Goal: Task Accomplishment & Management: Use online tool/utility

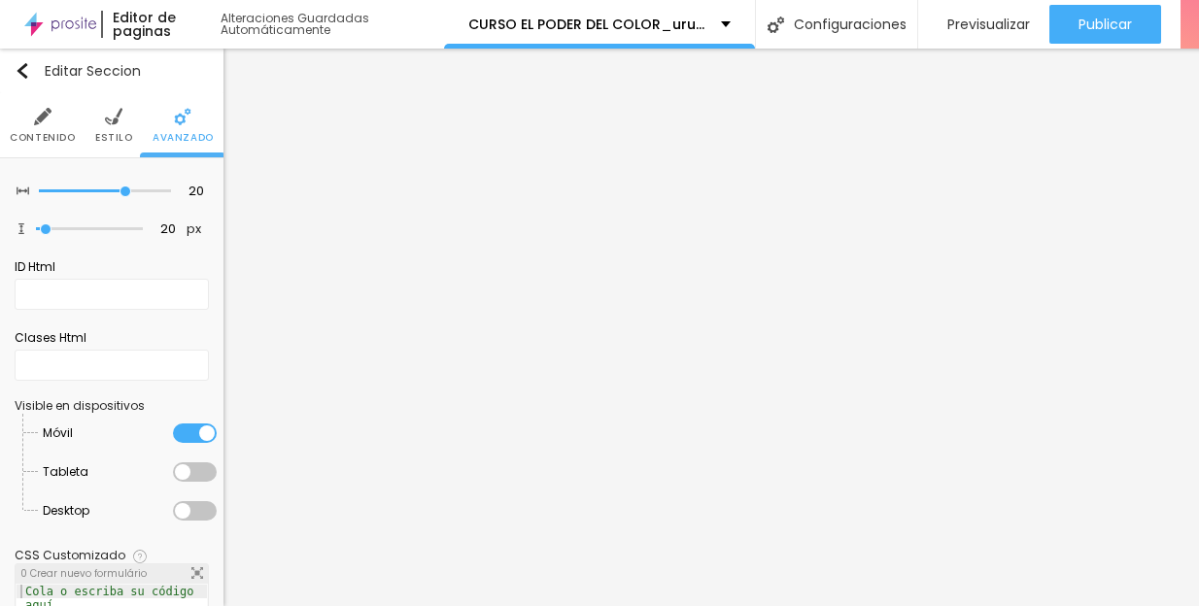
scroll to position [15, 60]
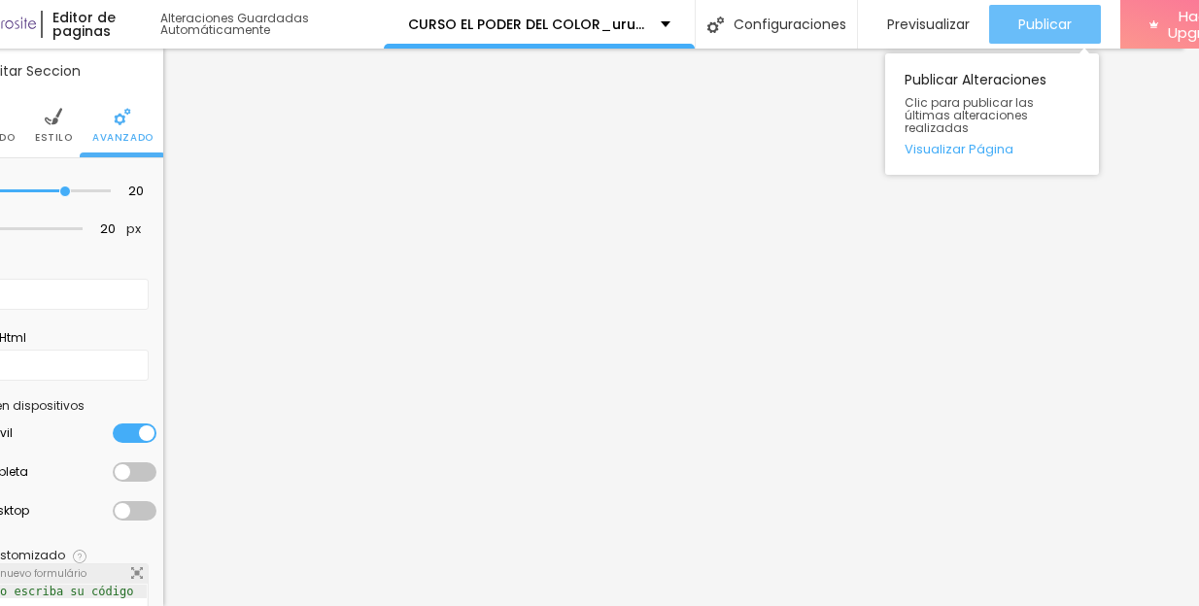
click at [1061, 17] on span "Publicar" at bounding box center [1044, 25] width 53 height 16
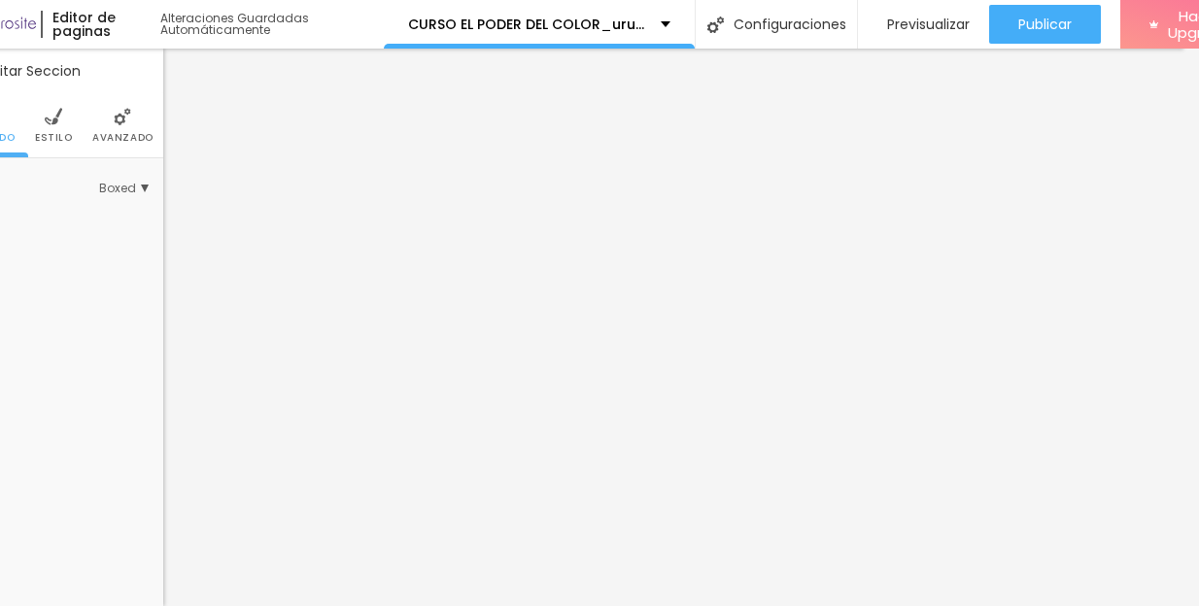
click at [106, 93] on li "Avanzado" at bounding box center [122, 125] width 61 height 64
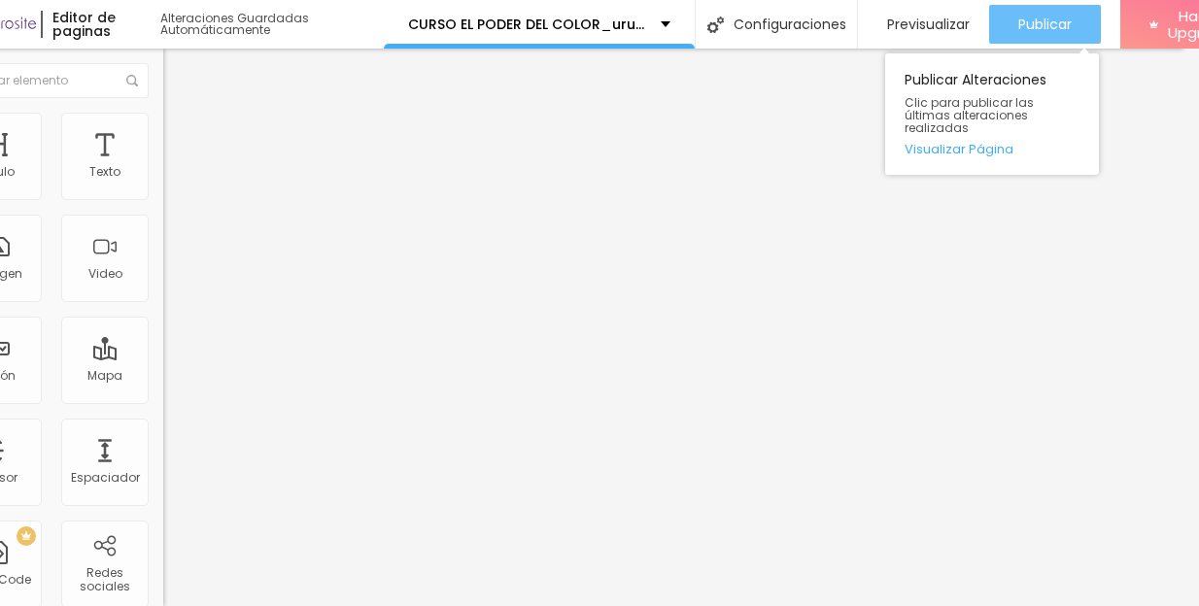
click at [1063, 17] on span "Publicar" at bounding box center [1044, 25] width 53 height 16
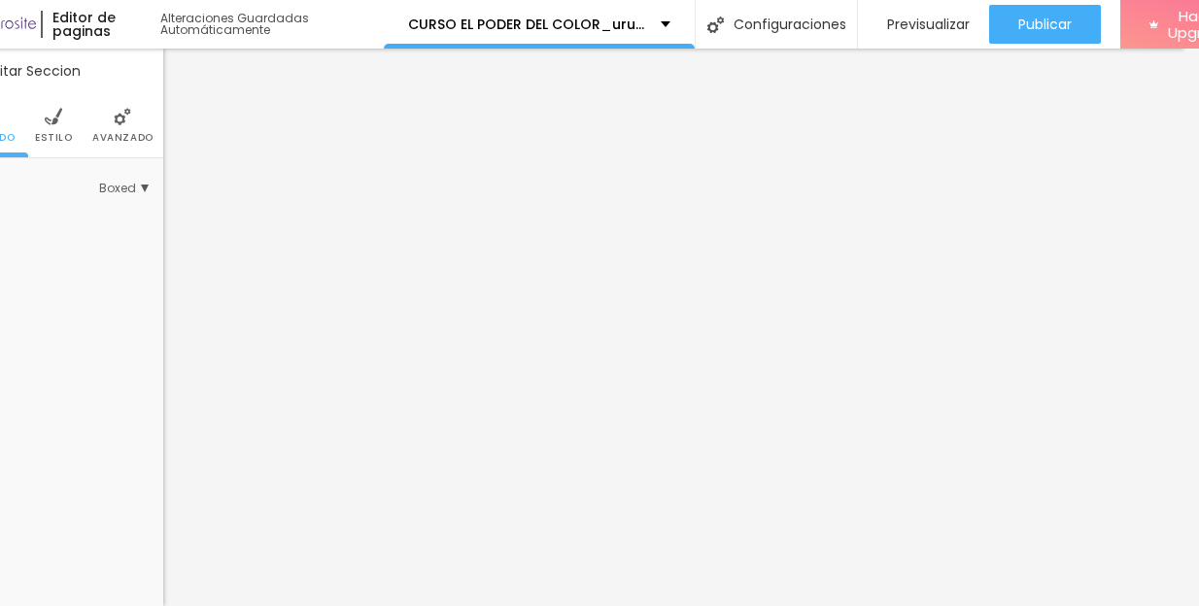
click at [115, 133] on span "Avanzado" at bounding box center [122, 138] width 61 height 10
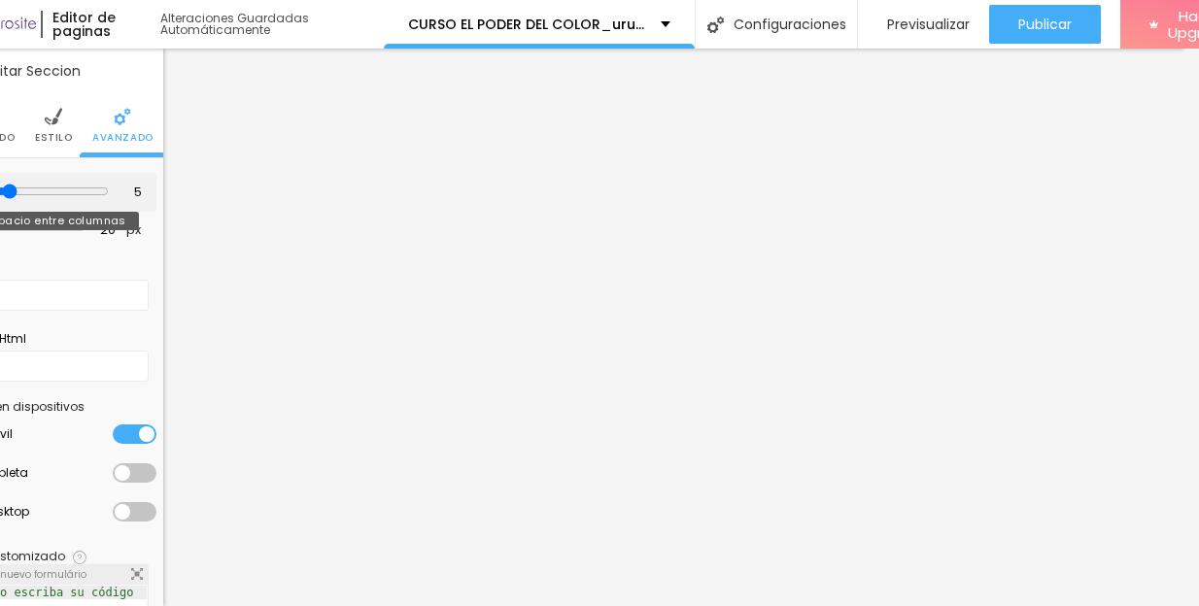
type input "5"
drag, startPoint x: 56, startPoint y: 174, endPoint x: -3, endPoint y: 171, distance: 59.3
type input "5"
click at [0, 184] on input "range" at bounding box center [45, 192] width 125 height 16
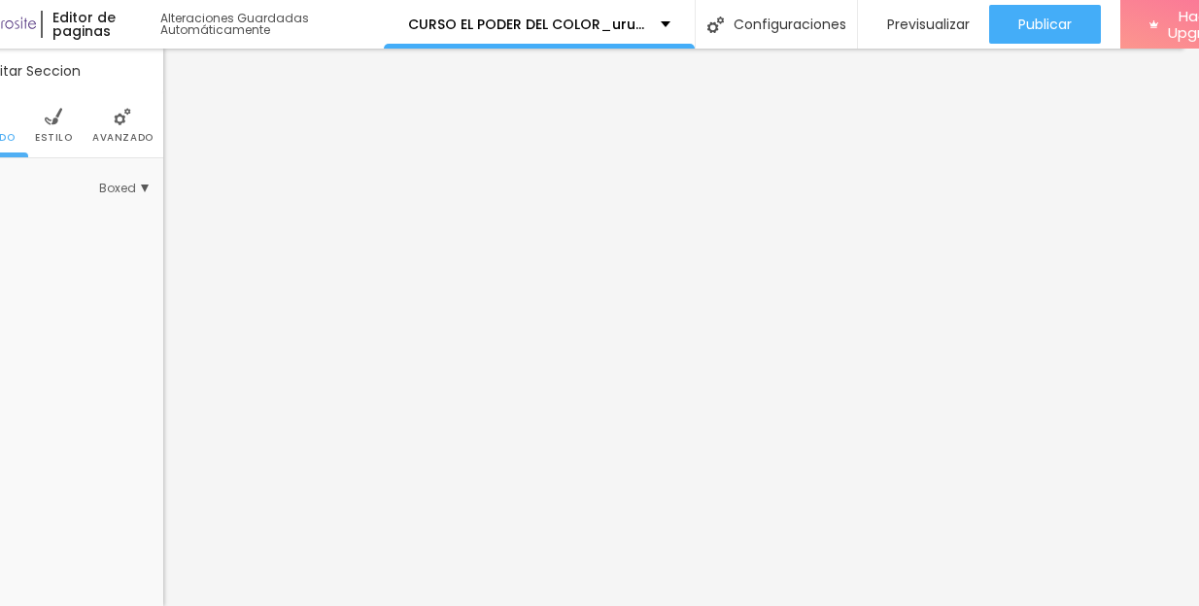
click at [127, 108] on img at bounding box center [122, 116] width 17 height 17
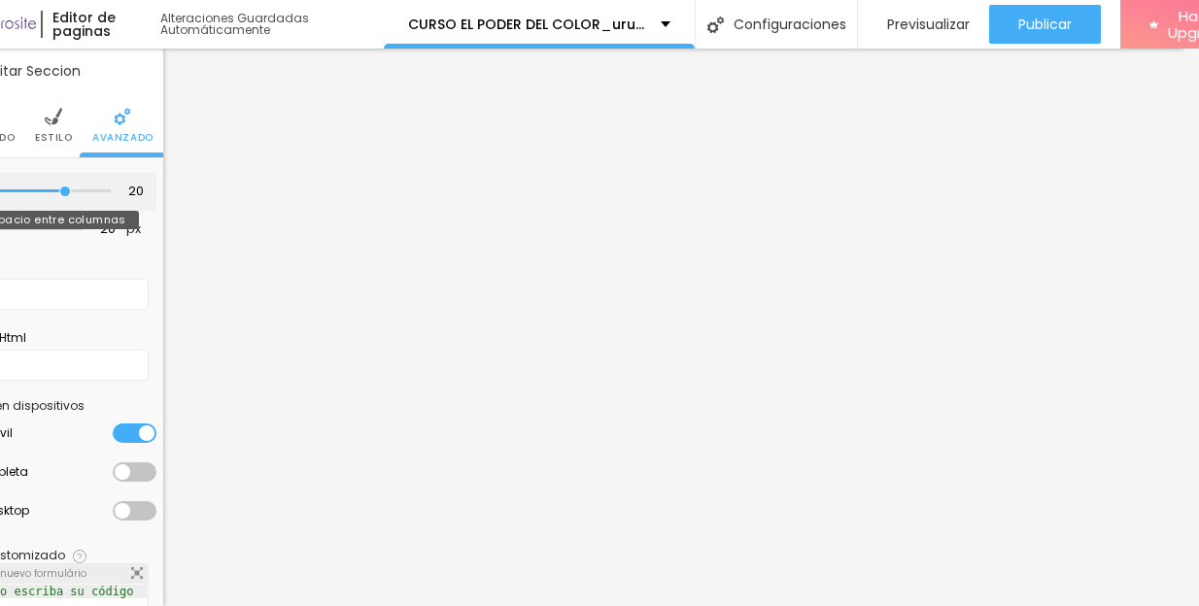
type input "15"
type input "10"
type input "5"
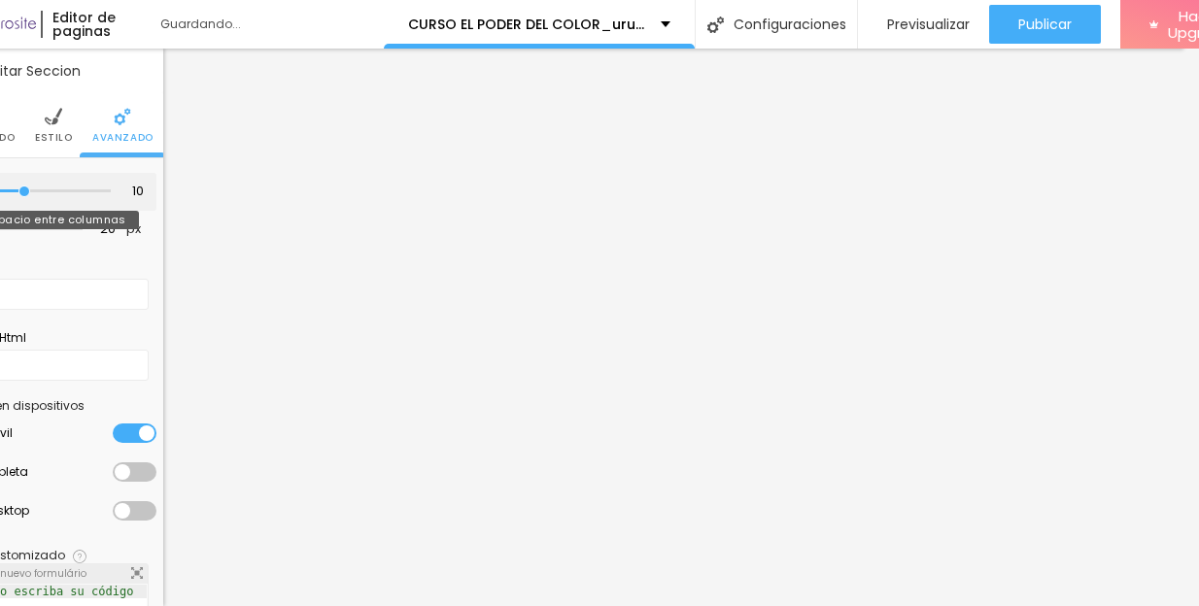
type input "5"
drag, startPoint x: 55, startPoint y: 170, endPoint x: -3, endPoint y: 168, distance: 58.3
type input "5"
click at [0, 184] on input "range" at bounding box center [45, 192] width 125 height 16
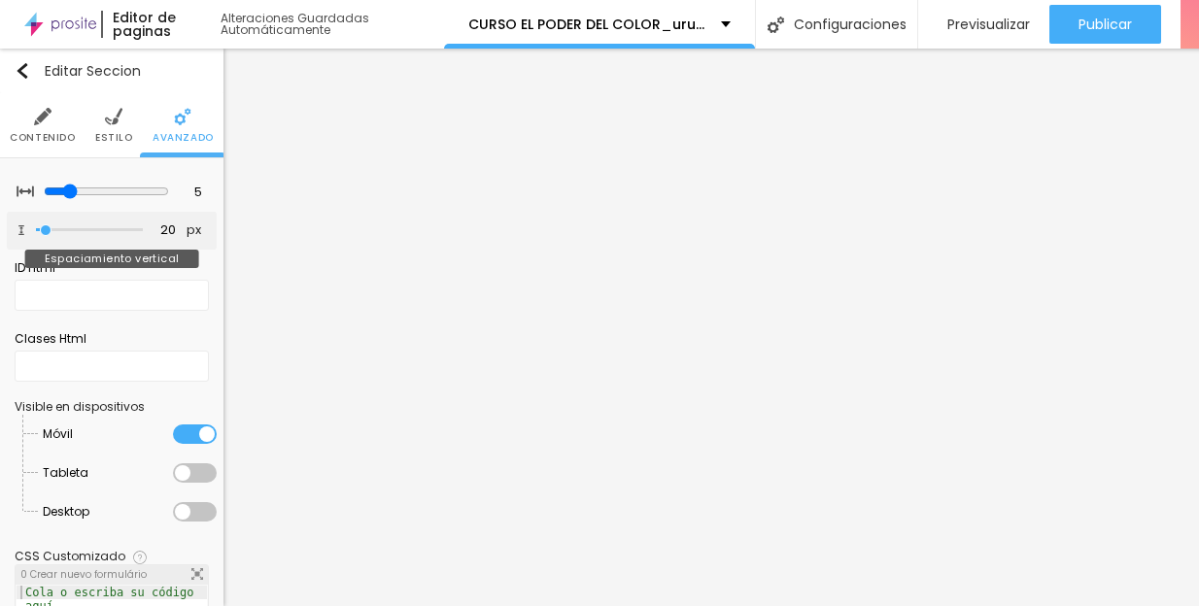
type input "33"
type input "62"
type input "87"
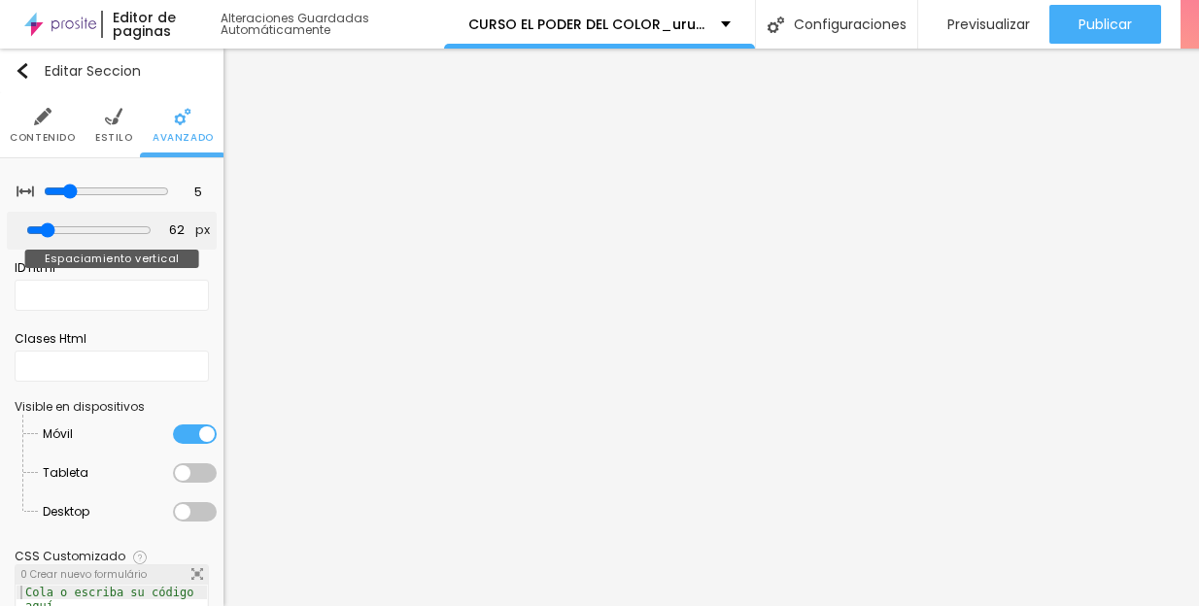
type input "87"
type input "94"
type input "96"
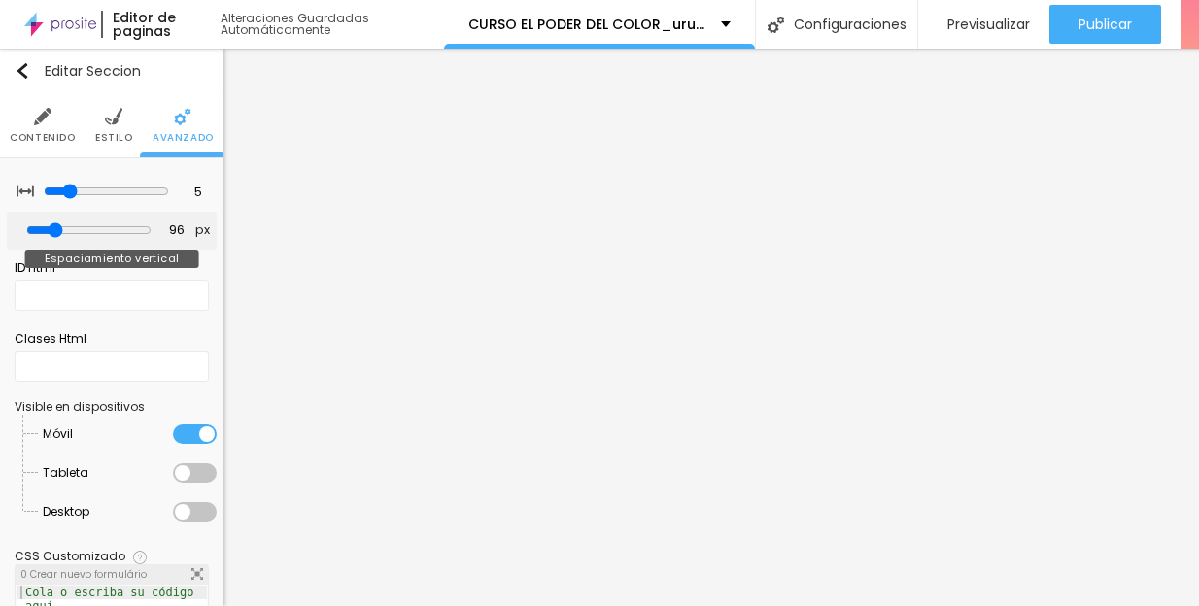
type input "93"
type input "76"
type input "40"
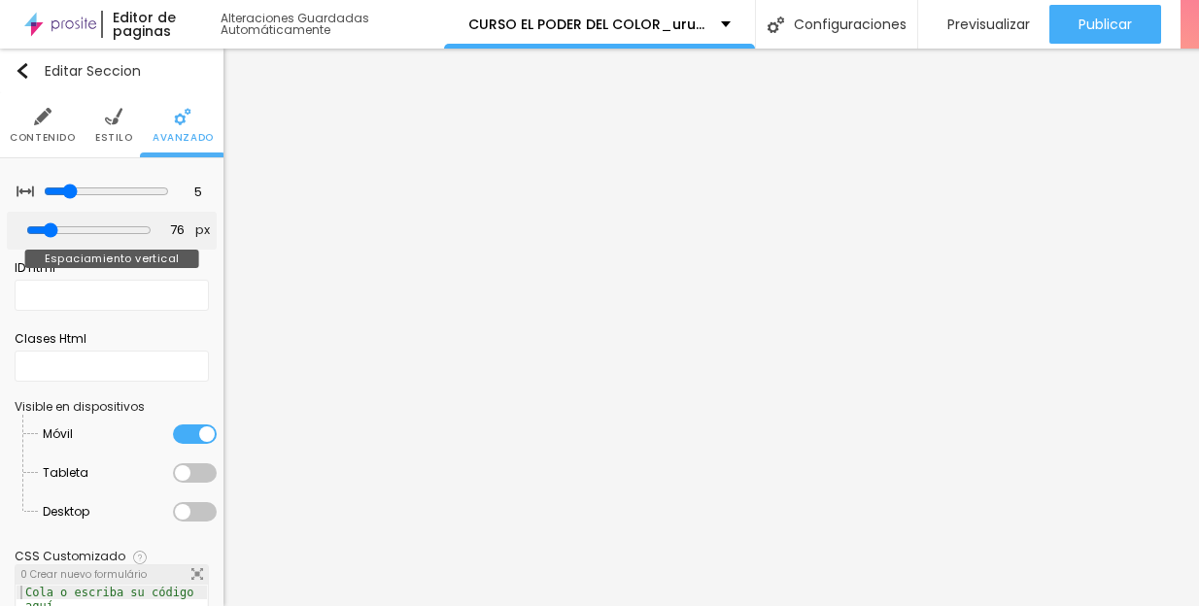
type input "40"
type input "10"
type input "0"
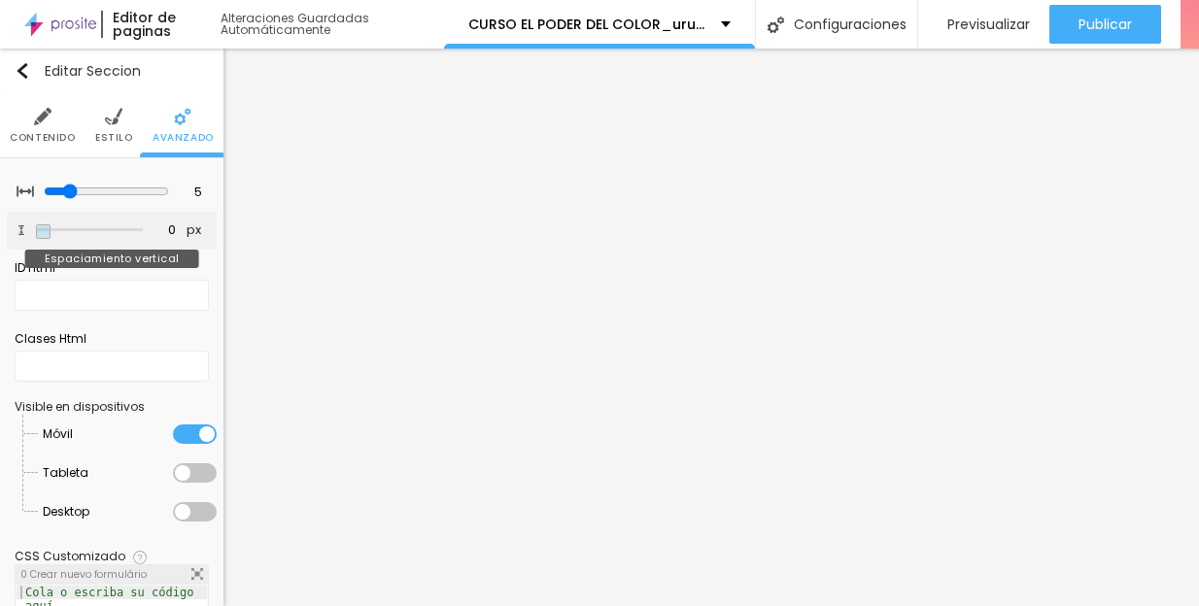
drag, startPoint x: 48, startPoint y: 215, endPoint x: 33, endPoint y: 214, distance: 14.6
type input "0"
click at [36, 225] on input "range" at bounding box center [89, 230] width 107 height 10
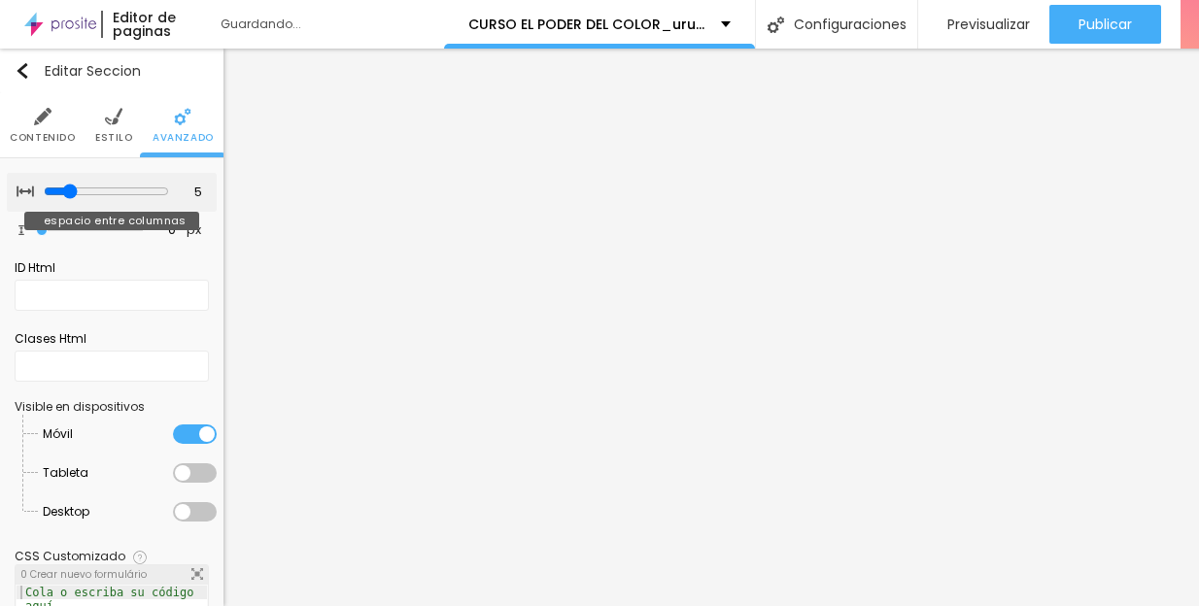
type input "0"
type input "20"
type input "25"
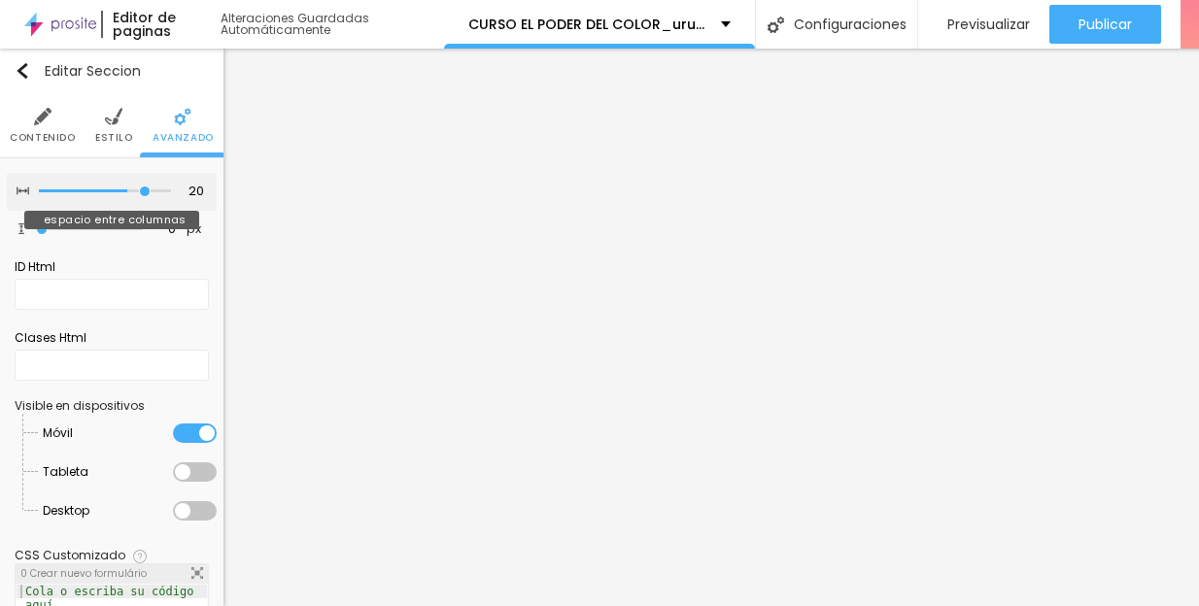
type input "25"
type input "30"
type input "25"
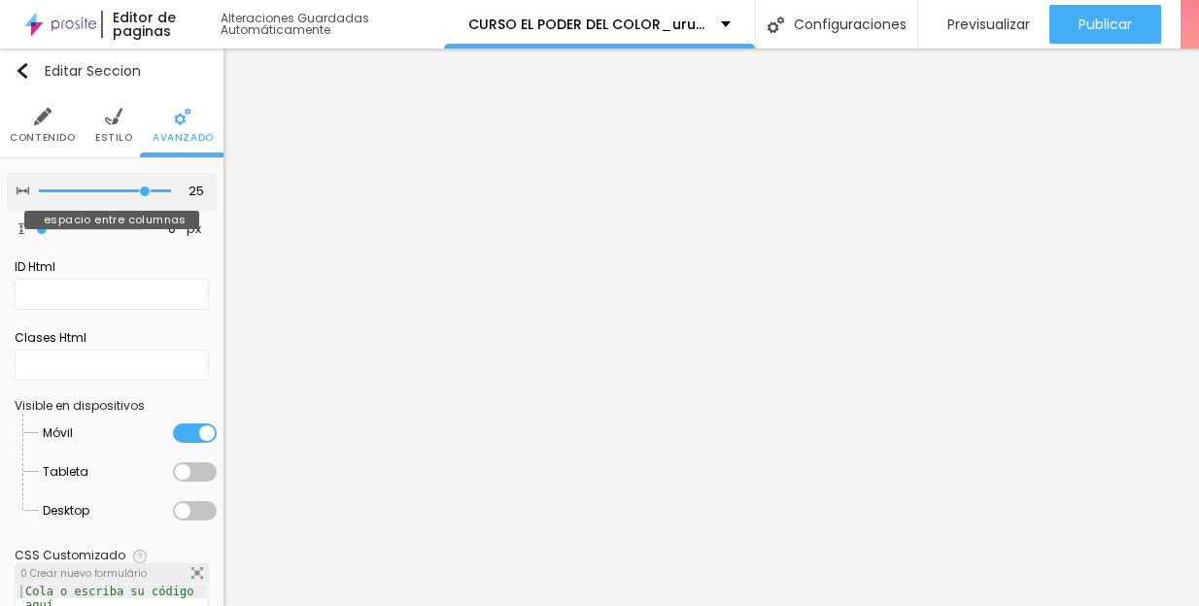
type input "20"
type input "15"
type input "10"
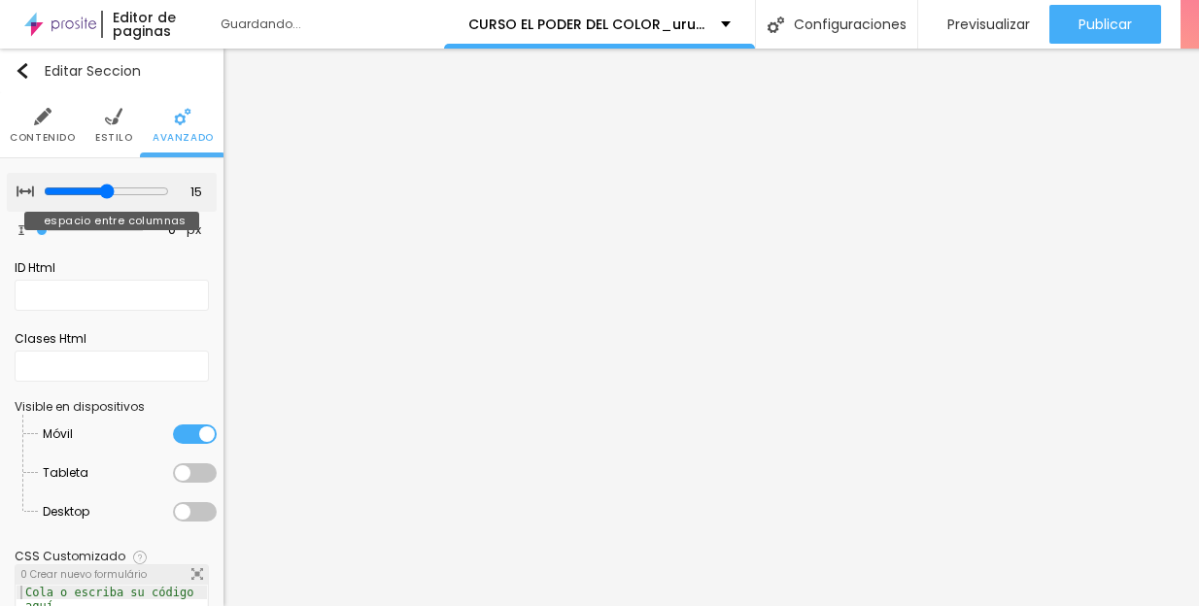
type input "10"
type input "5"
type input "0"
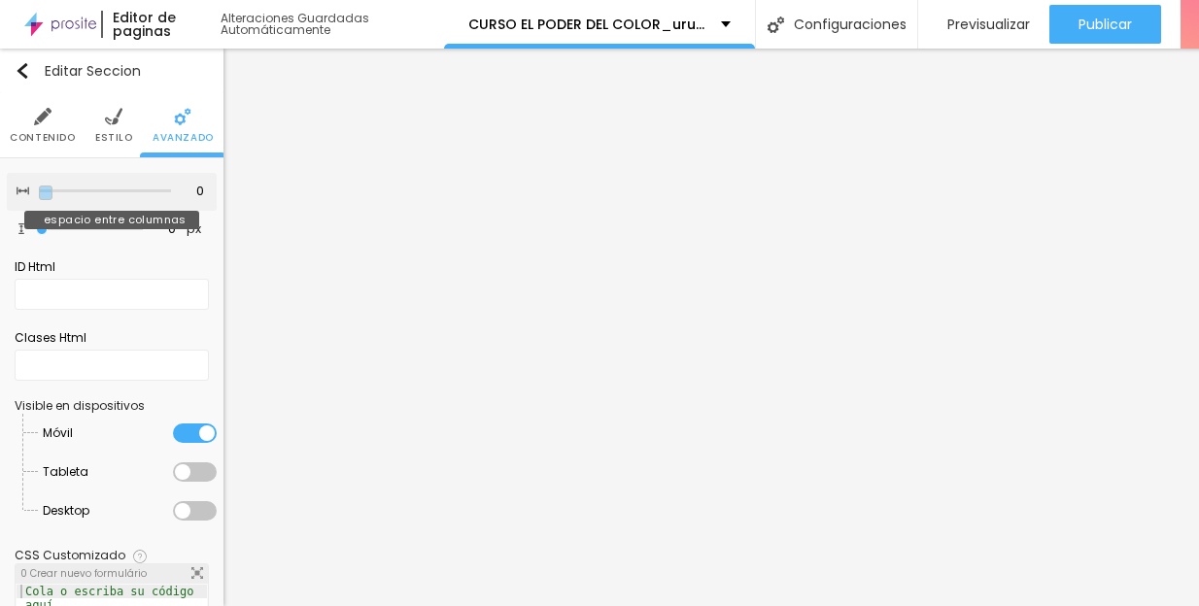
type input "30"
type input "5"
type input "0"
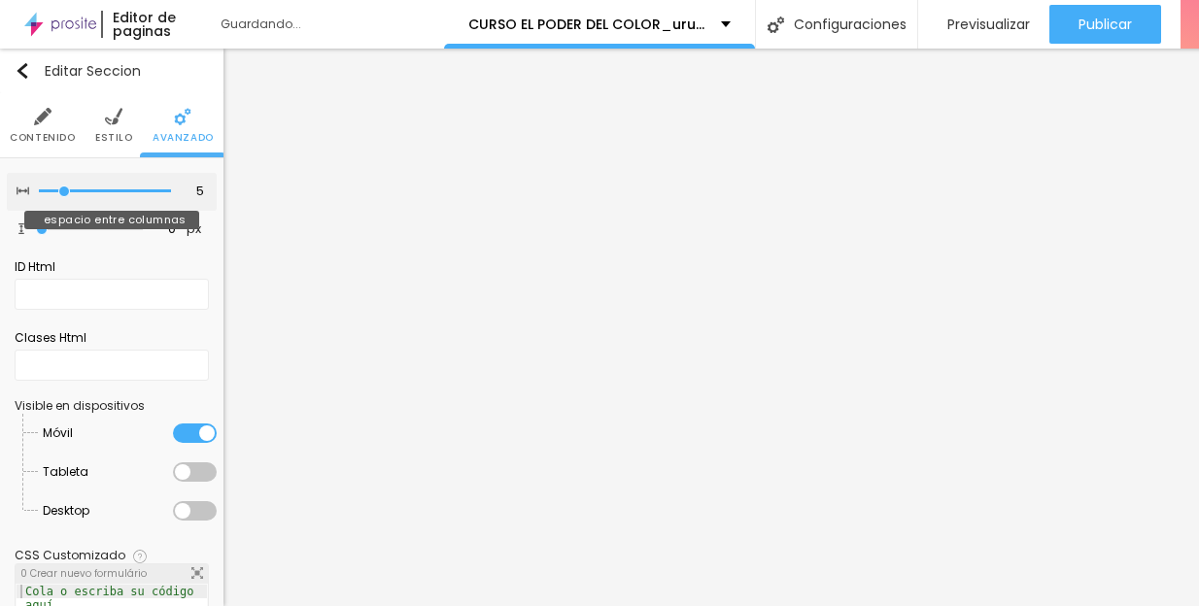
type input "0"
type input "30"
drag, startPoint x: 58, startPoint y: 175, endPoint x: 166, endPoint y: 179, distance: 107.9
click at [166, 187] on input "range" at bounding box center [105, 192] width 132 height 10
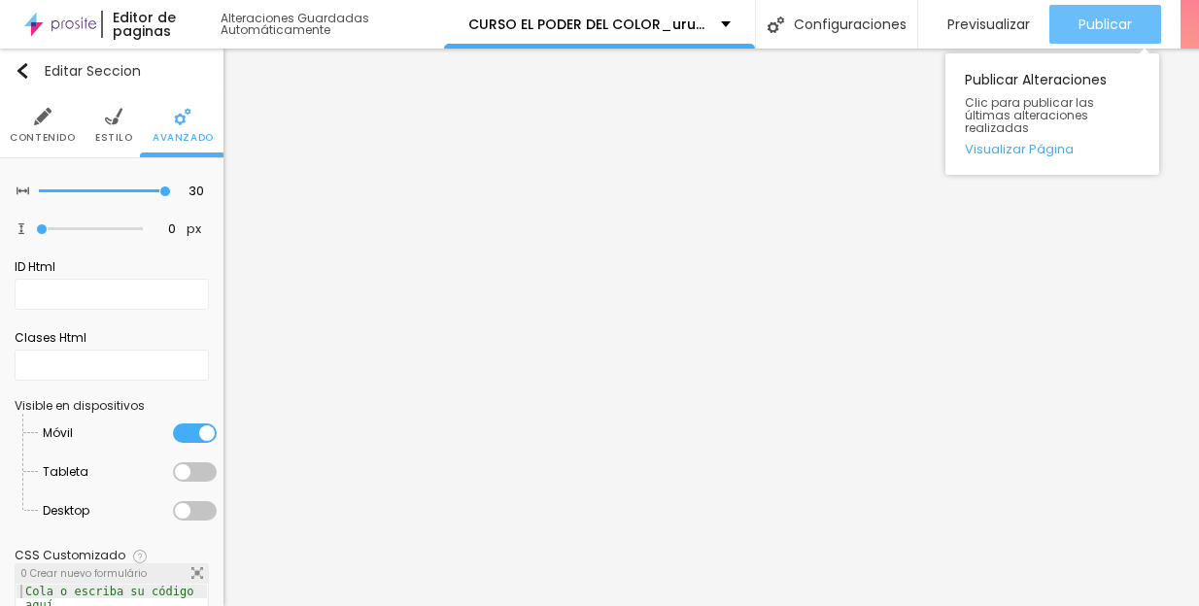
click at [1090, 17] on span "Publicar" at bounding box center [1105, 25] width 53 height 16
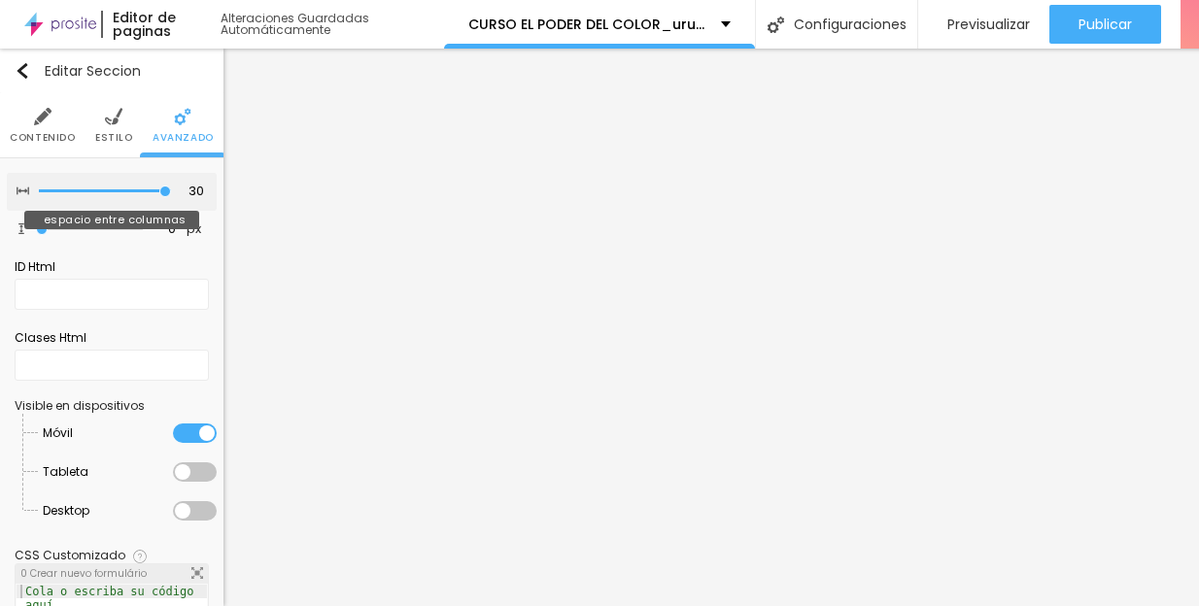
type input "0"
click at [39, 187] on input "range" at bounding box center [105, 192] width 132 height 10
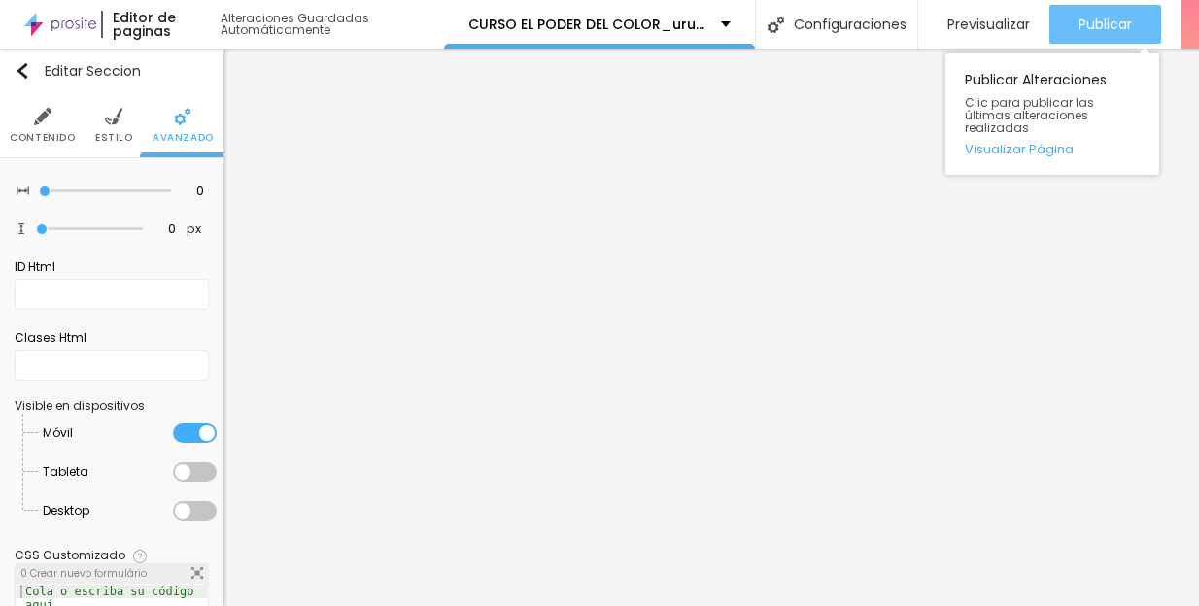
click at [1072, 13] on button "Publicar" at bounding box center [1105, 24] width 112 height 39
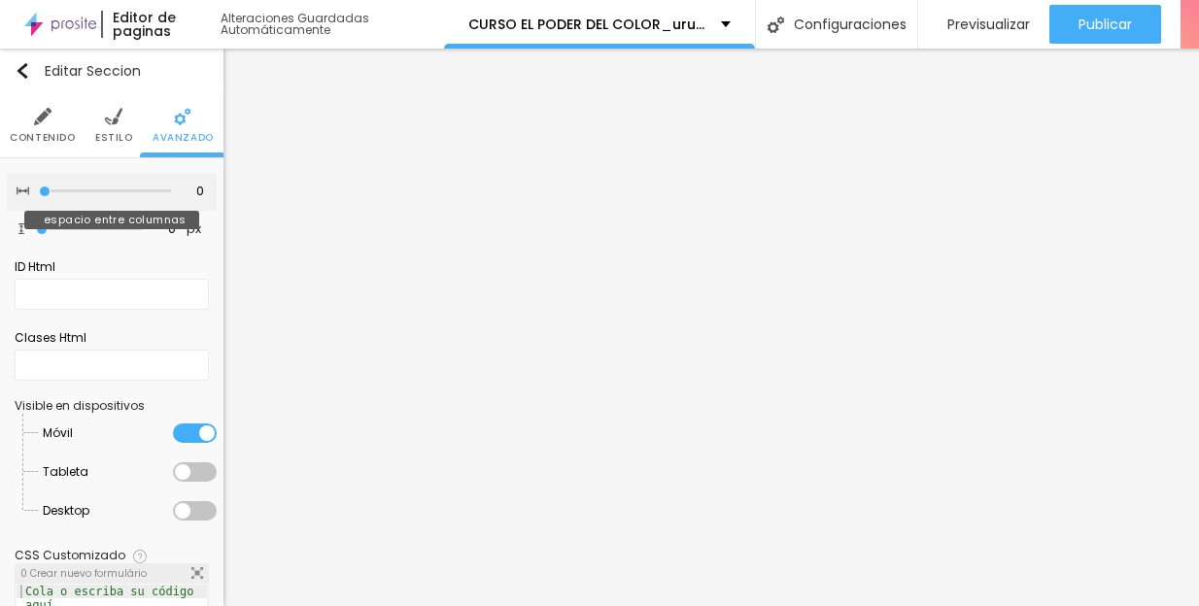
type input "5"
type input "15"
type input "20"
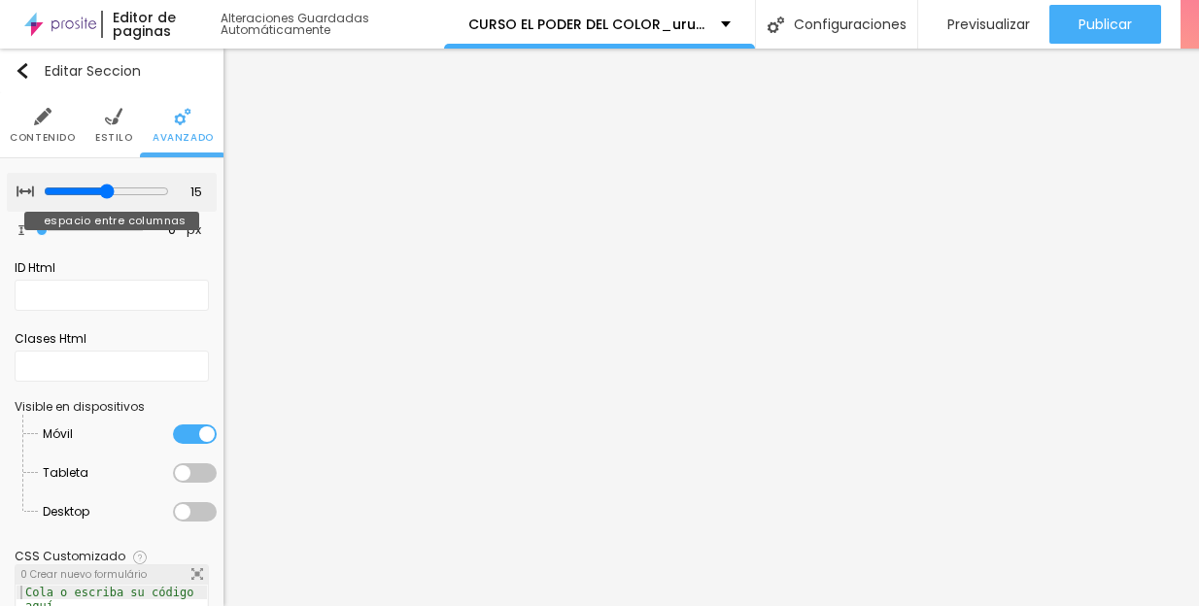
type input "20"
type input "25"
drag, startPoint x: 47, startPoint y: 175, endPoint x: 124, endPoint y: 180, distance: 77.9
type input "25"
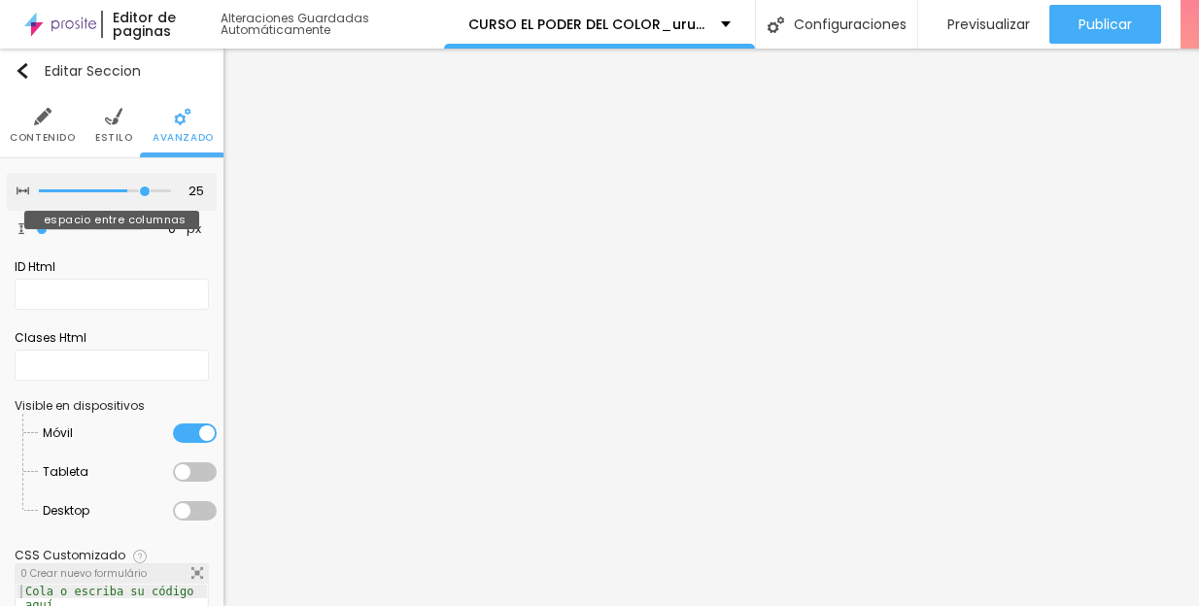
click at [124, 187] on input "range" at bounding box center [105, 192] width 132 height 10
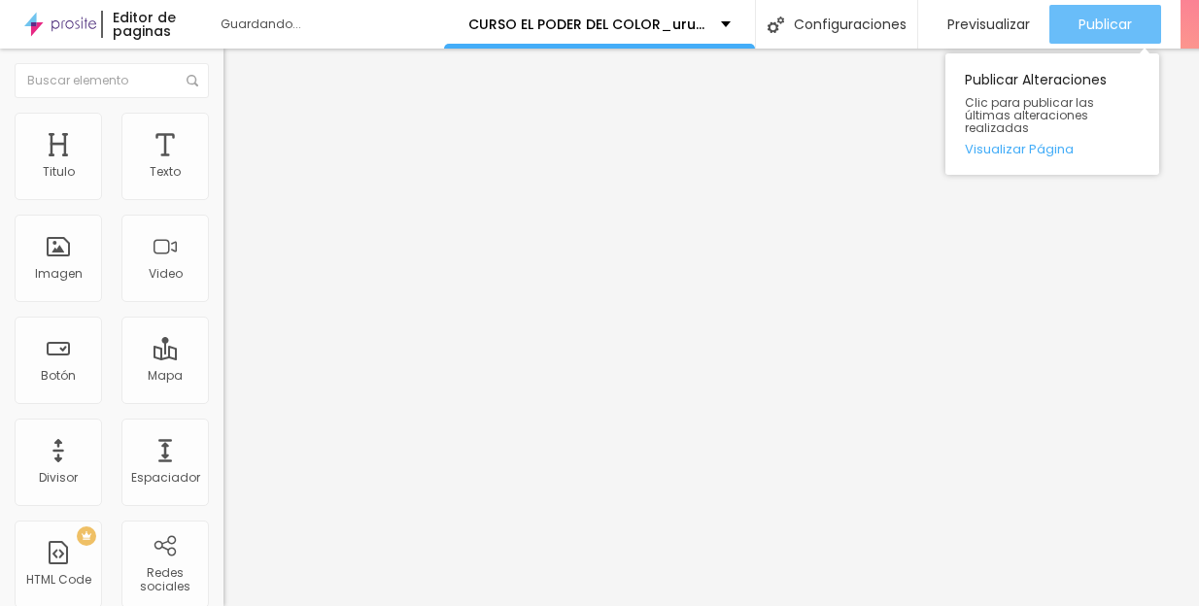
click at [1148, 11] on button "Publicar" at bounding box center [1105, 24] width 112 height 39
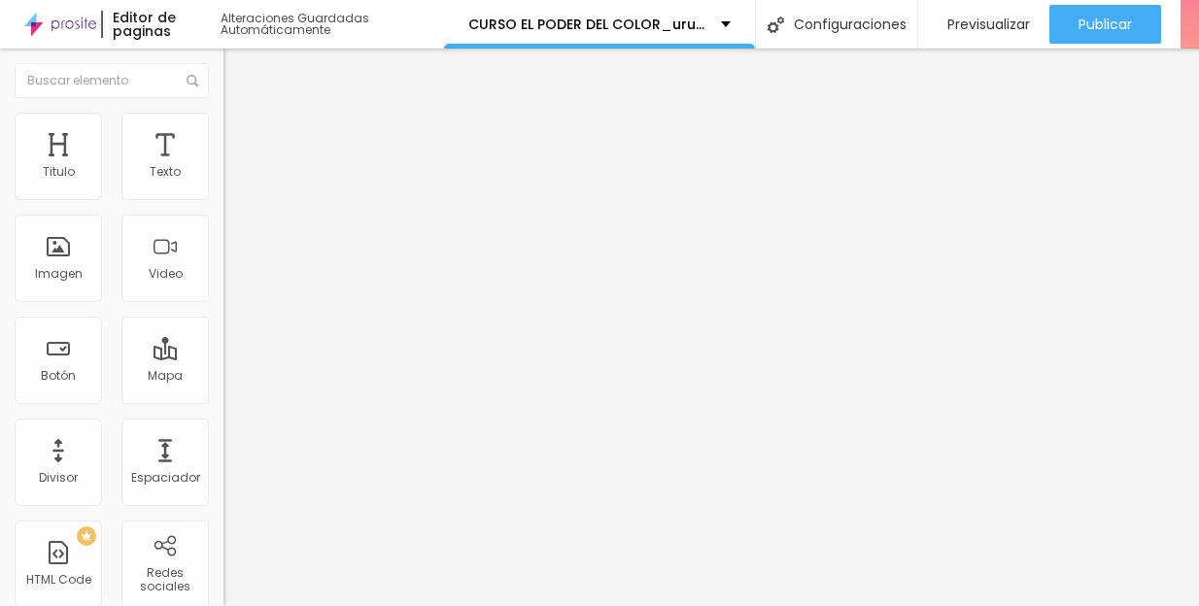
scroll to position [0, 0]
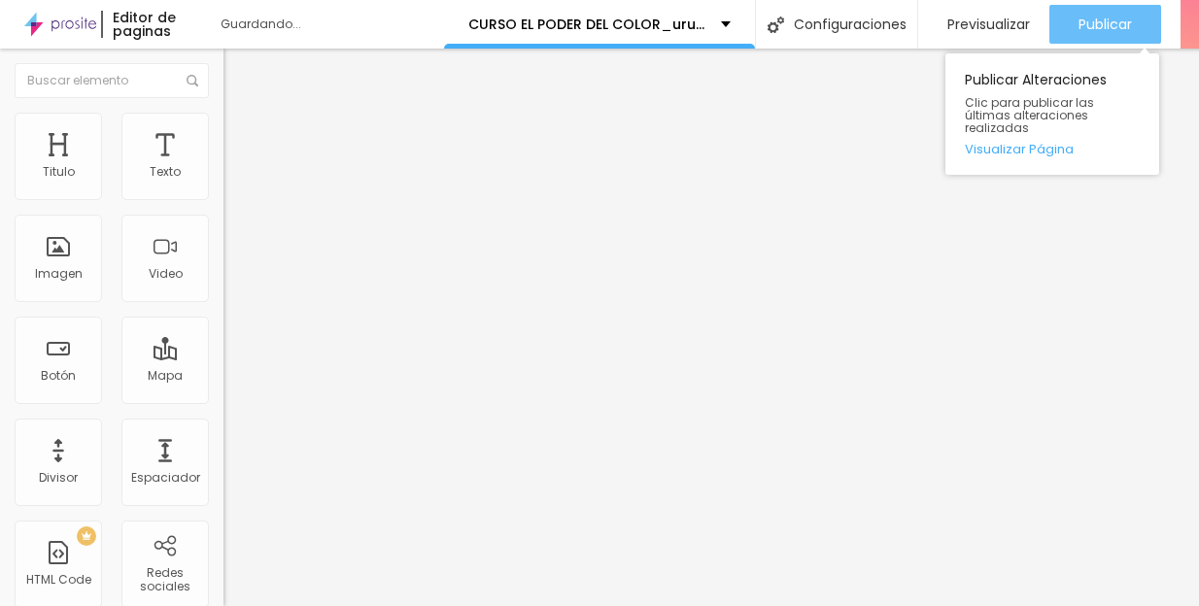
click at [1109, 20] on span "Publicar" at bounding box center [1105, 25] width 53 height 16
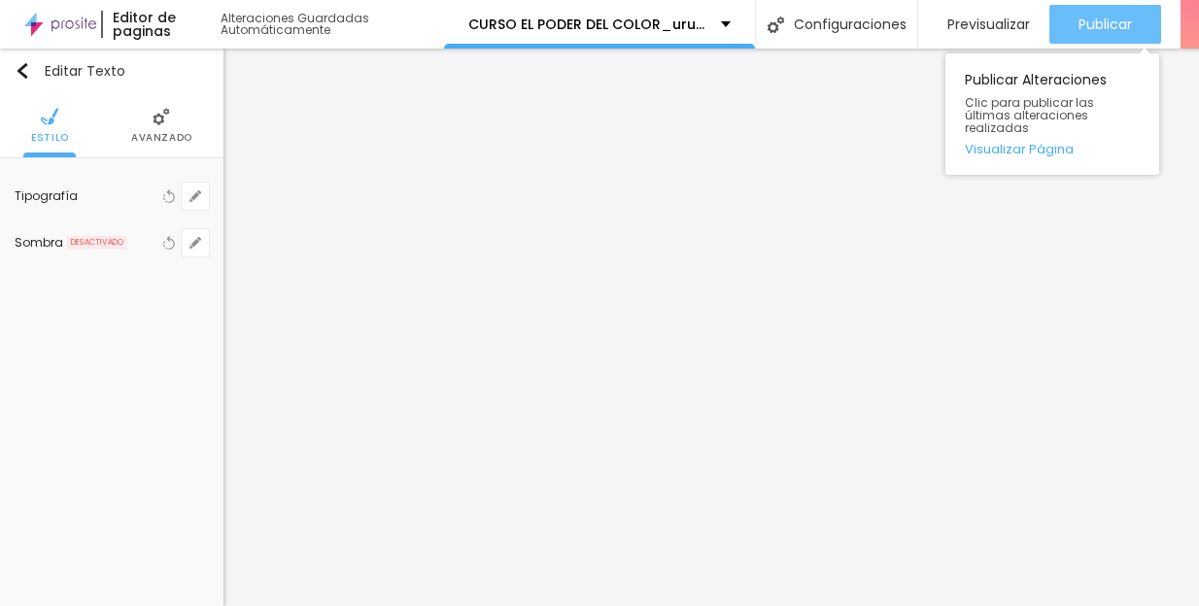
click at [1102, 26] on span "Publicar" at bounding box center [1105, 25] width 53 height 16
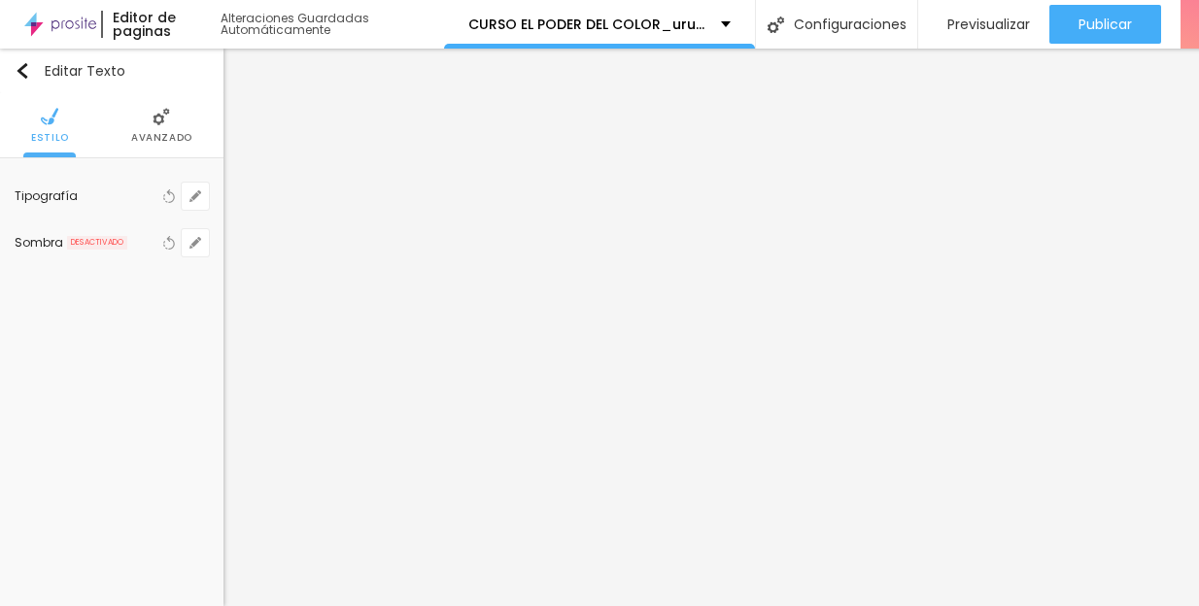
click at [171, 141] on span "Avanzado" at bounding box center [161, 138] width 61 height 10
click at [183, 133] on span "Avanzado" at bounding box center [183, 138] width 61 height 10
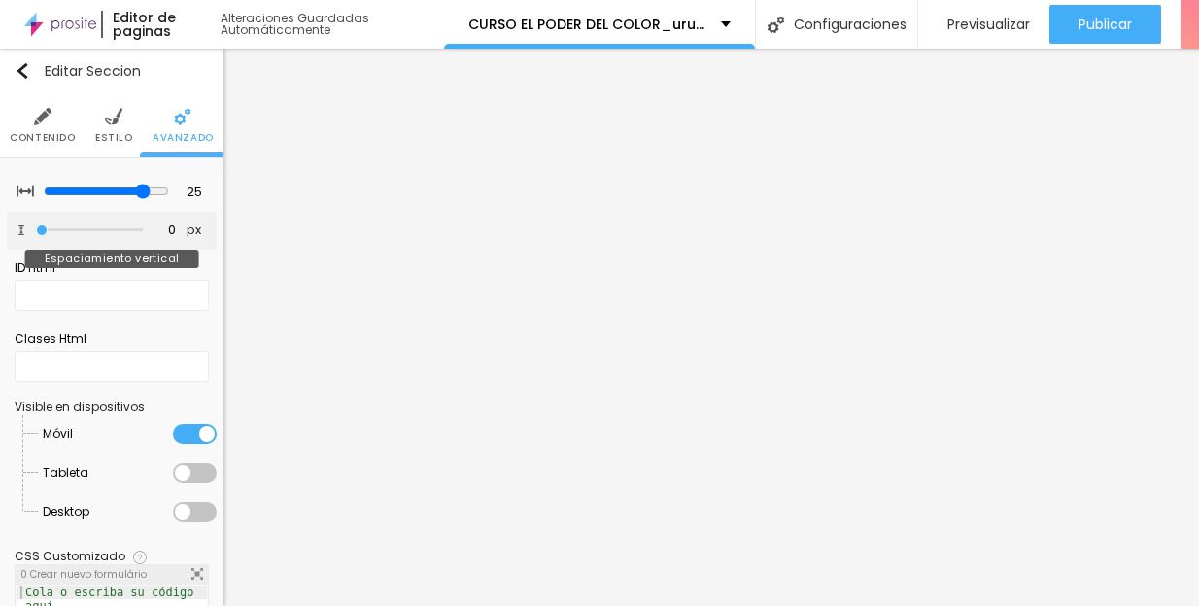
click at [39, 228] on input "range" at bounding box center [89, 230] width 107 height 10
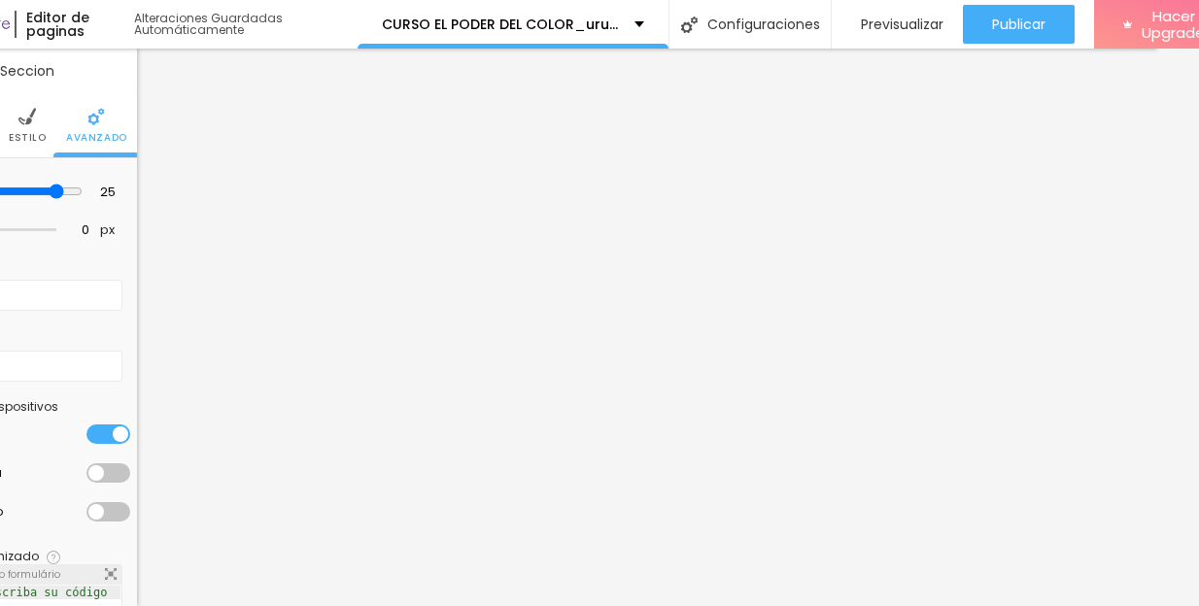
scroll to position [0, 105]
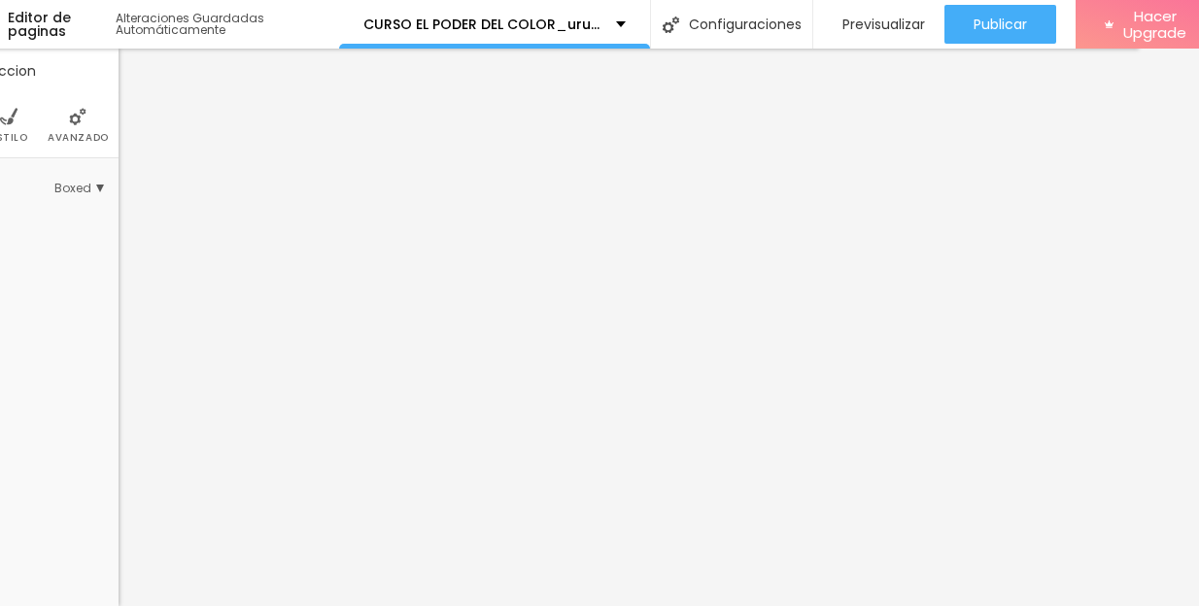
click at [79, 127] on li "Avanzado" at bounding box center [78, 125] width 61 height 64
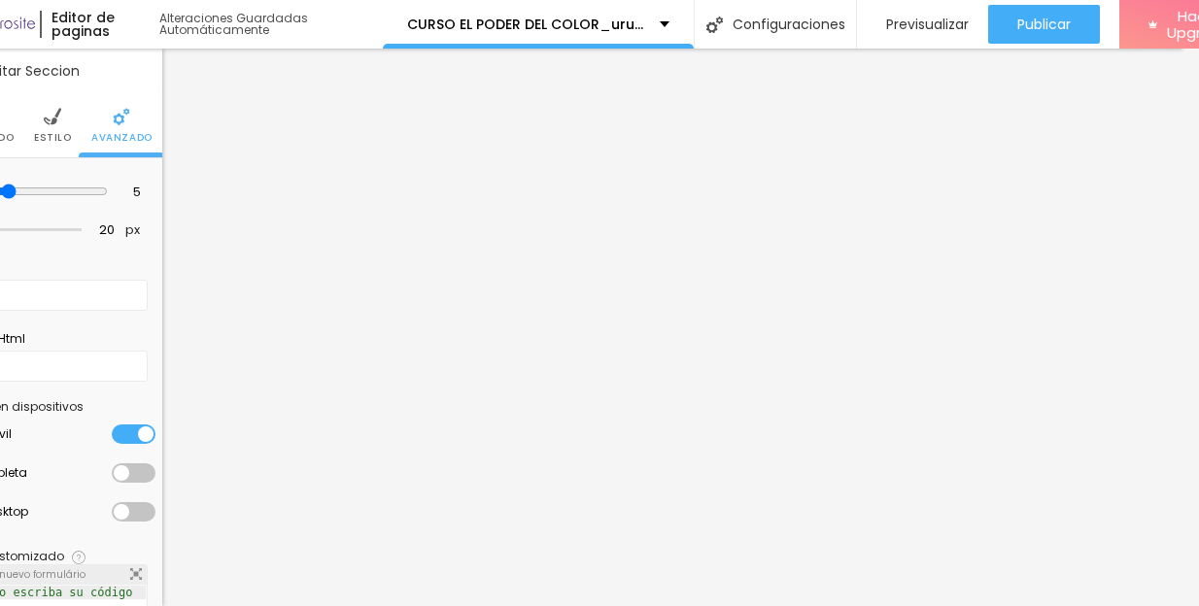
scroll to position [0, 17]
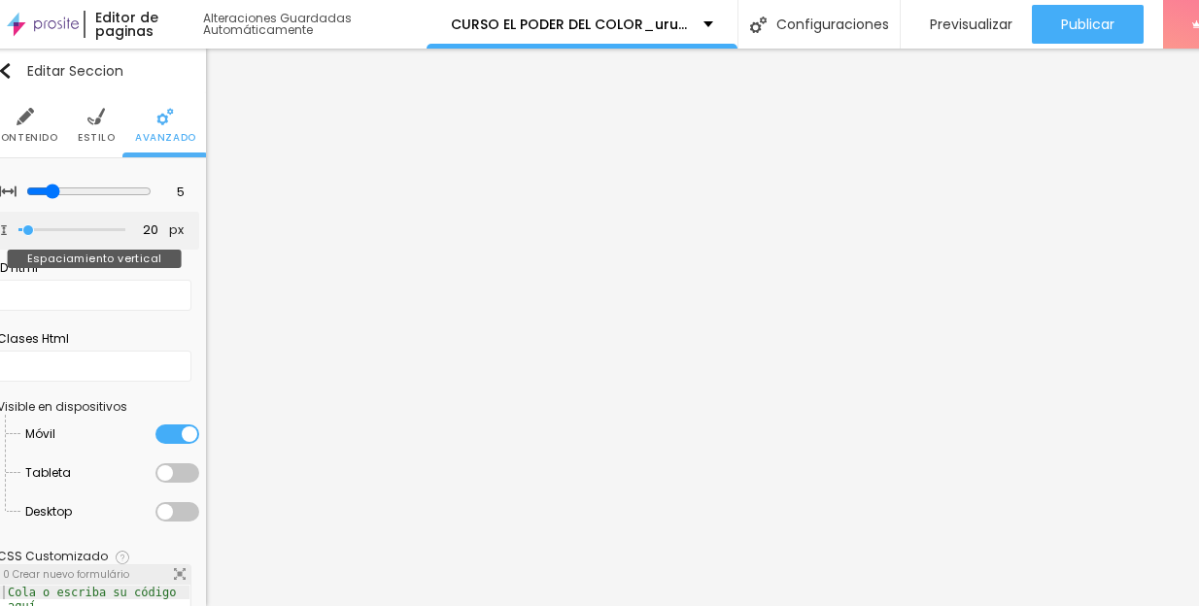
type input "15"
type input "0"
drag, startPoint x: 26, startPoint y: 228, endPoint x: 10, endPoint y: 228, distance: 16.5
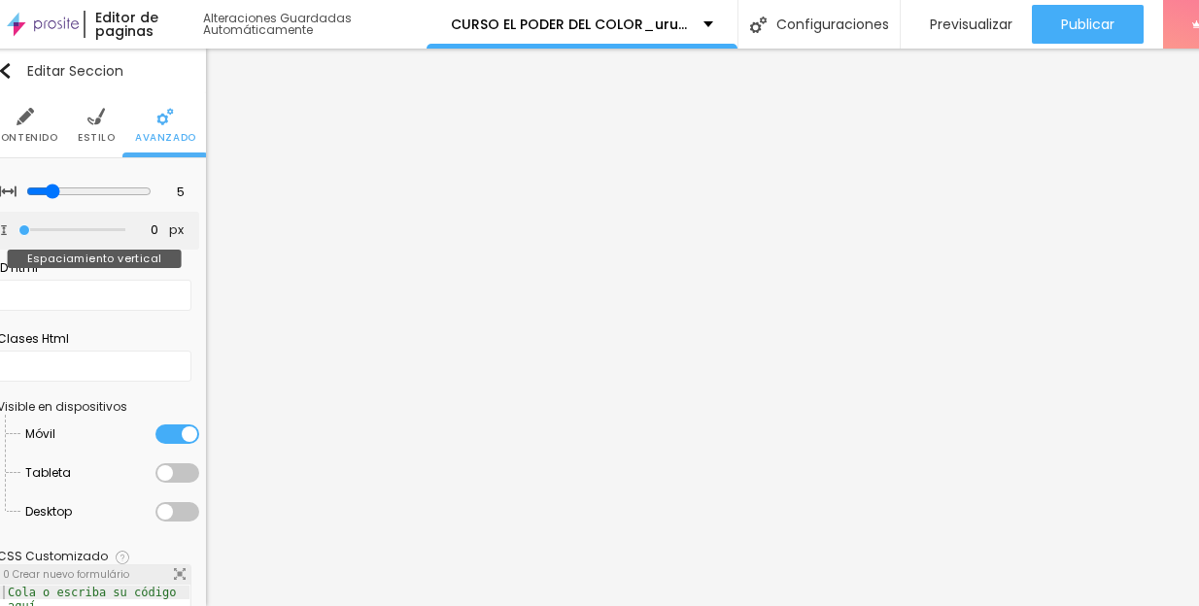
type input "0"
click at [18, 228] on input "range" at bounding box center [71, 230] width 107 height 10
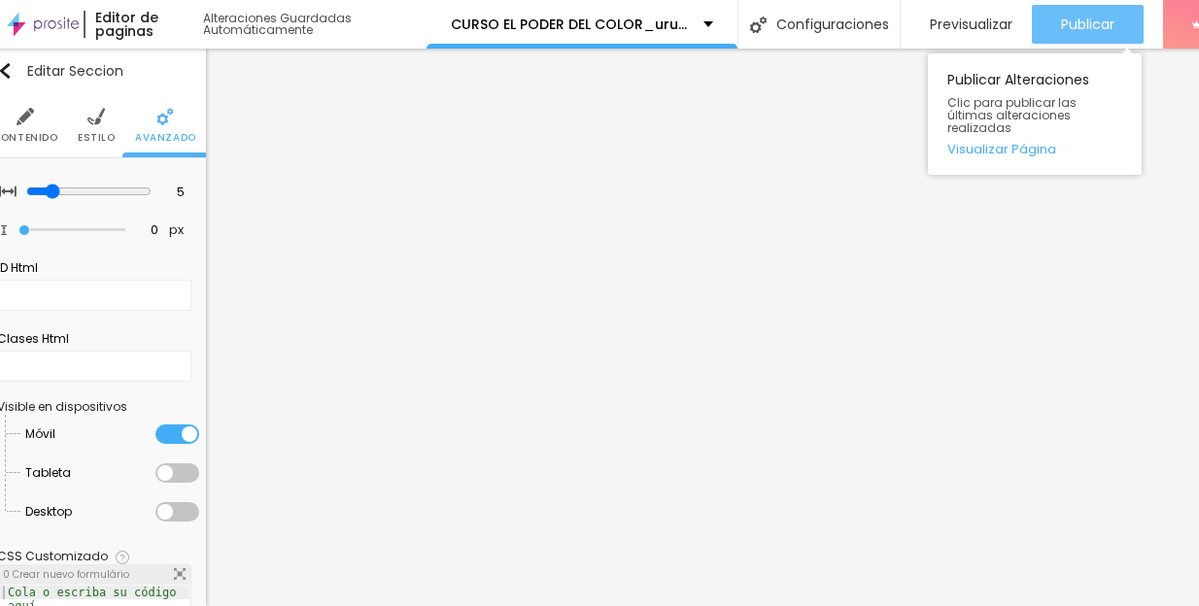
click at [1091, 18] on span "Publicar" at bounding box center [1087, 25] width 53 height 16
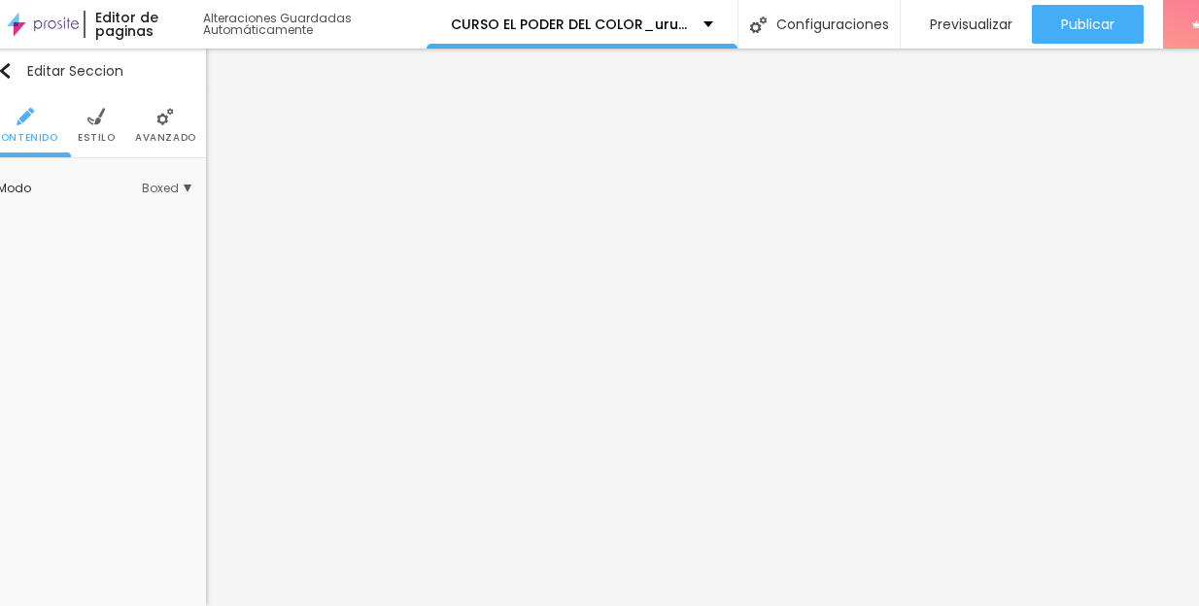
click at [101, 136] on span "Estilo" at bounding box center [97, 138] width 38 height 10
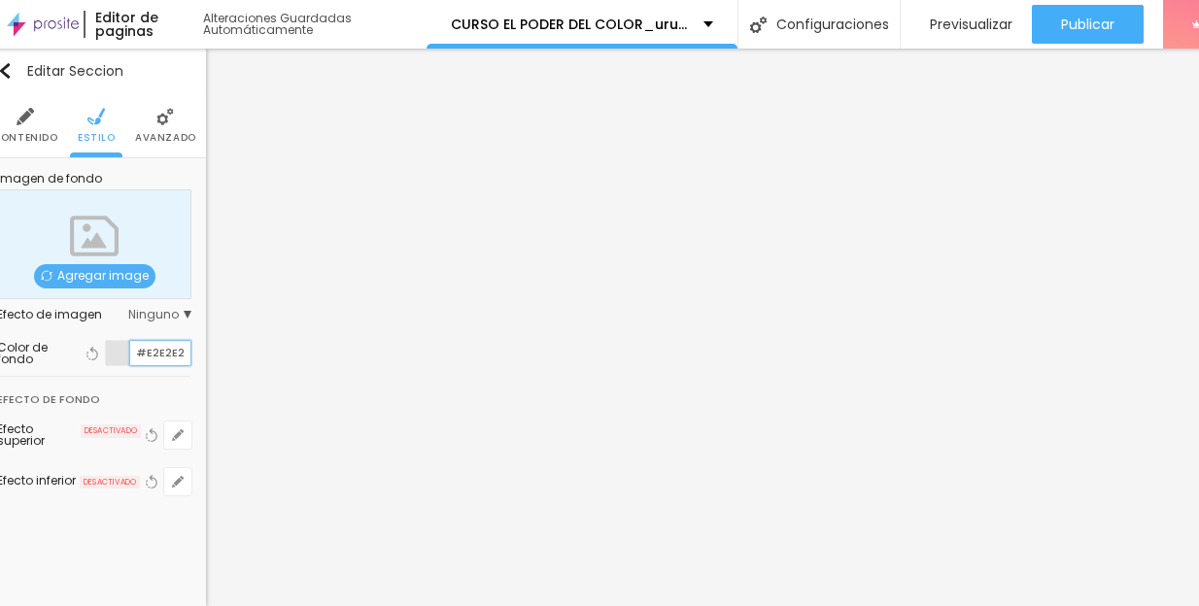
drag, startPoint x: 183, startPoint y: 352, endPoint x: 138, endPoint y: 349, distance: 44.8
click at [138, 349] on input "#E2E2E2" at bounding box center [160, 353] width 60 height 24
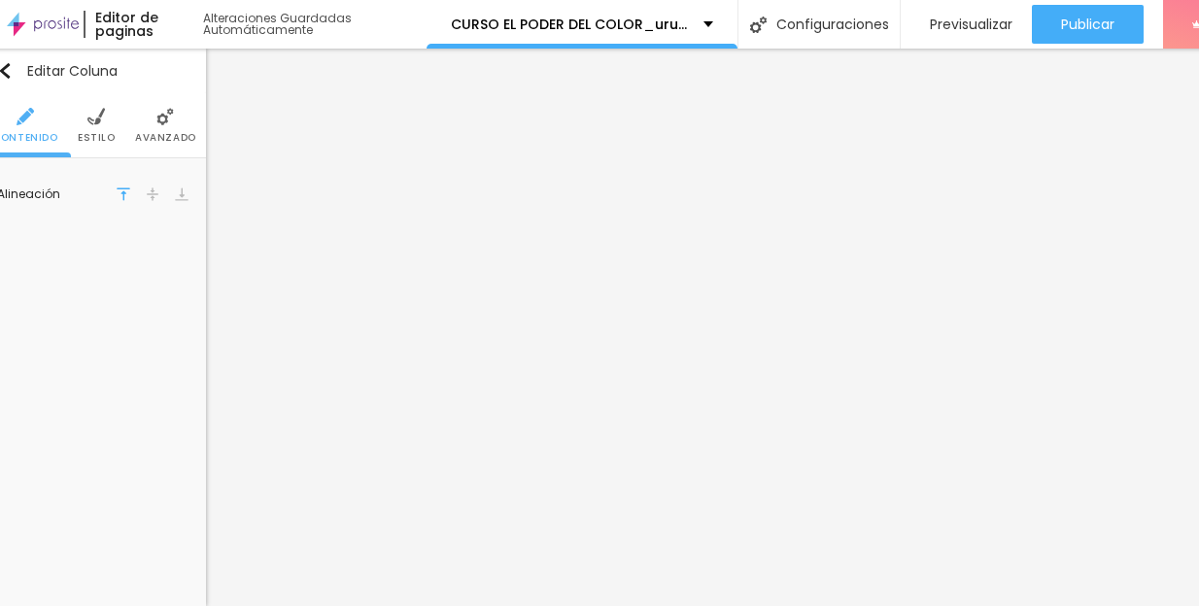
click at [166, 122] on img at bounding box center [164, 116] width 17 height 17
click at [153, 133] on span "Avanzado" at bounding box center [165, 138] width 61 height 10
click at [94, 127] on li "Estilo" at bounding box center [97, 125] width 38 height 64
drag, startPoint x: 182, startPoint y: 195, endPoint x: 136, endPoint y: 195, distance: 45.7
click at [136, 195] on input "#FFFFFF" at bounding box center [160, 196] width 60 height 24
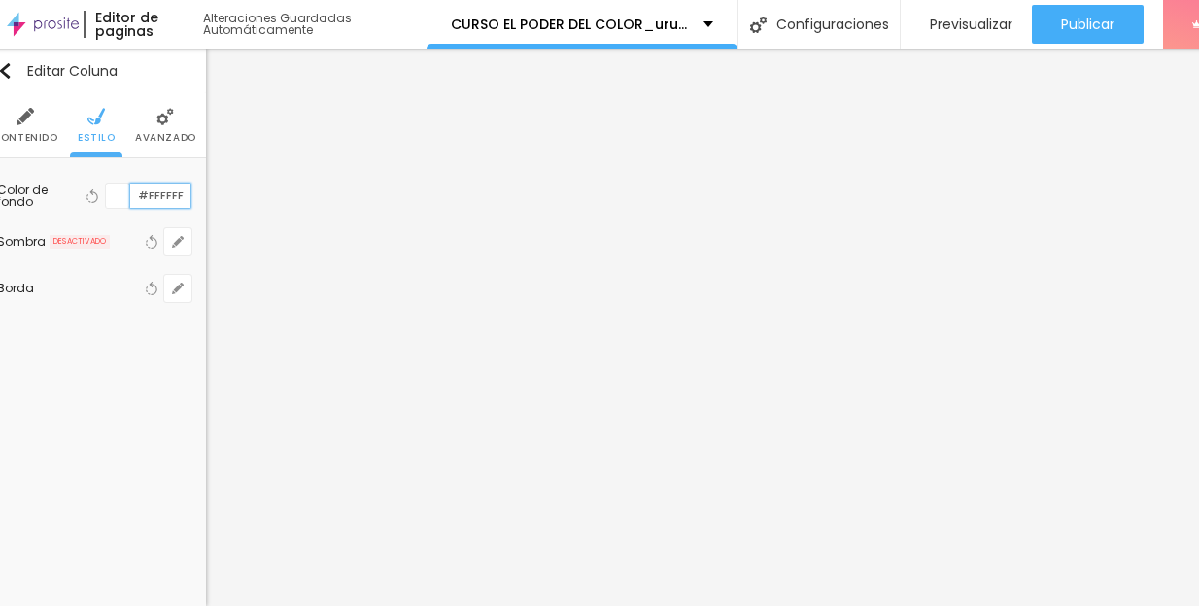
paste input "E2E2E2"
type input "#E2E2E2"
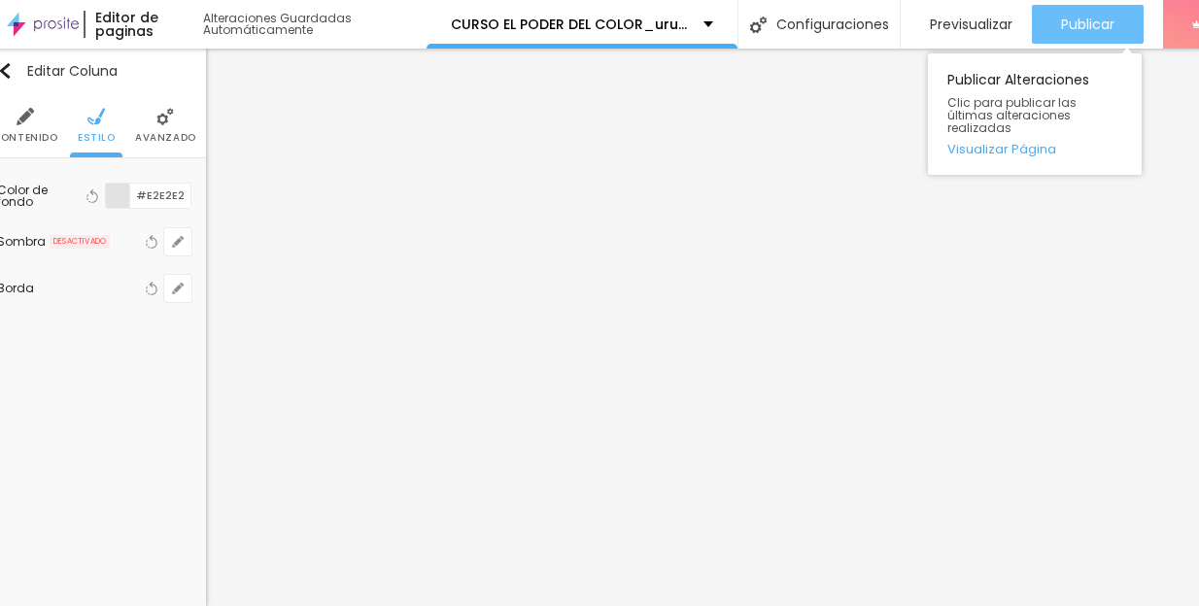
click at [1099, 30] on span "Publicar" at bounding box center [1087, 25] width 53 height 16
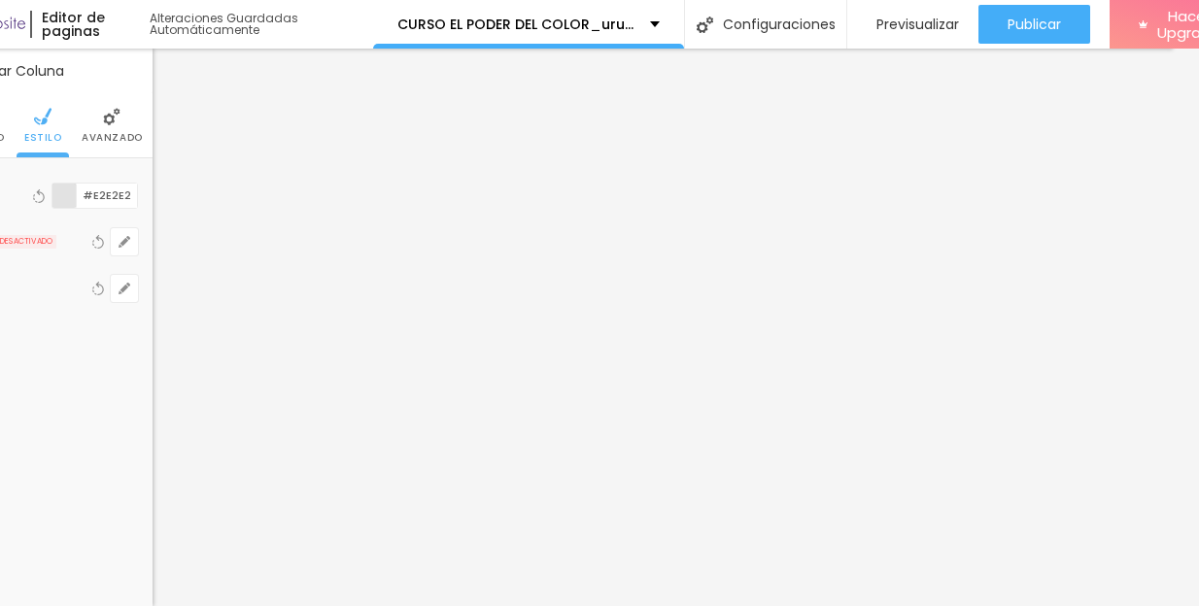
scroll to position [0, 84]
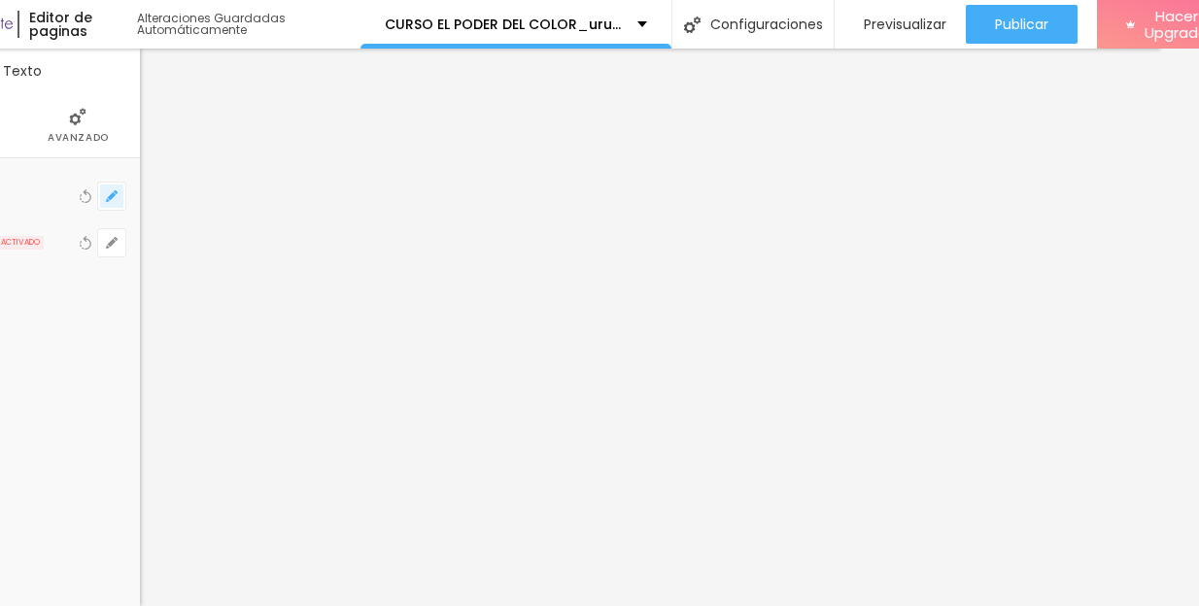
click at [111, 193] on icon "button" at bounding box center [112, 196] width 8 height 8
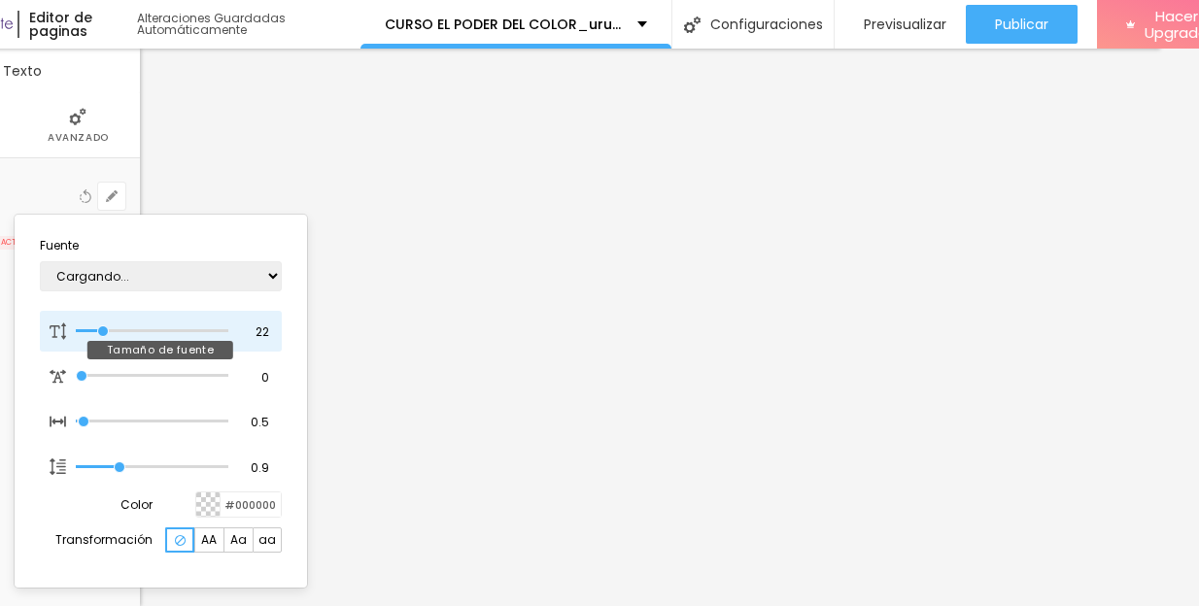
type input "1"
type input "28"
type input "1"
type input "30"
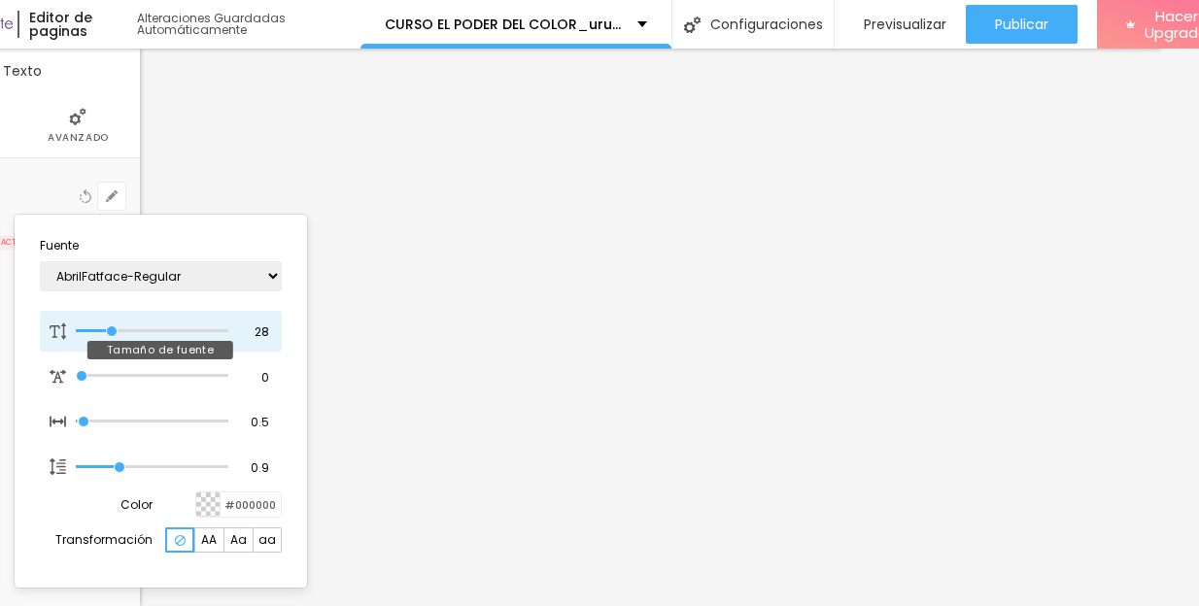
type input "30"
type input "1"
type input "30"
click at [115, 328] on input "range" at bounding box center [152, 331] width 152 height 10
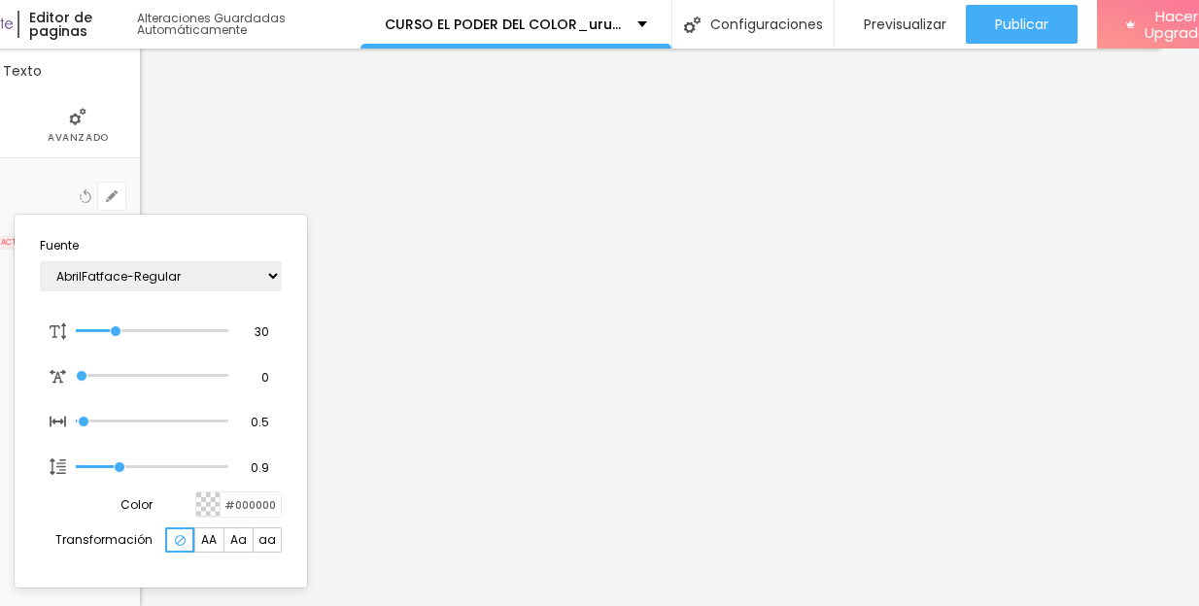
type input "1"
click at [646, 495] on div at bounding box center [599, 303] width 1199 height 606
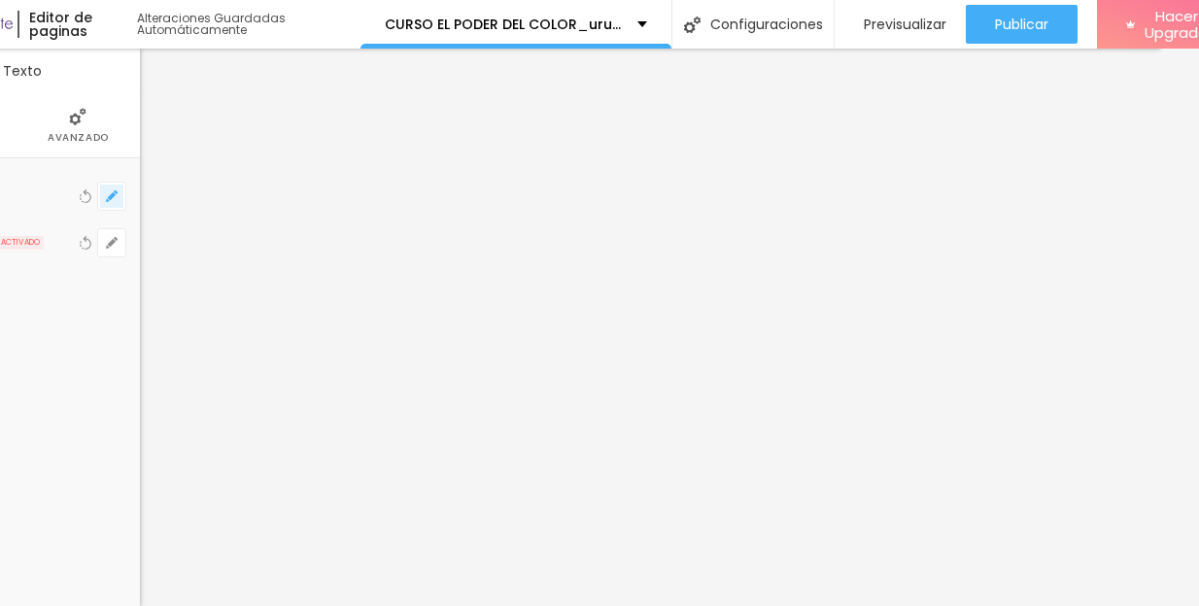
click at [115, 195] on icon "button" at bounding box center [112, 196] width 12 height 12
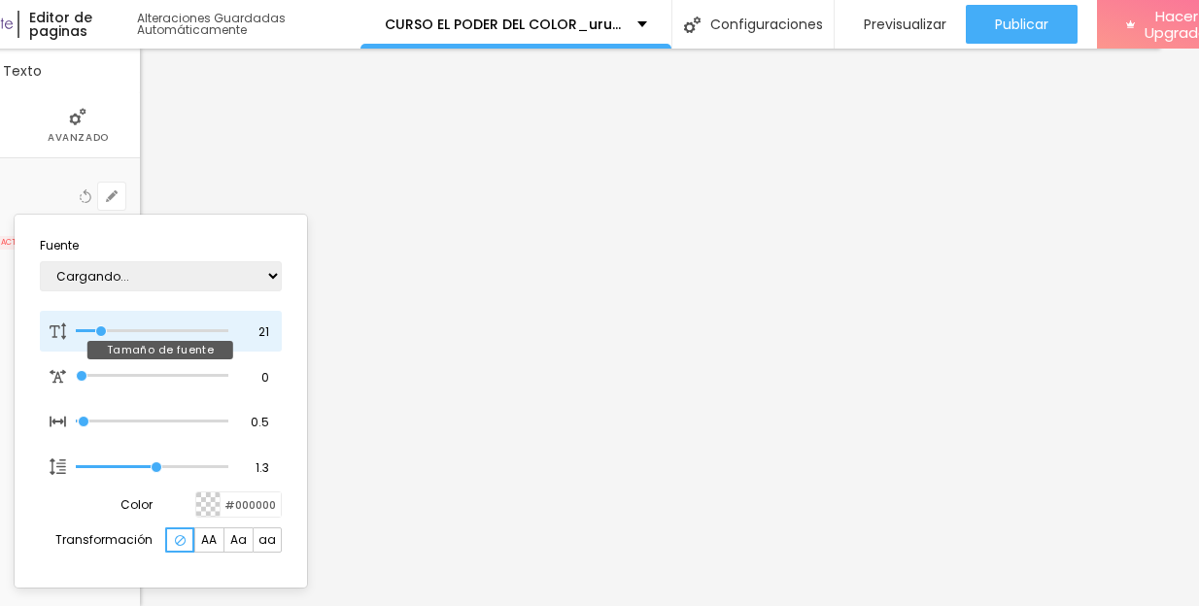
type input "1"
type input "23"
type input "1"
type input "25"
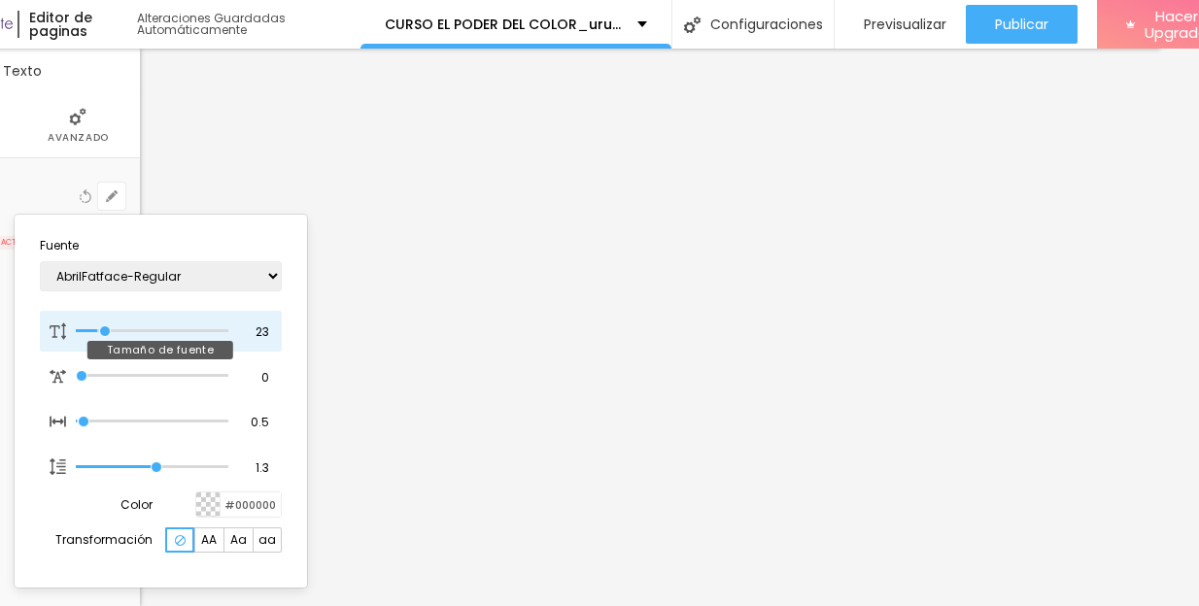
type input "25"
type input "1"
type input "25"
click at [108, 327] on input "range" at bounding box center [152, 331] width 152 height 10
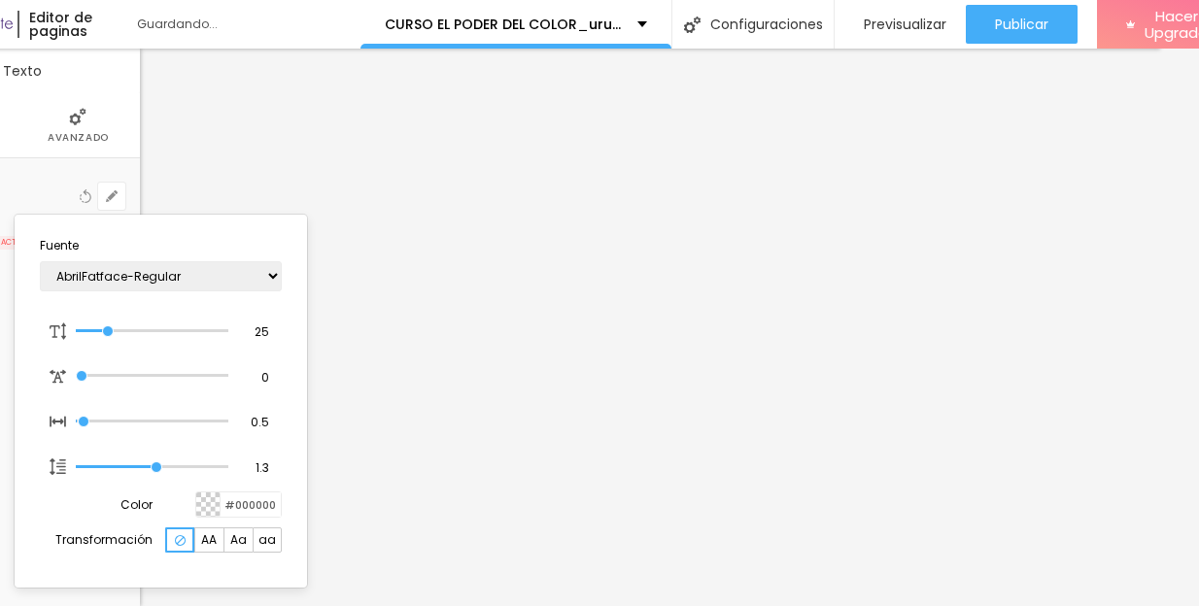
type input "1"
drag, startPoint x: 1152, startPoint y: 133, endPoint x: 1151, endPoint y: 147, distance: 13.6
click at [1151, 147] on div at bounding box center [599, 303] width 1199 height 606
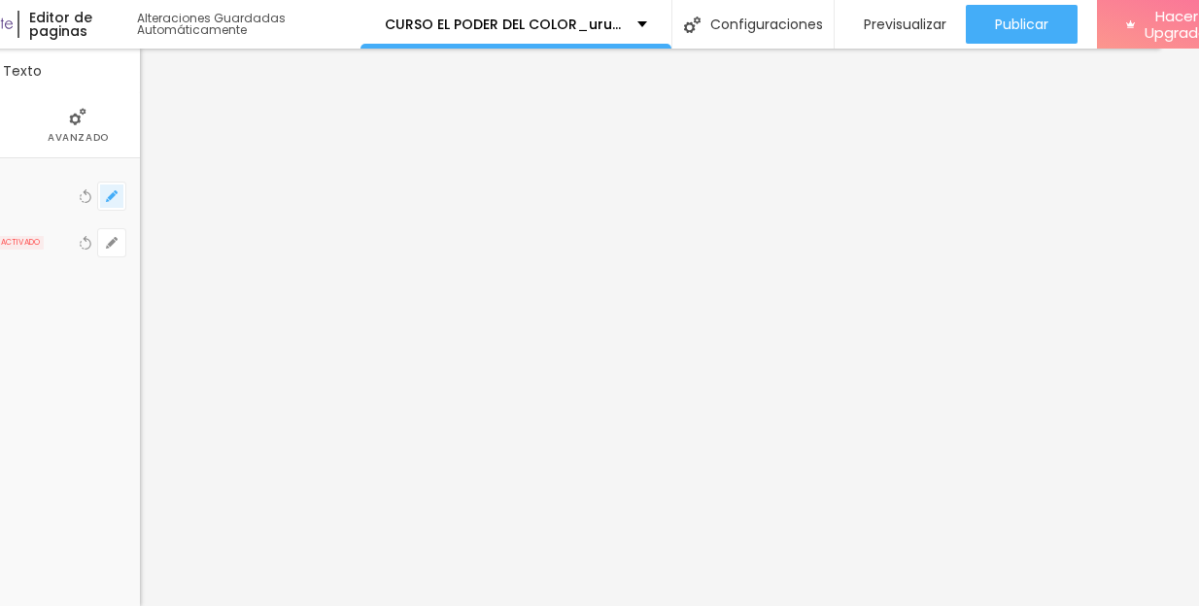
click at [111, 187] on button "button" at bounding box center [111, 196] width 27 height 27
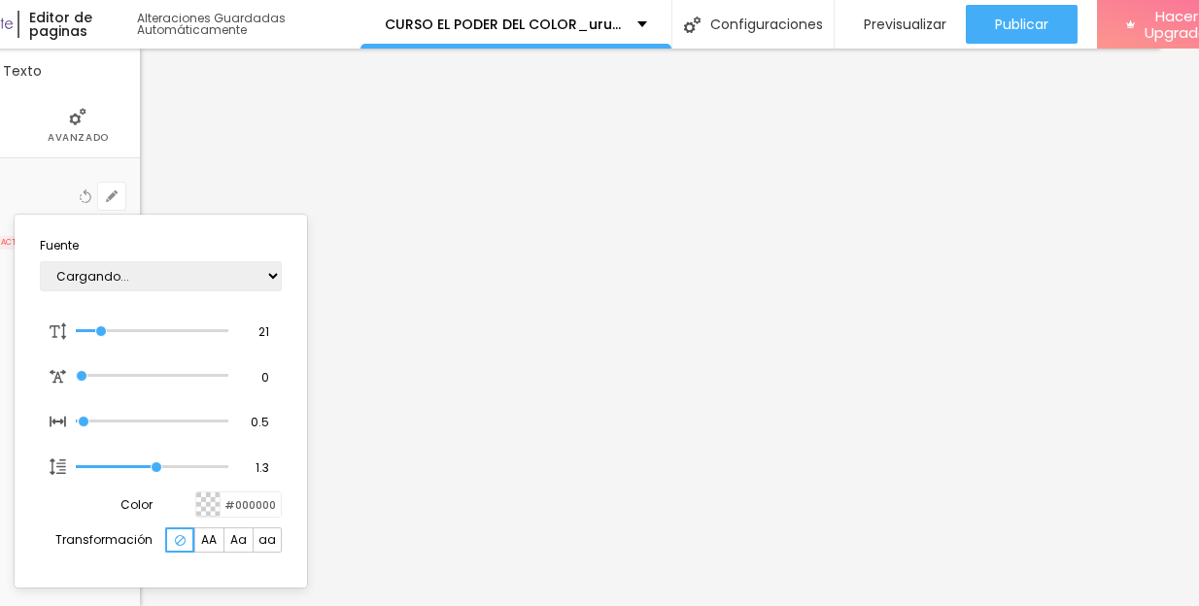
type input "1"
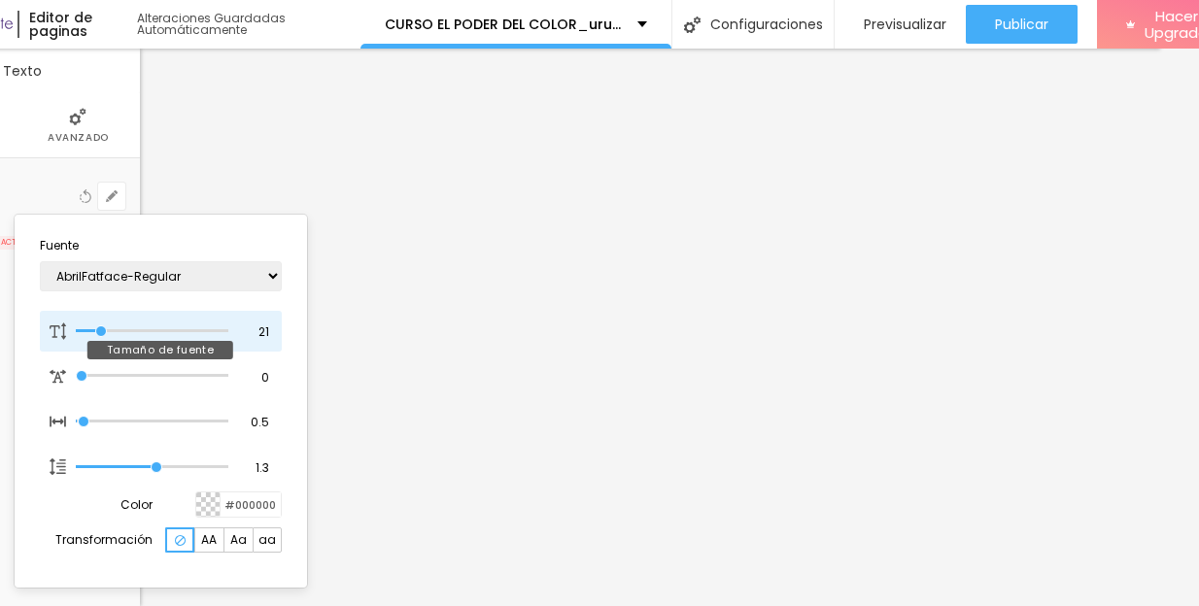
type input "30"
type input "1"
type input "28"
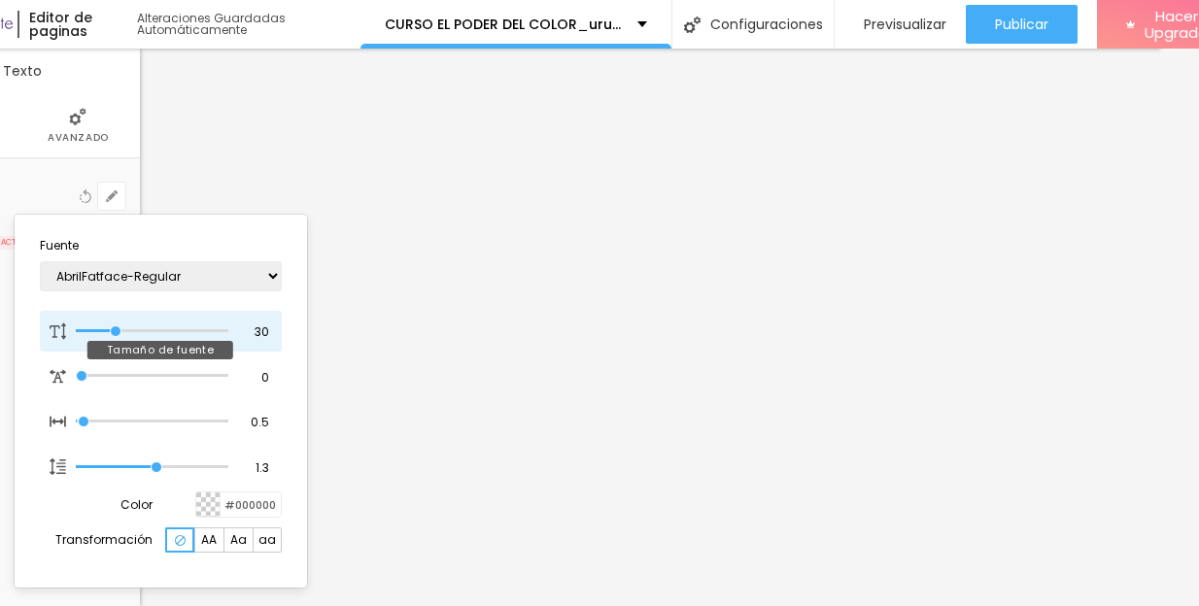
type input "1"
type input "26"
type input "1"
type input "25"
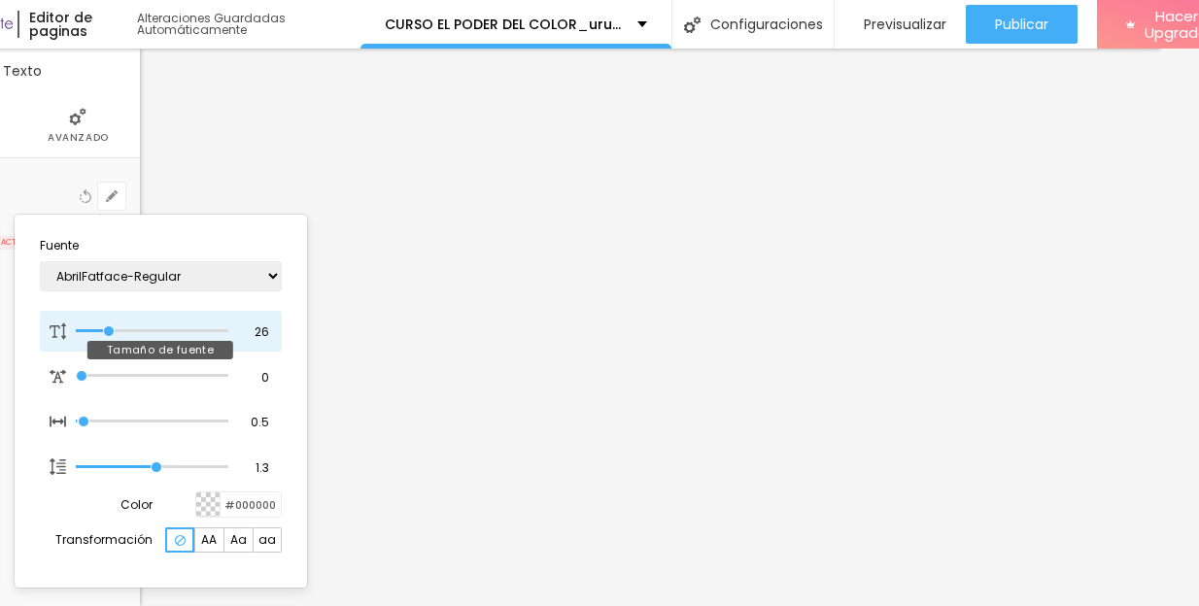
type input "25"
type input "1"
type input "24"
type input "1"
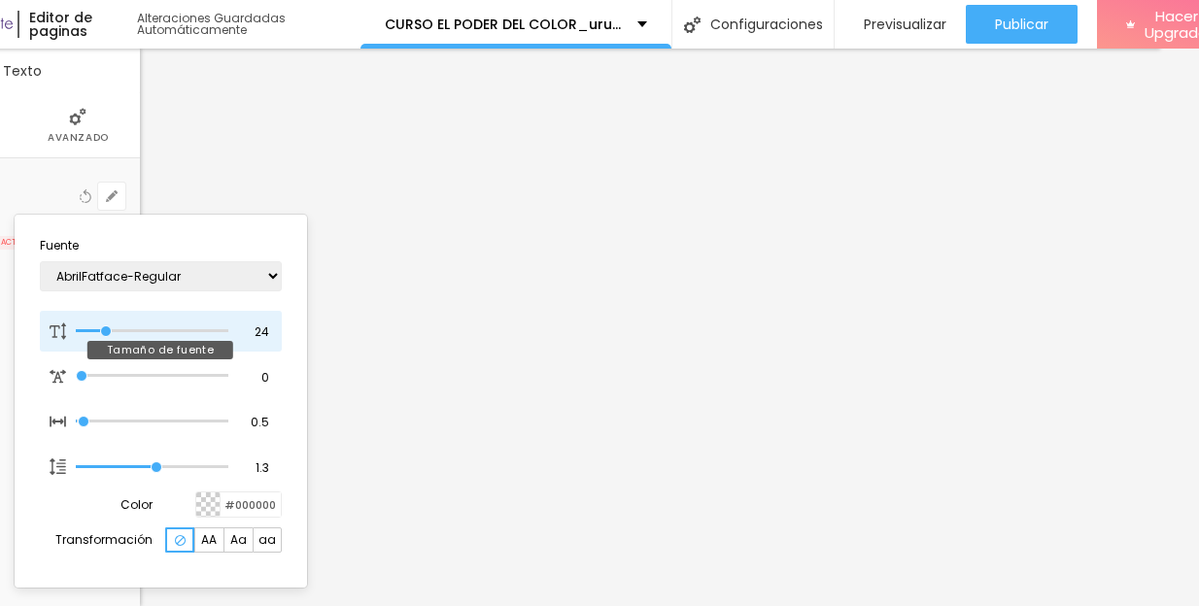
type input "24"
click at [107, 327] on input "range" at bounding box center [152, 331] width 152 height 10
type input "1"
type input "25"
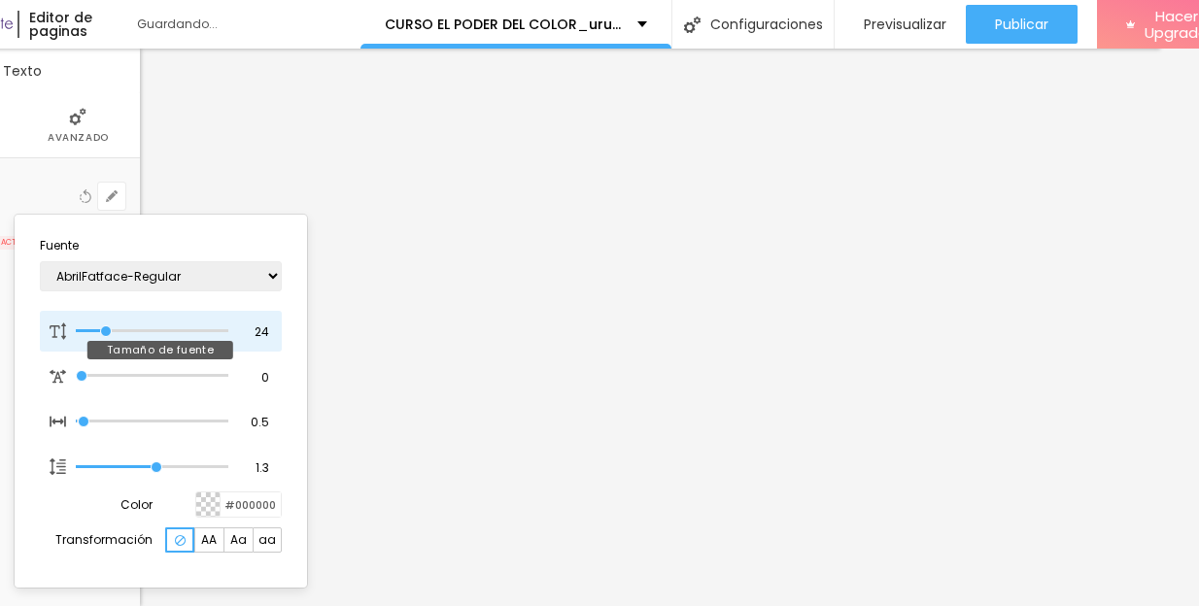
type input "1"
type input "25"
click at [107, 326] on input "range" at bounding box center [152, 331] width 152 height 10
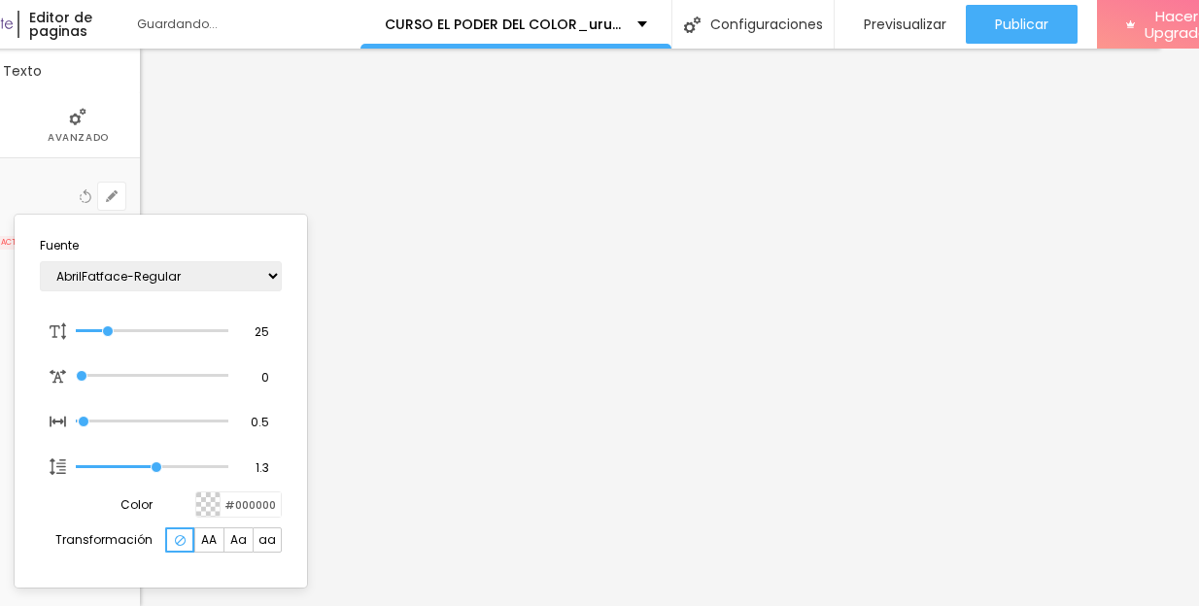
type input "1"
click at [1076, 146] on div at bounding box center [599, 303] width 1199 height 606
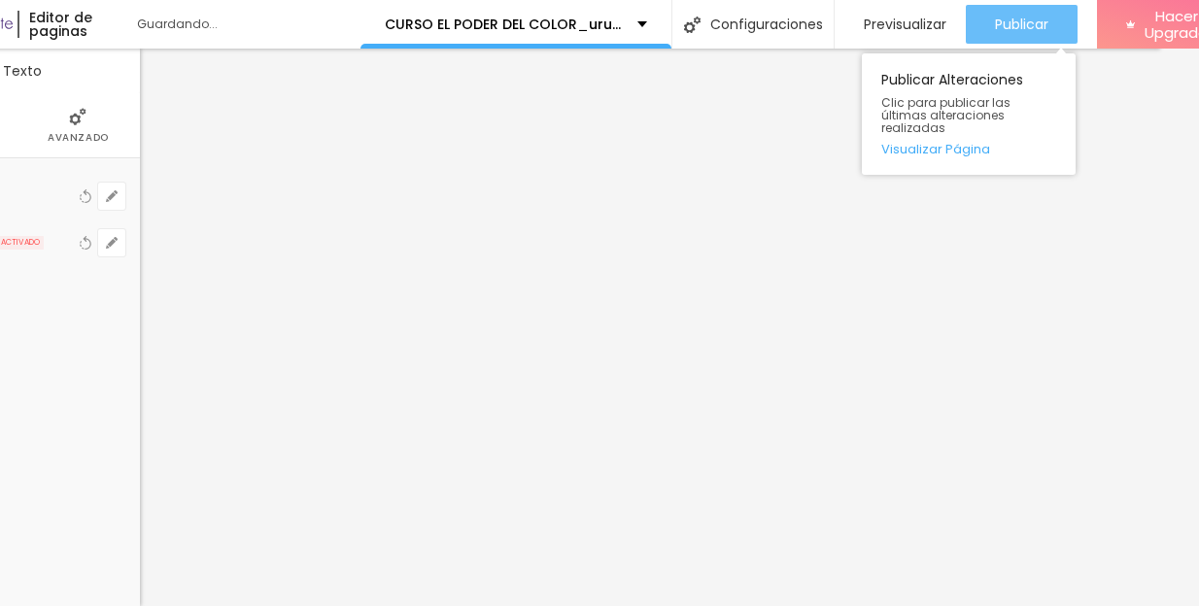
click at [1020, 29] on span "Publicar" at bounding box center [1021, 25] width 53 height 16
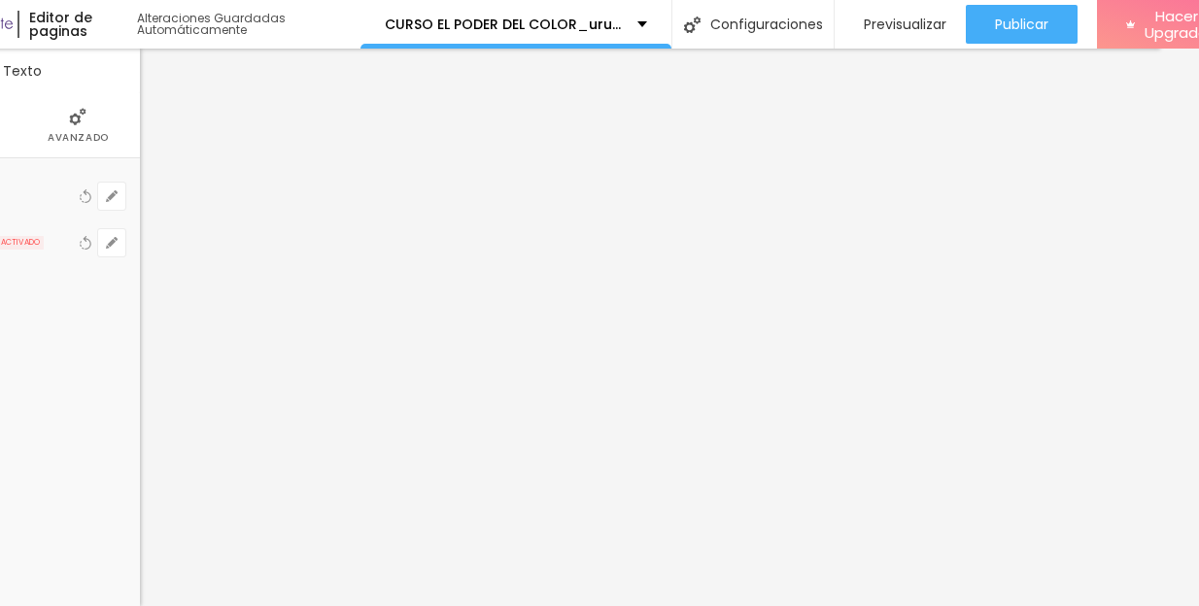
click at [90, 133] on span "Avanzado" at bounding box center [78, 138] width 61 height 10
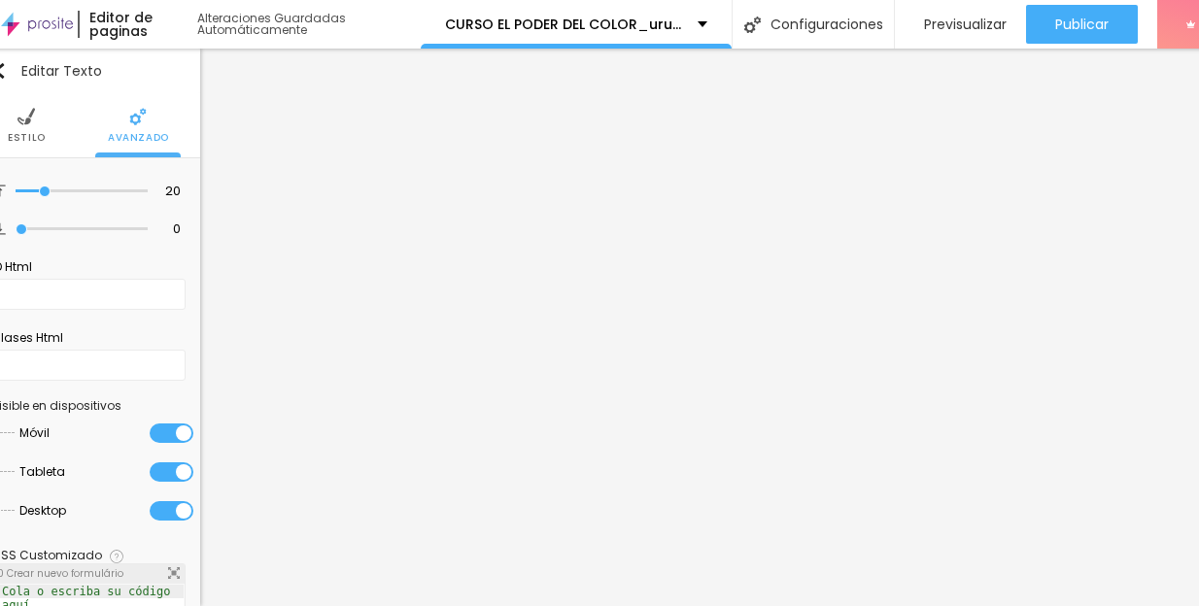
scroll to position [0, 10]
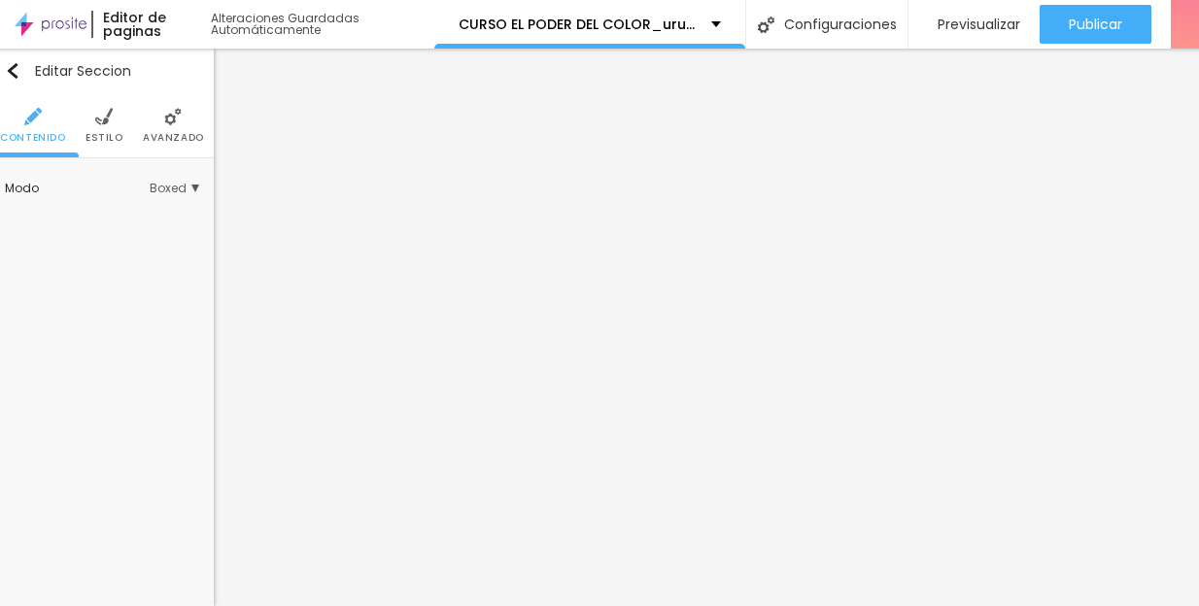
click at [175, 127] on li "Avanzado" at bounding box center [173, 125] width 61 height 64
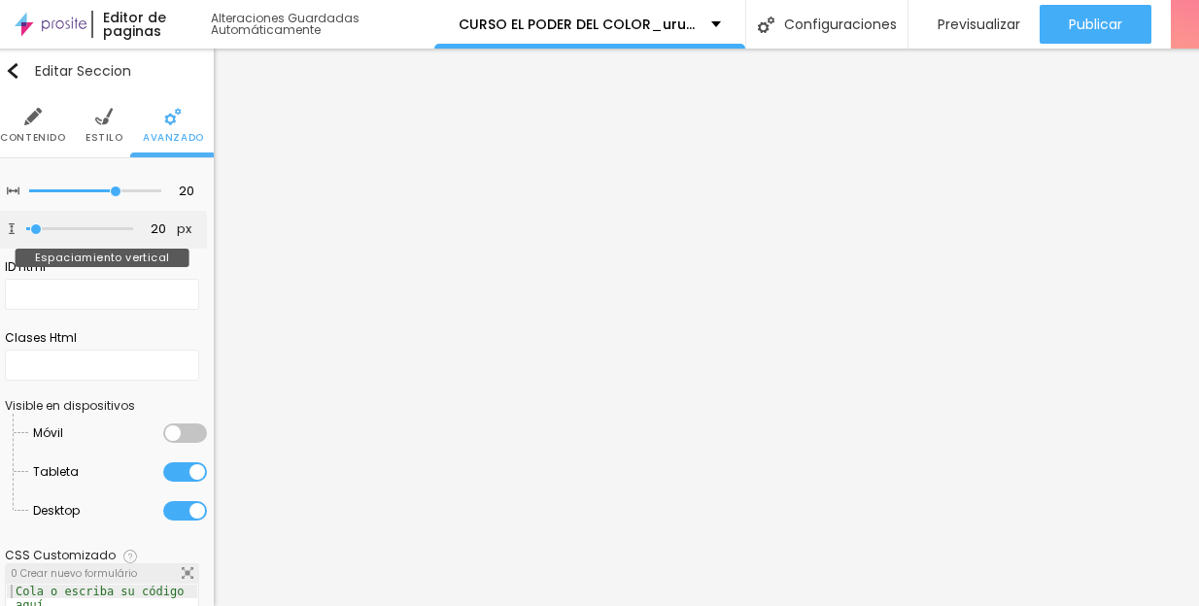
type input "4"
type input "0"
drag, startPoint x: 33, startPoint y: 226, endPoint x: -3, endPoint y: 231, distance: 36.3
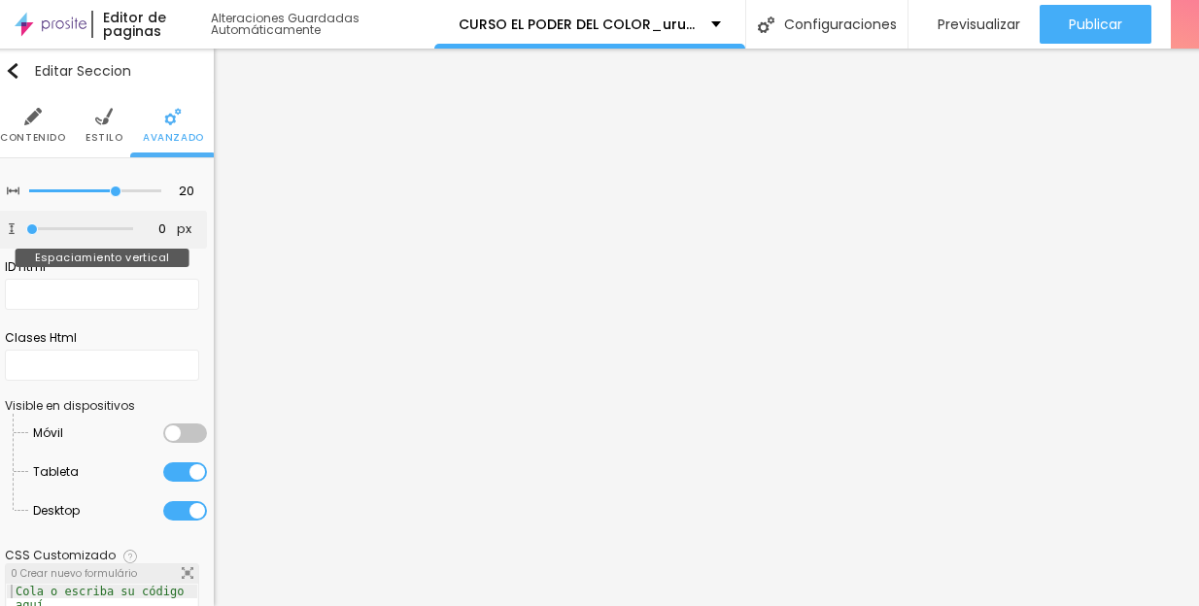
type input "0"
click at [26, 231] on input "range" at bounding box center [79, 229] width 107 height 10
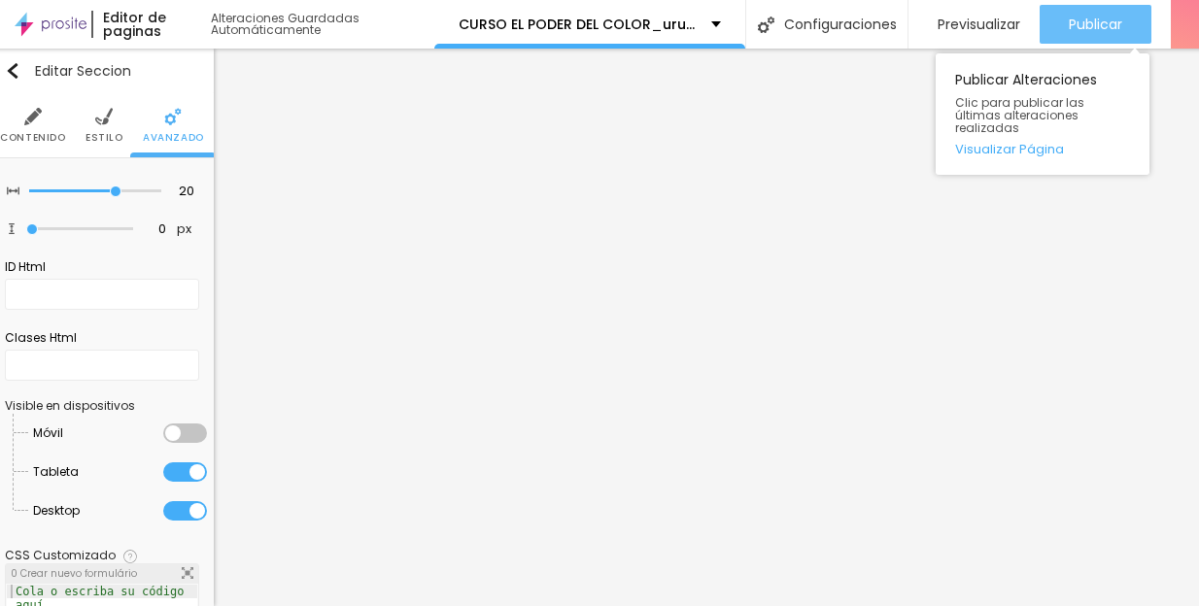
click at [1066, 24] on button "Publicar" at bounding box center [1096, 24] width 112 height 39
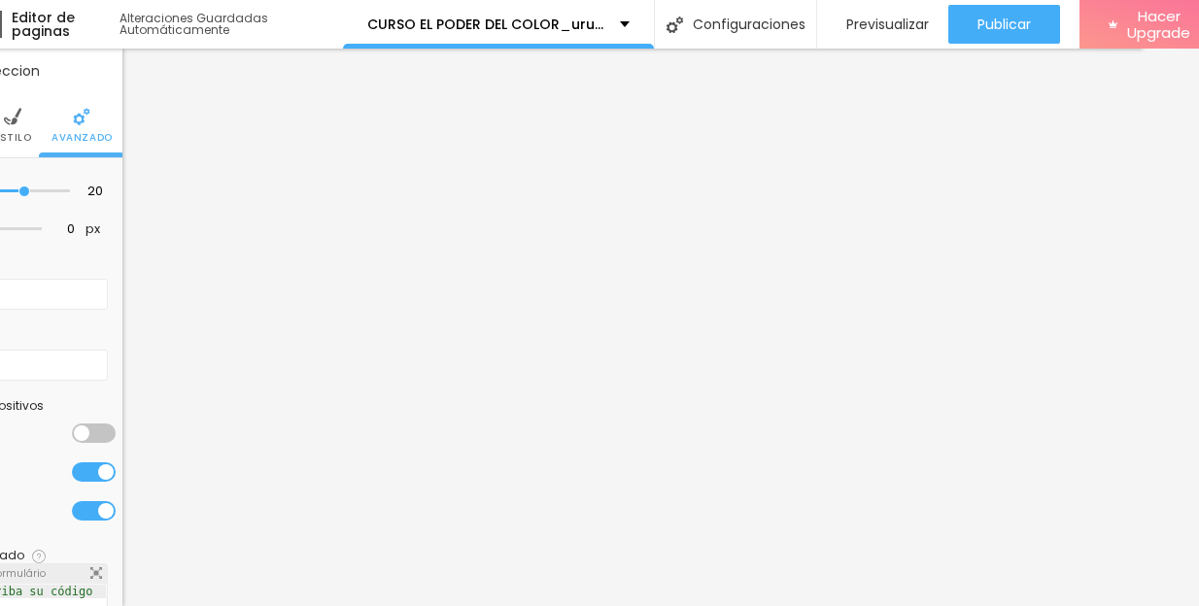
scroll to position [0, 102]
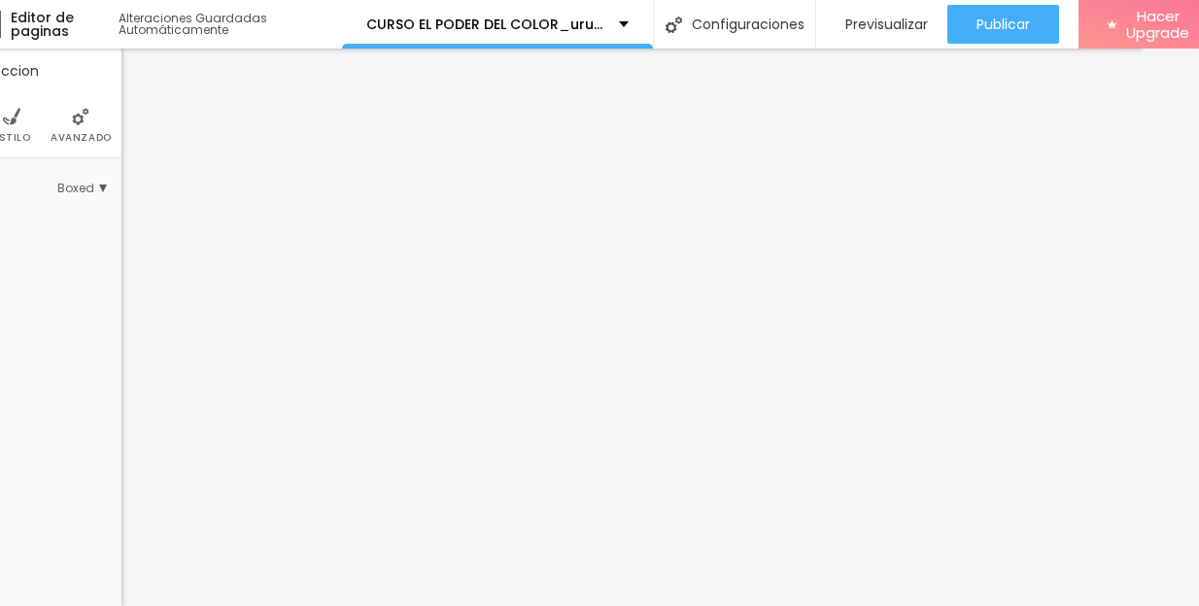
click at [8, 133] on span "Estilo" at bounding box center [12, 138] width 38 height 10
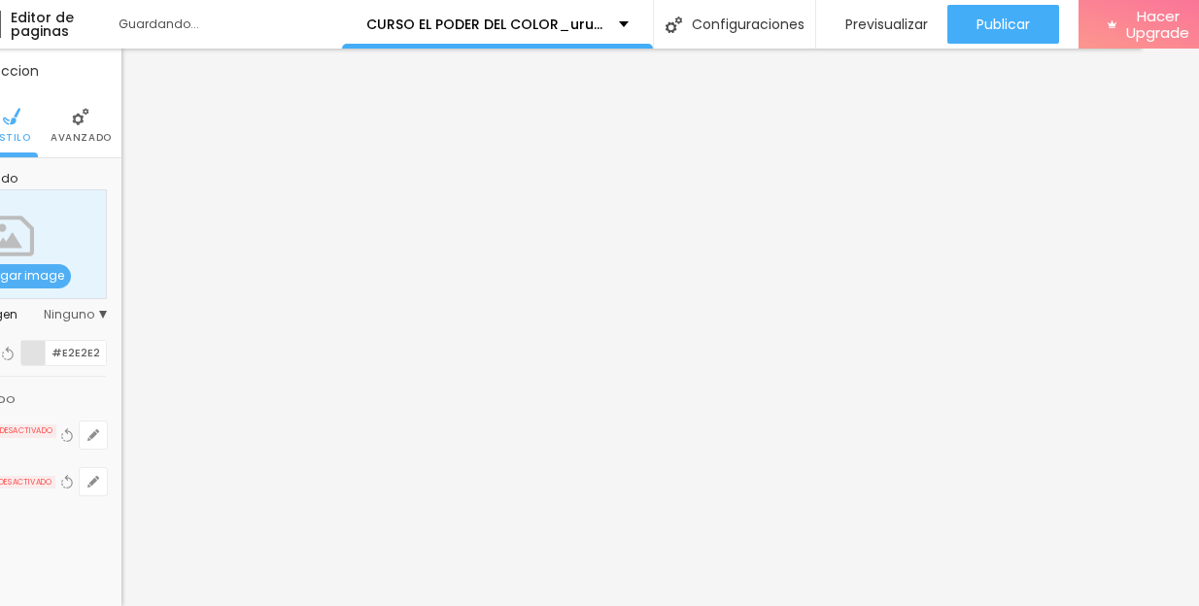
click at [35, 351] on div at bounding box center [33, 353] width 24 height 24
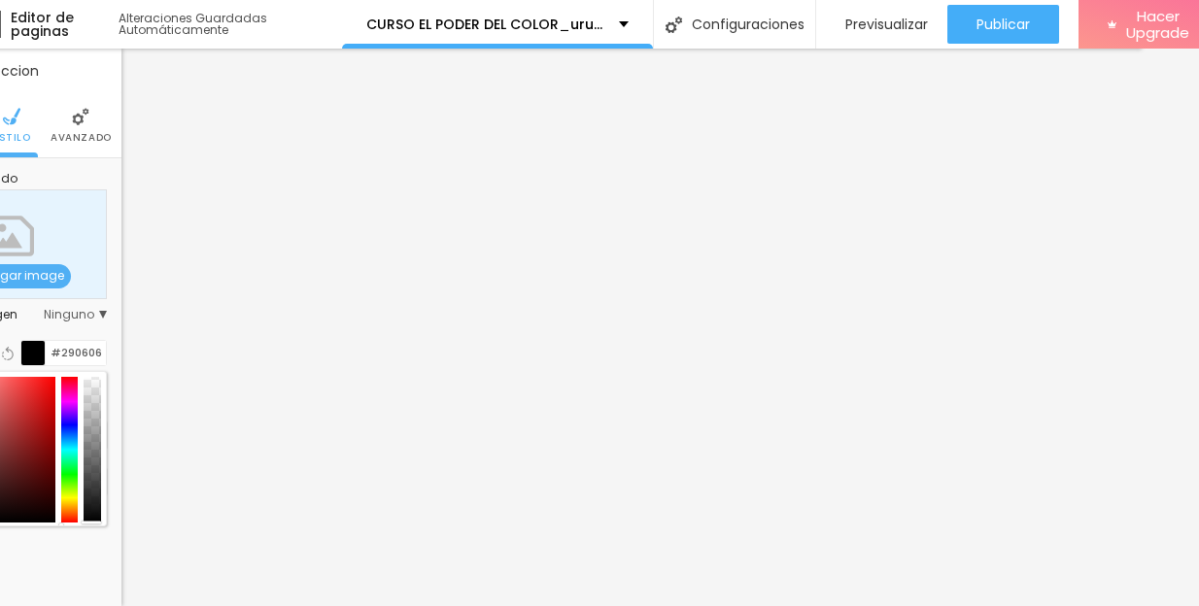
type input "#000000"
drag, startPoint x: 41, startPoint y: 547, endPoint x: 78, endPoint y: 548, distance: 36.9
click at [78, 548] on div "Editar Seccion Contenido Estilo Avanzado Imagen de fondo Agregar image Efecto d…" at bounding box center [9, 328] width 223 height 558
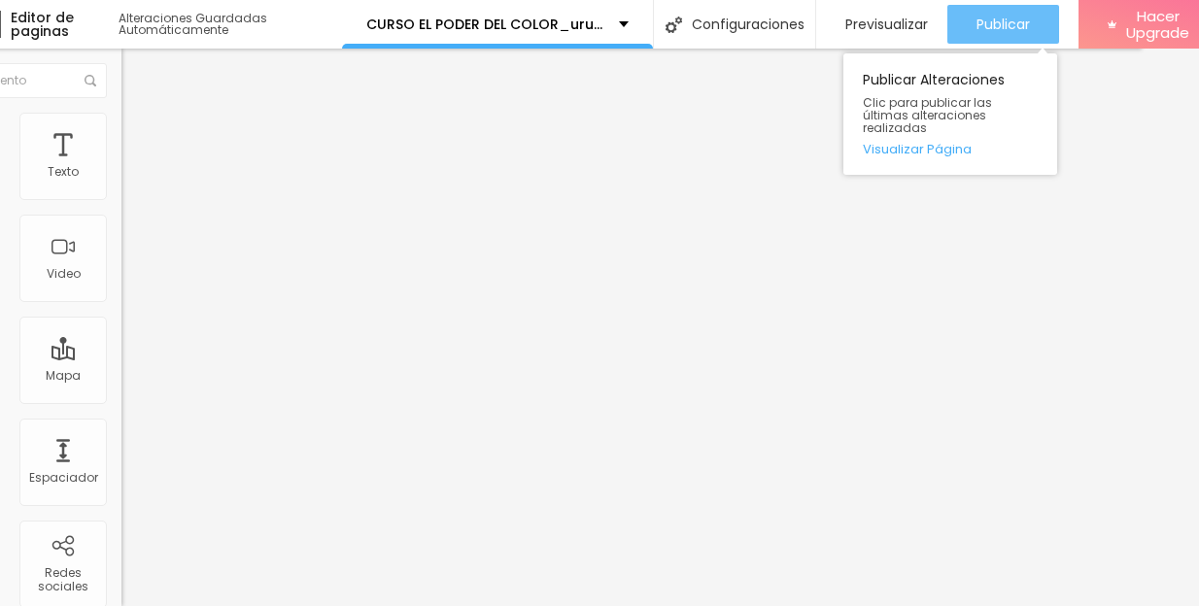
click at [1030, 27] on span "Publicar" at bounding box center [1002, 25] width 53 height 16
click at [1026, 26] on span "Publicar" at bounding box center [1002, 25] width 53 height 16
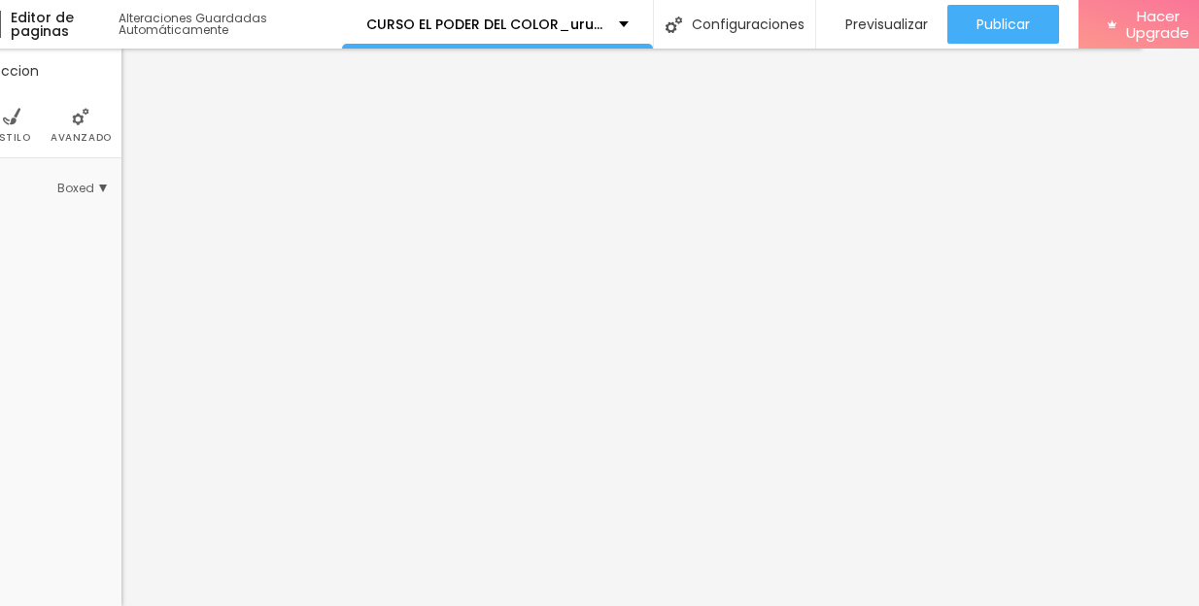
click at [82, 133] on span "Avanzado" at bounding box center [81, 138] width 61 height 10
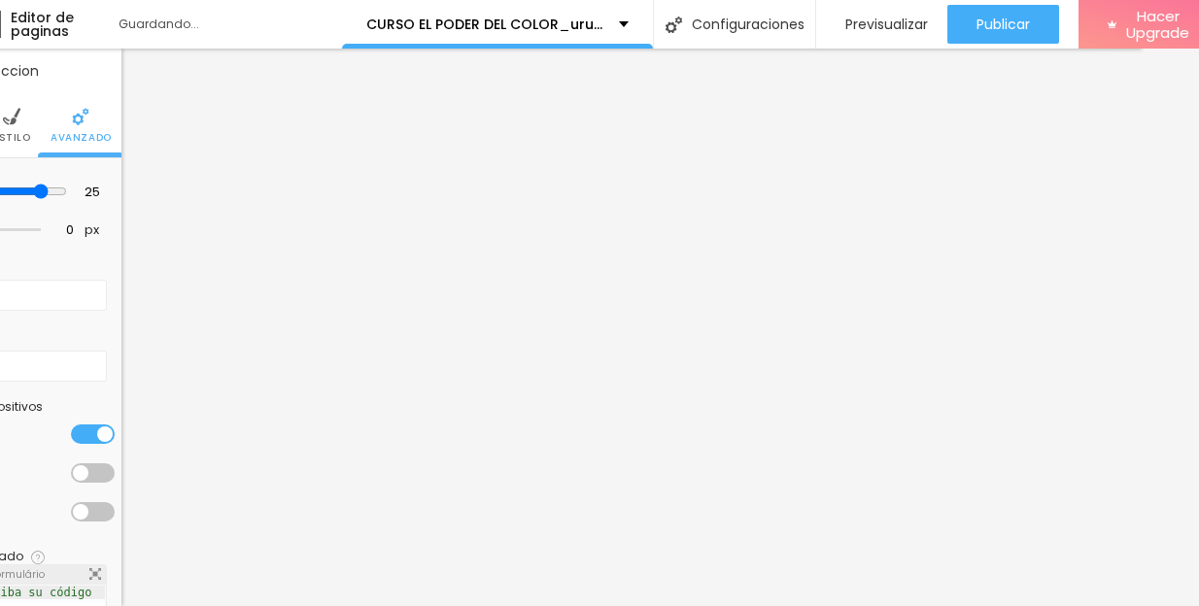
click at [72, 434] on div at bounding box center [93, 434] width 44 height 19
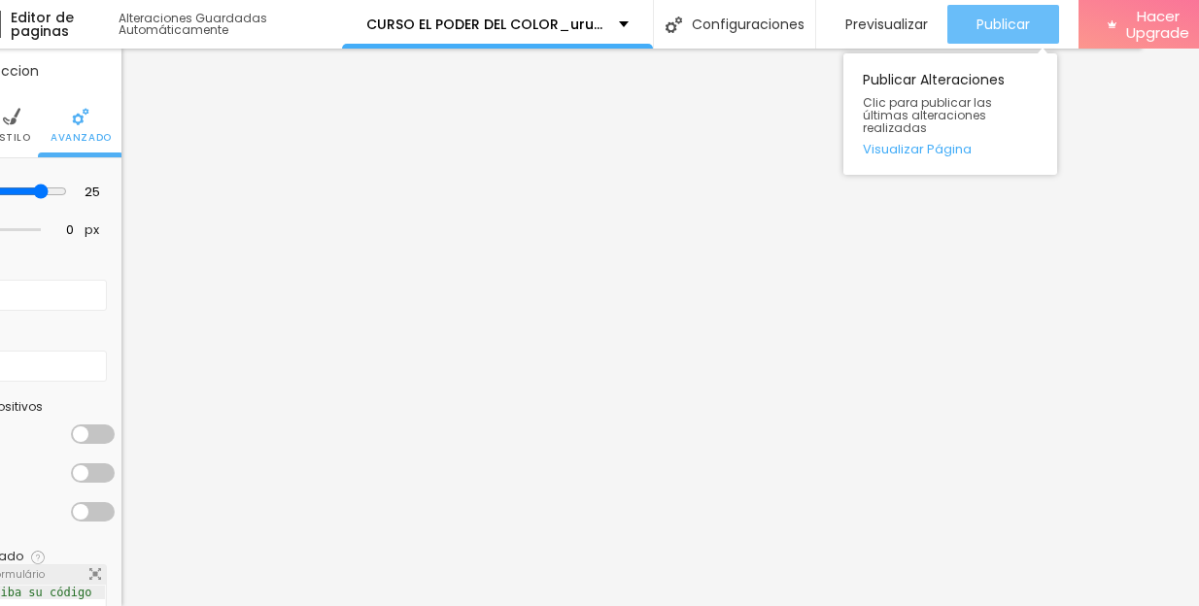
click at [1001, 24] on span "Publicar" at bounding box center [1002, 25] width 53 height 16
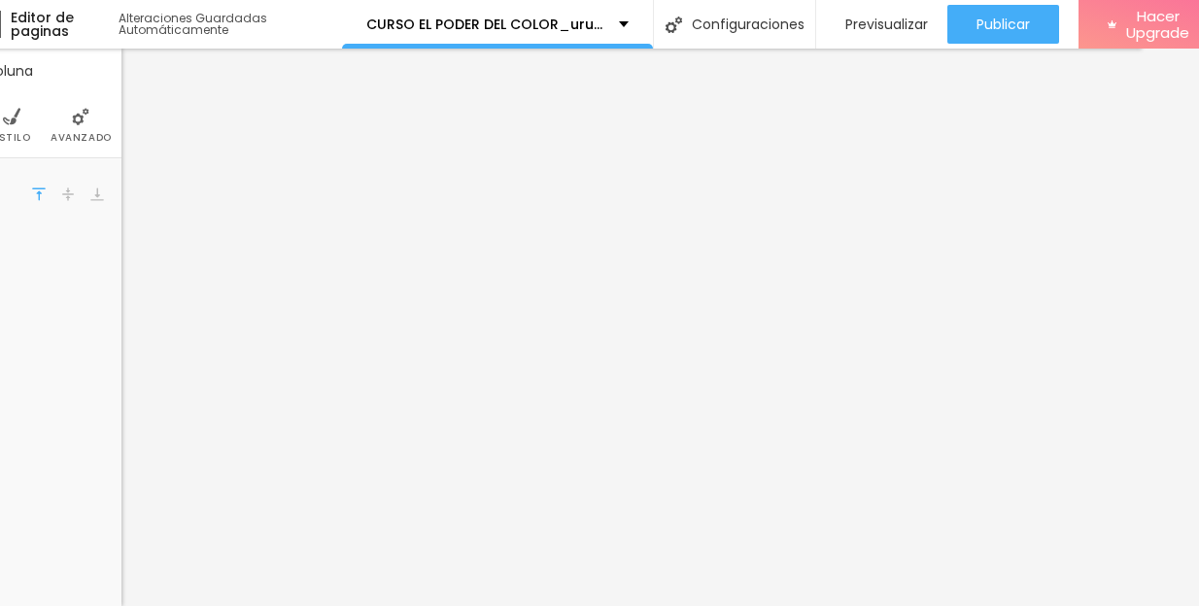
click at [74, 135] on span "Avanzado" at bounding box center [81, 138] width 61 height 10
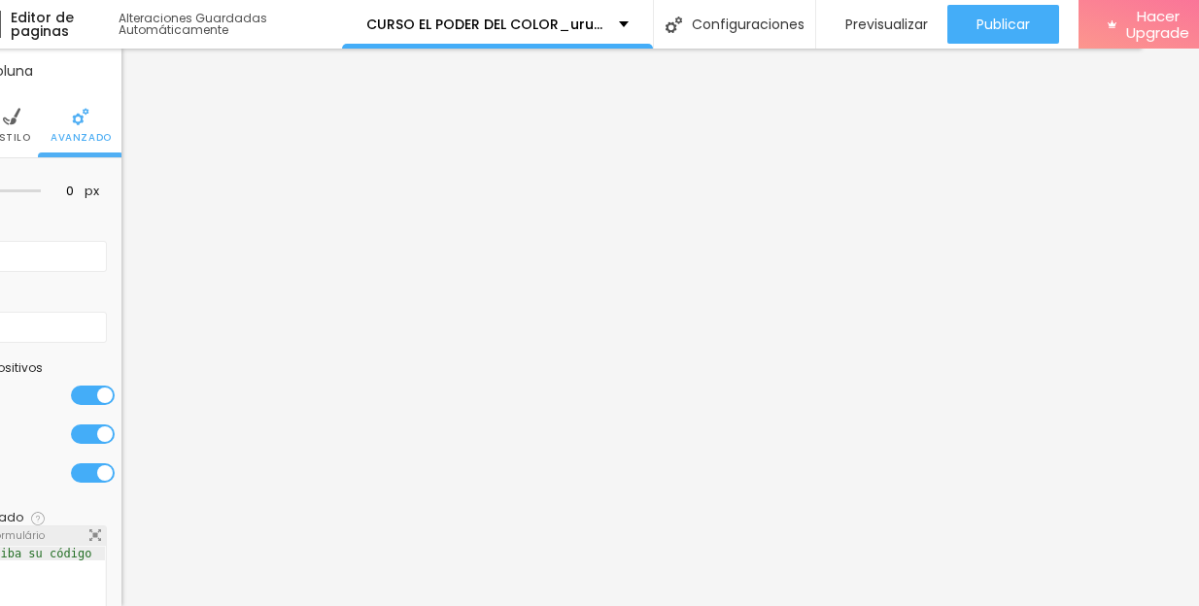
scroll to position [0, 0]
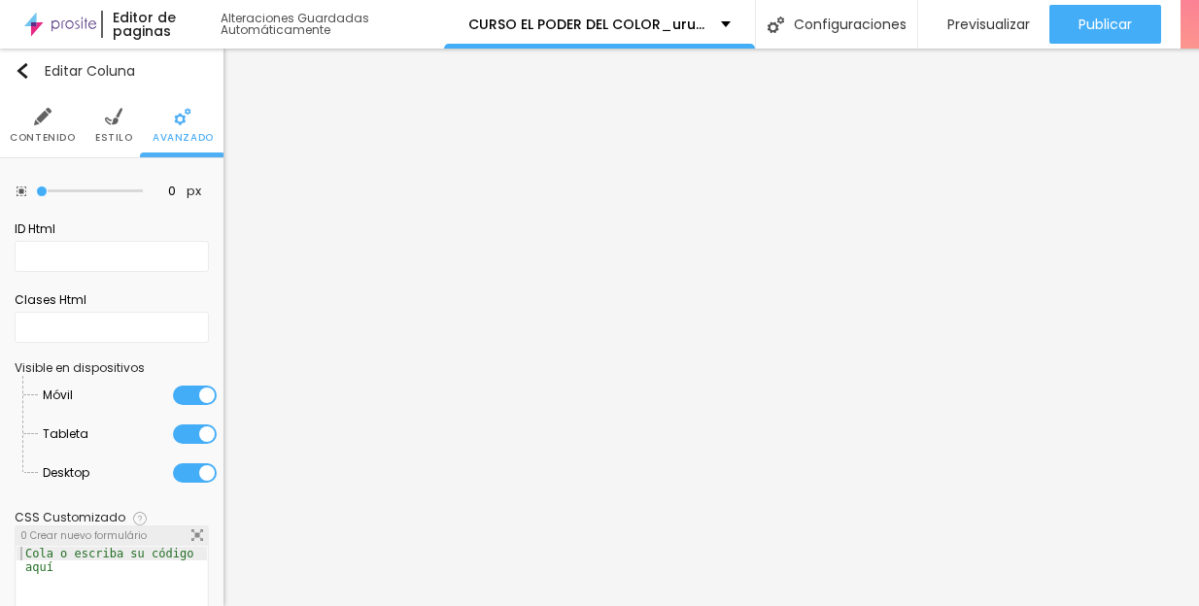
click at [116, 122] on li "Estilo" at bounding box center [114, 125] width 38 height 64
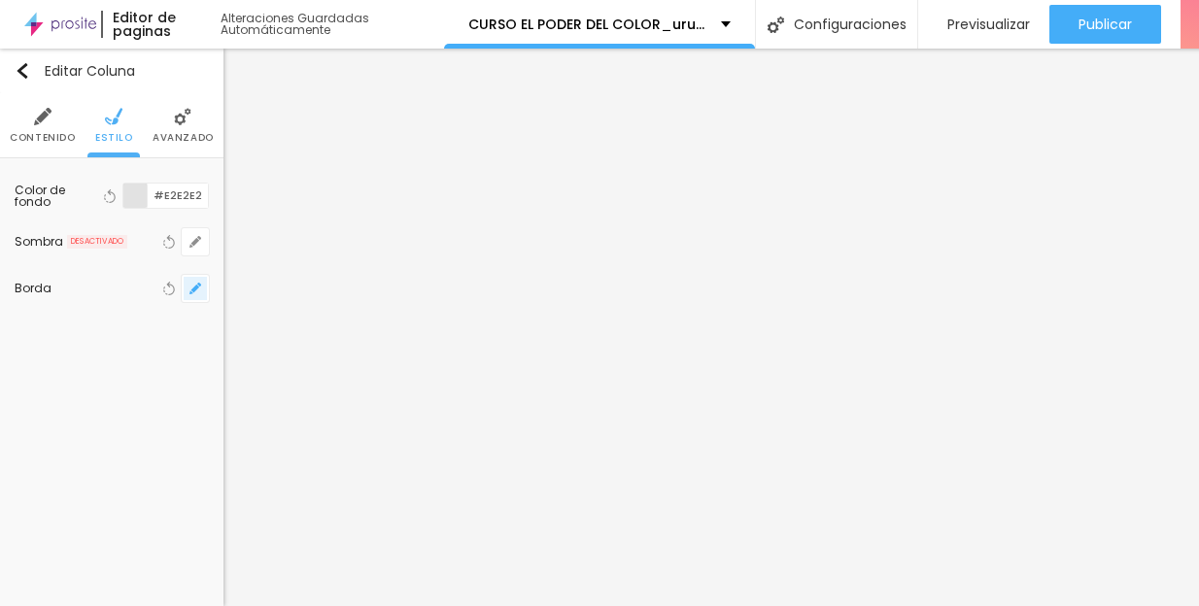
click at [195, 291] on icon "button" at bounding box center [195, 289] width 12 height 12
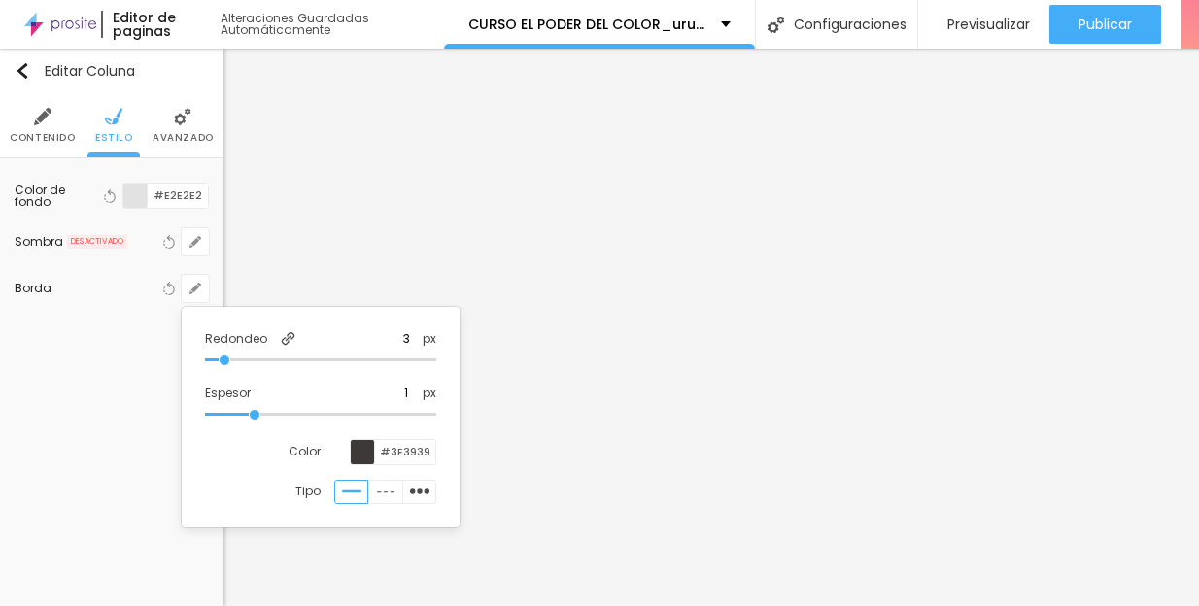
drag, startPoint x: 223, startPoint y: 358, endPoint x: 145, endPoint y: 358, distance: 78.7
type input "0"
click at [205, 358] on input "range" at bounding box center [320, 361] width 231 height 10
type input "0"
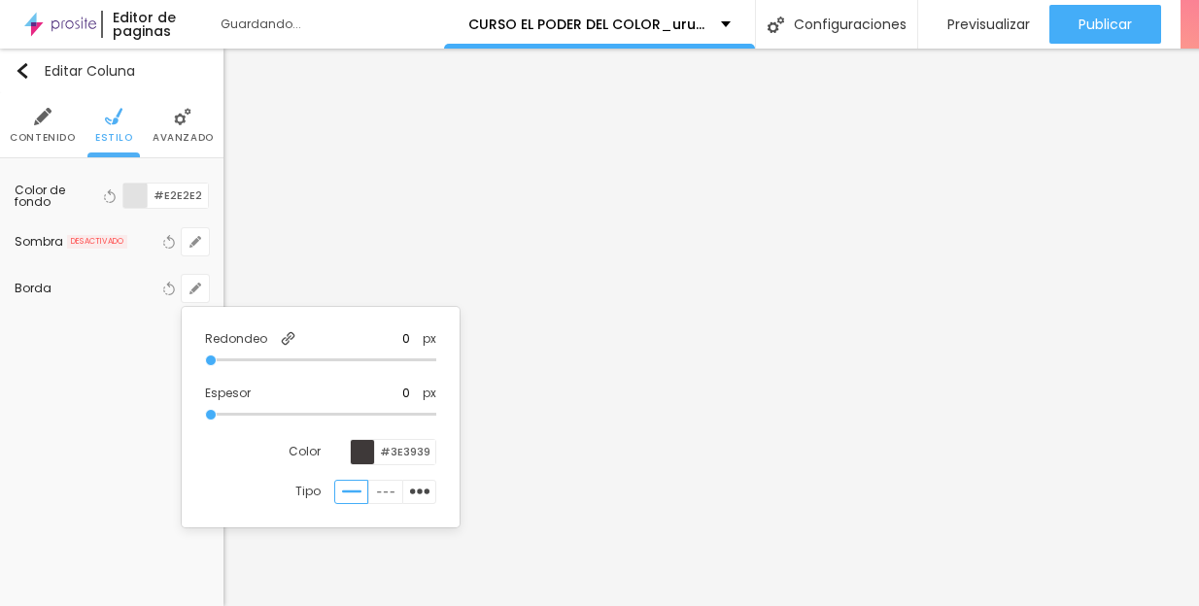
drag, startPoint x: 255, startPoint y: 409, endPoint x: 116, endPoint y: 408, distance: 138.9
type input "0"
click at [205, 410] on input "range" at bounding box center [320, 415] width 231 height 10
click at [1098, 23] on div at bounding box center [599, 303] width 1199 height 606
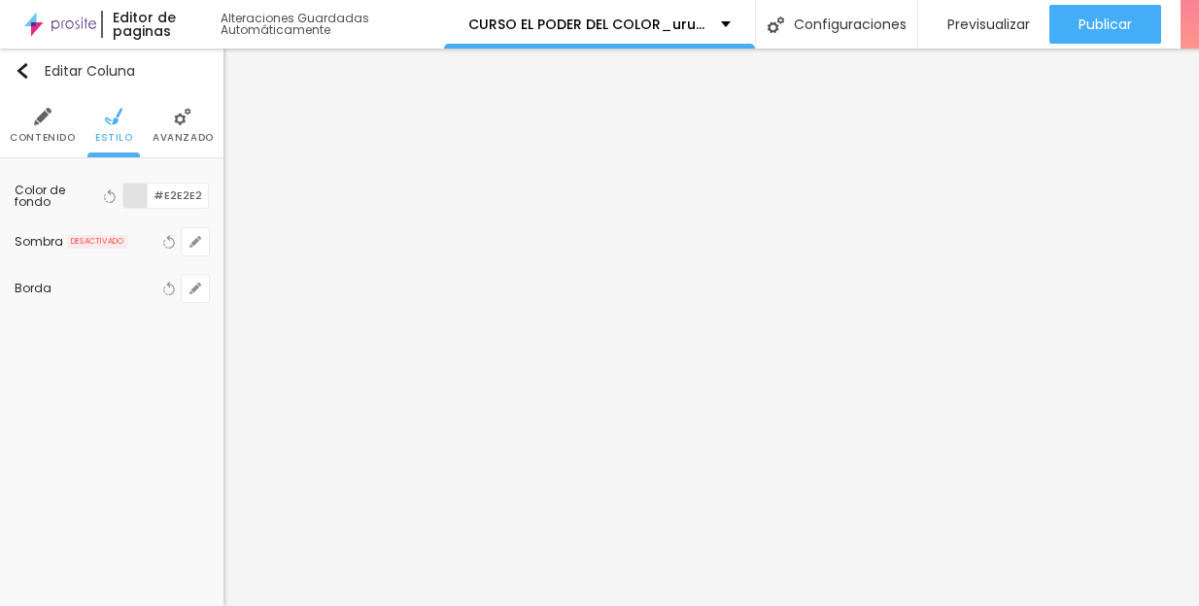
click at [1098, 23] on span "Publicar" at bounding box center [1105, 25] width 53 height 16
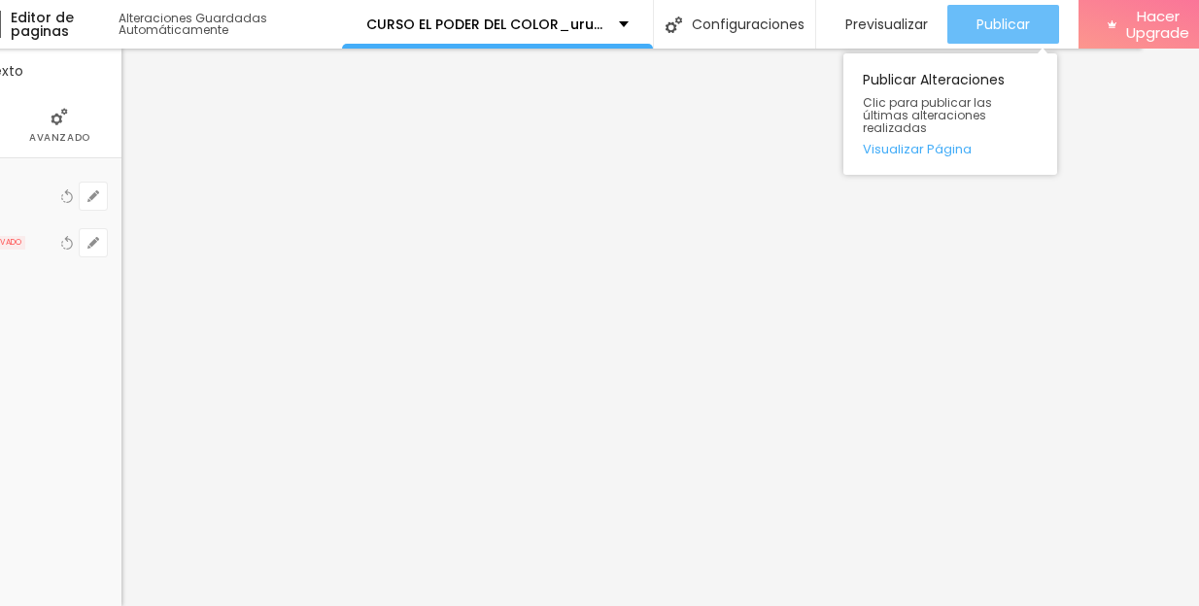
click at [1000, 18] on span "Publicar" at bounding box center [1002, 25] width 53 height 16
click at [1021, 27] on span "Publicar" at bounding box center [1002, 25] width 53 height 16
click at [1016, 23] on span "Publicar" at bounding box center [1002, 25] width 53 height 16
click at [991, 41] on div "Publicar" at bounding box center [1002, 24] width 53 height 39
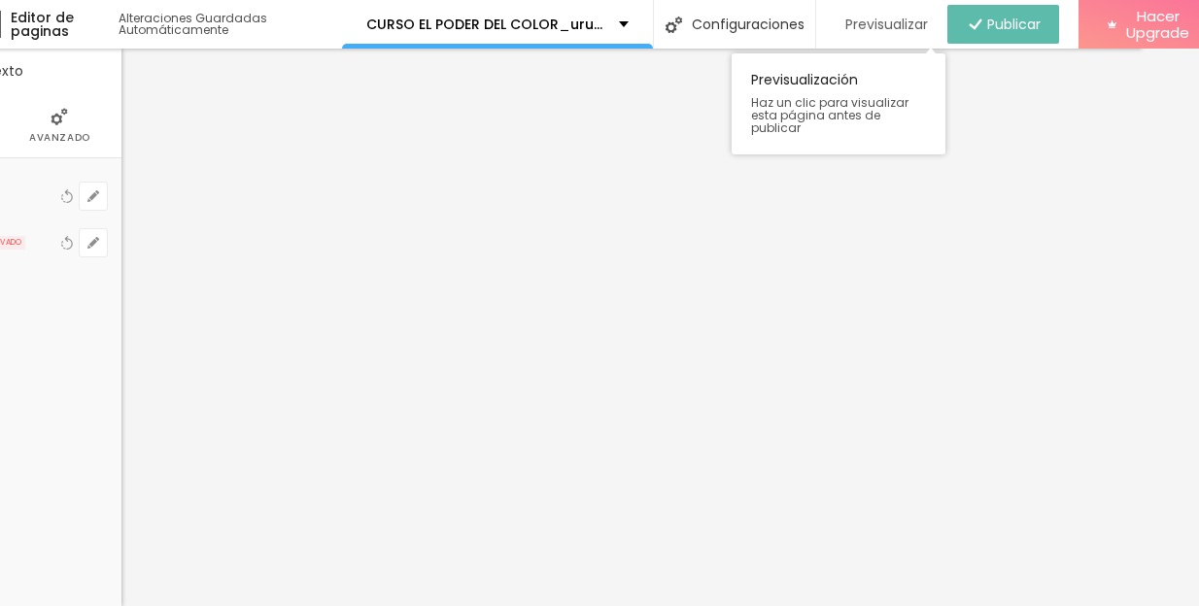
click at [881, 24] on span "Previsualizar" at bounding box center [886, 25] width 83 height 16
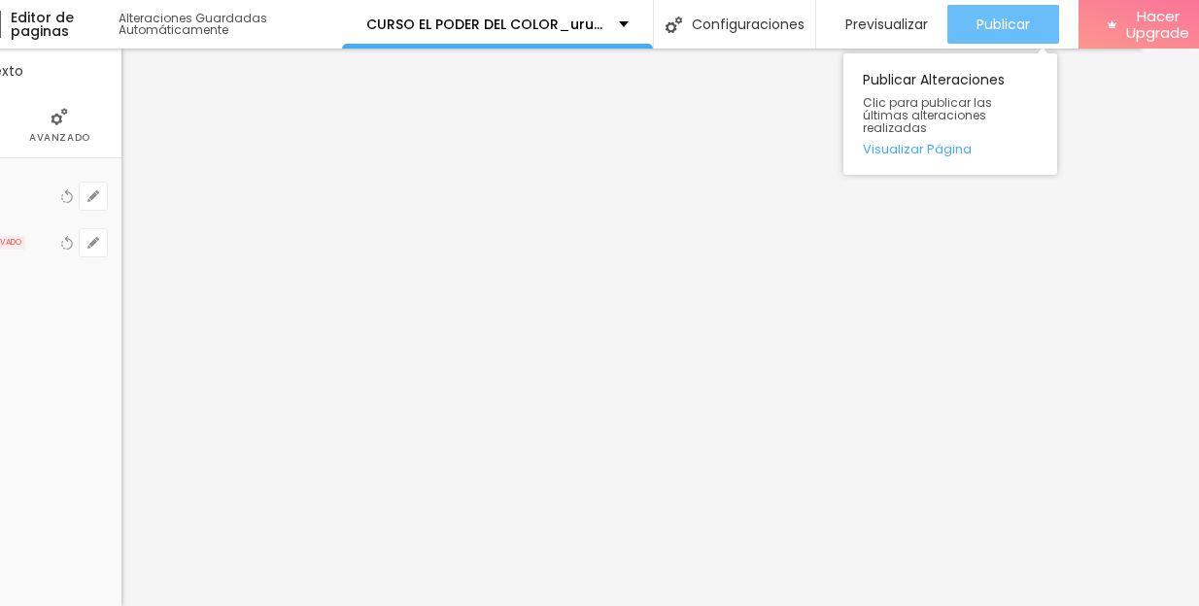
click at [999, 21] on span "Publicar" at bounding box center [1002, 25] width 53 height 16
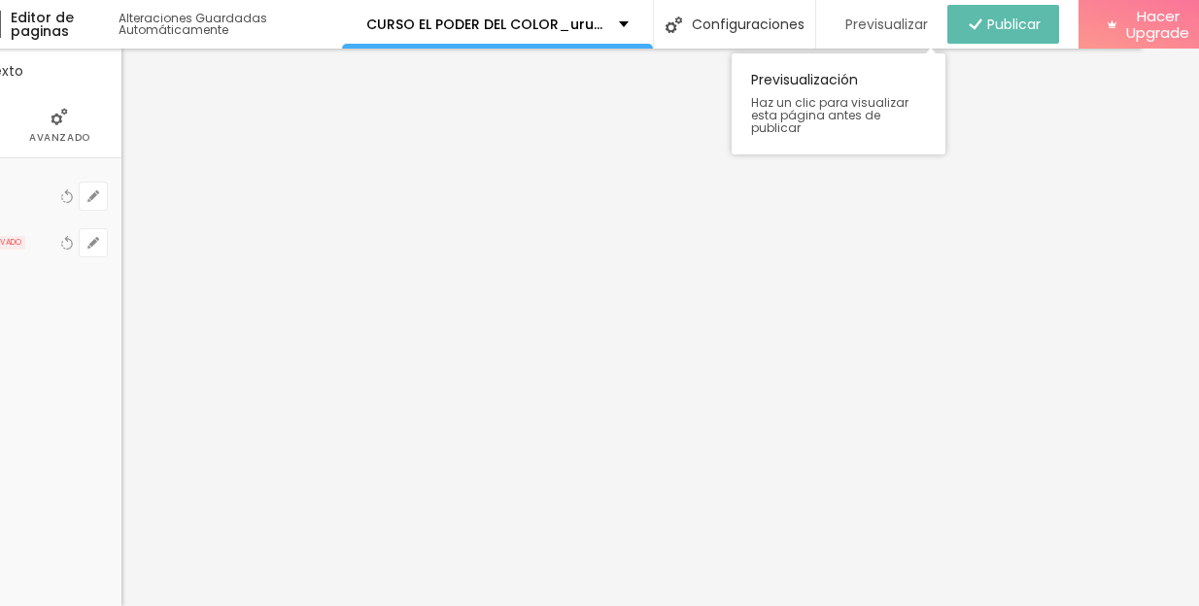
click at [906, 27] on span "Previsualizar" at bounding box center [886, 25] width 83 height 16
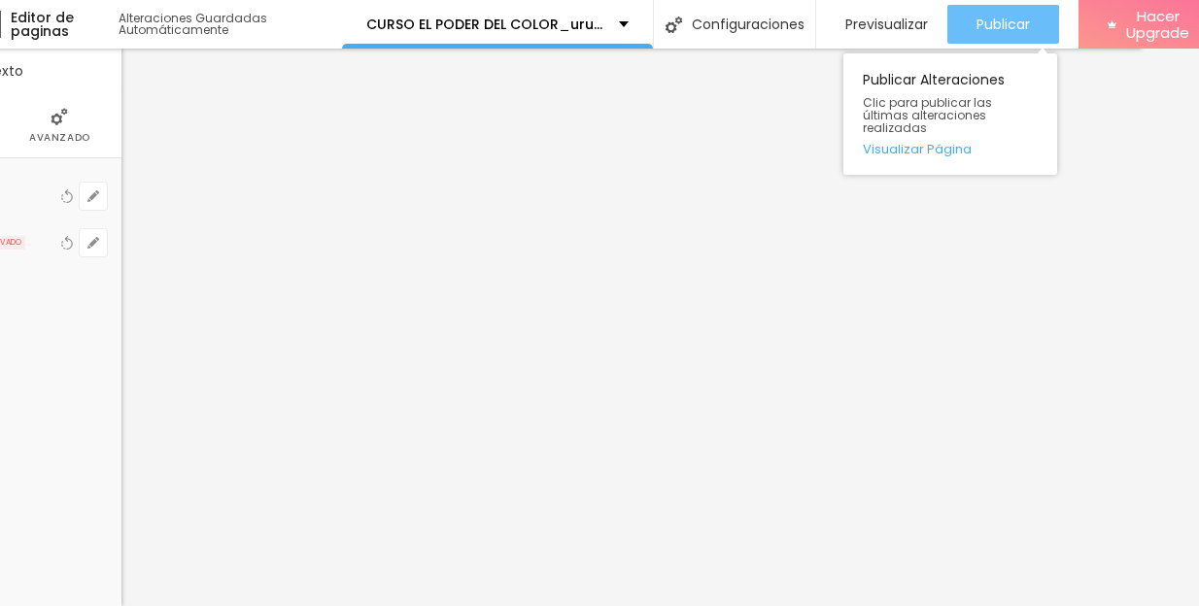
click at [993, 21] on span "Publicar" at bounding box center [1002, 25] width 53 height 16
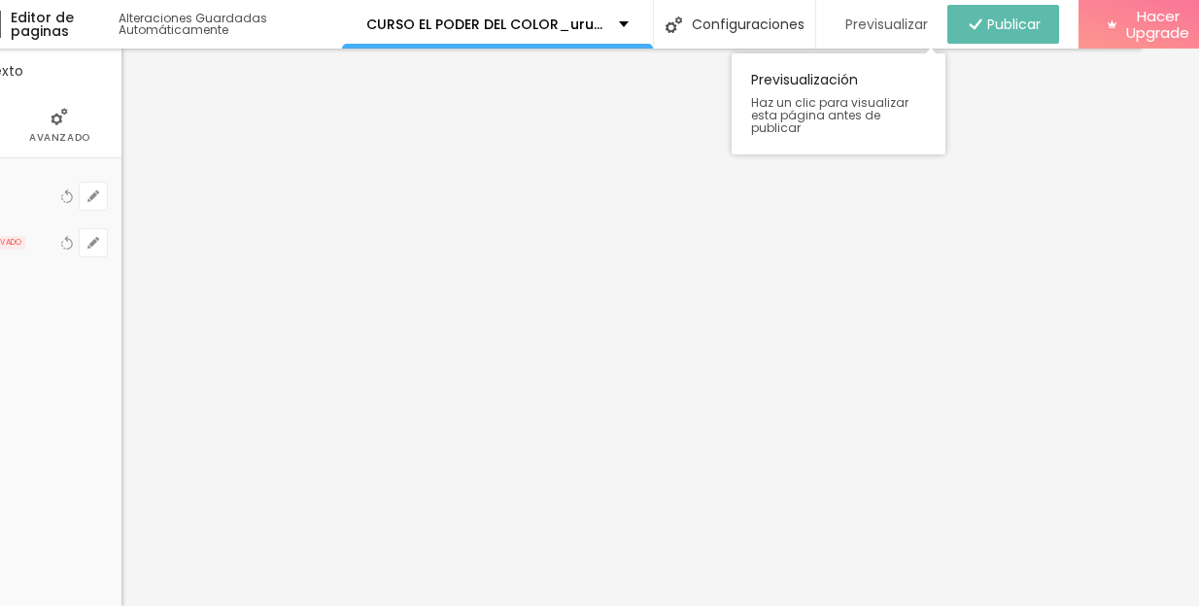
click at [908, 25] on span "Previsualizar" at bounding box center [886, 25] width 83 height 16
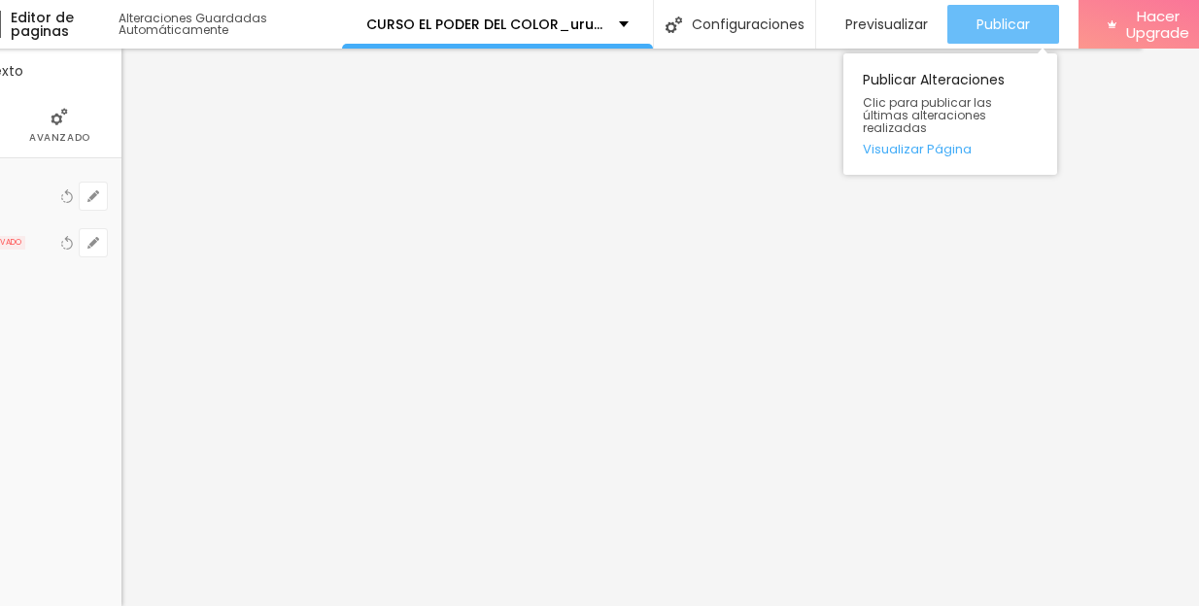
click at [994, 28] on span "Publicar" at bounding box center [1002, 25] width 53 height 16
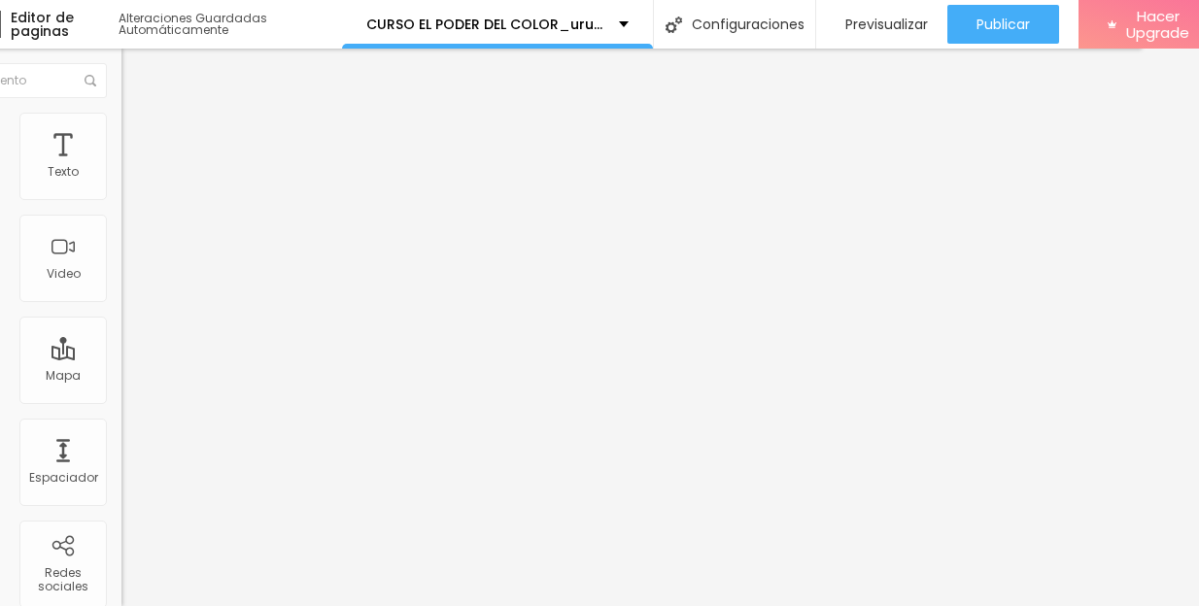
scroll to position [15, 102]
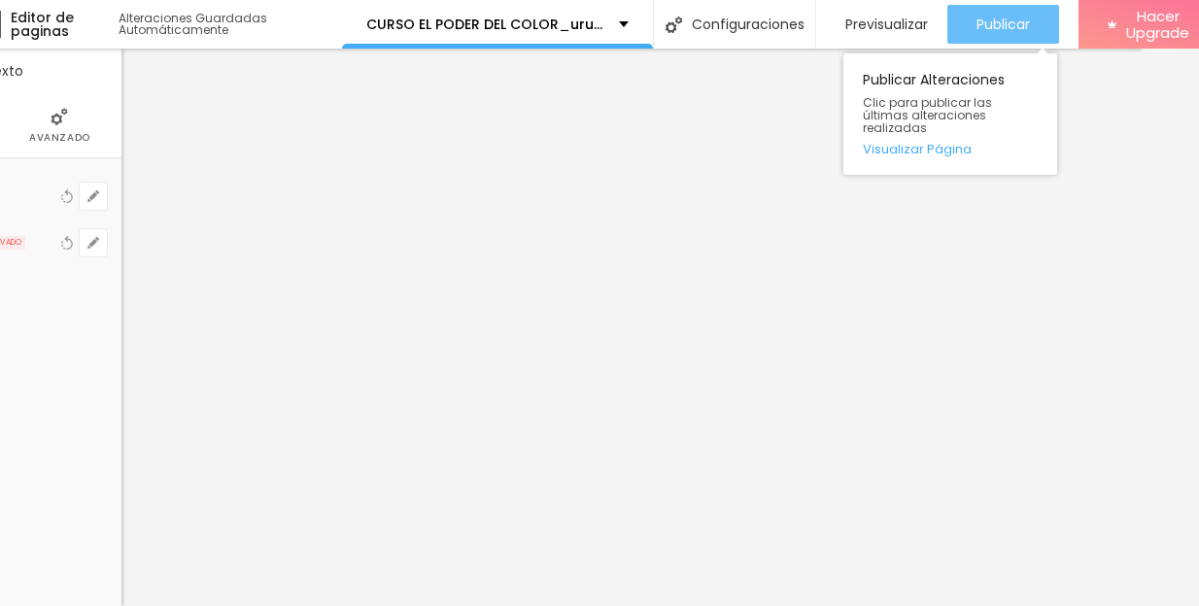
click at [991, 17] on span "Publicar" at bounding box center [1002, 25] width 53 height 16
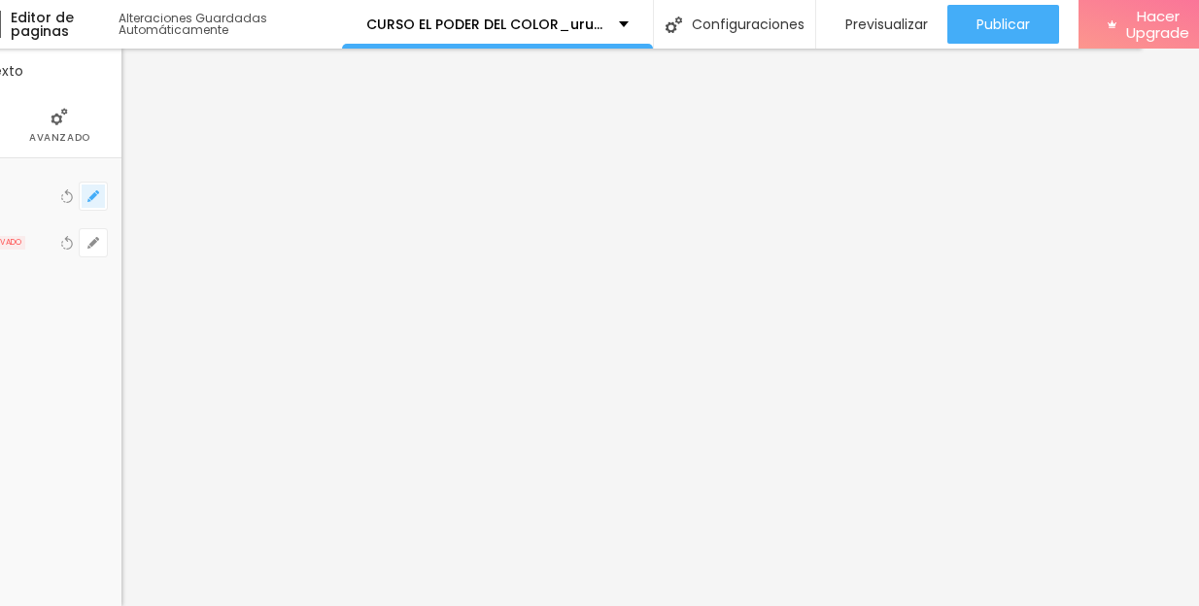
click at [87, 190] on icon "button" at bounding box center [93, 196] width 12 height 12
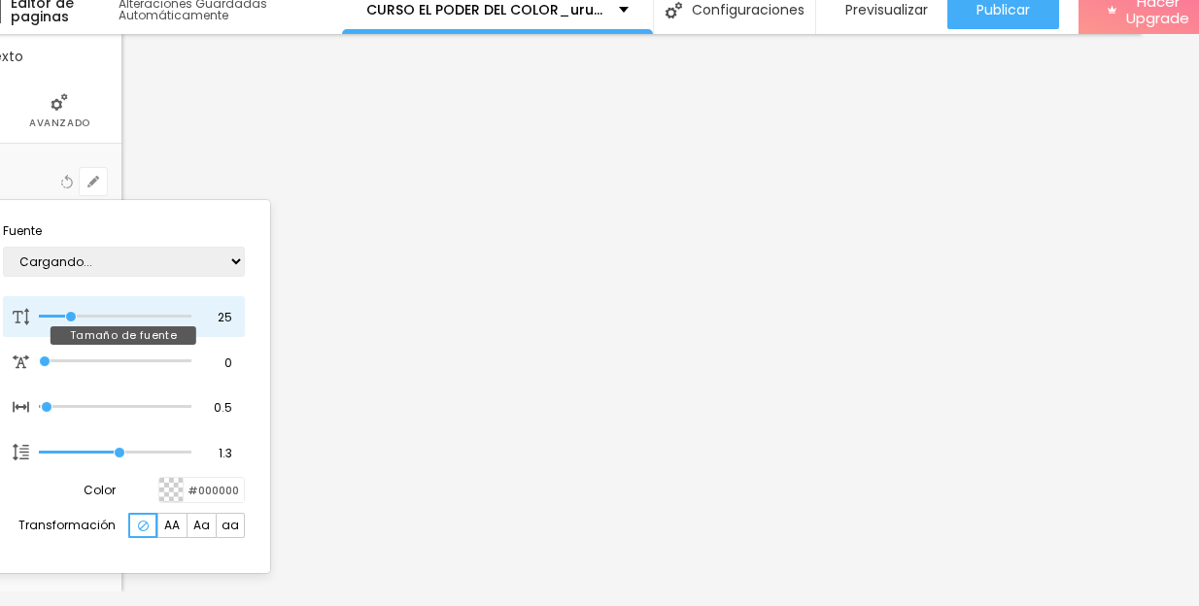
type input "1"
type input "28"
type input "1"
type input "29"
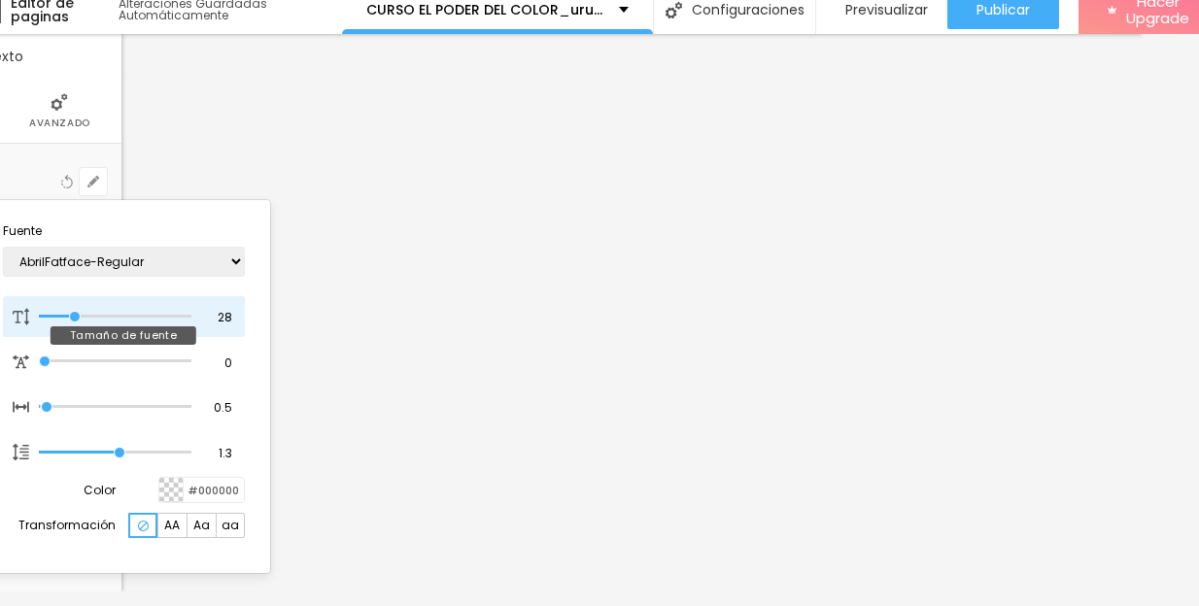
type input "29"
type input "1"
type input "30"
type input "1"
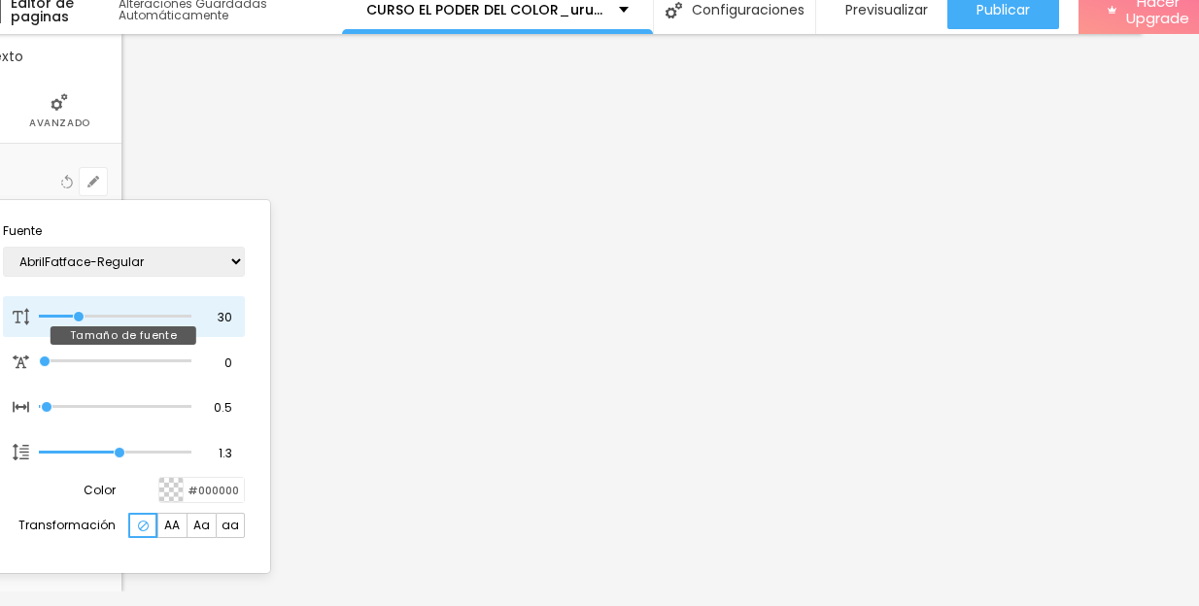
type input "31"
type input "1"
type input "31"
click at [80, 315] on input "range" at bounding box center [115, 317] width 152 height 10
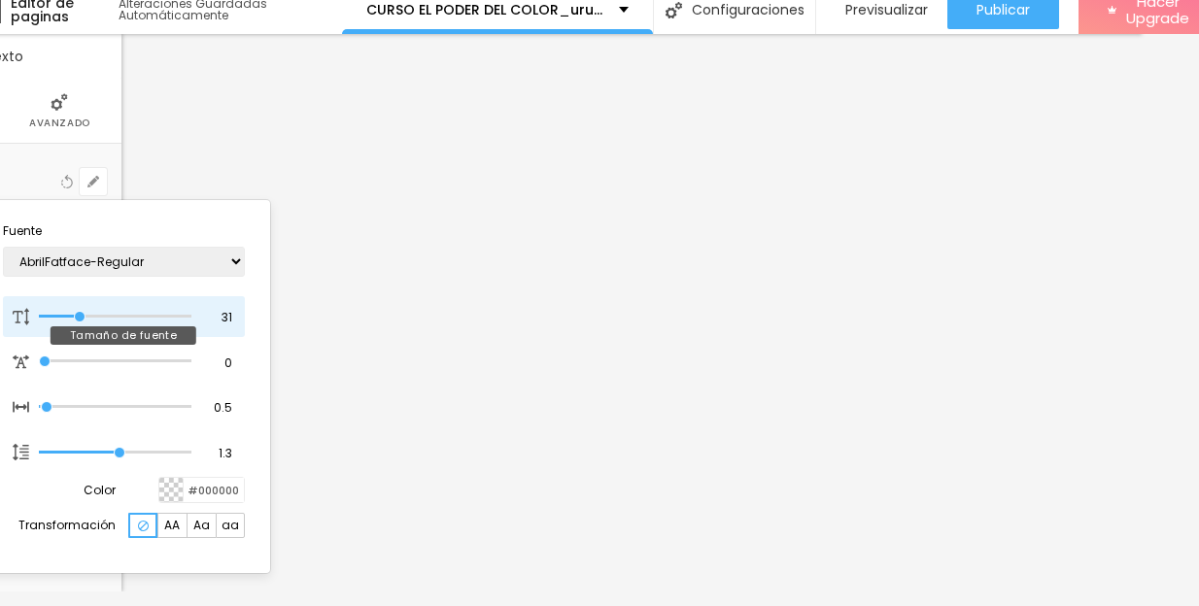
type input "1"
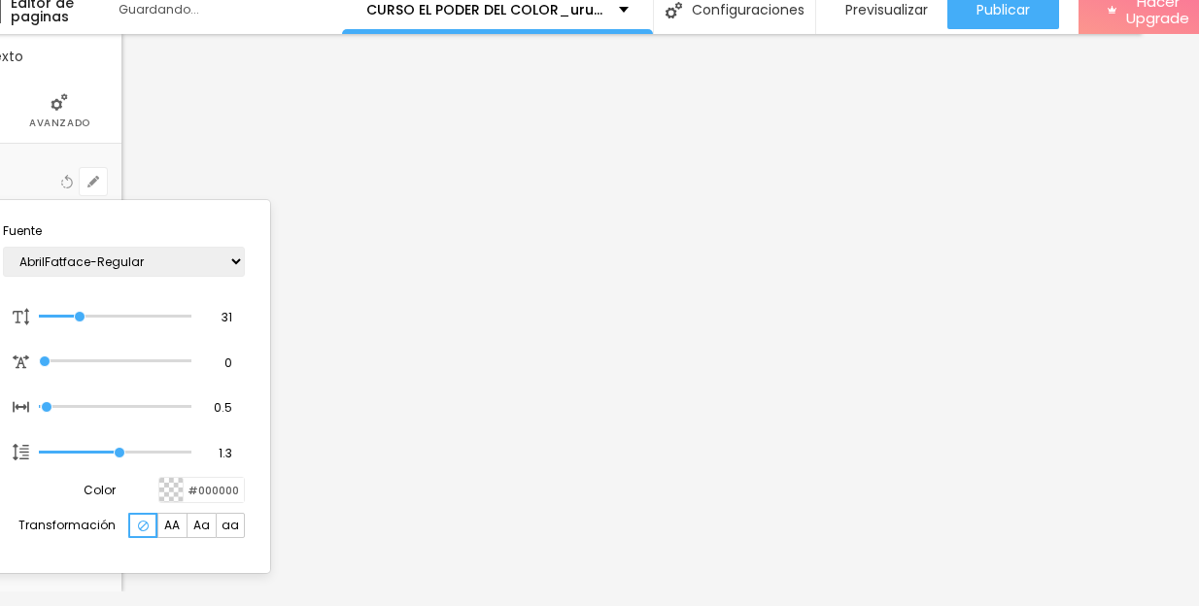
click at [1025, 17] on div at bounding box center [599, 303] width 1199 height 606
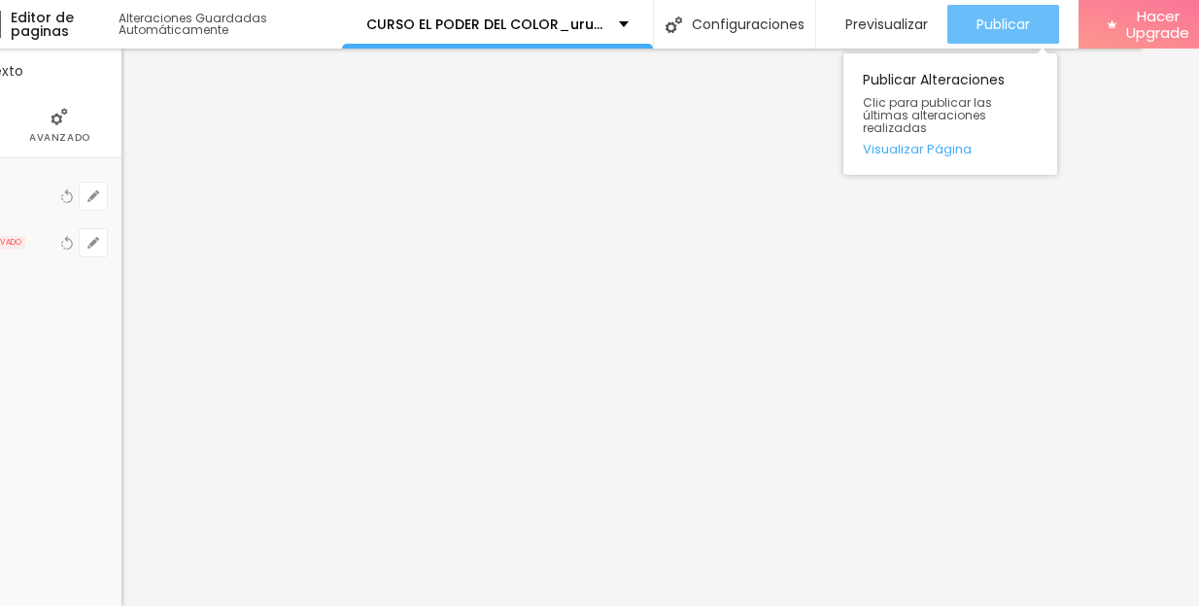
click at [1025, 17] on span "Publicar" at bounding box center [1002, 25] width 53 height 16
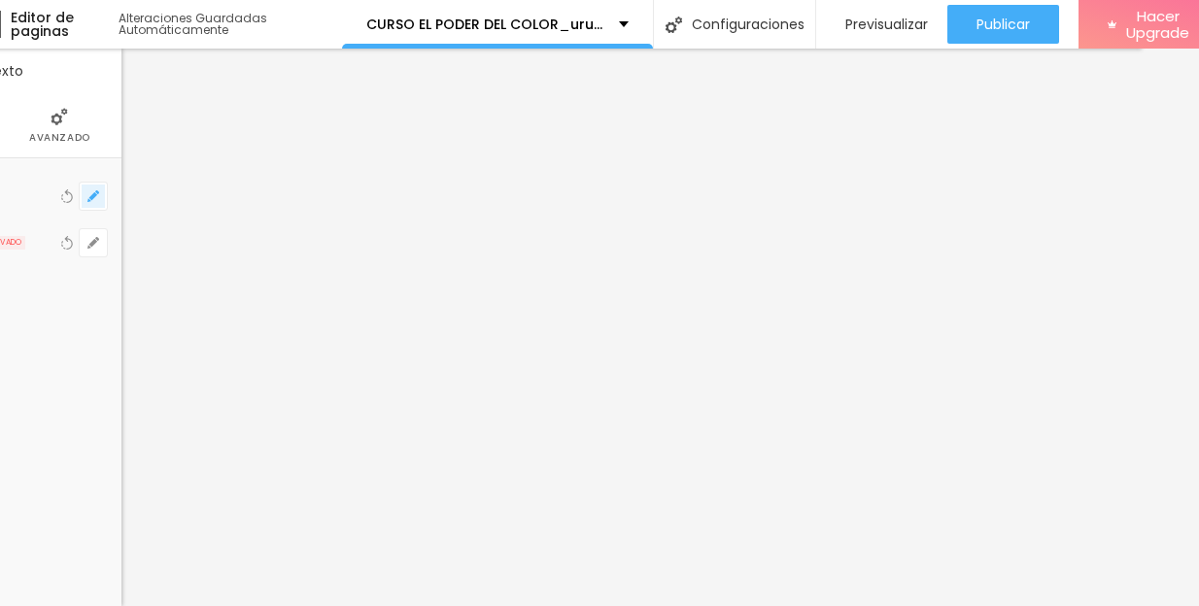
click at [90, 190] on icon "button" at bounding box center [93, 196] width 12 height 12
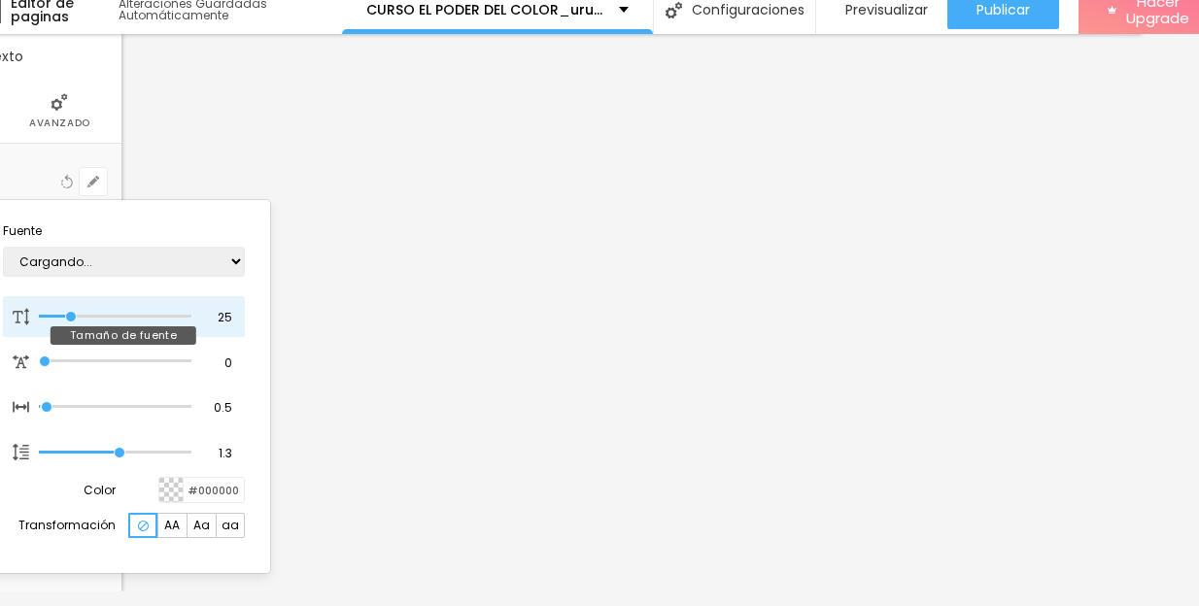
type input "1"
type input "27"
type input "1"
type input "28"
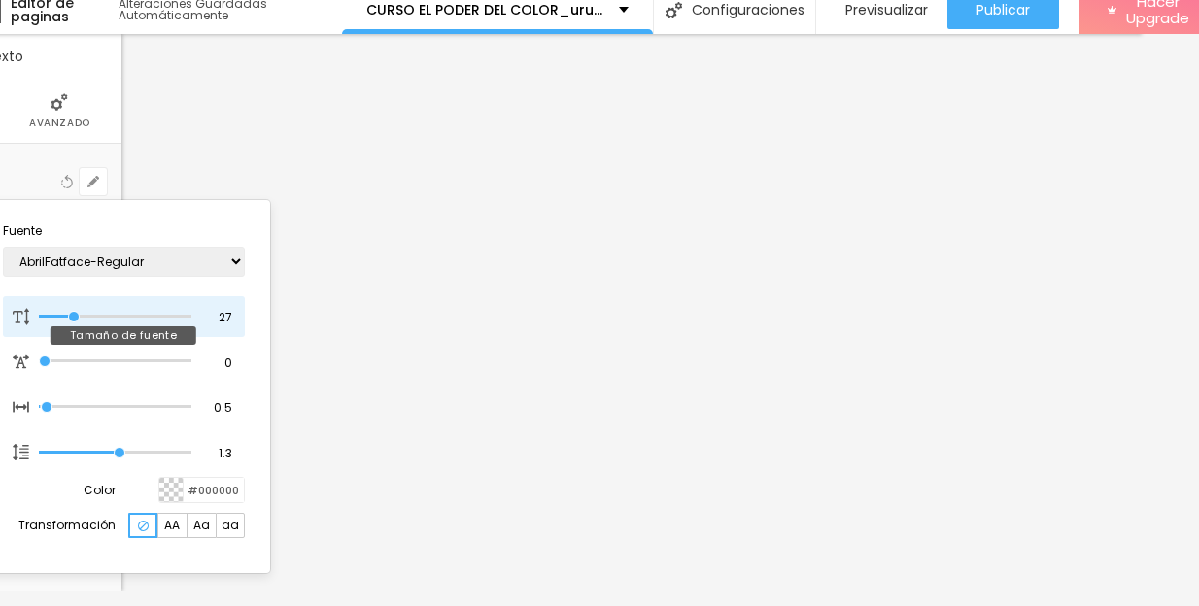
type input "28"
type input "1"
type input "28"
click at [75, 315] on input "range" at bounding box center [115, 317] width 152 height 10
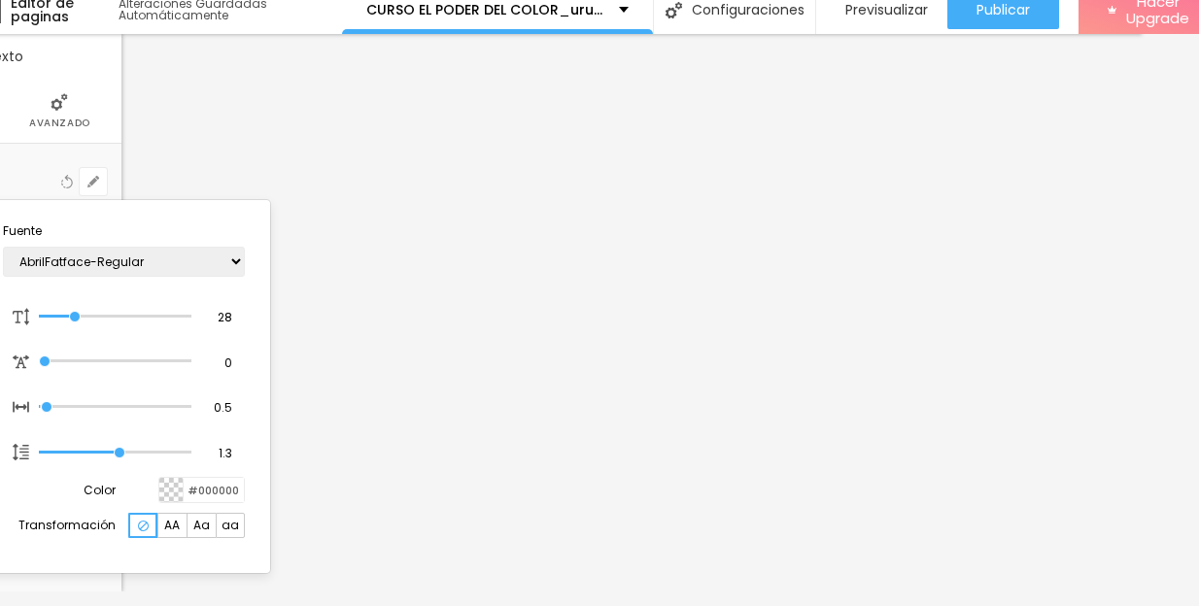
click at [1134, 145] on div at bounding box center [599, 303] width 1199 height 606
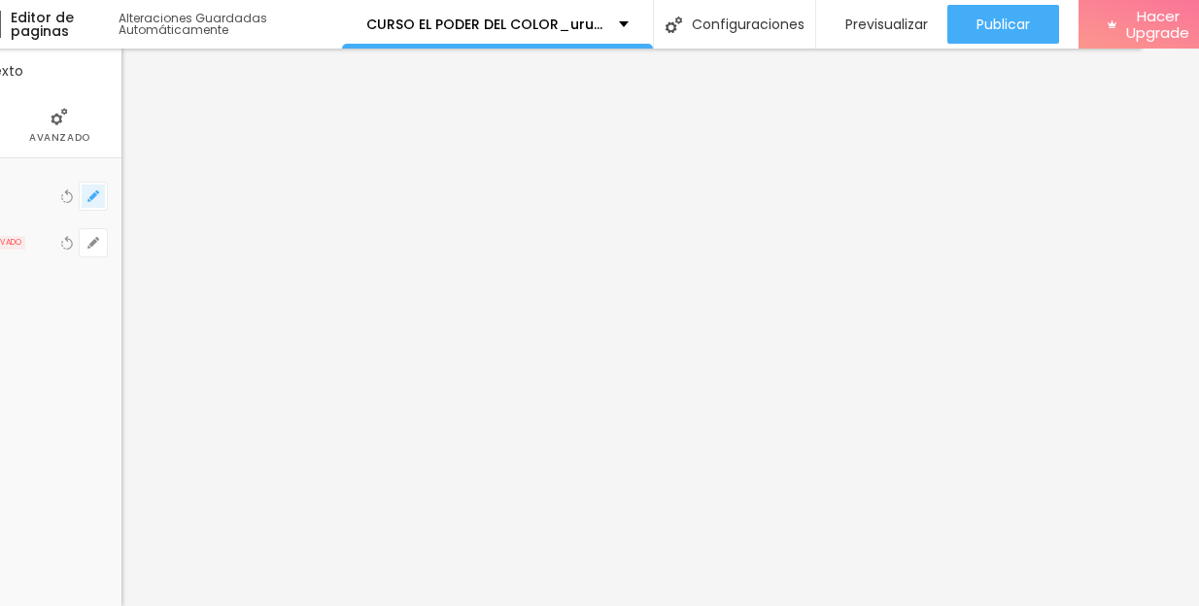
click at [94, 190] on icon "button" at bounding box center [93, 196] width 12 height 12
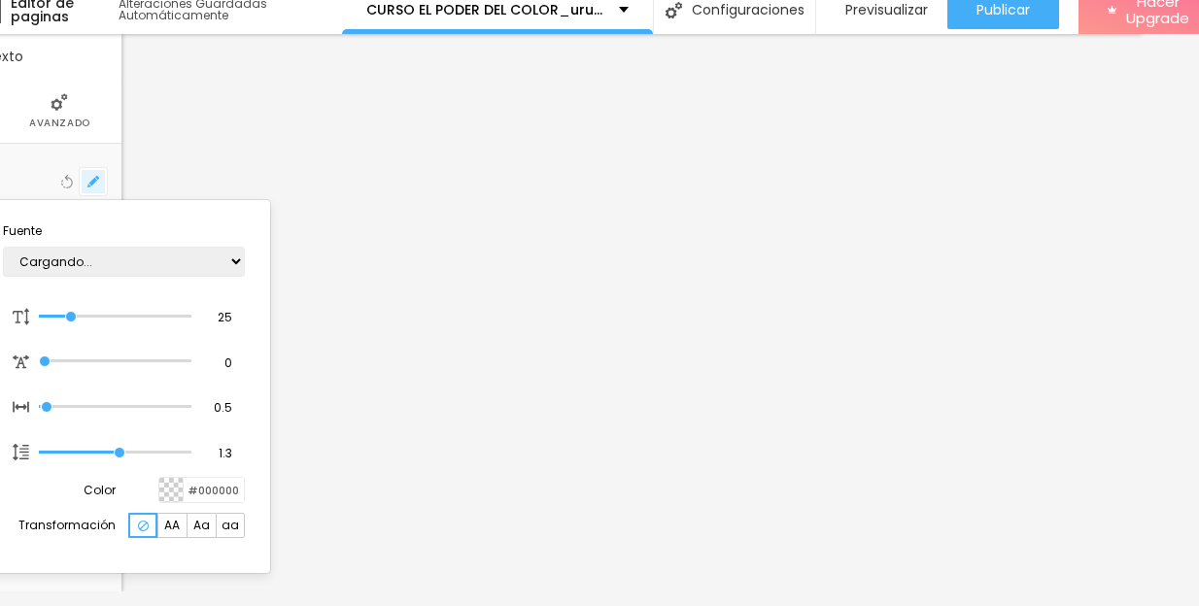
type input "1"
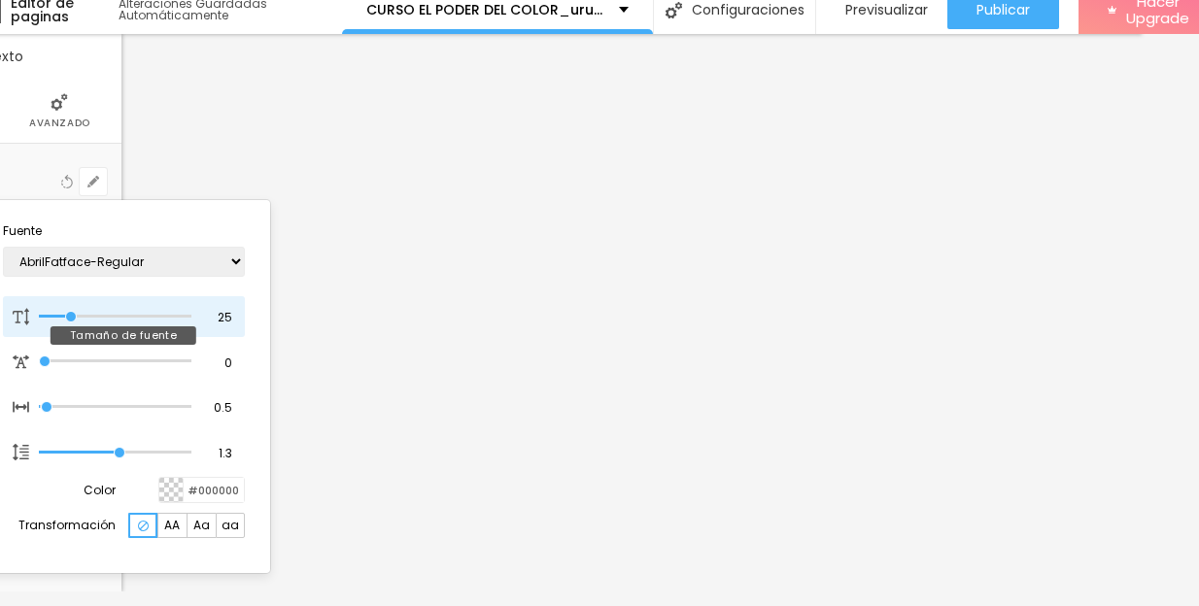
type input "26"
type input "1"
type input "27"
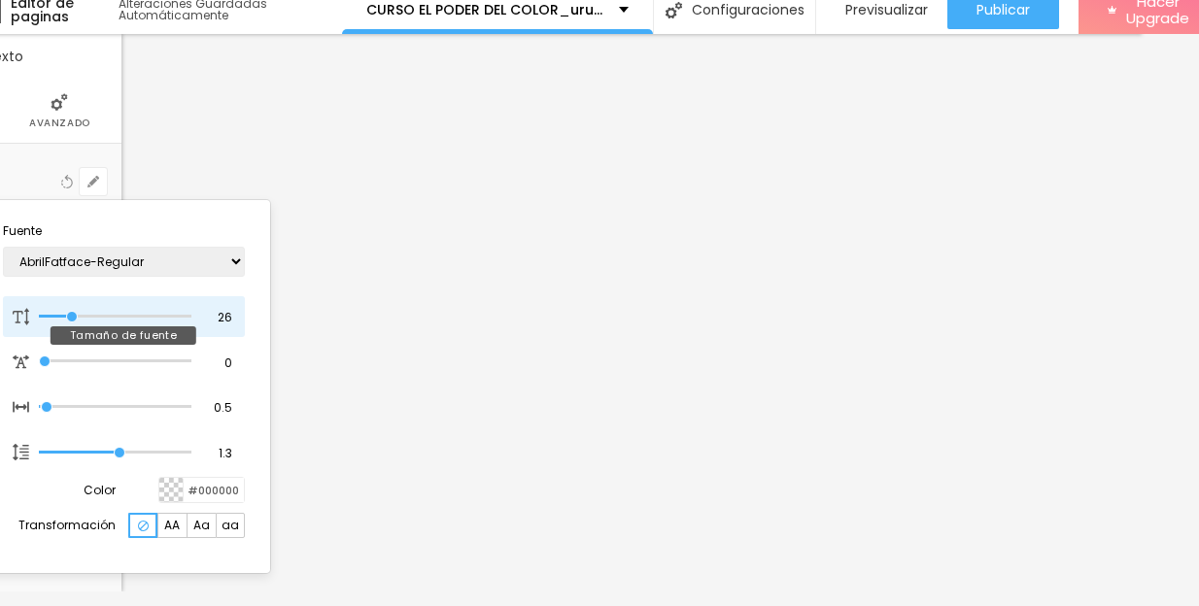
type input "1"
type input "28"
type input "1"
type input "28"
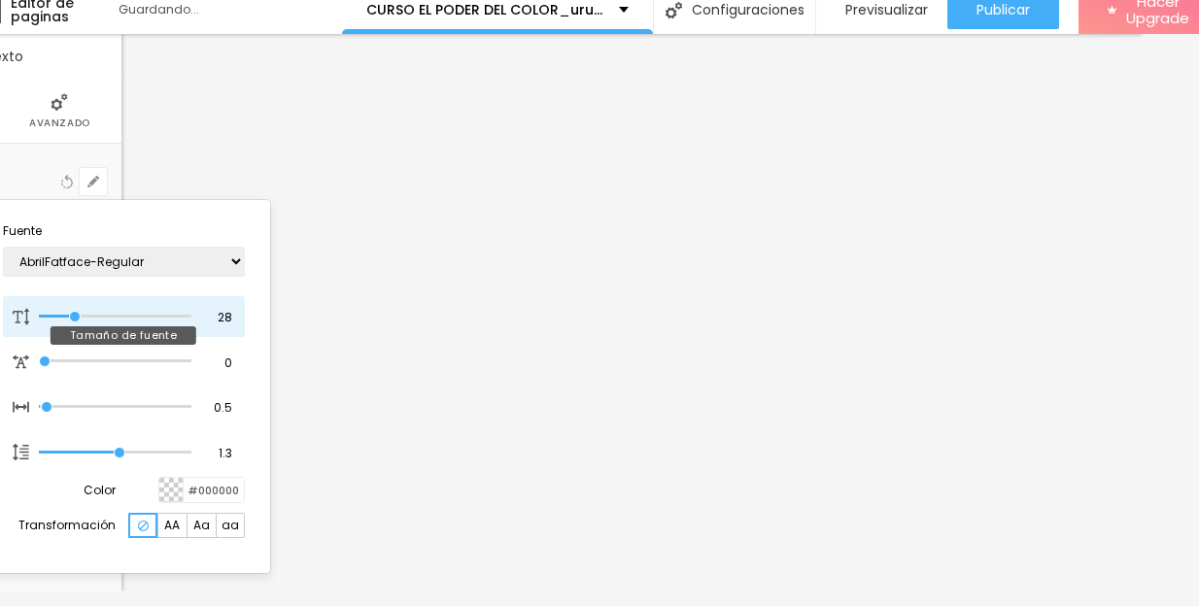
click at [75, 317] on input "range" at bounding box center [115, 317] width 152 height 10
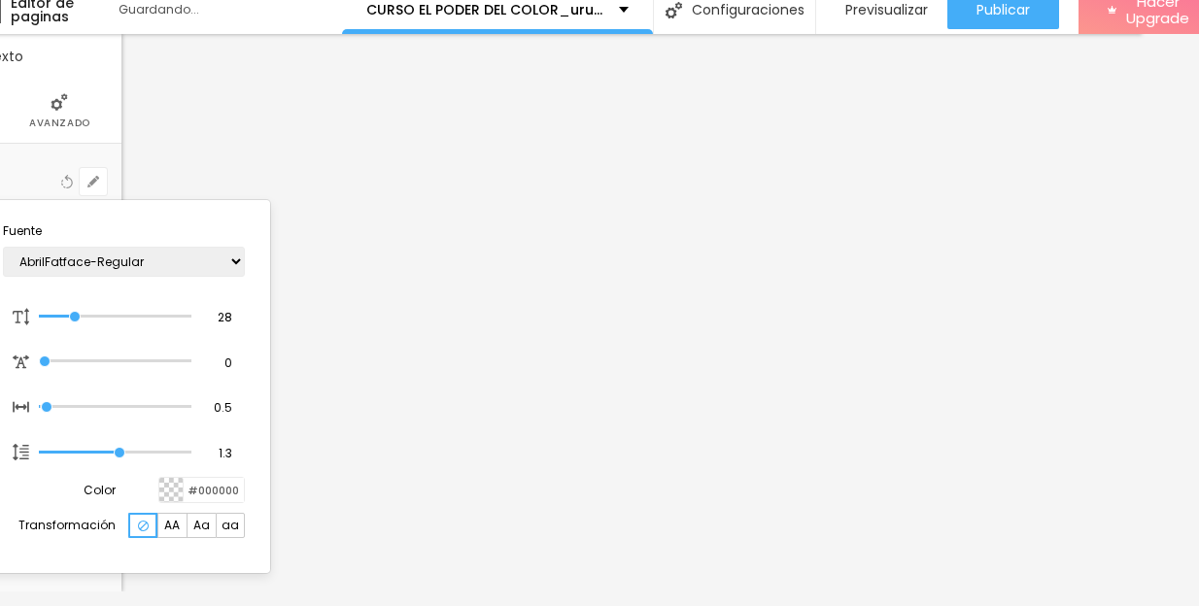
click at [903, 347] on div at bounding box center [599, 303] width 1199 height 606
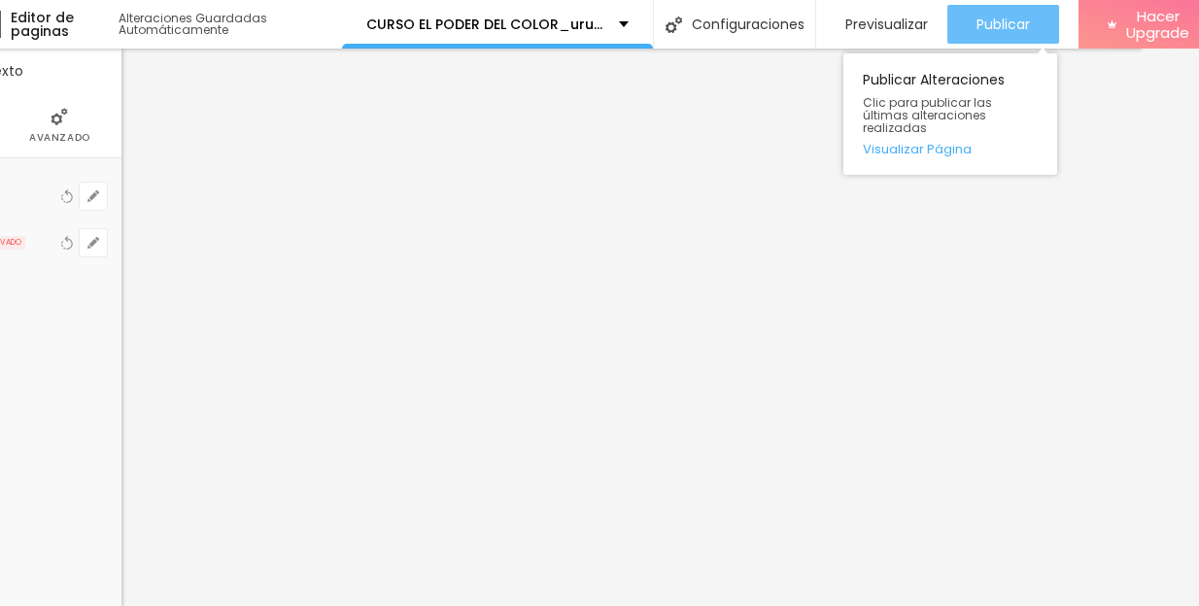
click at [1010, 17] on span "Publicar" at bounding box center [1002, 25] width 53 height 16
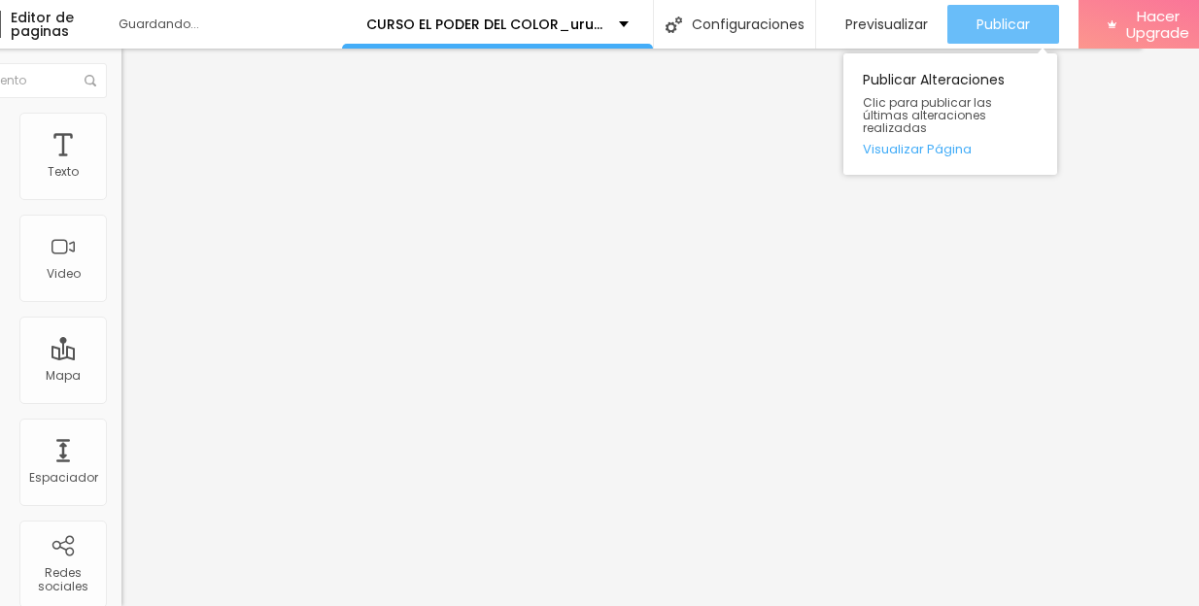
click at [1009, 17] on span "Publicar" at bounding box center [1002, 25] width 53 height 16
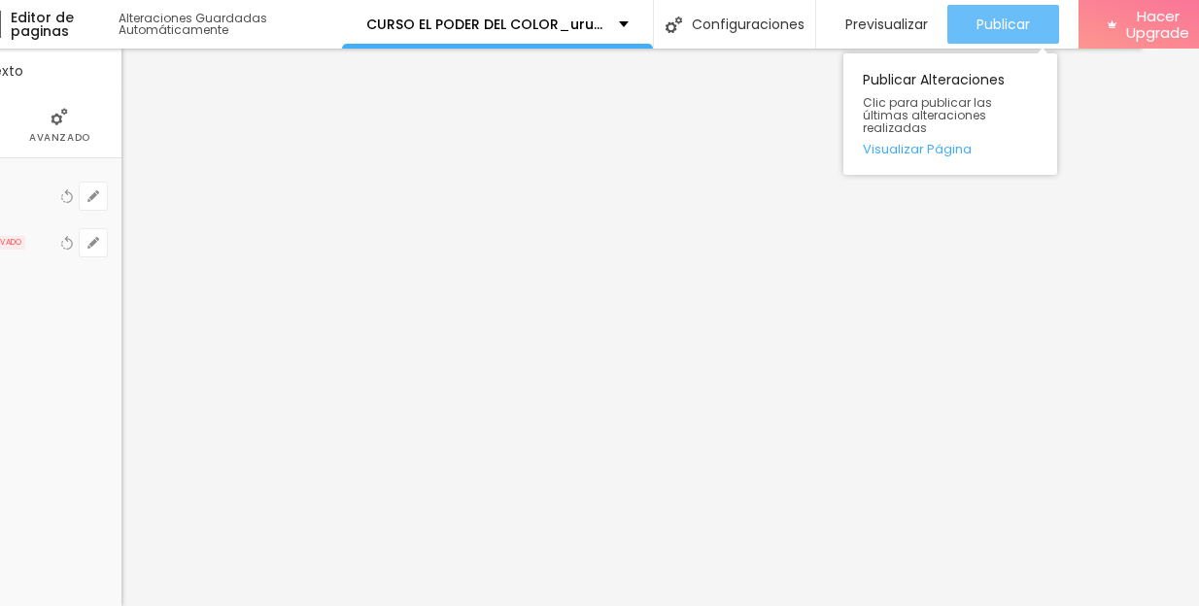
click at [1002, 17] on span "Publicar" at bounding box center [1002, 25] width 53 height 16
click at [998, 17] on span "Publicar" at bounding box center [1002, 25] width 53 height 16
click at [992, 17] on span "Publicar" at bounding box center [1002, 25] width 53 height 16
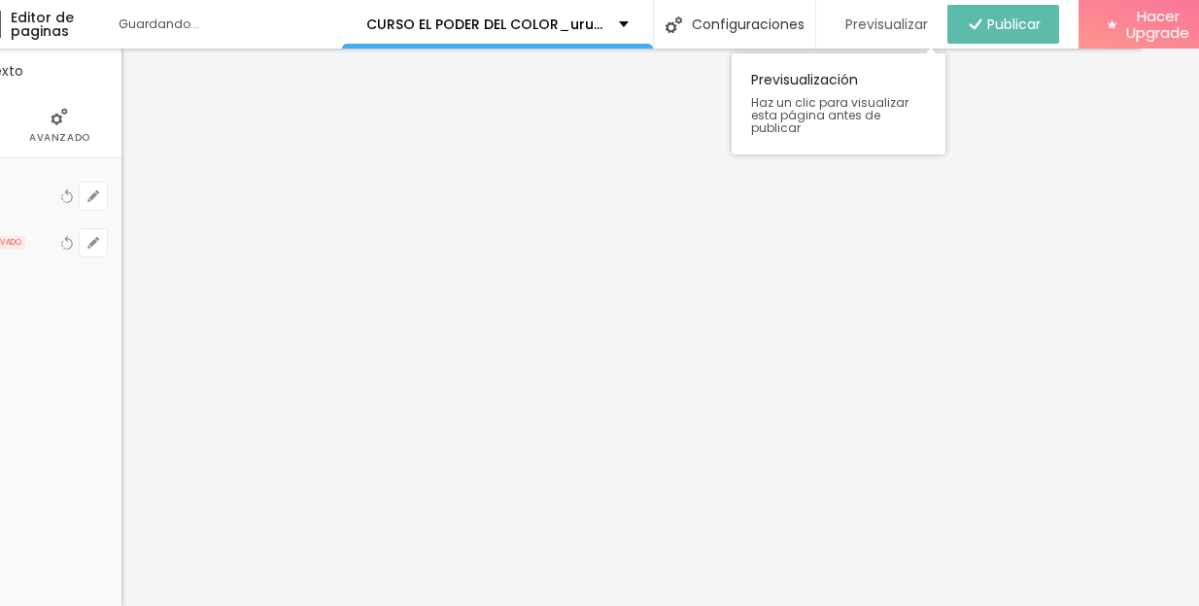
click at [911, 17] on span "Previsualizar" at bounding box center [886, 25] width 83 height 16
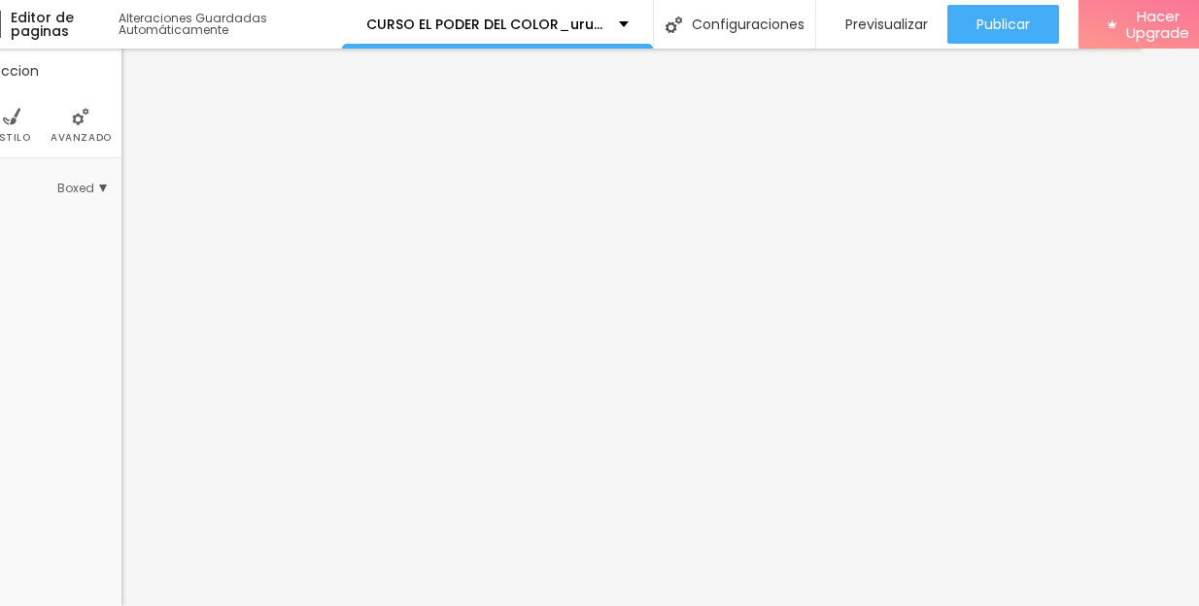
click at [88, 110] on li "Avanzado" at bounding box center [81, 125] width 61 height 64
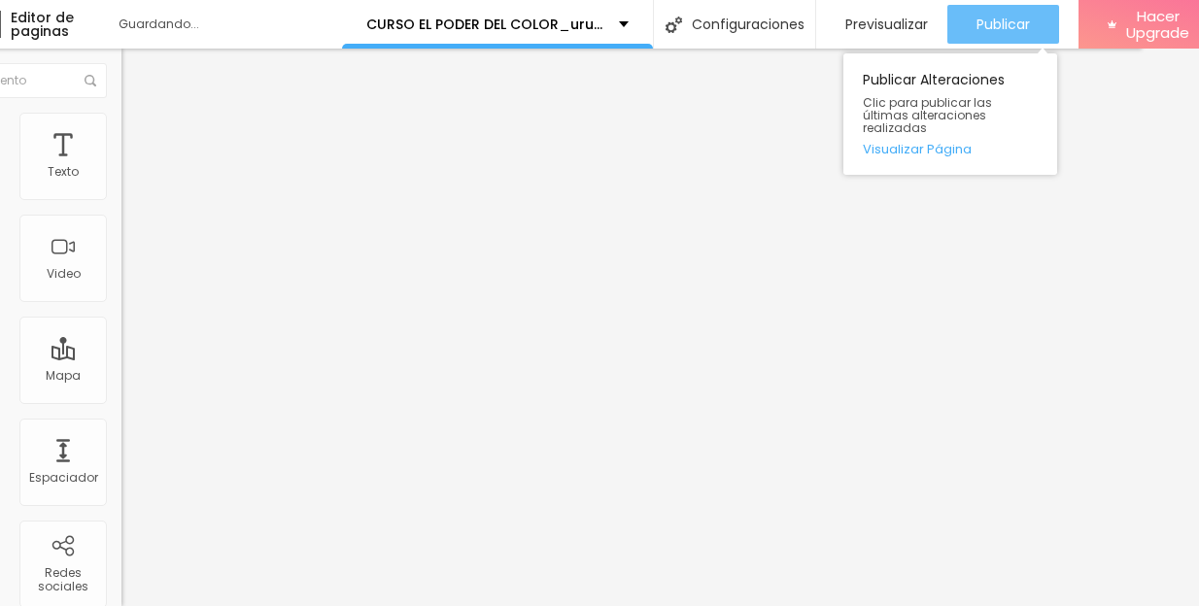
click at [1028, 17] on span "Publicar" at bounding box center [1002, 25] width 53 height 16
click at [1011, 17] on span "Publicar" at bounding box center [1002, 25] width 53 height 16
click at [988, 17] on span "Publicar" at bounding box center [1002, 25] width 53 height 16
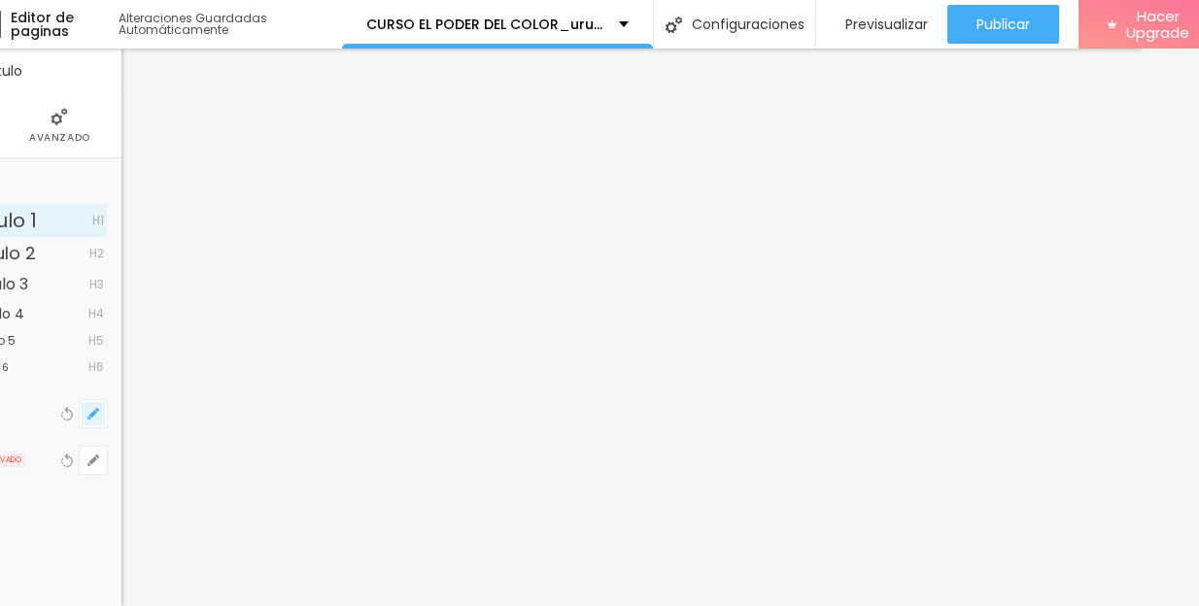
click at [90, 408] on icon "button" at bounding box center [93, 414] width 12 height 12
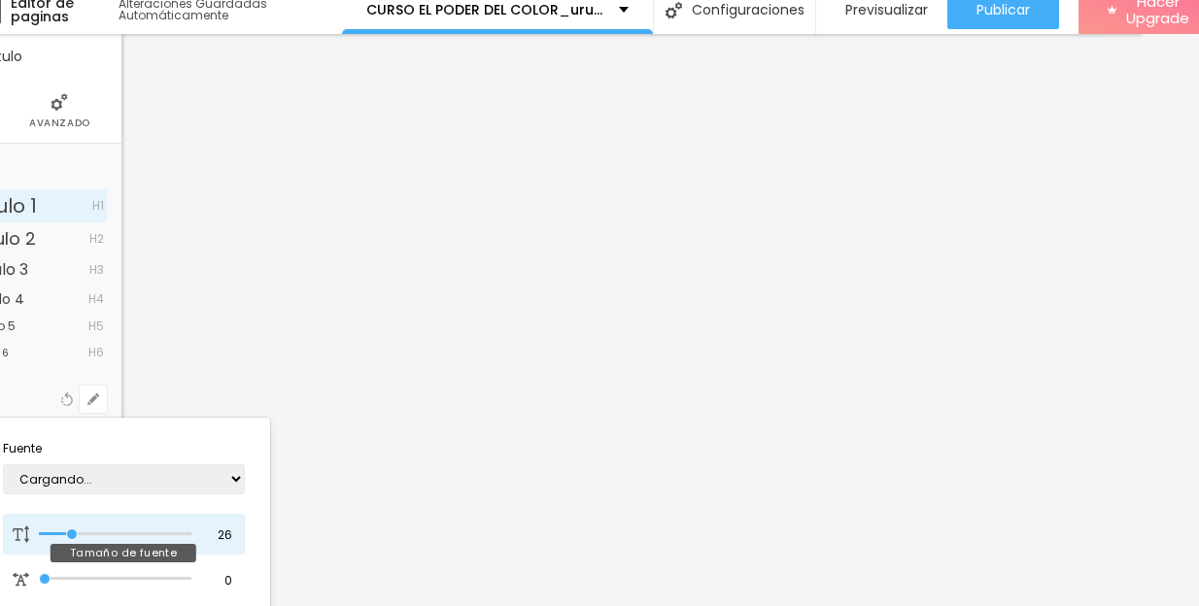
type input "1"
type input "24"
type input "1"
type input "23"
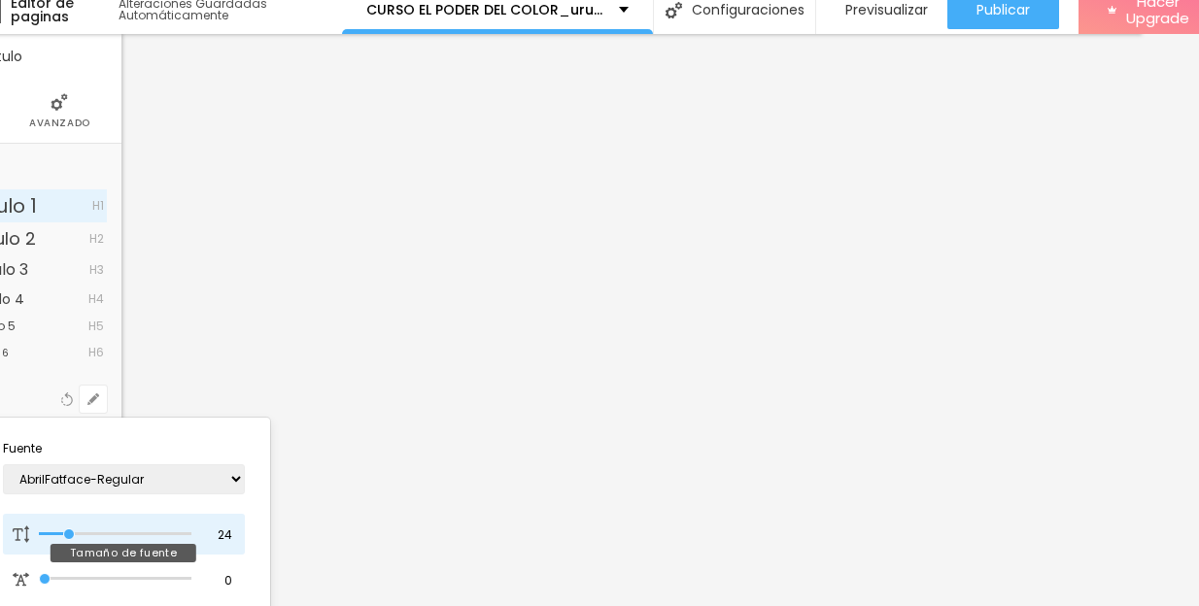
type input "23"
type input "1"
type input "23"
click at [68, 533] on input "range" at bounding box center [115, 535] width 152 height 10
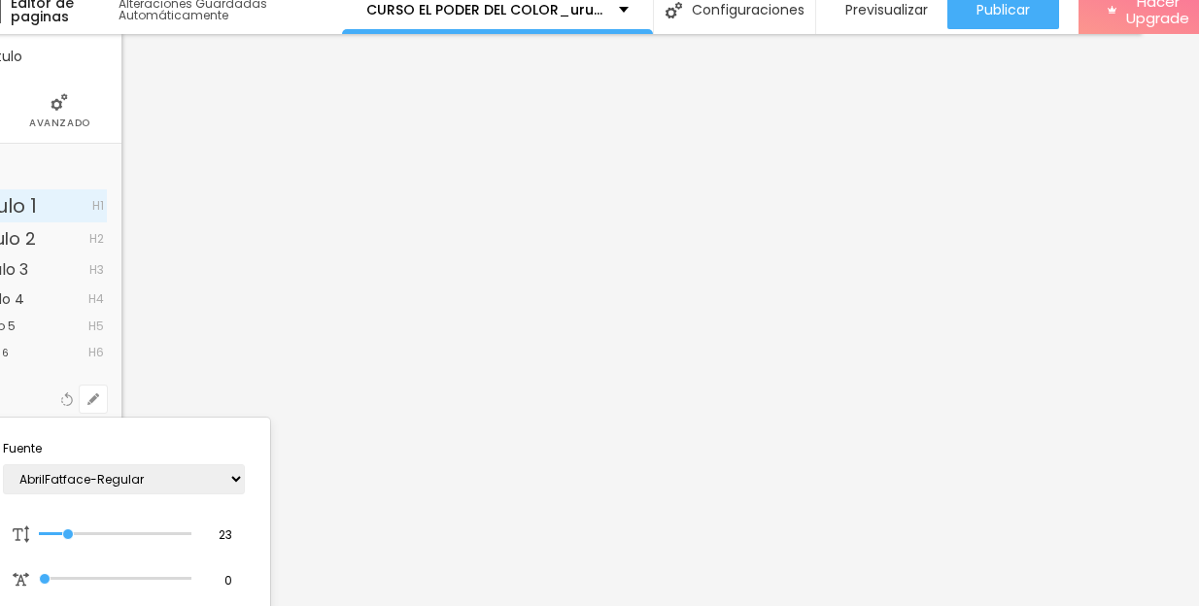
type input "1"
click at [1004, 7] on div at bounding box center [599, 303] width 1199 height 606
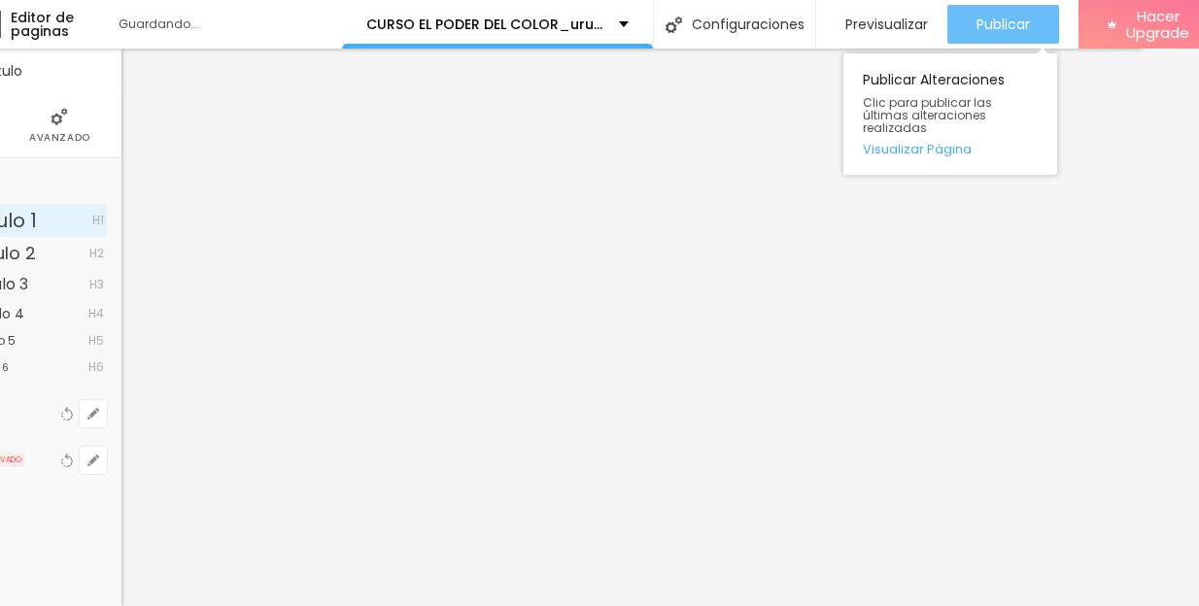
click at [1004, 17] on span "Publicar" at bounding box center [1002, 25] width 53 height 16
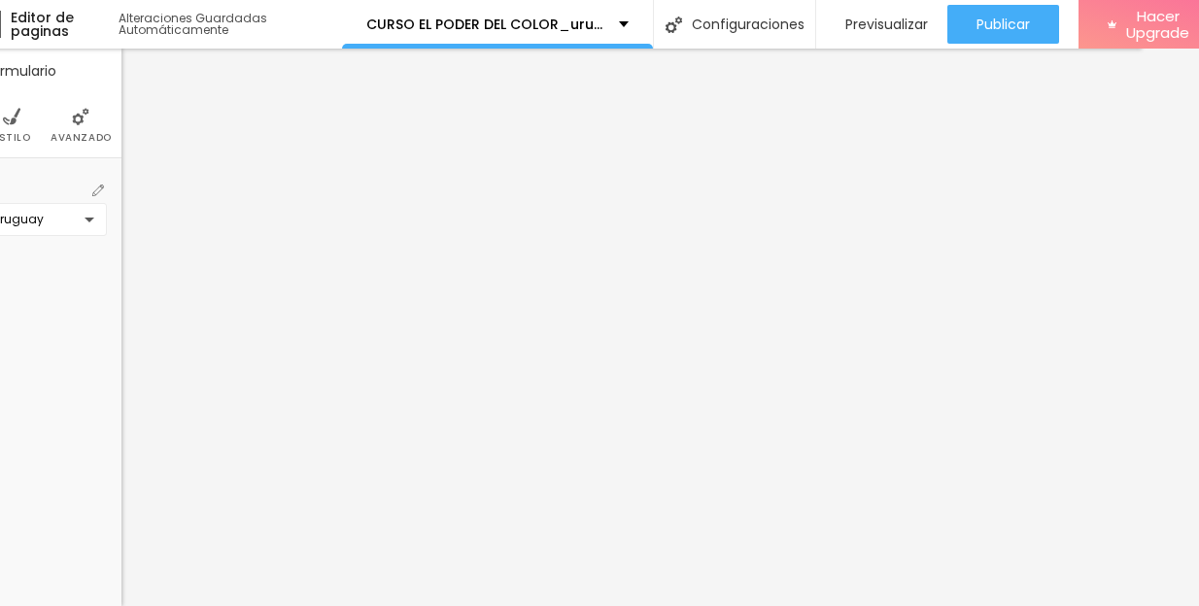
click at [98, 185] on img at bounding box center [98, 191] width 12 height 12
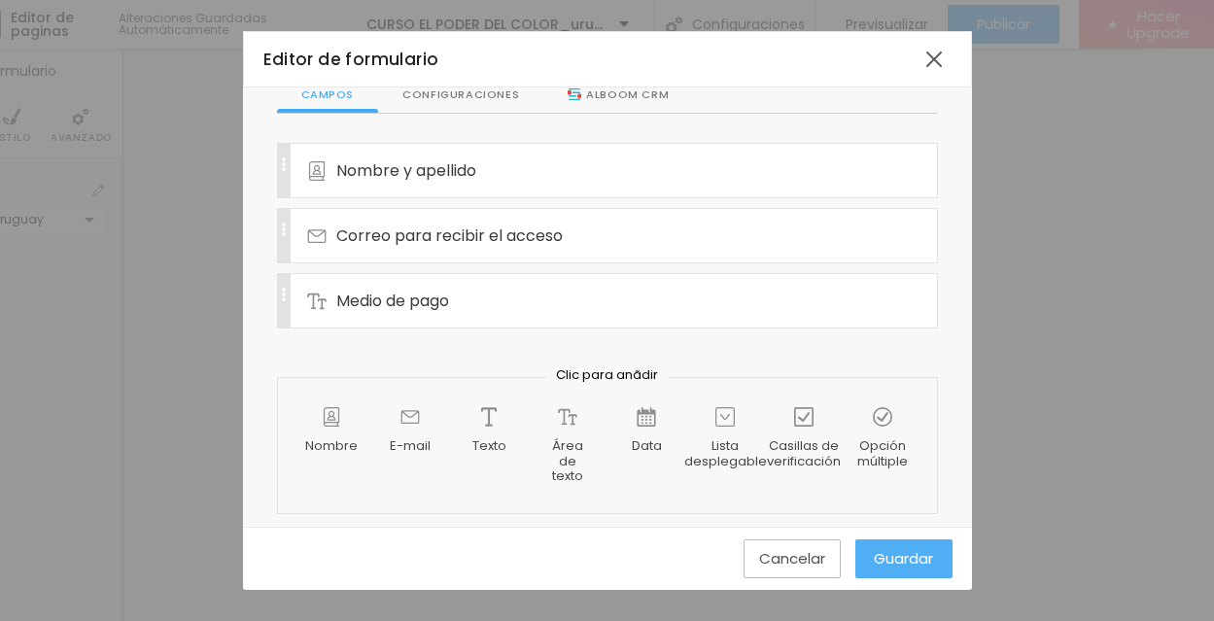
scroll to position [127, 0]
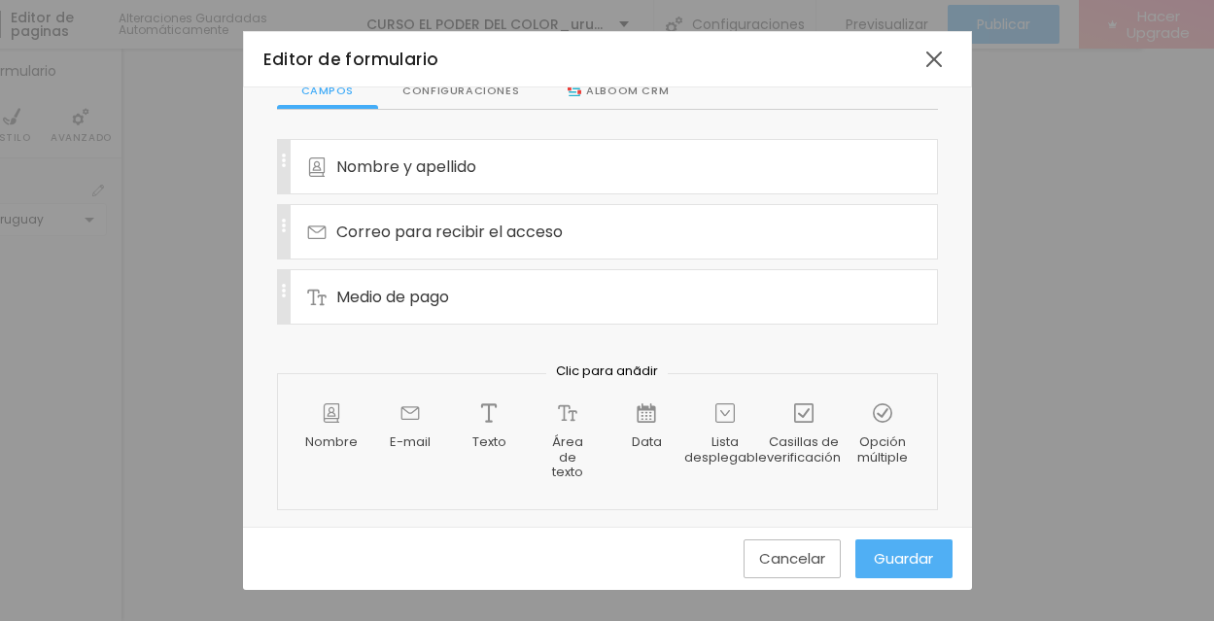
click at [469, 92] on div "Configuraciones" at bounding box center [460, 91] width 165 height 37
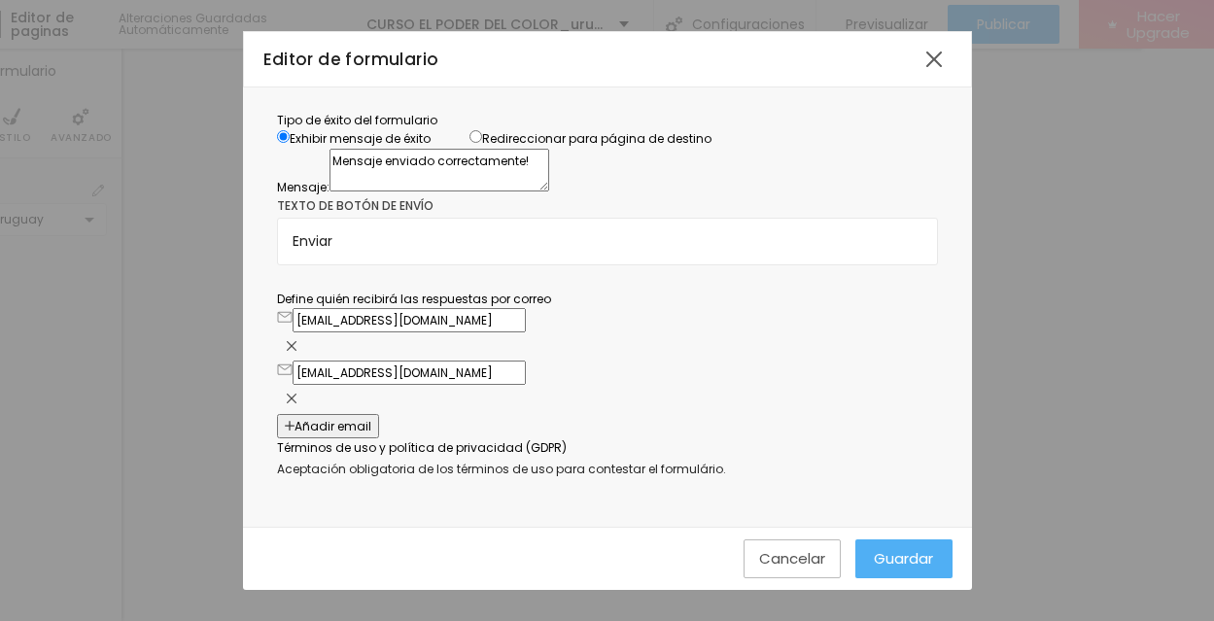
scroll to position [353, 0]
click at [578, 332] on div at bounding box center [607, 346] width 661 height 28
type input "[EMAIL_ADDRESS][DOMAIN_NAME]"
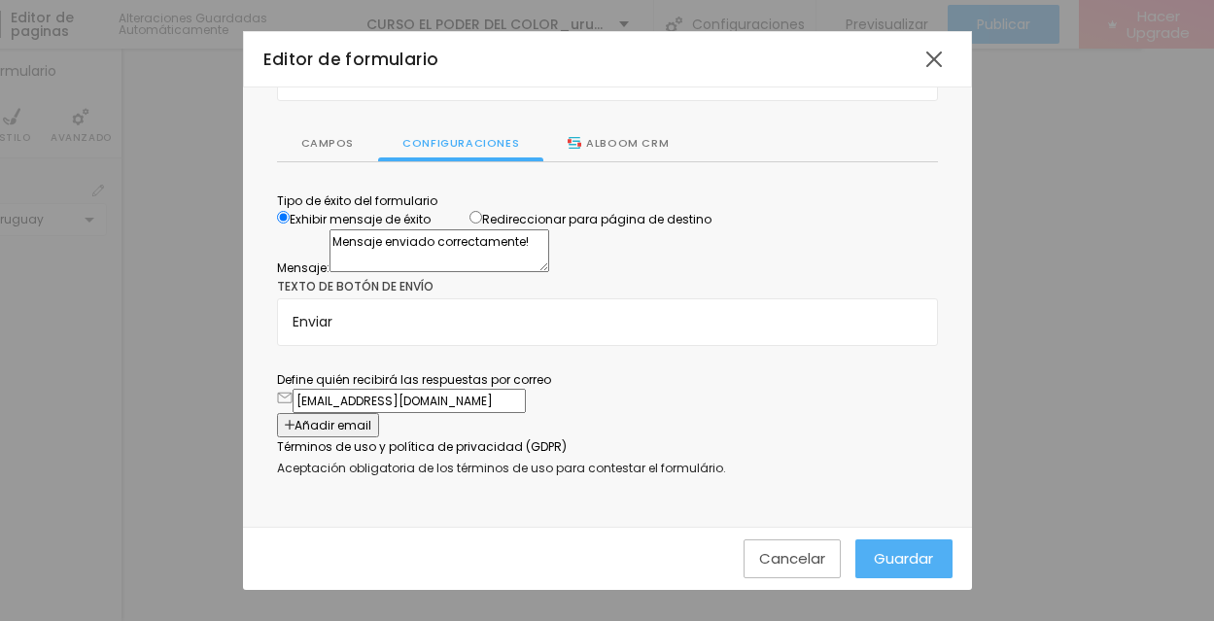
click at [513, 389] on input "[EMAIL_ADDRESS][DOMAIN_NAME]" at bounding box center [408, 401] width 233 height 24
click at [371, 417] on span "Añadir email" at bounding box center [332, 425] width 77 height 17
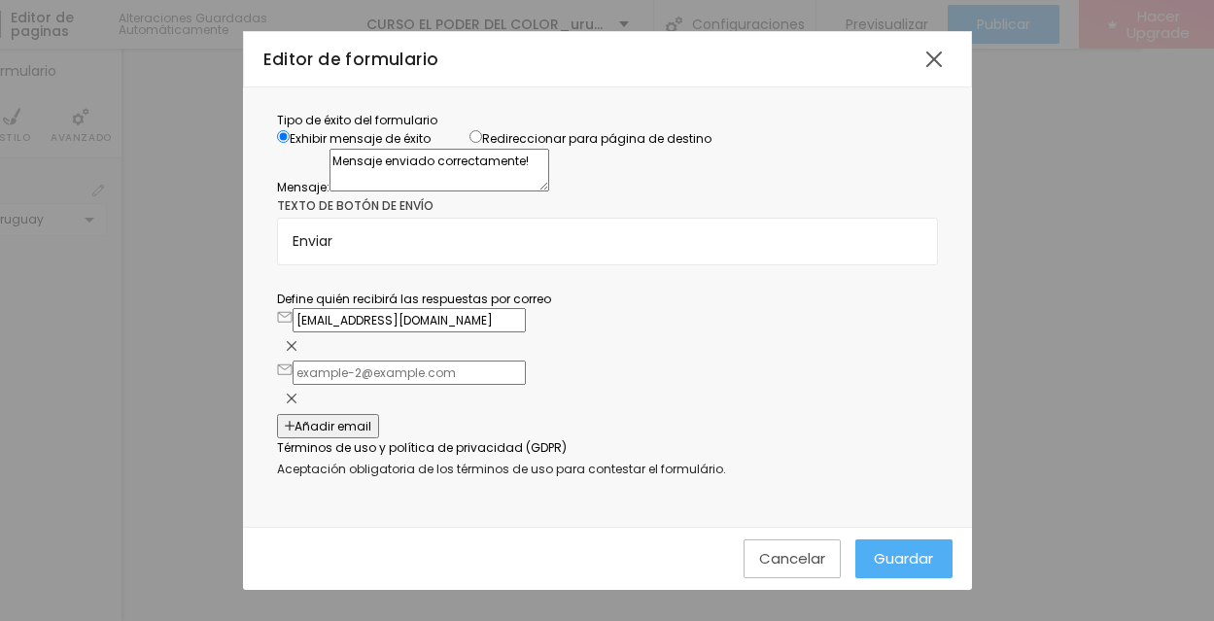
click at [482, 369] on input "text" at bounding box center [408, 372] width 233 height 24
type input "[EMAIL_ADDRESS][DOMAIN_NAME]"
click at [583, 332] on div at bounding box center [607, 346] width 661 height 28
type input "[EMAIL_ADDRESS][DOMAIN_NAME]"
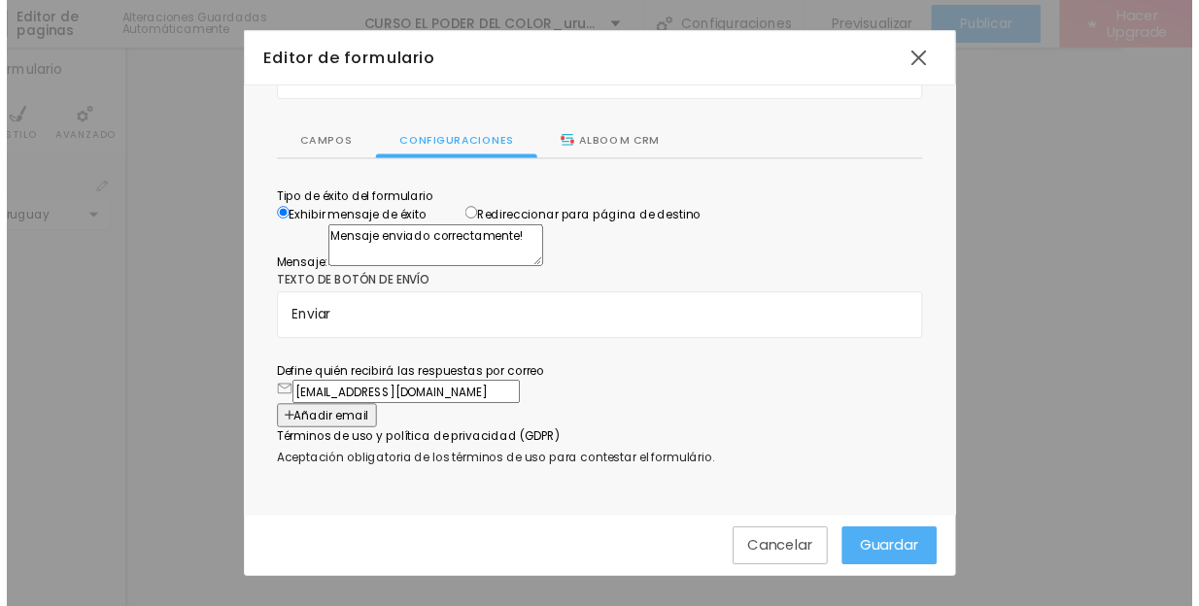
scroll to position [364, 0]
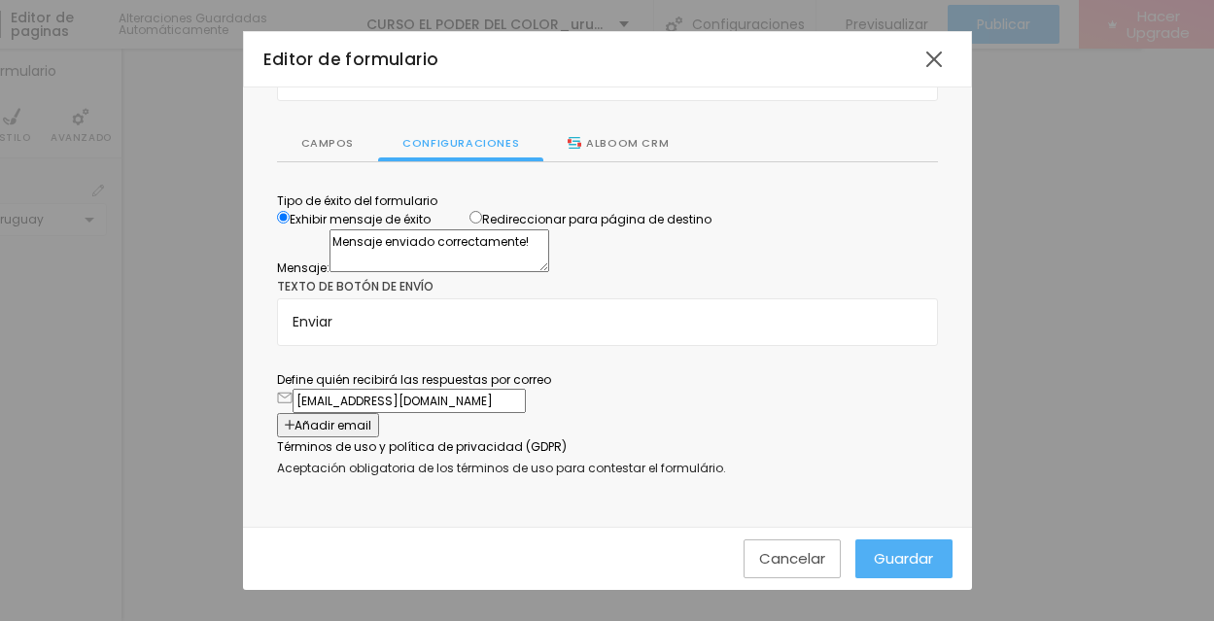
click at [496, 389] on input "[EMAIL_ADDRESS][DOMAIN_NAME]" at bounding box center [408, 401] width 233 height 24
click at [903, 556] on span "Guardar" at bounding box center [902, 558] width 59 height 17
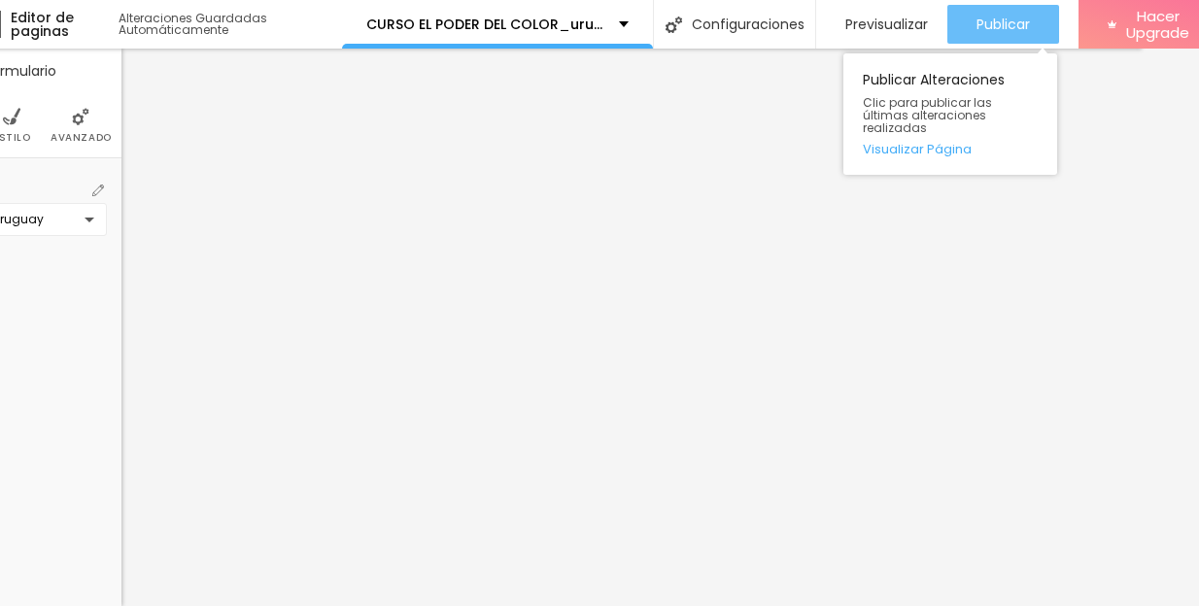
click at [1000, 23] on span "Publicar" at bounding box center [1002, 25] width 53 height 16
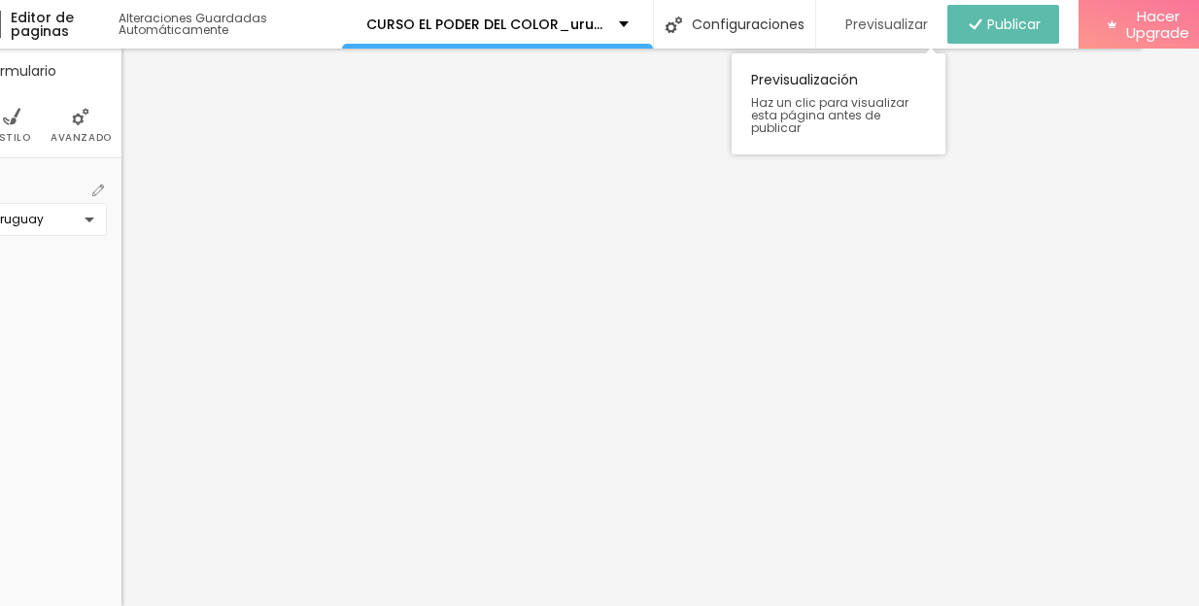
click at [903, 21] on span "Previsualizar" at bounding box center [886, 25] width 83 height 16
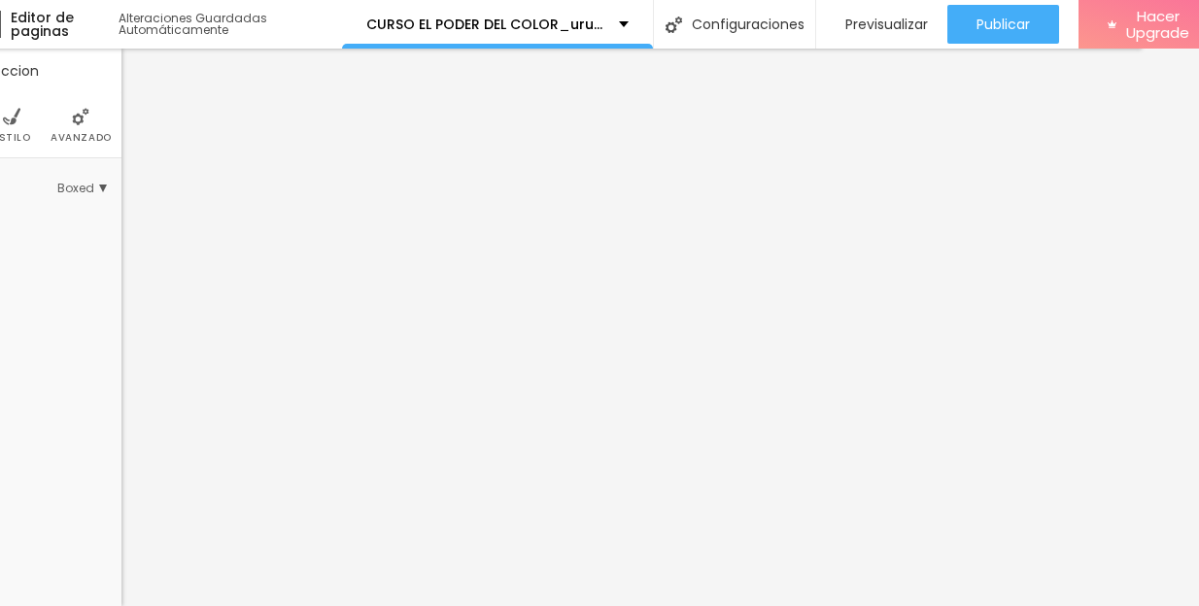
click at [13, 134] on span "Estilo" at bounding box center [12, 138] width 38 height 10
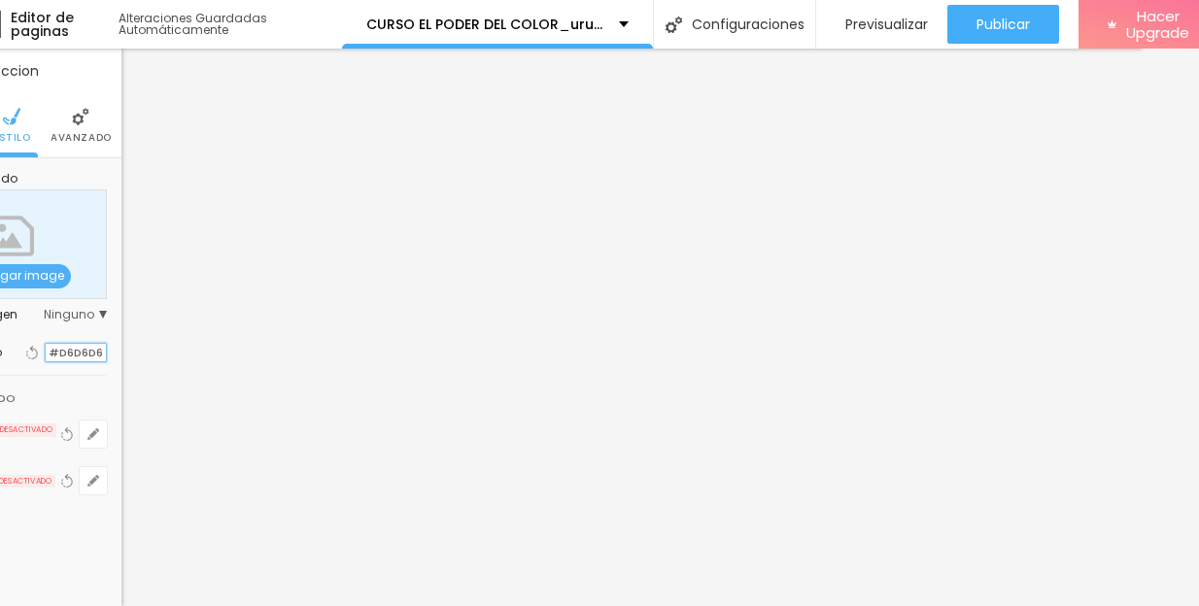
drag, startPoint x: 103, startPoint y: 354, endPoint x: 51, endPoint y: 351, distance: 52.5
click at [51, 352] on input "#D6D6D6" at bounding box center [76, 353] width 60 height 18
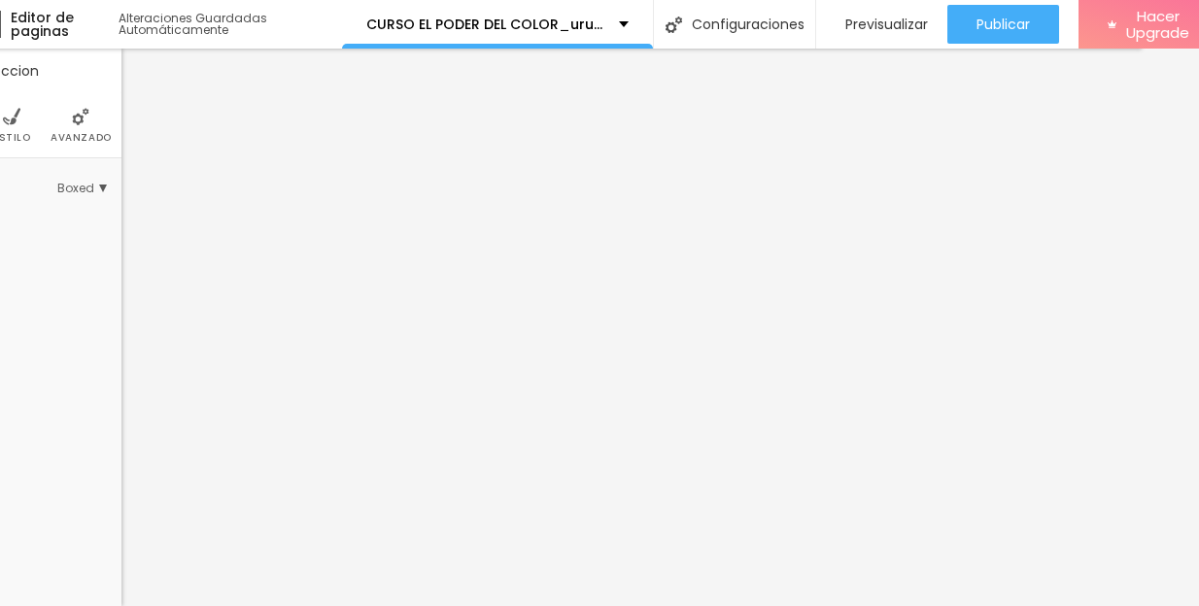
click at [17, 122] on img at bounding box center [11, 116] width 17 height 17
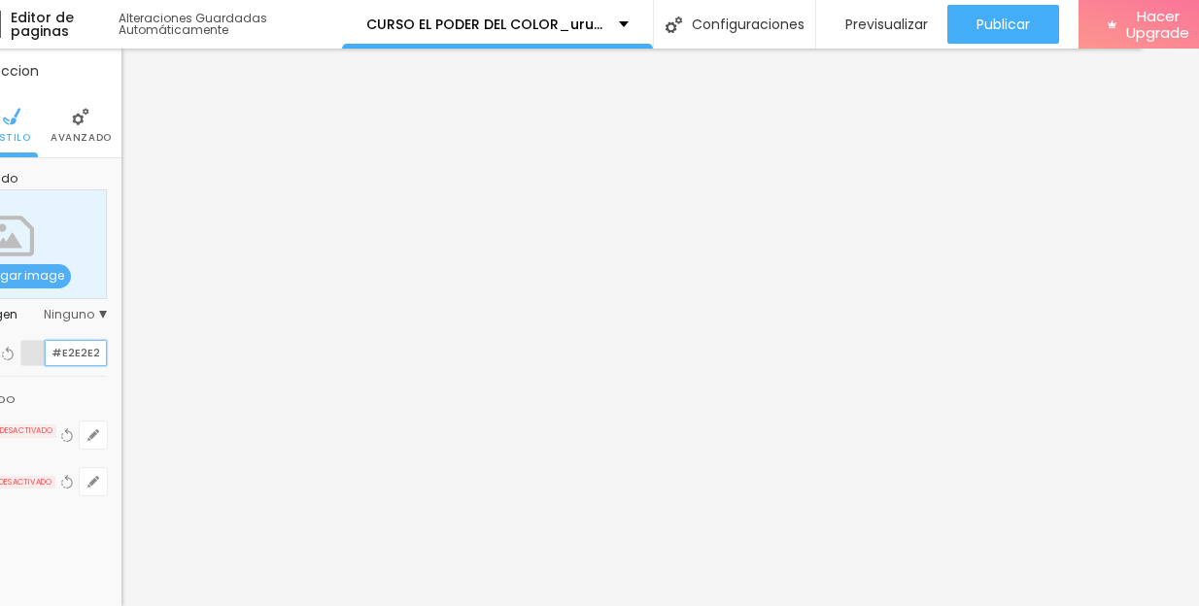
drag, startPoint x: 101, startPoint y: 355, endPoint x: 54, endPoint y: 354, distance: 46.6
click at [54, 354] on input "#E2E2E2" at bounding box center [76, 353] width 60 height 24
paste input "D6D6D6"
type input "#D6D6D6"
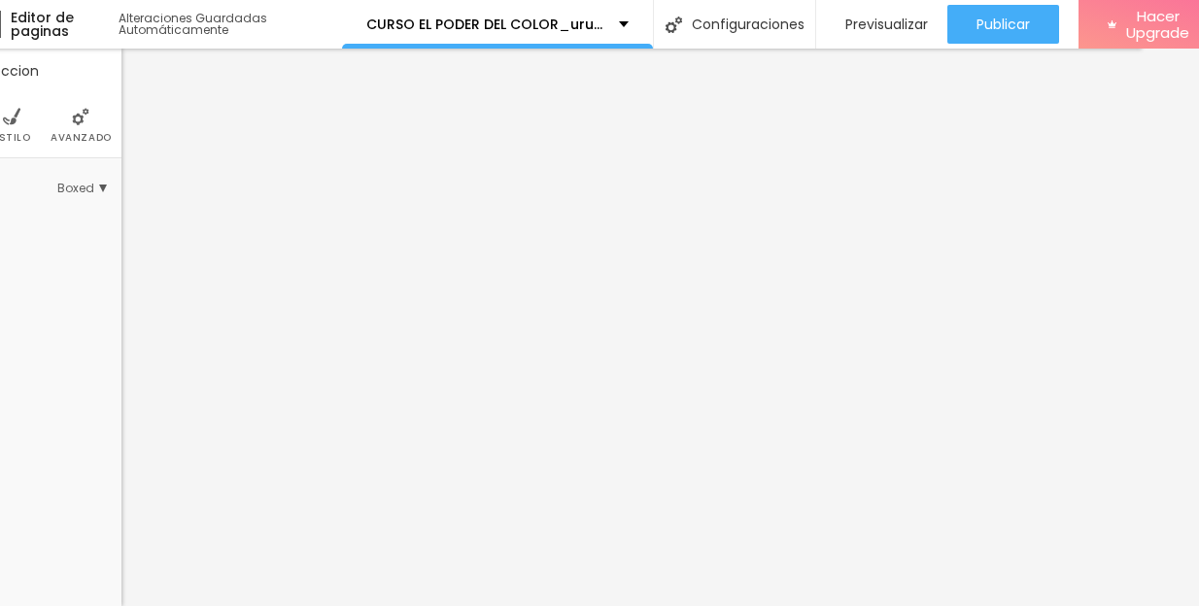
click at [20, 133] on span "Estilo" at bounding box center [12, 138] width 38 height 10
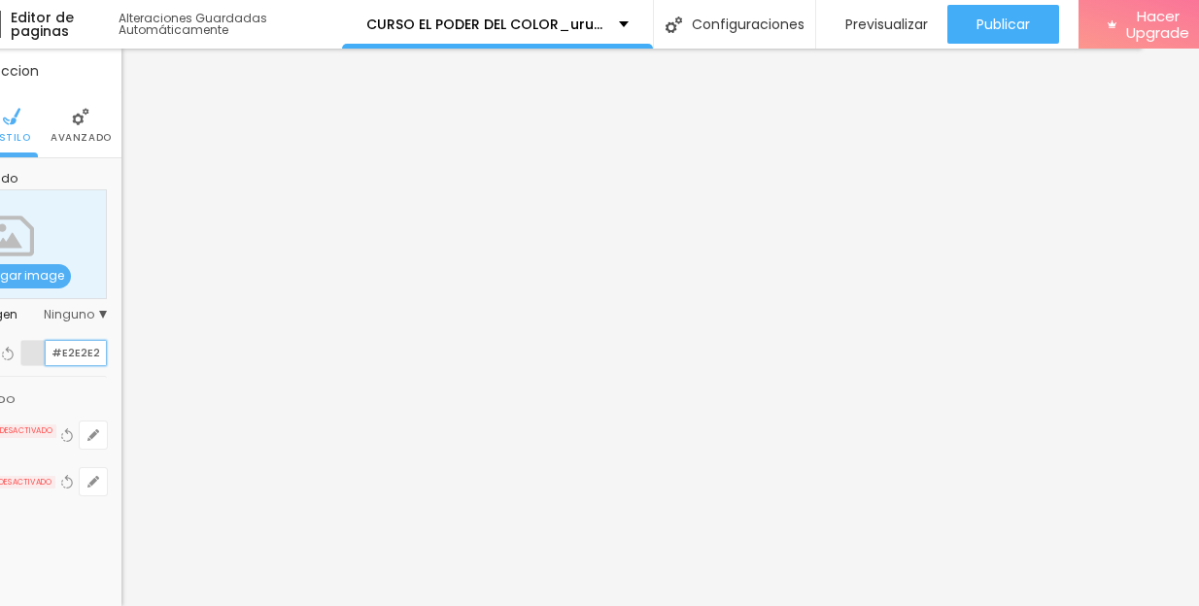
drag, startPoint x: 99, startPoint y: 353, endPoint x: 43, endPoint y: 353, distance: 56.4
click at [43, 353] on div "#E2E2E2" at bounding box center [63, 353] width 86 height 26
paste input "D6D6D6"
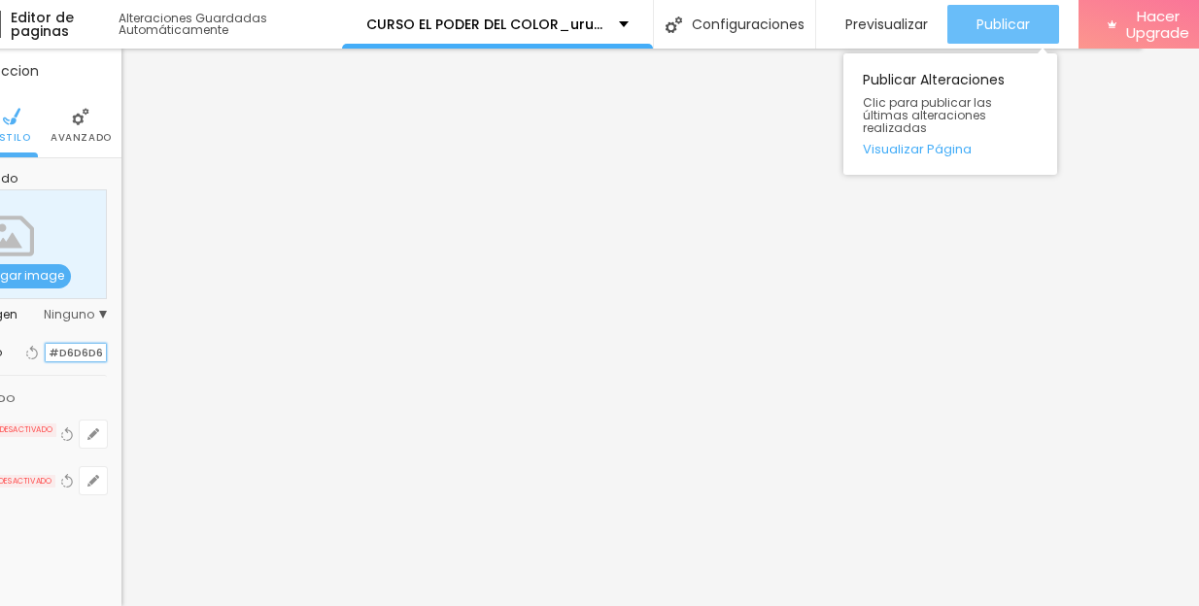
type input "#D6D6D6"
click at [1009, 28] on span "Publicar" at bounding box center [1002, 25] width 53 height 16
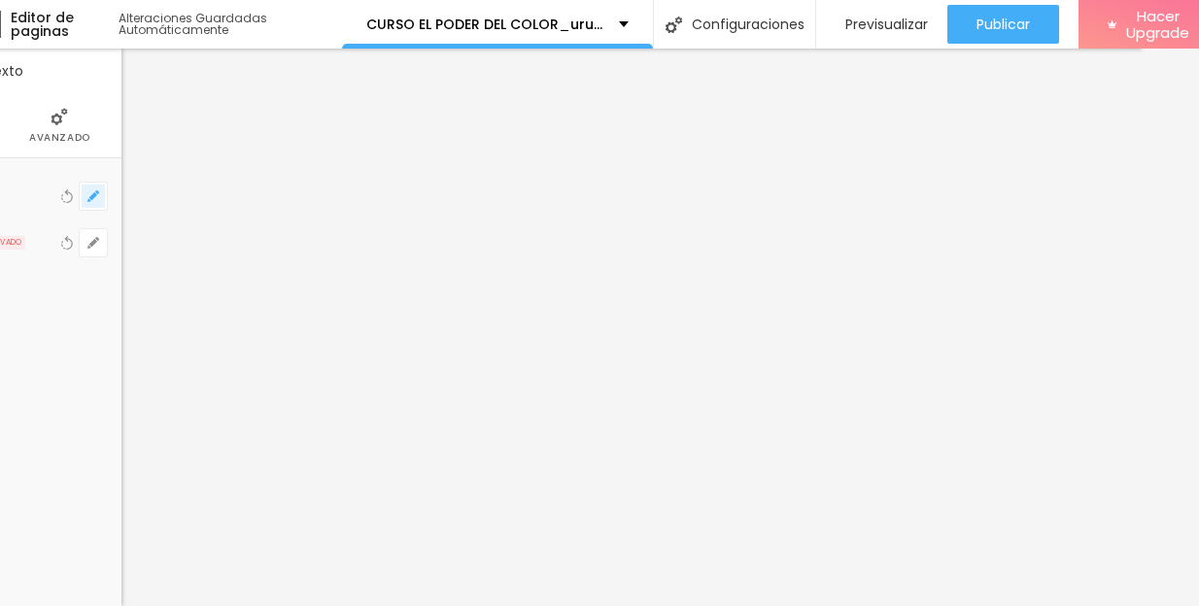
click at [87, 197] on icon "button" at bounding box center [93, 196] width 12 height 12
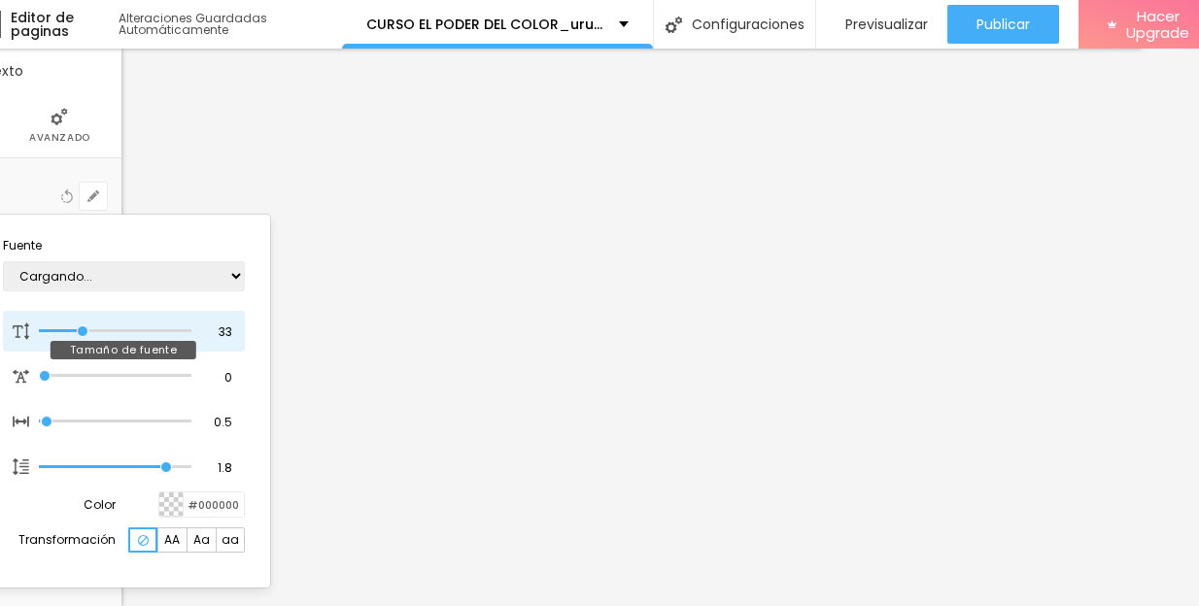
type input "1"
type input "29"
type input "1"
type input "28"
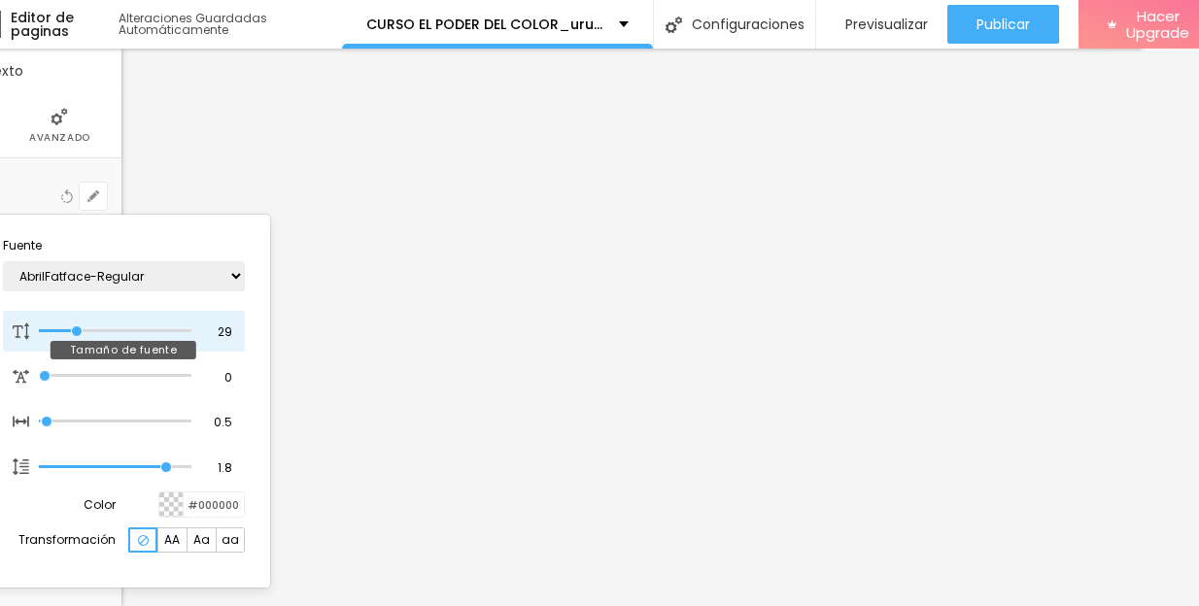
type input "28"
type input "1"
type input "27"
type input "1"
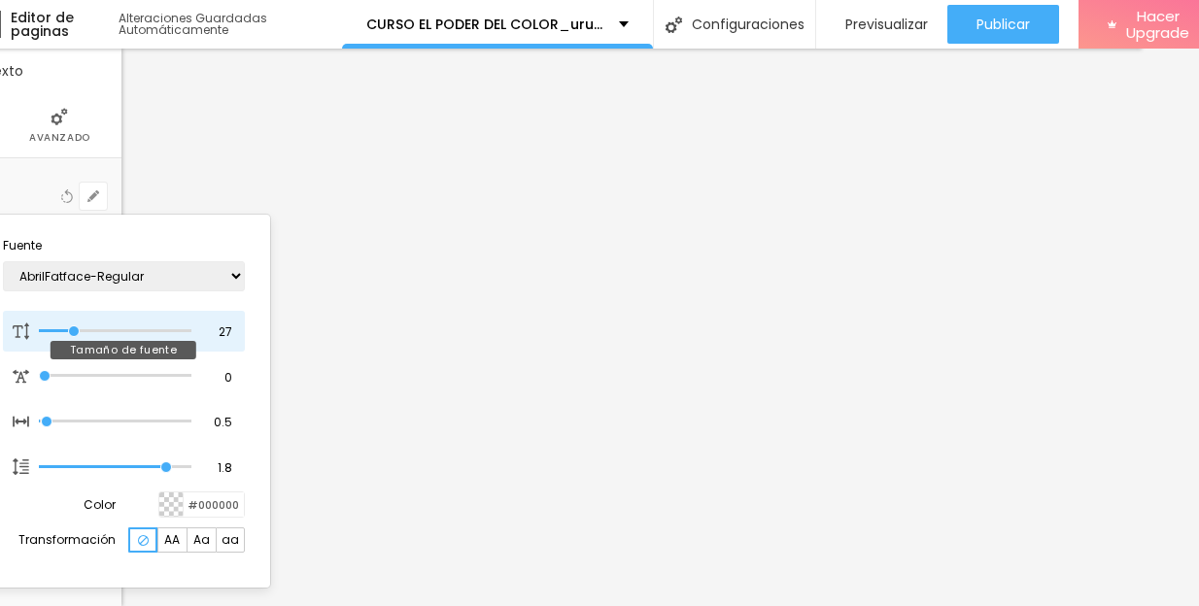
type input "28"
type input "1"
type input "28"
click at [76, 326] on input "range" at bounding box center [115, 331] width 152 height 10
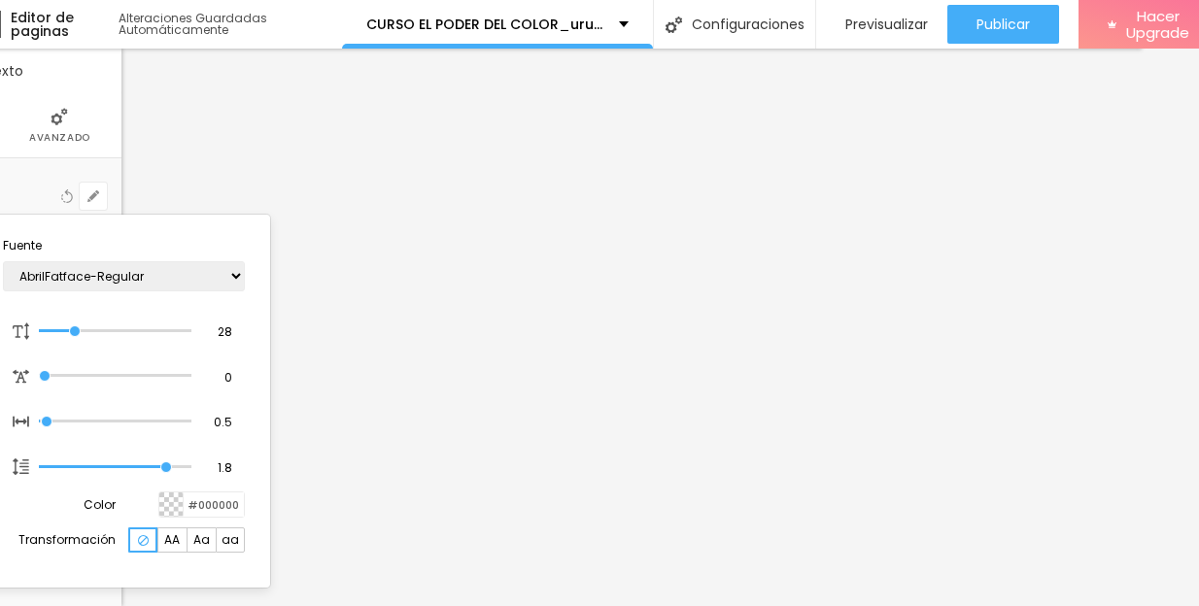
type input "1"
click at [1027, 21] on div at bounding box center [599, 303] width 1199 height 606
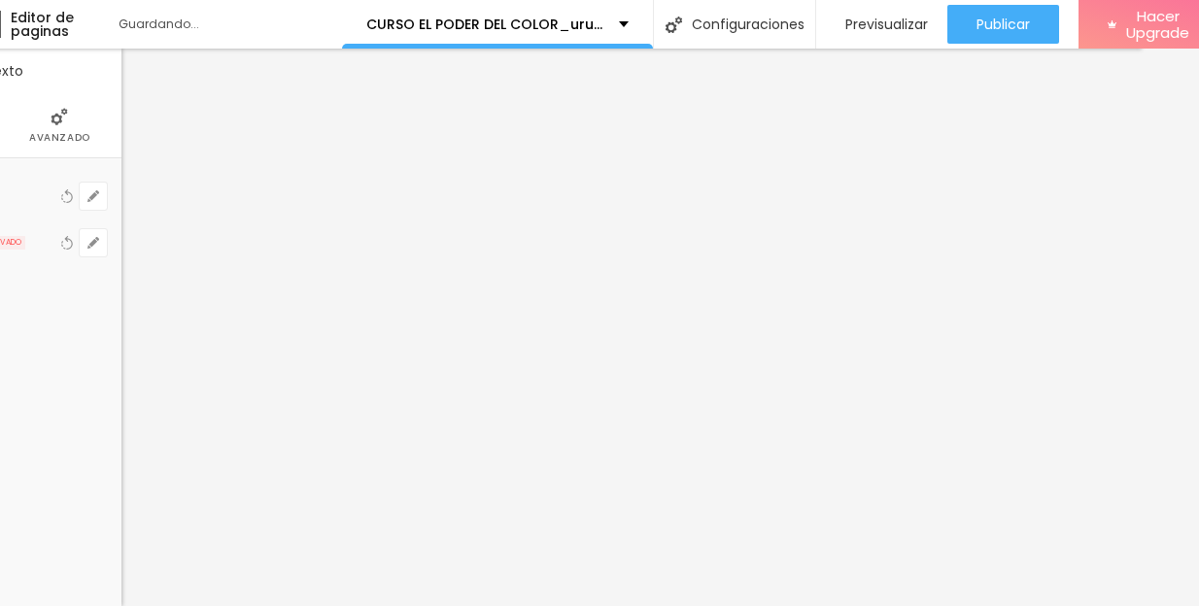
click at [1027, 21] on span "Publicar" at bounding box center [1002, 25] width 53 height 16
click at [11, 133] on span "Estilo" at bounding box center [12, 138] width 38 height 10
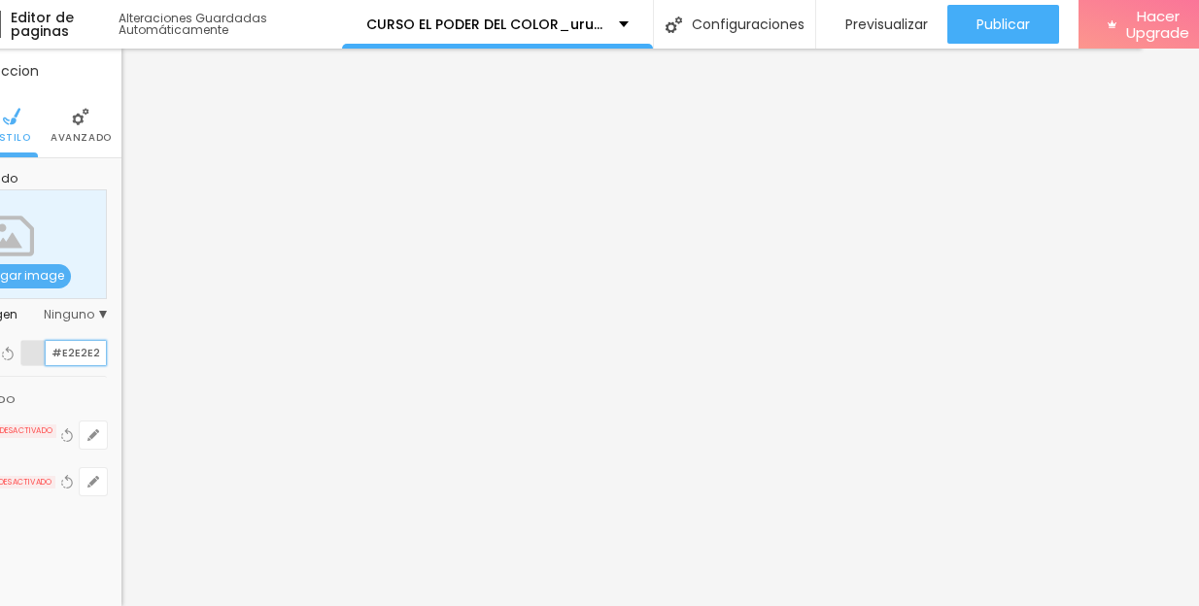
drag, startPoint x: 94, startPoint y: 351, endPoint x: 52, endPoint y: 351, distance: 41.8
click at [52, 351] on input "#E2E2E2" at bounding box center [76, 353] width 60 height 24
paste input "D6D6D6"
type input "#D6D6D6"
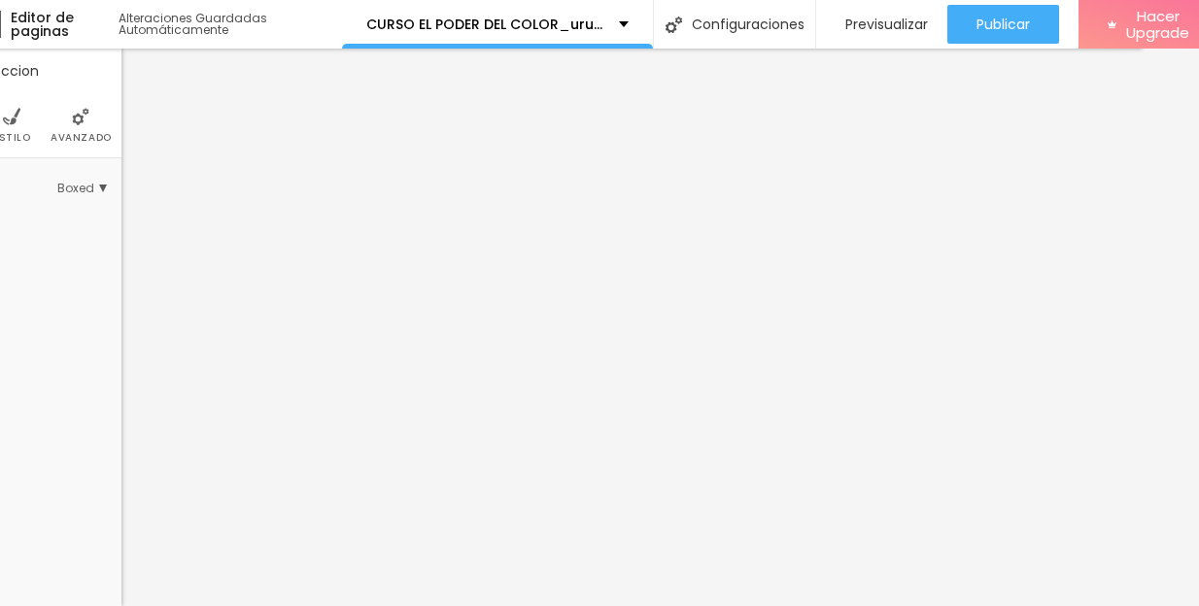
click at [3, 130] on li "Estilo" at bounding box center [12, 125] width 38 height 64
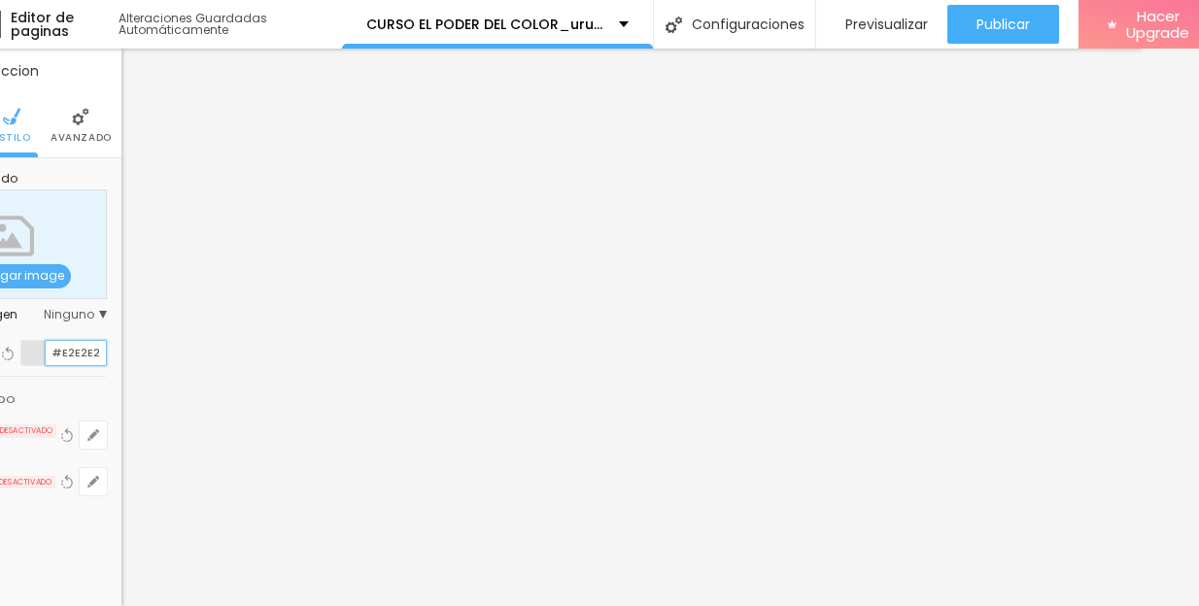
drag, startPoint x: 100, startPoint y: 352, endPoint x: 55, endPoint y: 352, distance: 44.7
click at [55, 352] on input "#E2E2E2" at bounding box center [76, 353] width 60 height 24
paste input "D6D6D6"
type input "#D6D6D6"
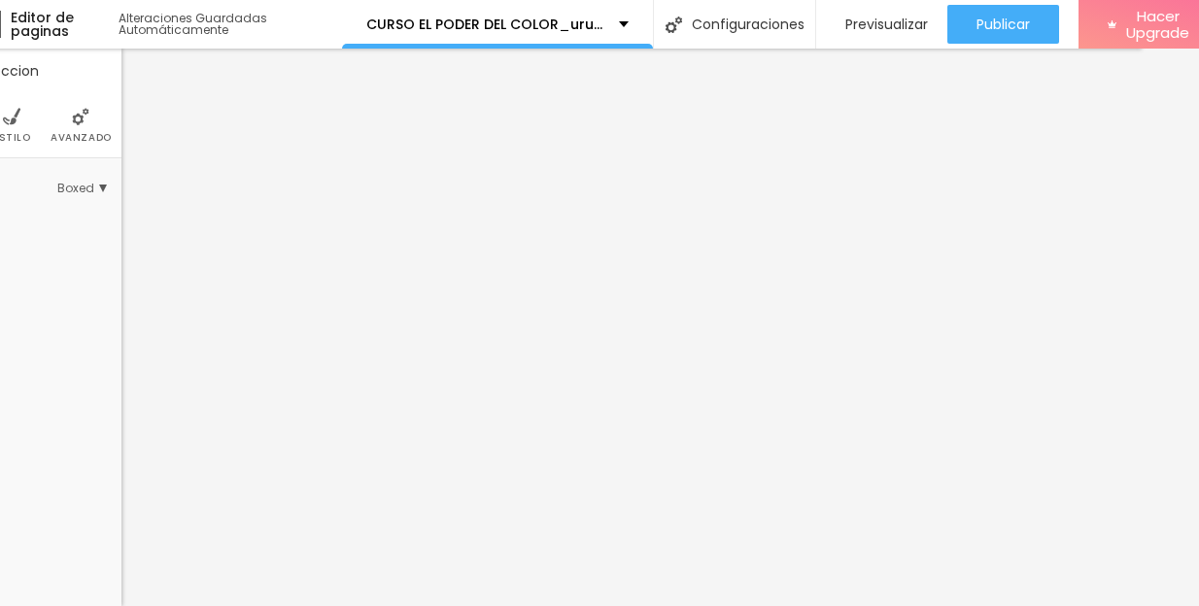
click at [83, 133] on span "Avanzado" at bounding box center [81, 138] width 61 height 10
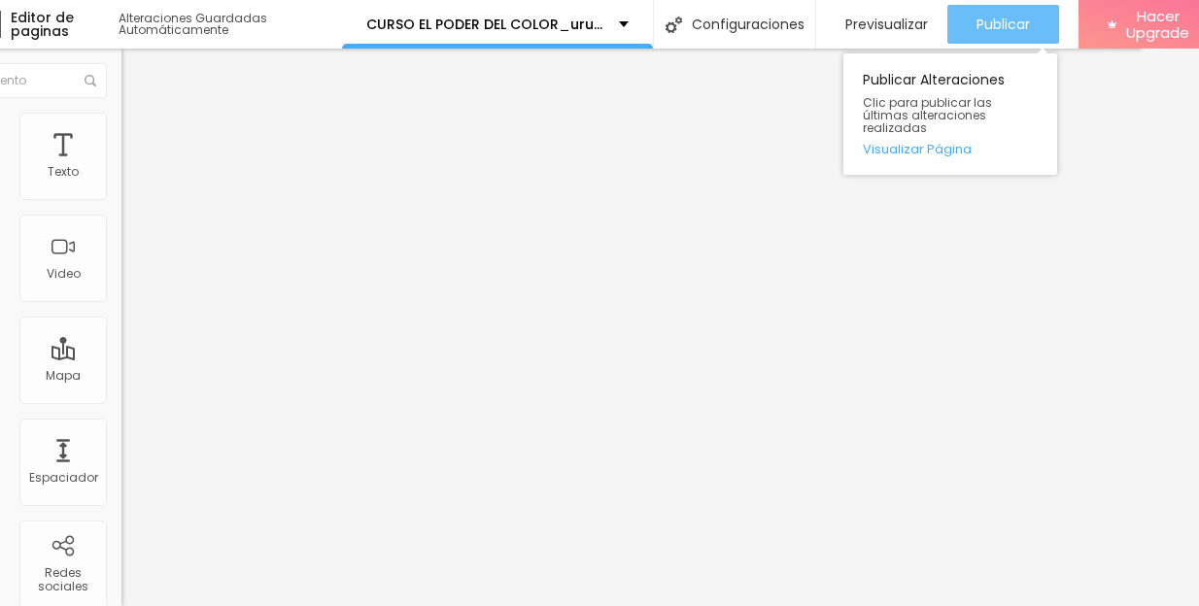
click at [993, 18] on span "Publicar" at bounding box center [1002, 25] width 53 height 16
click at [988, 27] on span "Publicar" at bounding box center [1002, 25] width 53 height 16
click at [979, 19] on span "Publicar" at bounding box center [1002, 25] width 53 height 16
click at [1006, 18] on span "Publicar" at bounding box center [1002, 25] width 53 height 16
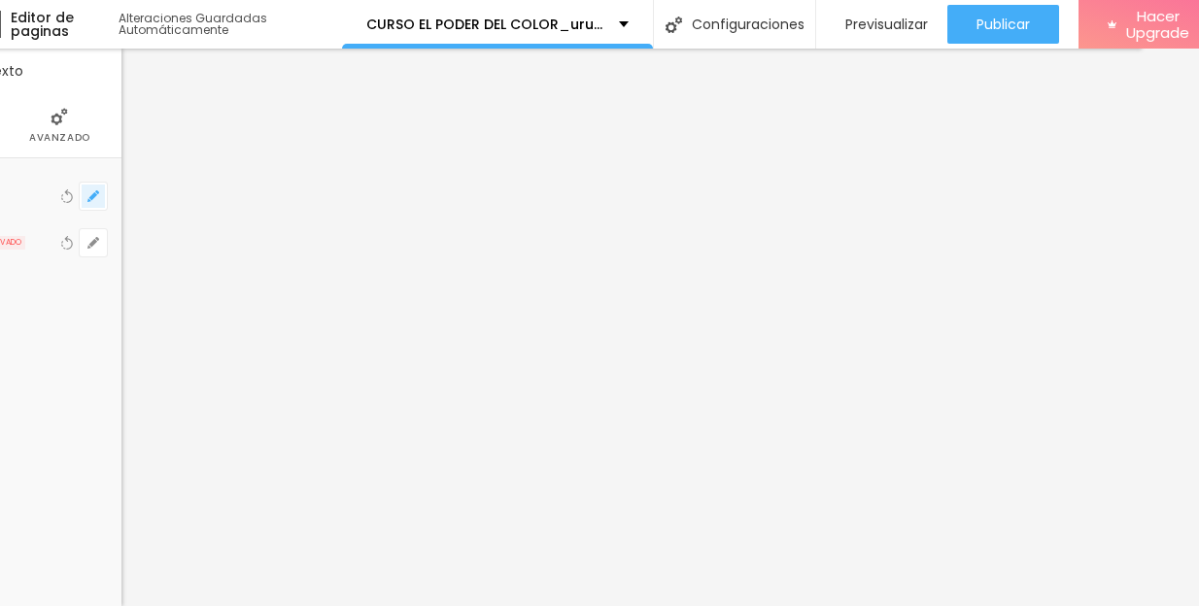
click at [99, 196] on button "button" at bounding box center [93, 196] width 27 height 27
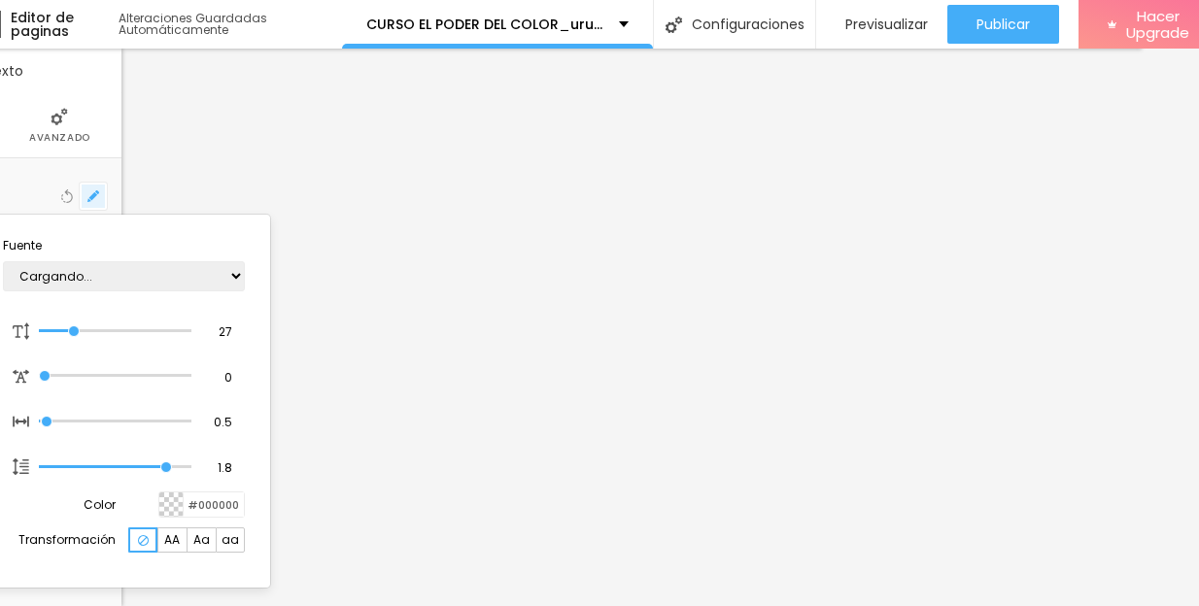
type input "1"
click at [879, 424] on div at bounding box center [599, 303] width 1199 height 606
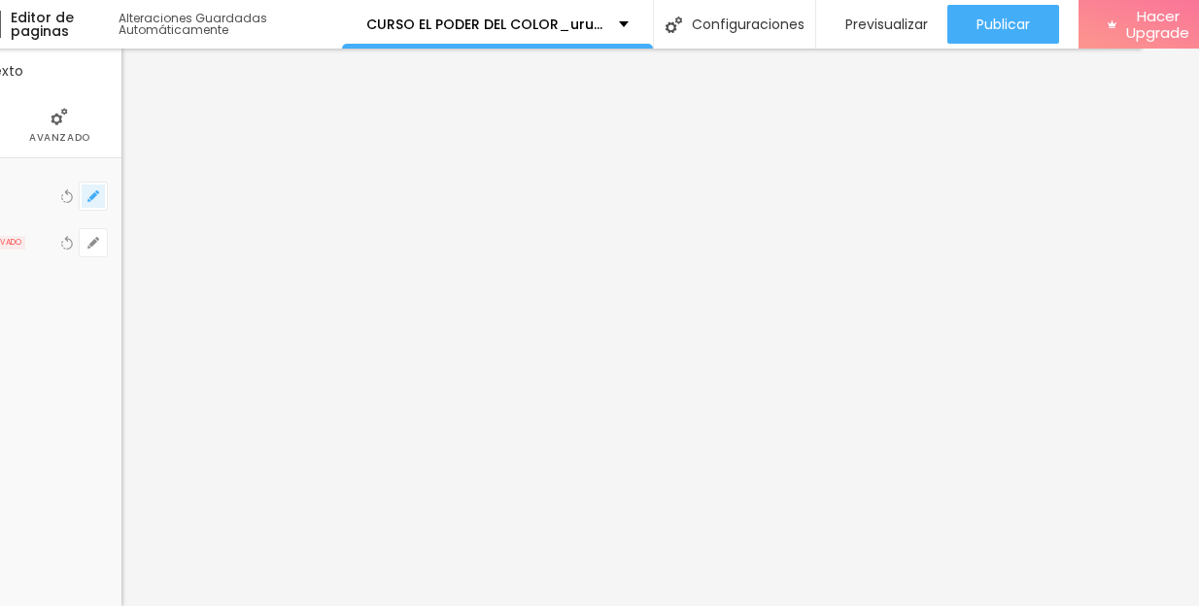
click at [97, 188] on button "button" at bounding box center [93, 196] width 27 height 27
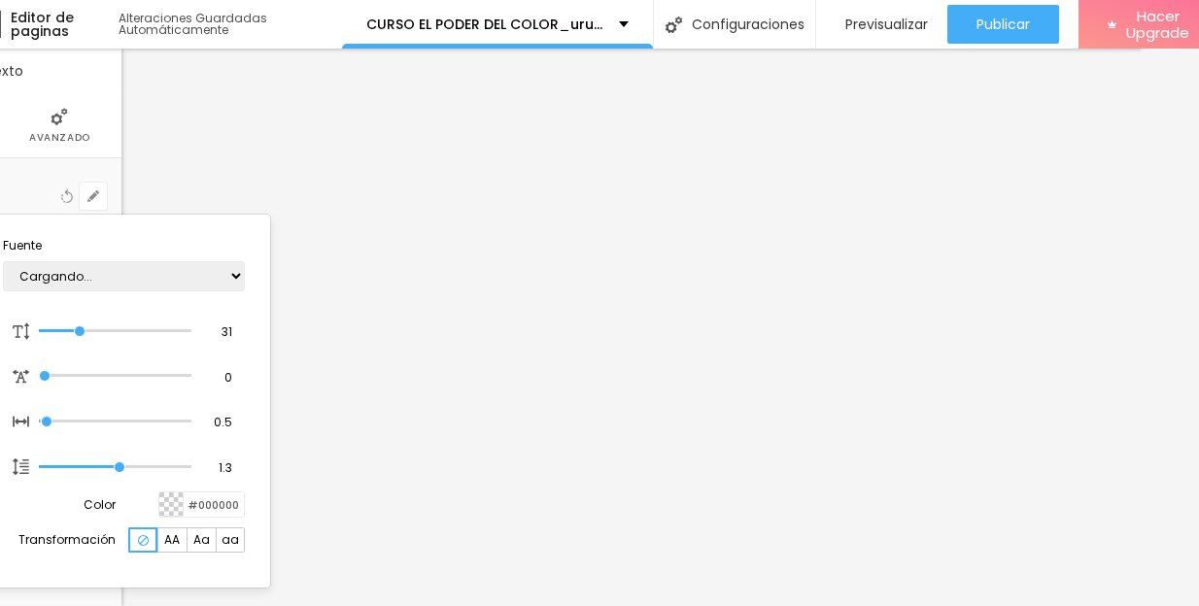
type input "1"
click at [156, 272] on select "AbrilFatface-Regular Actor-Regular Alegreya AlegreyaBlack [PERSON_NAME] [PERSON…" at bounding box center [124, 276] width 242 height 30
select select "Montserrat"
type input "1"
click at [401, 251] on div at bounding box center [599, 303] width 1199 height 606
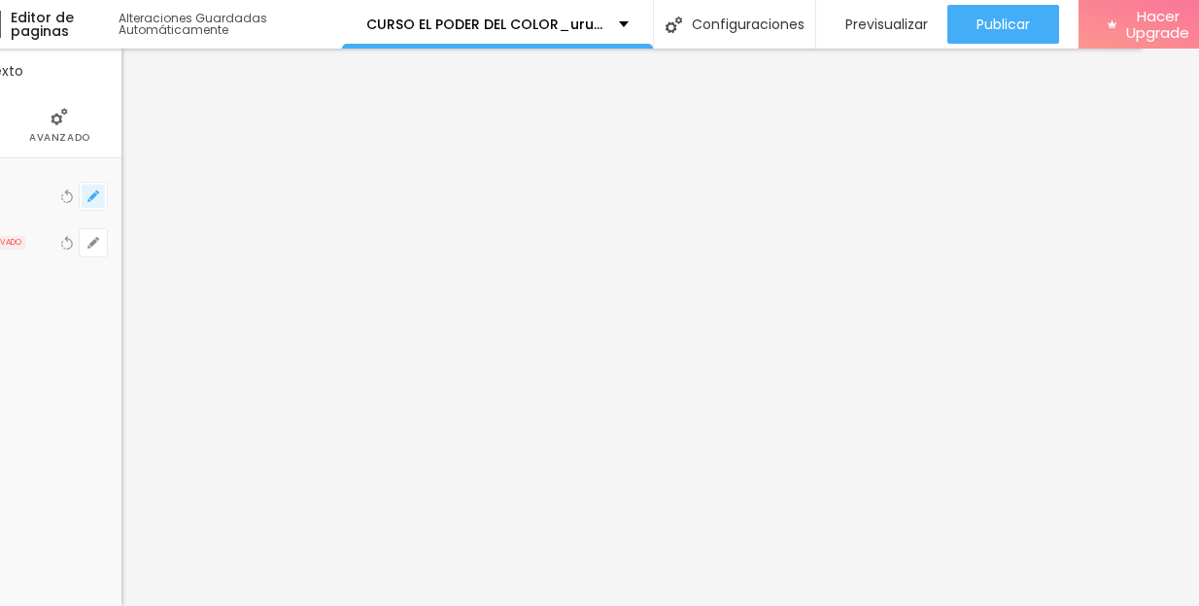
click at [99, 188] on button "button" at bounding box center [93, 196] width 27 height 27
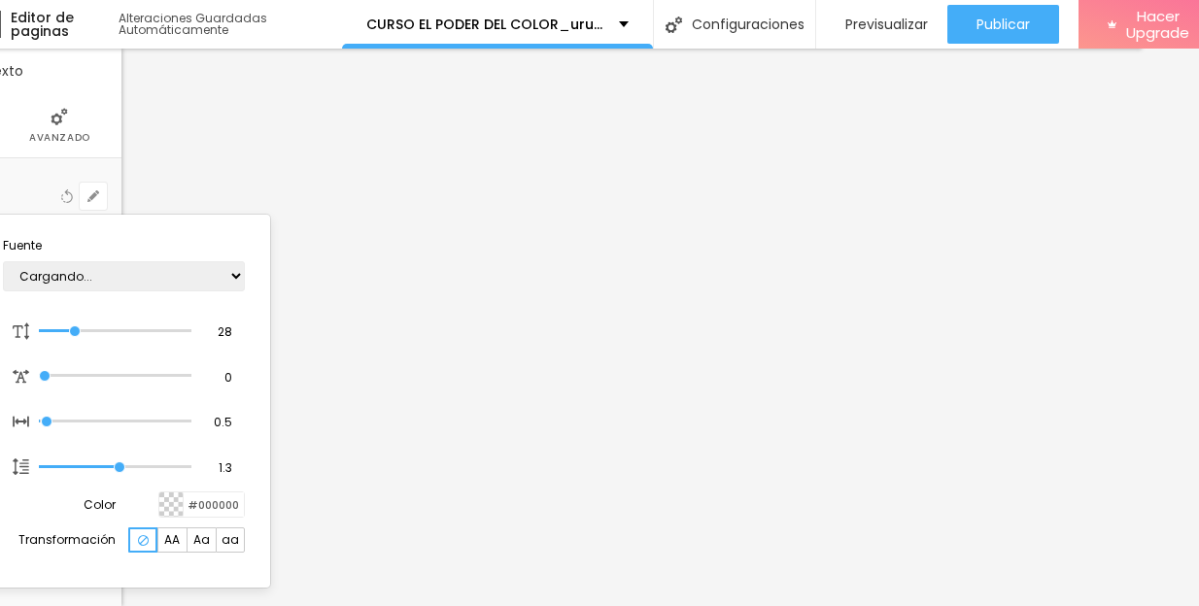
type input "1"
click at [142, 276] on select "AbrilFatface-Regular Actor-Regular Alegreya AlegreyaBlack [PERSON_NAME] [PERSON…" at bounding box center [124, 276] width 242 height 30
select select "Montserrat"
type input "1"
click at [401, 226] on div at bounding box center [599, 303] width 1199 height 606
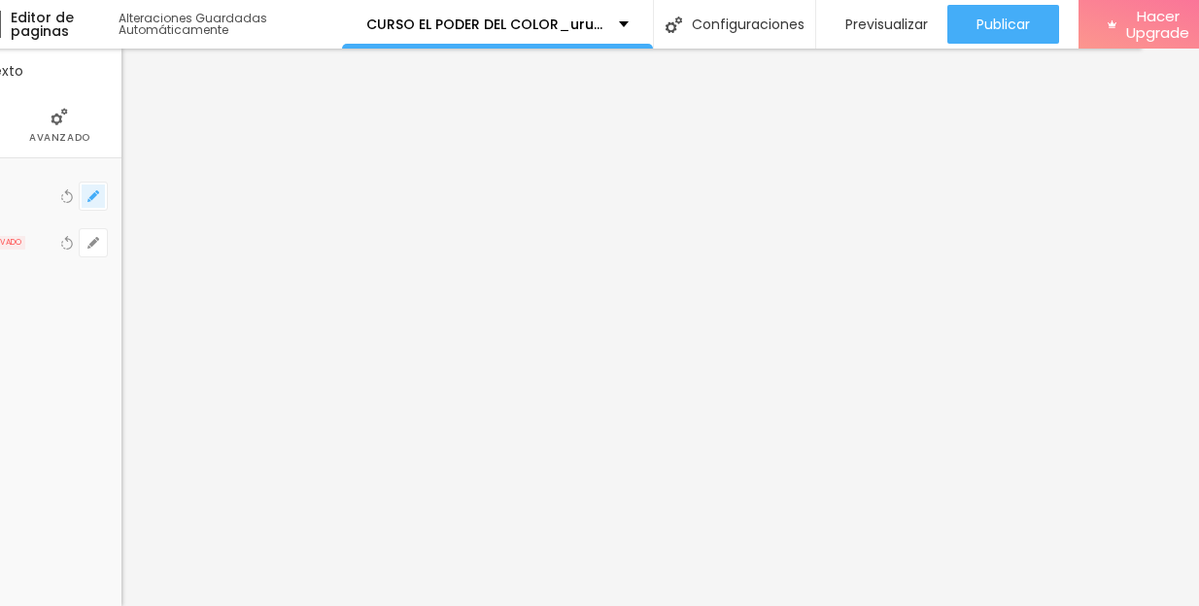
click at [90, 193] on icon "button" at bounding box center [93, 196] width 12 height 12
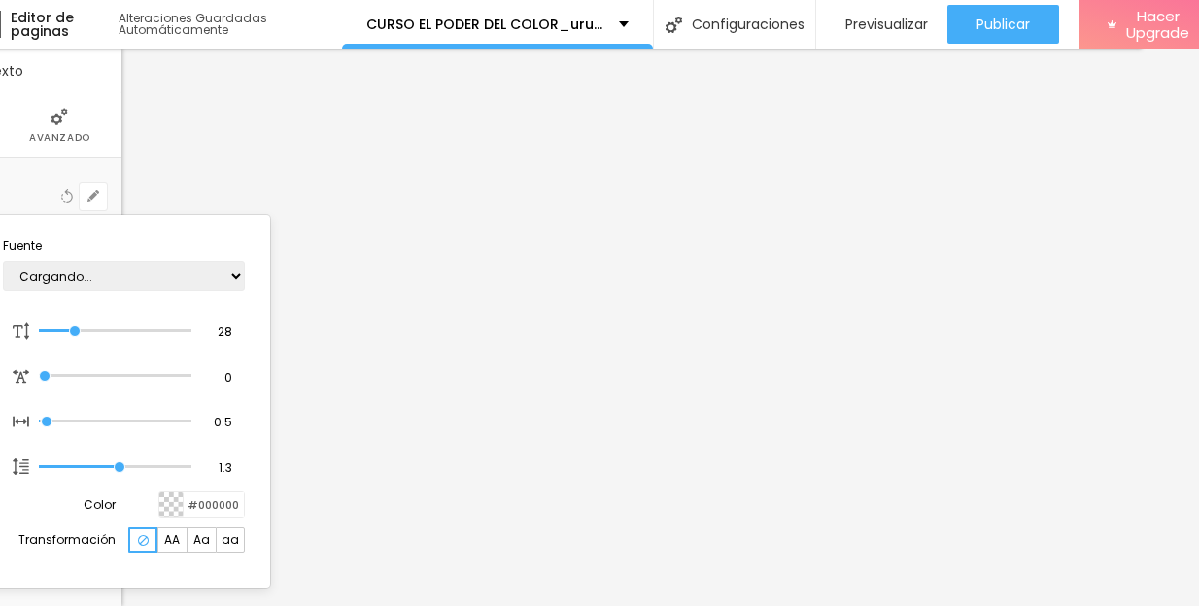
type input "1"
click at [140, 278] on select "AbrilFatface-Regular Actor-Regular Alegreya AlegreyaBlack [PERSON_NAME] [PERSON…" at bounding box center [124, 276] width 242 height 30
click at [506, 310] on div at bounding box center [599, 303] width 1199 height 606
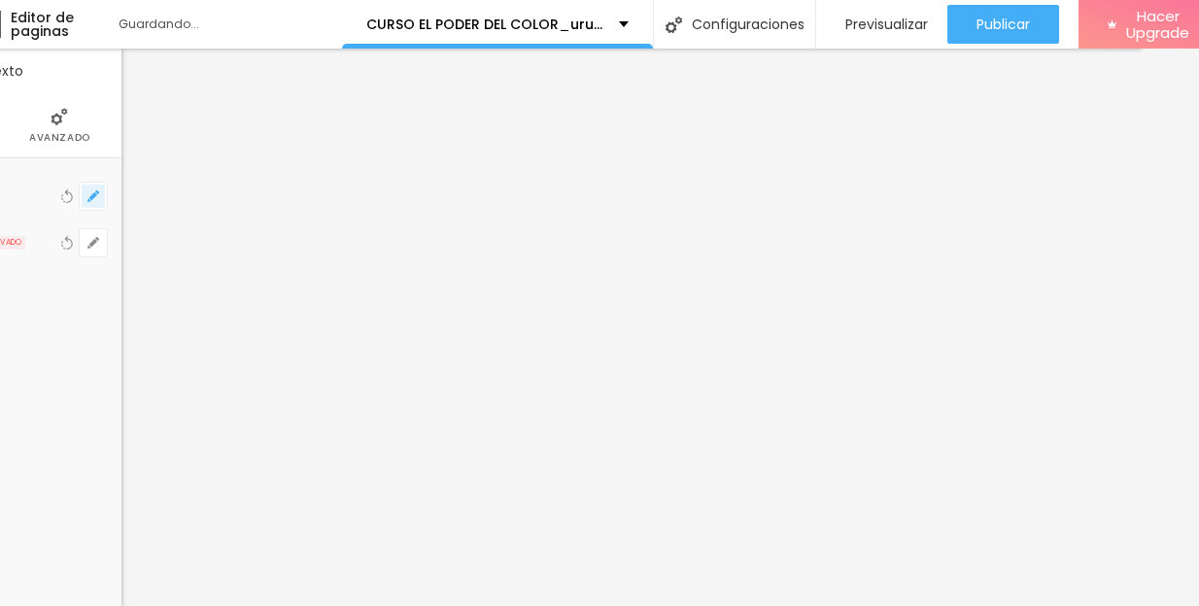
click at [92, 197] on icon "button" at bounding box center [93, 196] width 8 height 8
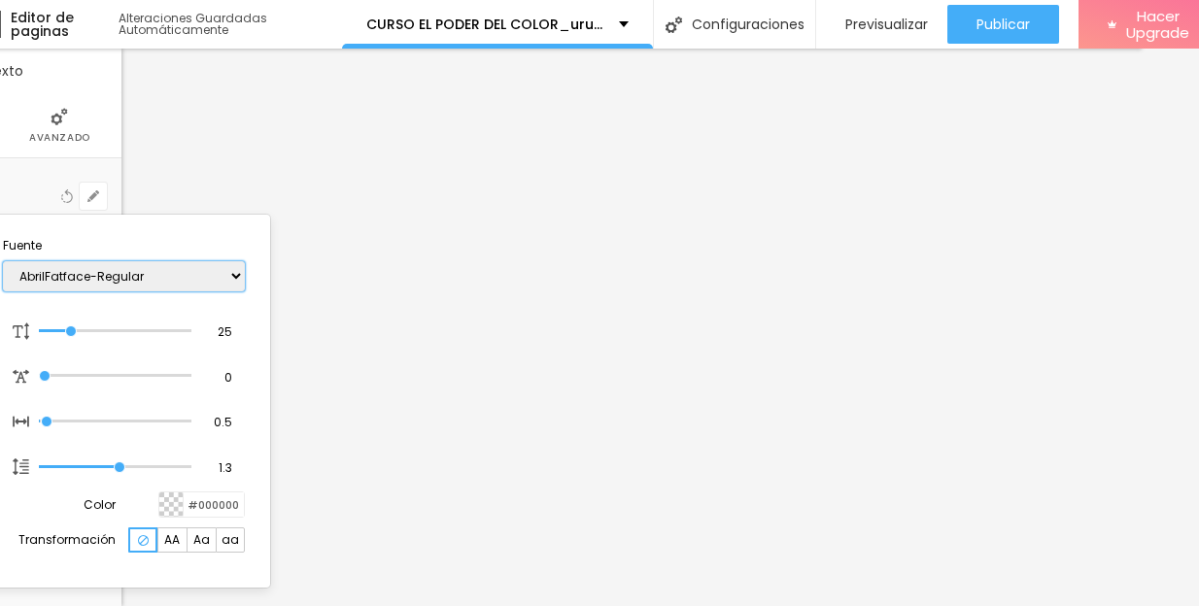
click at [156, 271] on select "AbrilFatface-Regular Actor-Regular Alegreya AlegreyaBlack [PERSON_NAME] [PERSON…" at bounding box center [124, 276] width 242 height 30
drag, startPoint x: 1132, startPoint y: 181, endPoint x: 1133, endPoint y: 195, distance: 14.6
click at [1133, 195] on div at bounding box center [599, 303] width 1199 height 606
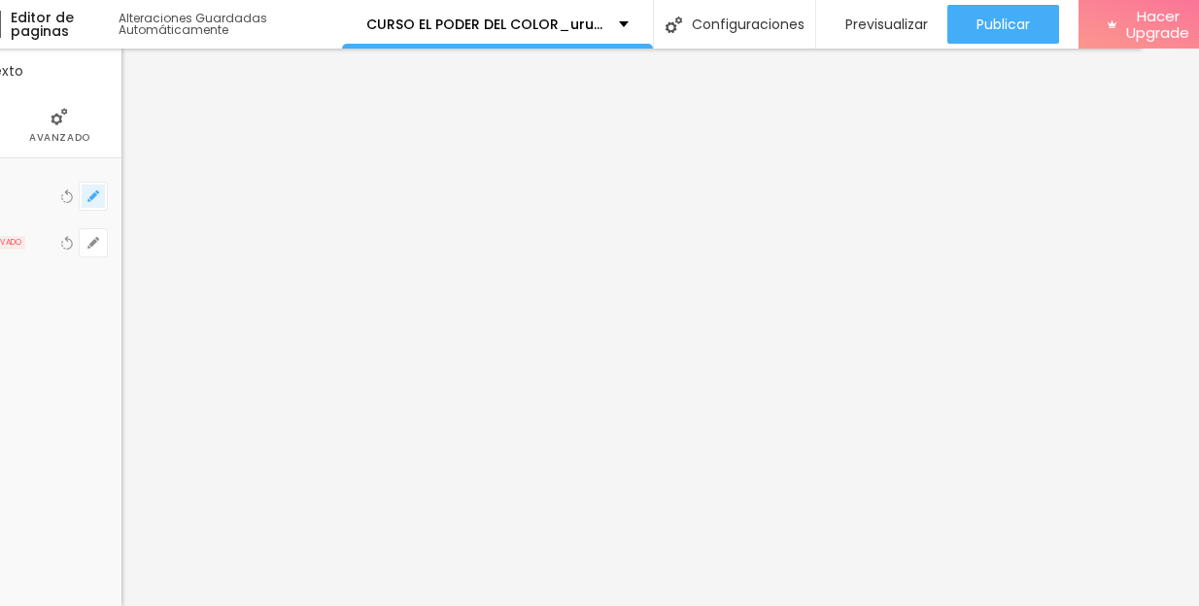
click at [92, 195] on icon "button" at bounding box center [93, 196] width 8 height 8
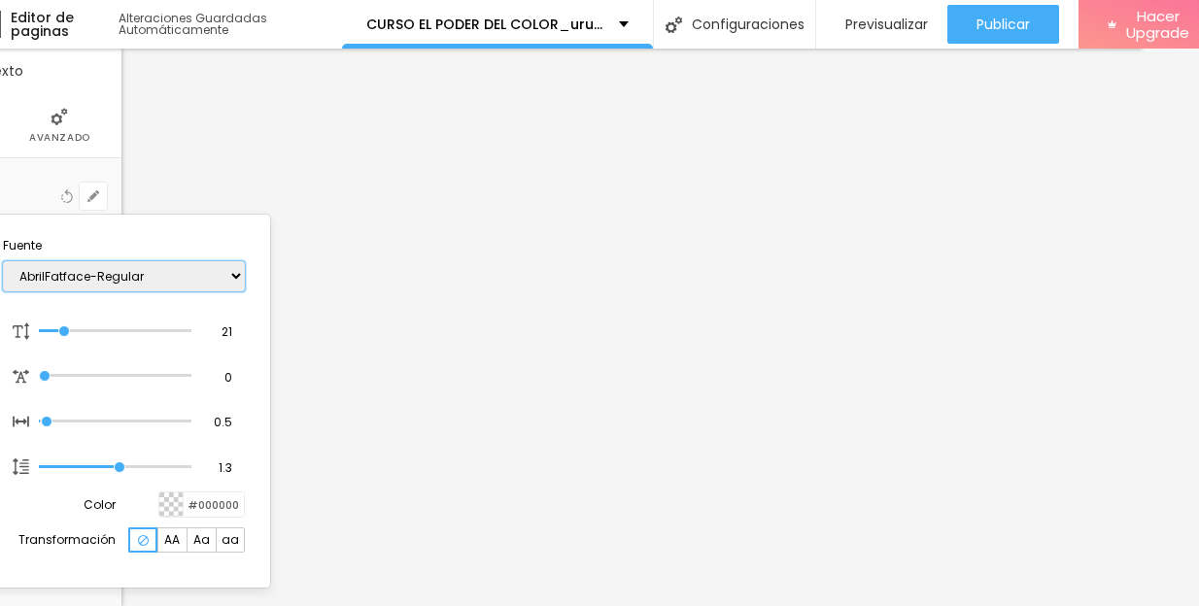
click at [132, 273] on select "AbrilFatface-Regular Actor-Regular Alegreya AlegreyaBlack [PERSON_NAME] [PERSON…" at bounding box center [124, 276] width 242 height 30
click at [408, 187] on div at bounding box center [599, 303] width 1199 height 606
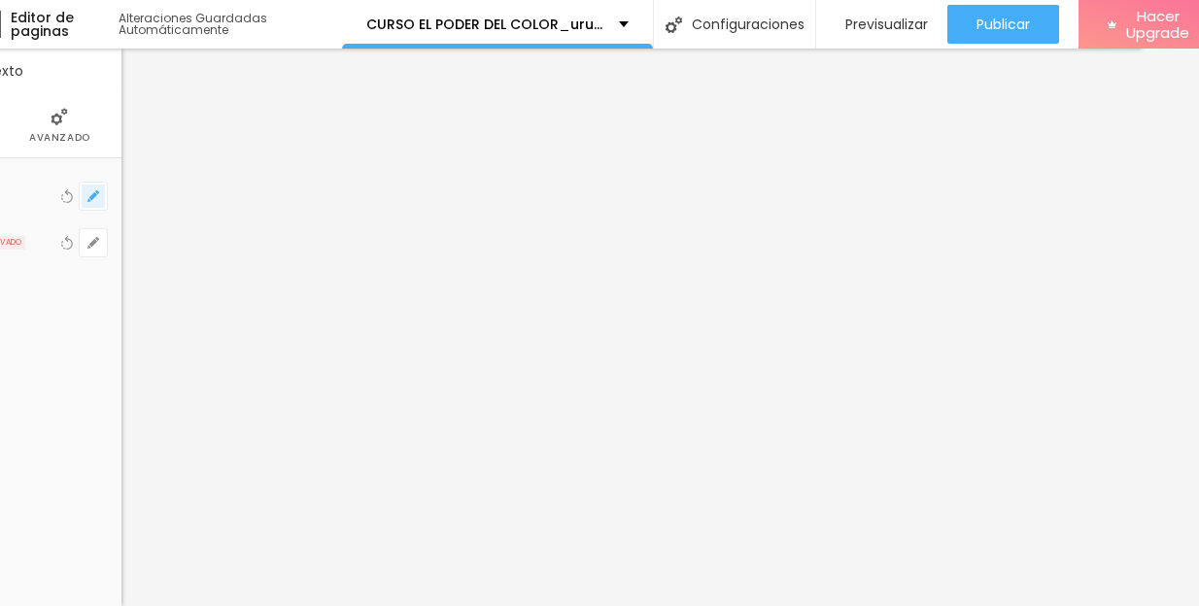
click at [94, 197] on icon "button" at bounding box center [93, 196] width 12 height 12
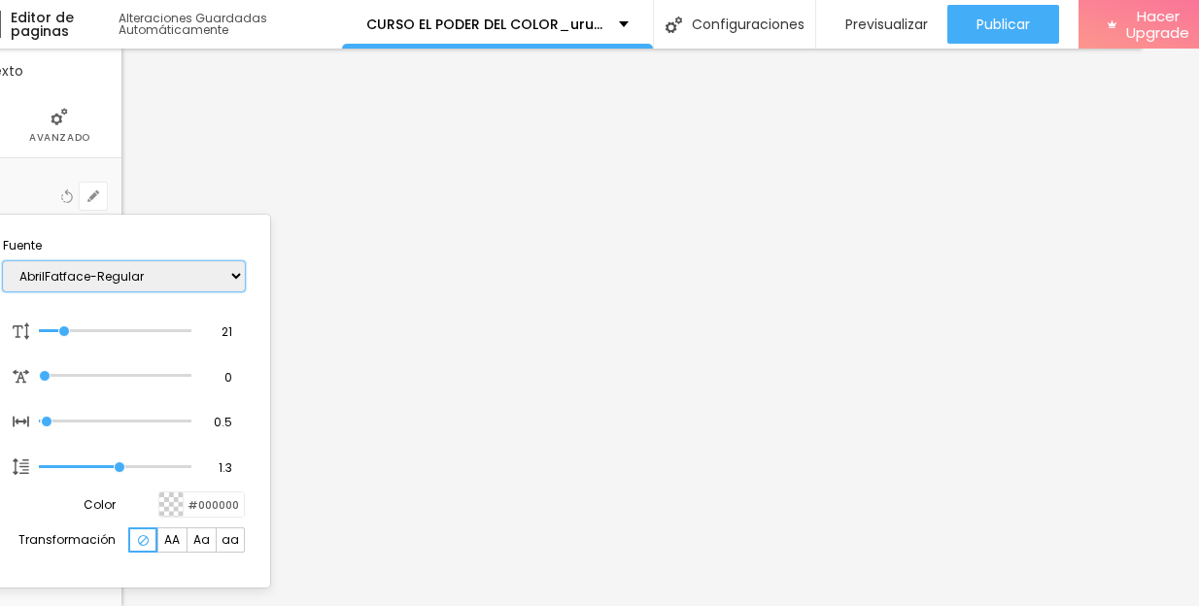
click at [119, 274] on select "AbrilFatface-Regular Actor-Regular Alegreya AlegreyaBlack [PERSON_NAME] [PERSON…" at bounding box center [124, 276] width 242 height 30
click at [602, 455] on div at bounding box center [599, 303] width 1199 height 606
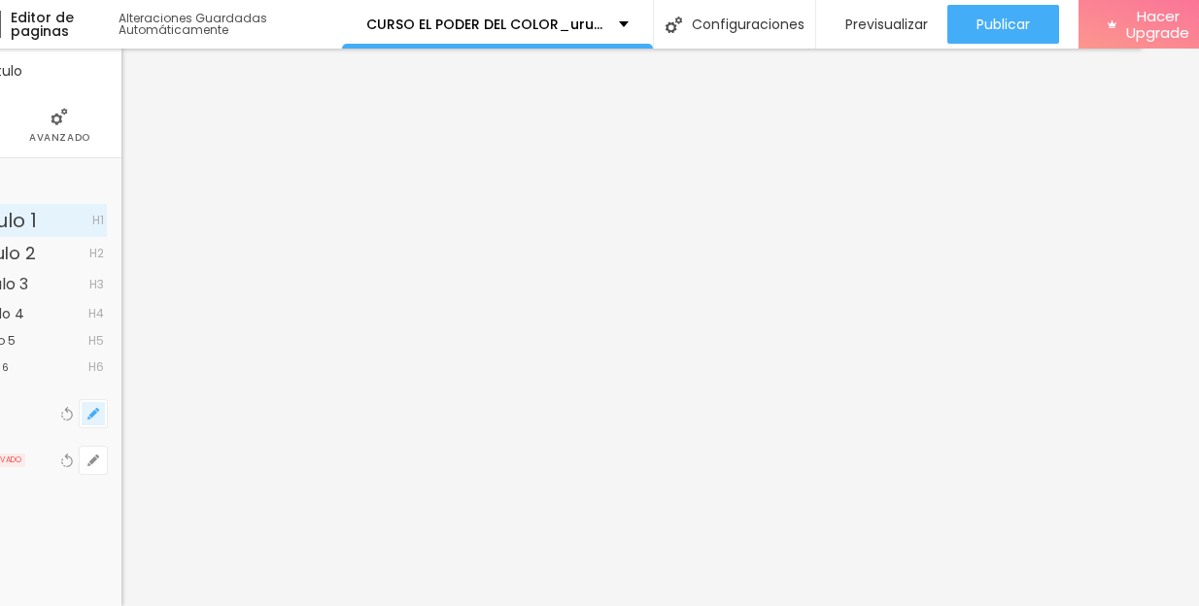
click at [95, 410] on icon "button" at bounding box center [97, 410] width 4 height 4
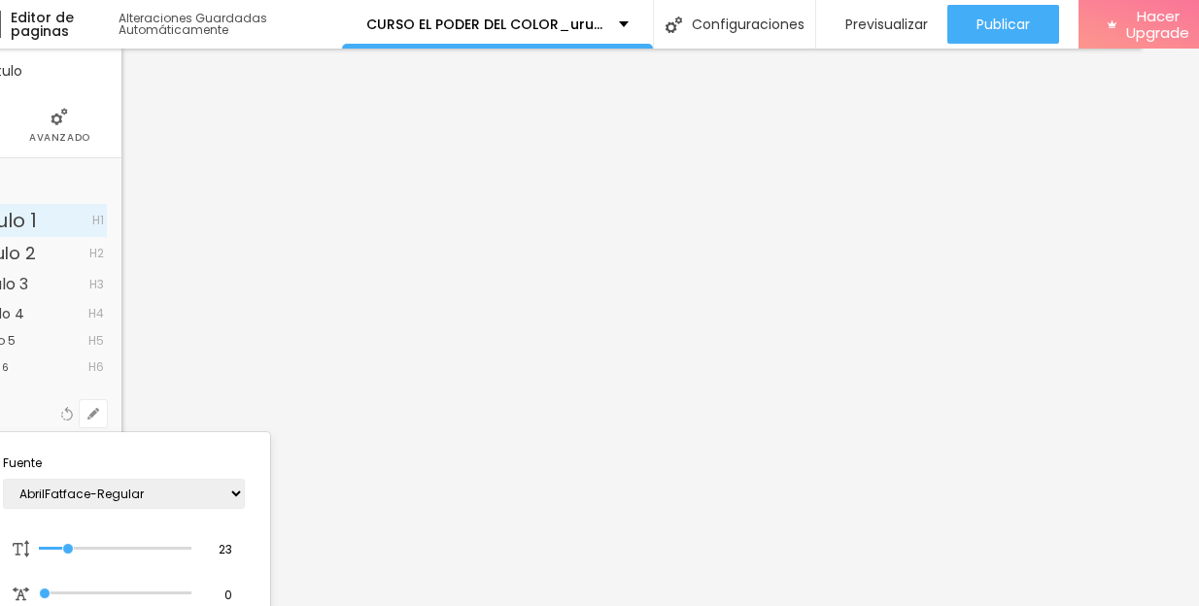
click at [920, 329] on div at bounding box center [599, 303] width 1199 height 606
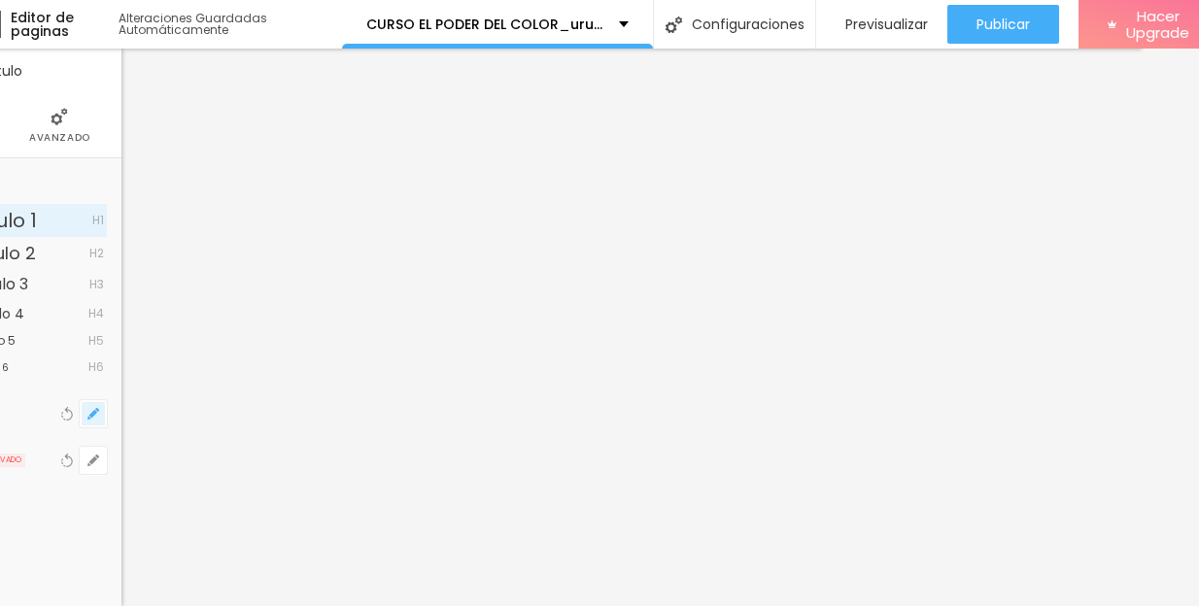
click at [93, 413] on icon "button" at bounding box center [93, 414] width 8 height 8
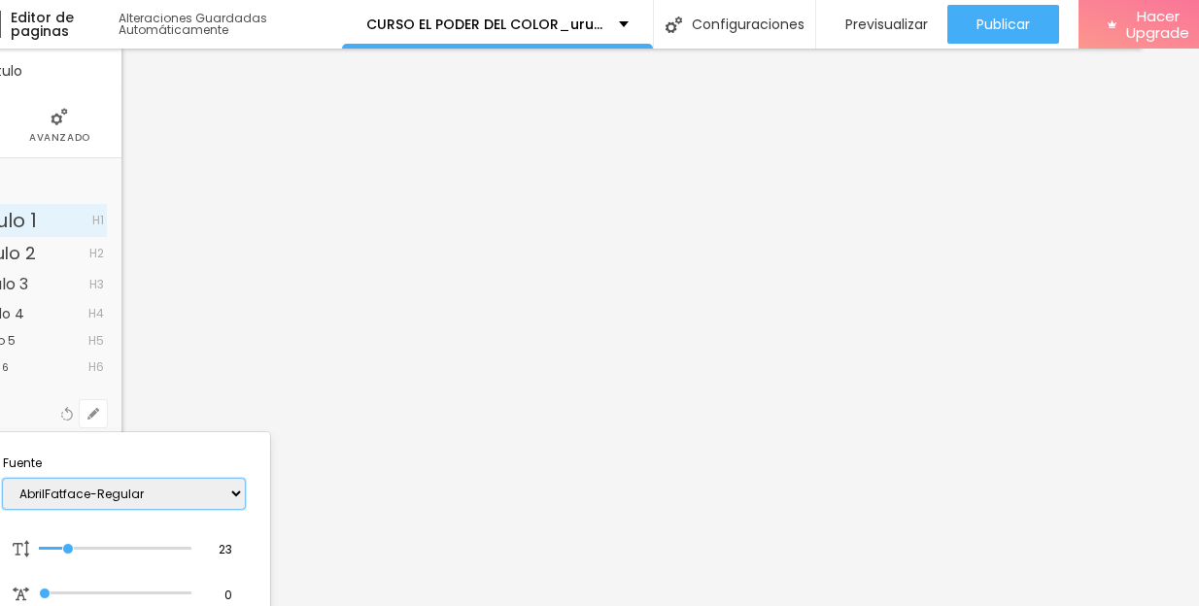
click at [108, 495] on select "AbrilFatface-Regular Actor-Regular Alegreya AlegreyaBlack [PERSON_NAME] [PERSON…" at bounding box center [124, 494] width 242 height 30
click at [443, 258] on div at bounding box center [599, 303] width 1199 height 606
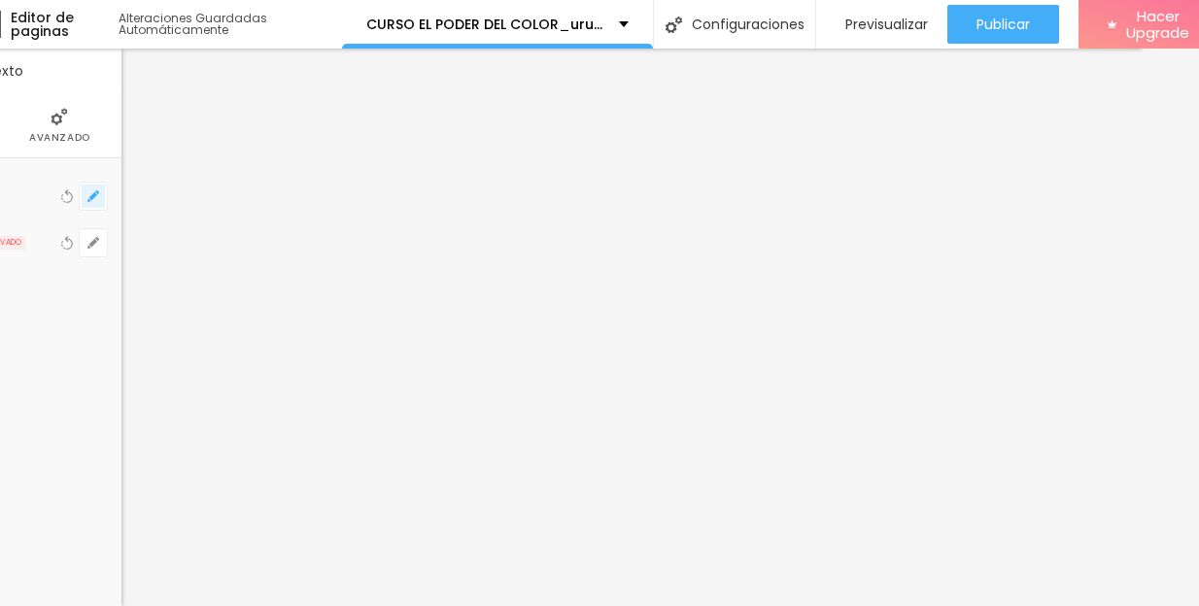
click at [93, 196] on icon "button" at bounding box center [93, 196] width 8 height 8
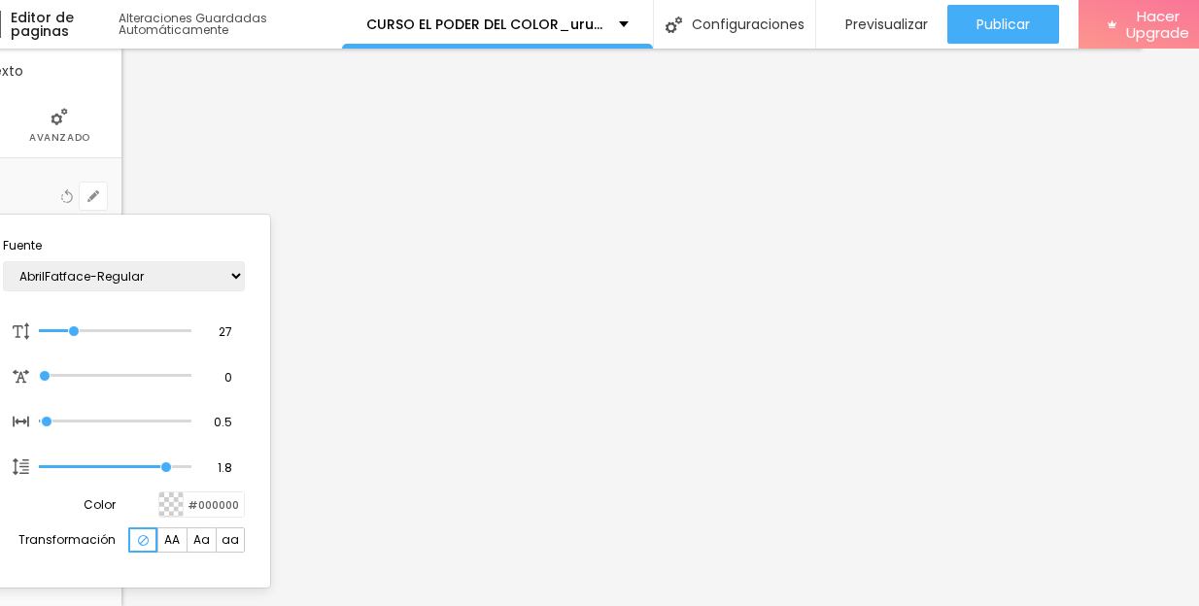
click at [802, 379] on div at bounding box center [599, 303] width 1199 height 606
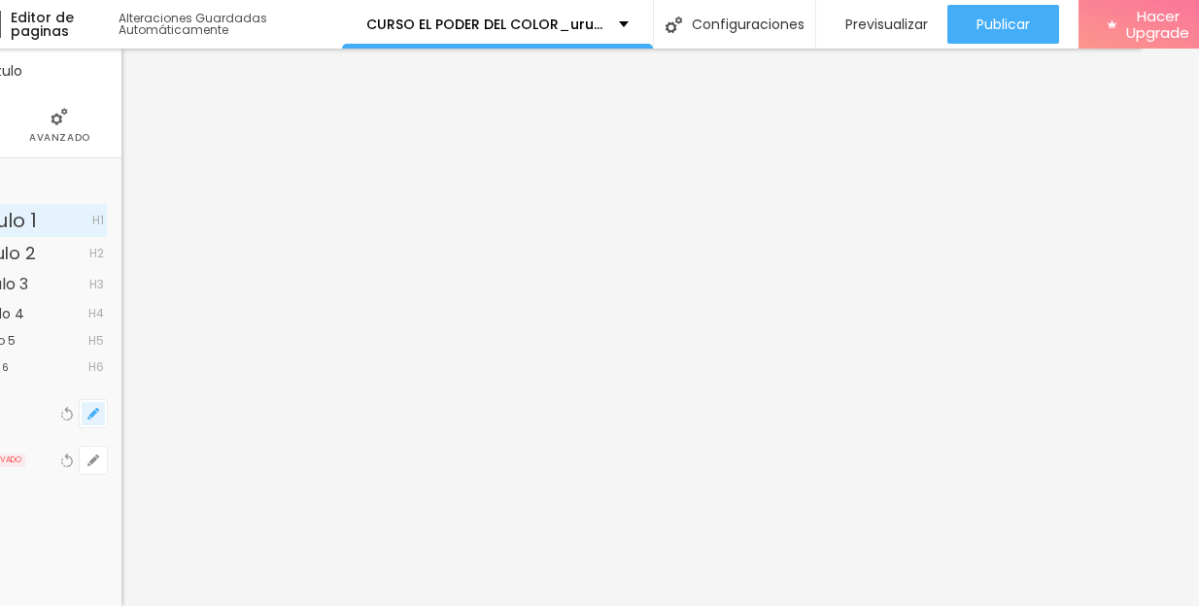
click at [90, 406] on button "button" at bounding box center [93, 413] width 27 height 27
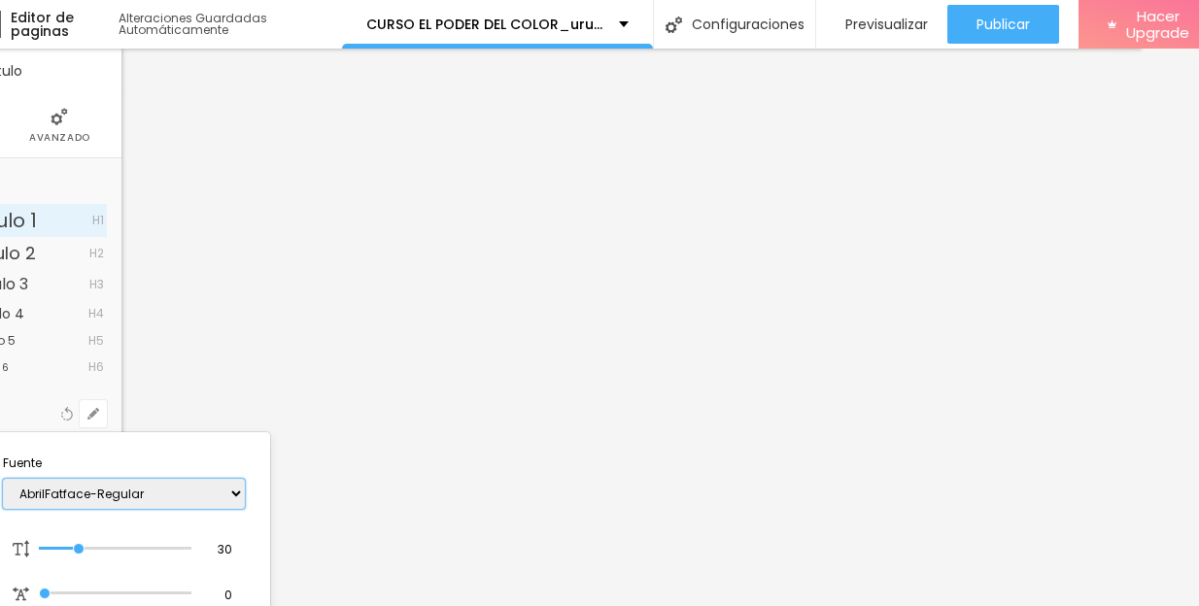
click at [111, 490] on select "AbrilFatface-Regular Actor-Regular Alegreya AlegreyaBlack [PERSON_NAME] [PERSON…" at bounding box center [124, 494] width 242 height 30
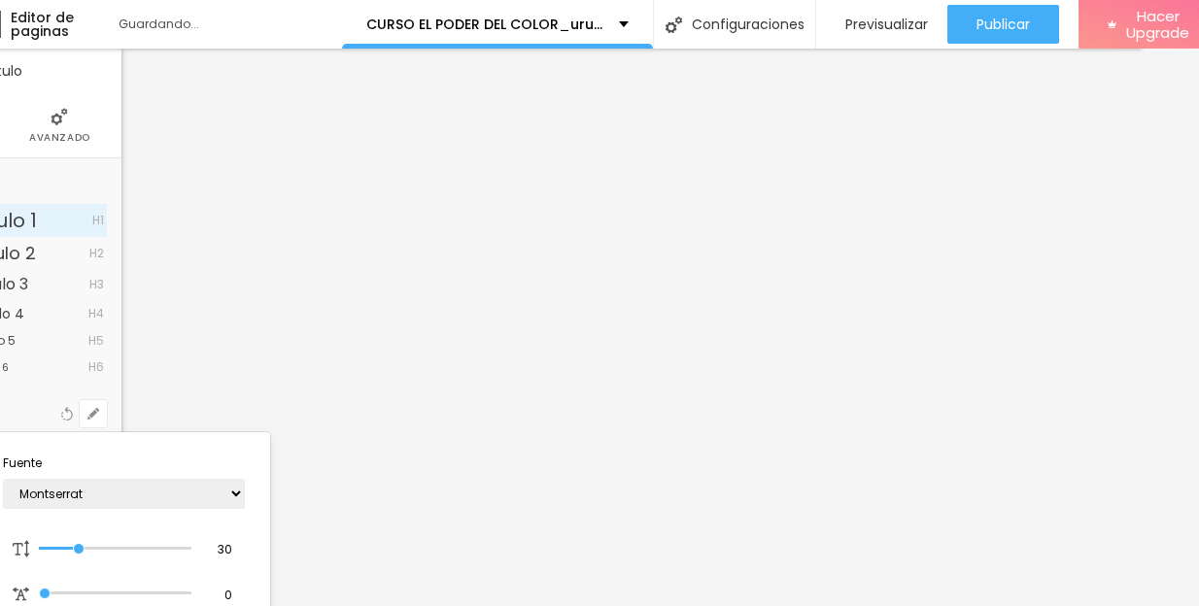
click at [686, 245] on div at bounding box center [599, 303] width 1199 height 606
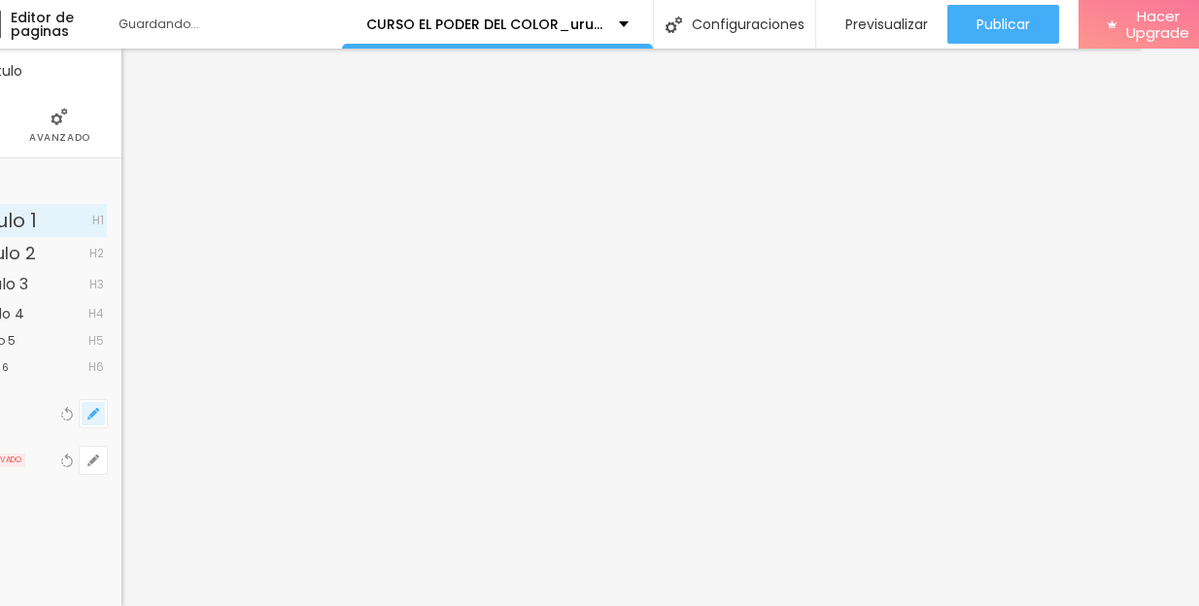
click at [97, 420] on icon "button" at bounding box center [93, 414] width 12 height 12
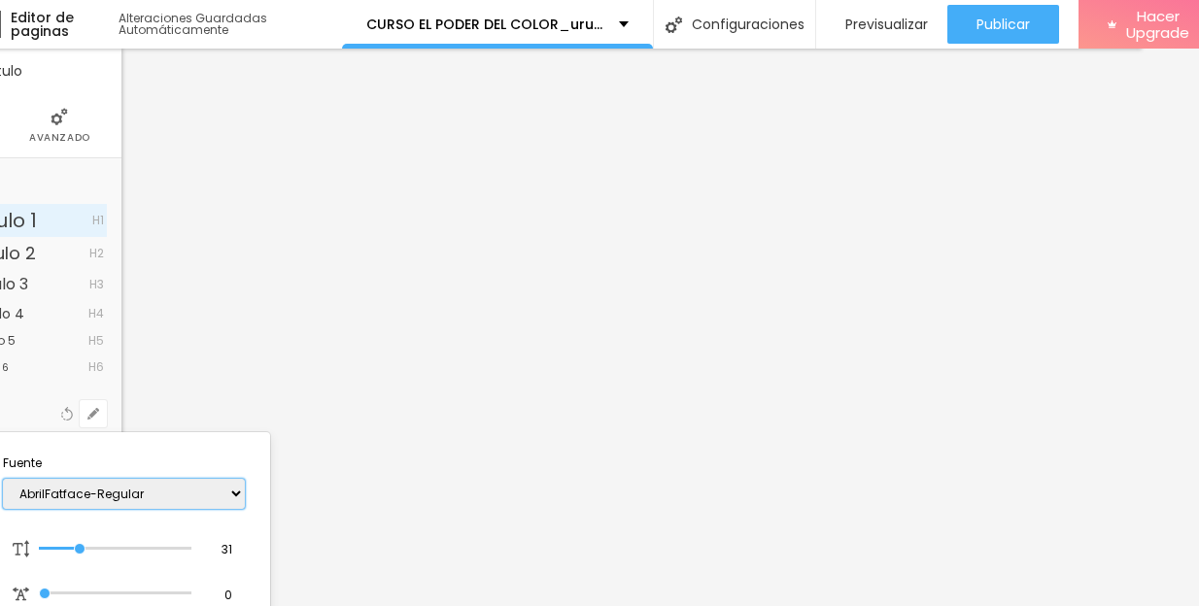
click at [96, 494] on select "AbrilFatface-Regular Actor-Regular Alegreya AlegreyaBlack [PERSON_NAME] [PERSON…" at bounding box center [124, 494] width 242 height 30
click at [918, 370] on div at bounding box center [599, 303] width 1199 height 606
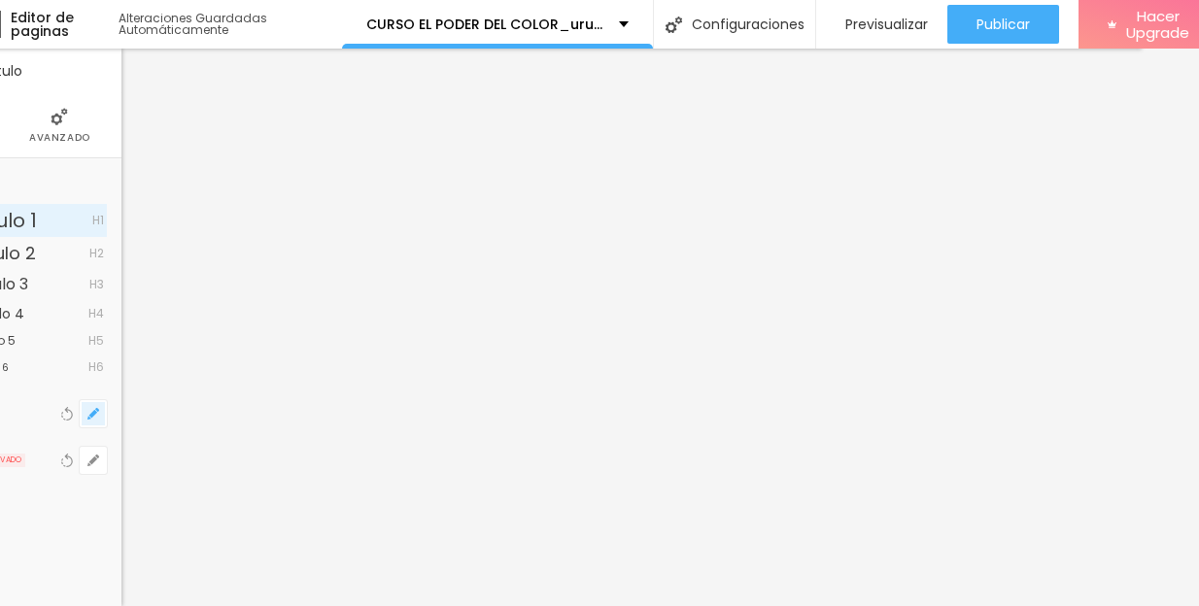
click at [91, 413] on icon "button" at bounding box center [93, 414] width 8 height 8
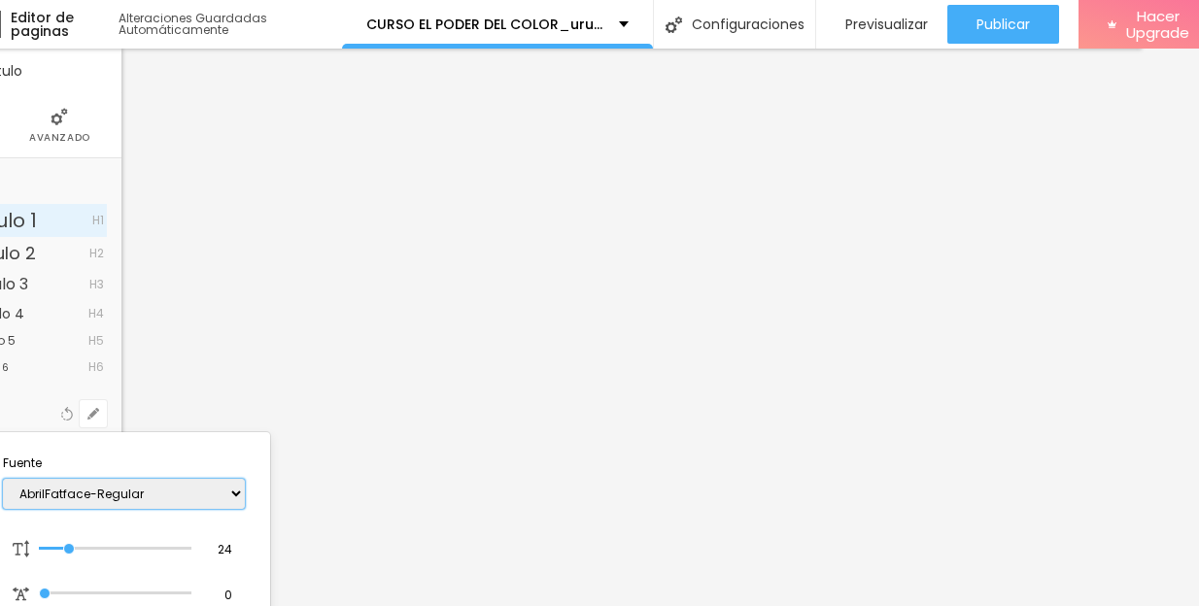
click at [99, 492] on select "AbrilFatface-Regular Actor-Regular Alegreya AlegreyaBlack [PERSON_NAME] [PERSON…" at bounding box center [124, 494] width 242 height 30
click at [425, 116] on div at bounding box center [599, 303] width 1199 height 606
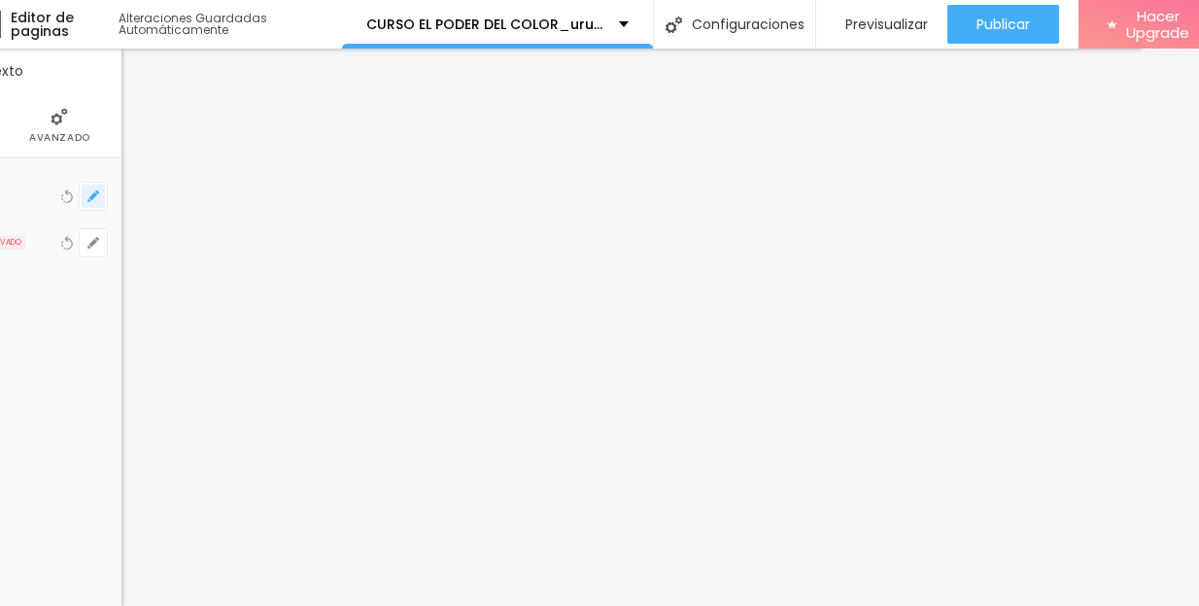
click at [91, 191] on icon "button" at bounding box center [93, 196] width 12 height 12
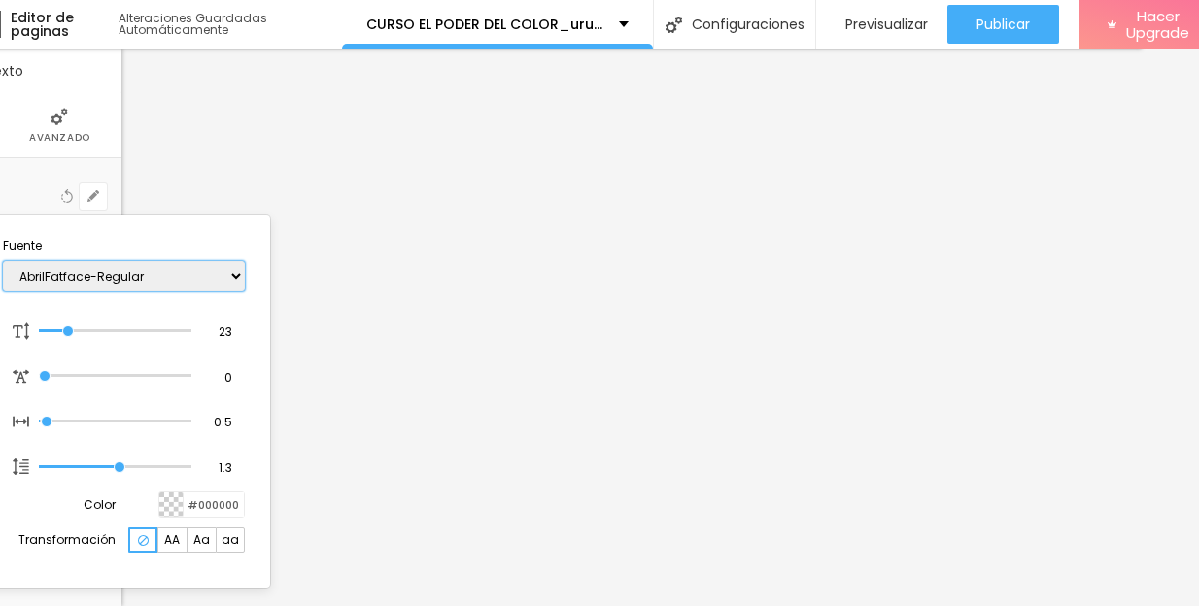
click at [139, 274] on select "AbrilFatface-Regular Actor-Regular Alegreya AlegreyaBlack [PERSON_NAME] [PERSON…" at bounding box center [124, 276] width 242 height 30
click at [403, 231] on div at bounding box center [599, 303] width 1199 height 606
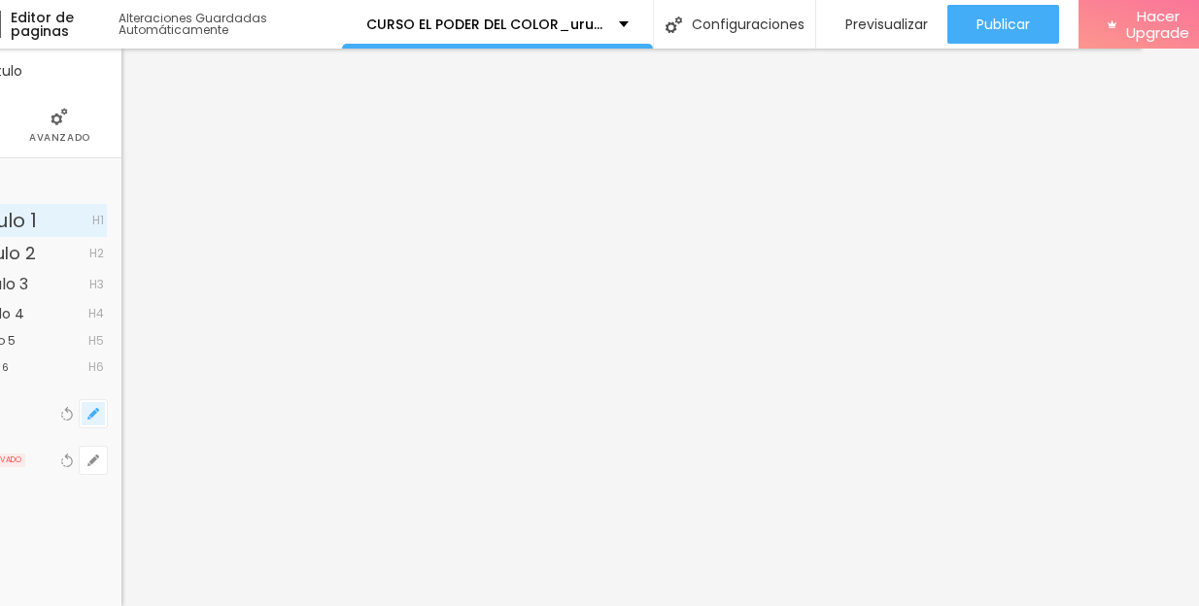
click at [90, 413] on icon "button" at bounding box center [93, 414] width 12 height 12
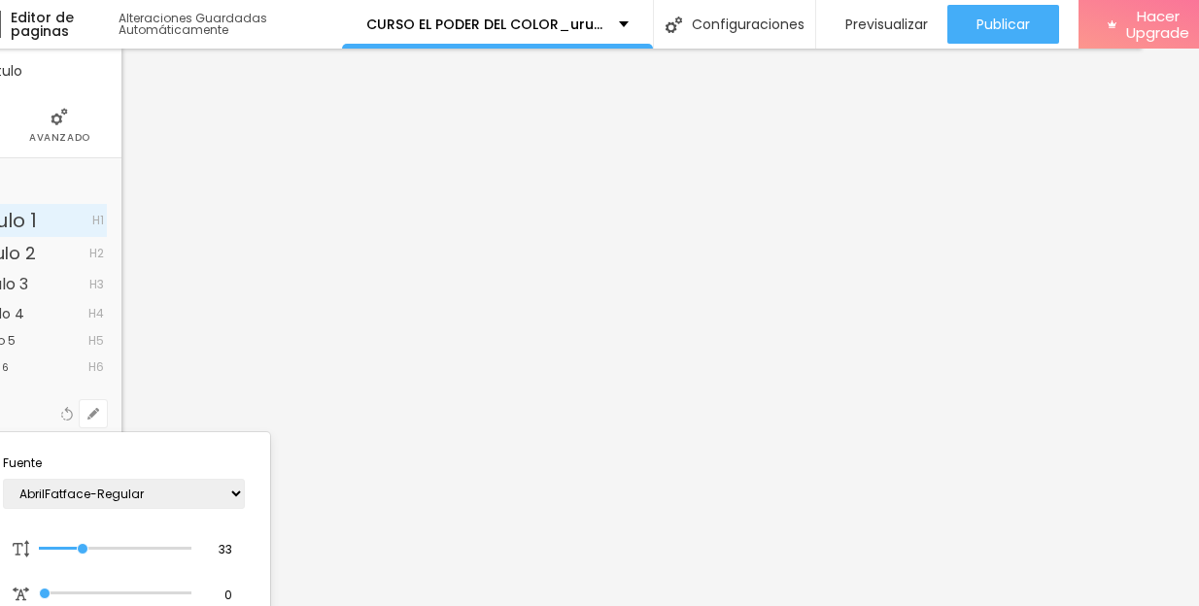
click at [403, 68] on div at bounding box center [599, 303] width 1199 height 606
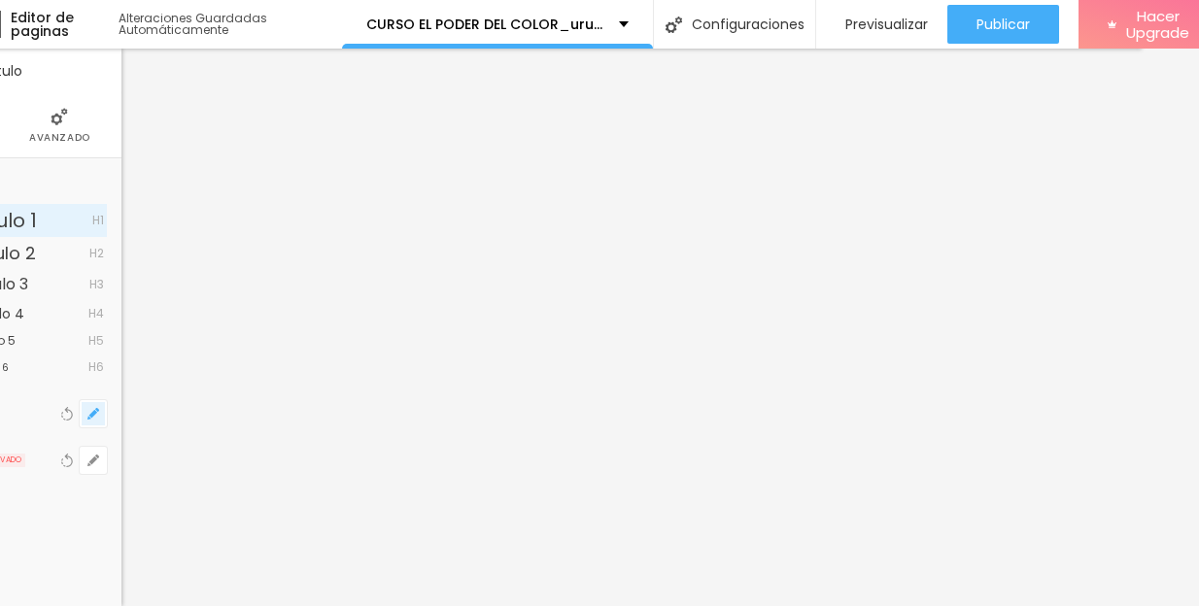
click at [91, 415] on icon "button" at bounding box center [93, 414] width 8 height 8
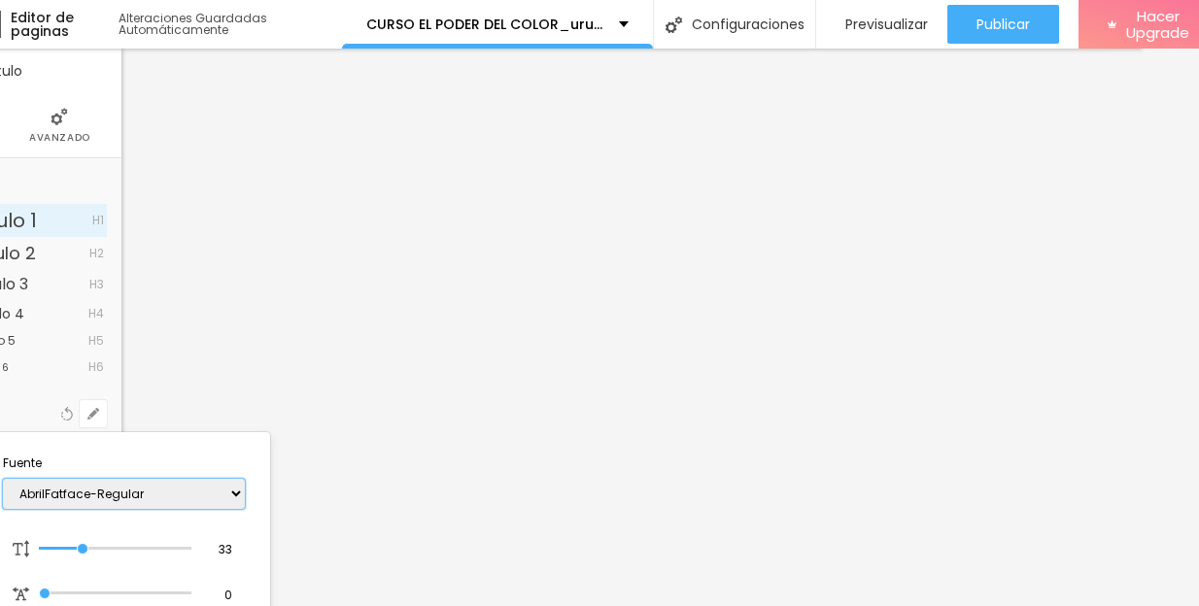
click at [147, 492] on select "AbrilFatface-Regular Actor-Regular Alegreya AlegreyaBlack [PERSON_NAME] [PERSON…" at bounding box center [124, 494] width 242 height 30
click at [144, 143] on div at bounding box center [599, 303] width 1199 height 606
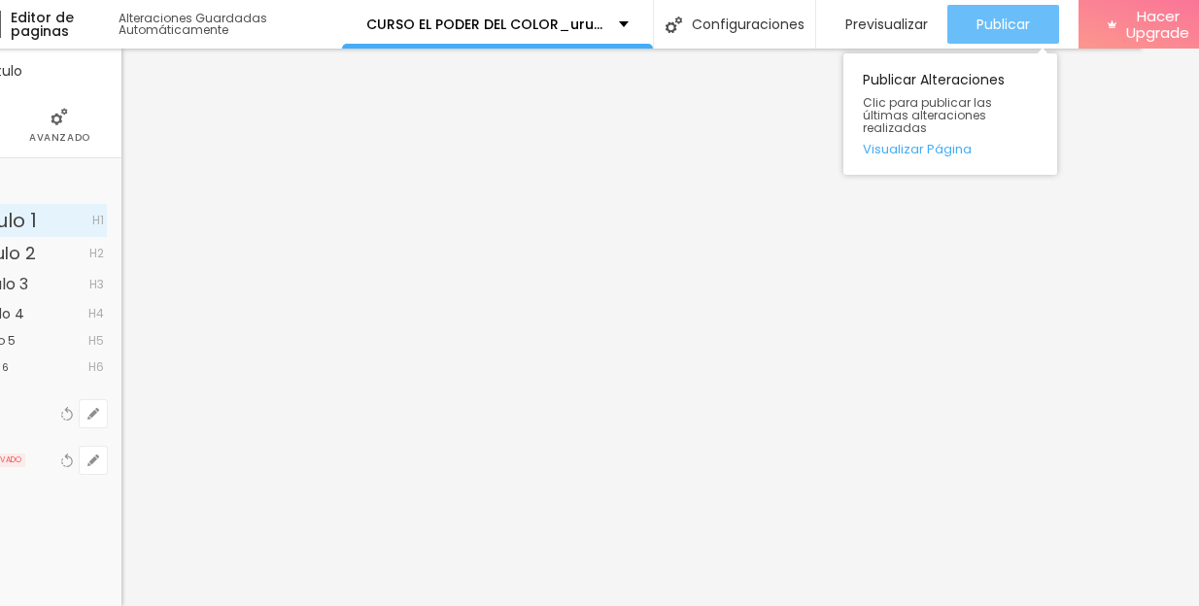
click at [999, 25] on span "Publicar" at bounding box center [1002, 25] width 53 height 16
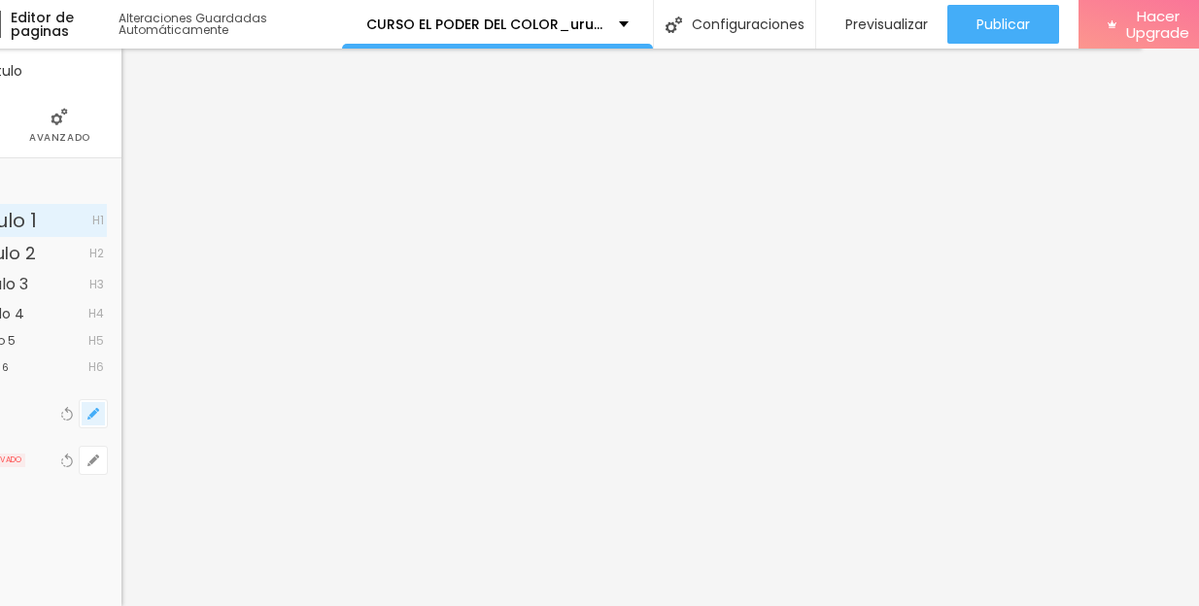
click at [94, 404] on button "button" at bounding box center [93, 413] width 27 height 27
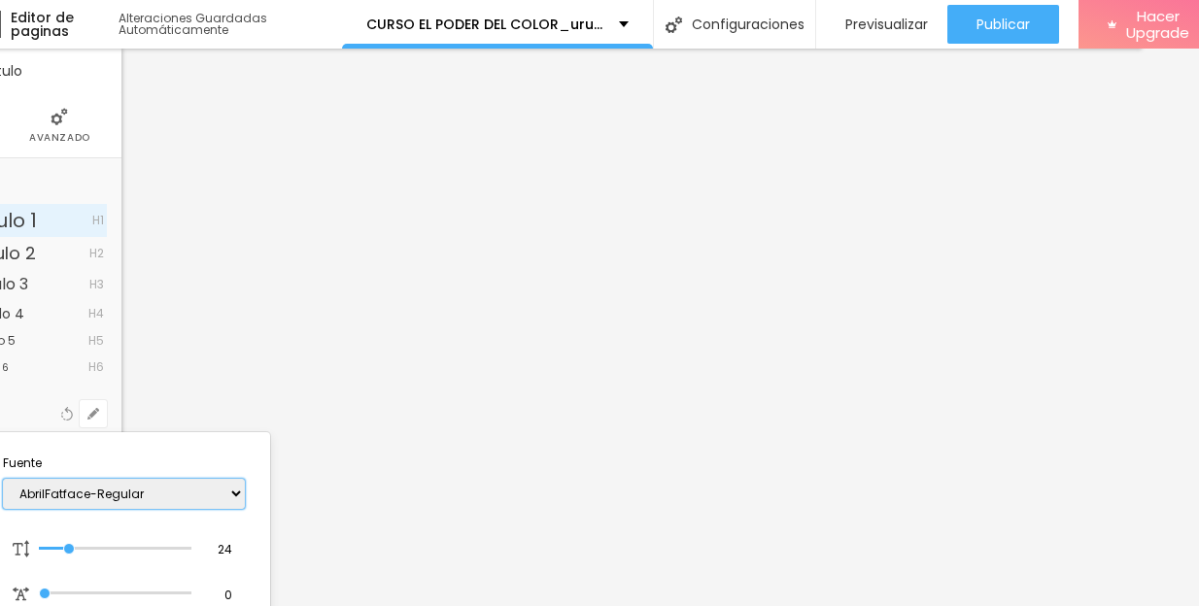
click at [108, 492] on select "AbrilFatface-Regular Actor-Regular Alegreya AlegreyaBlack [PERSON_NAME] [PERSON…" at bounding box center [124, 494] width 242 height 30
click at [166, 187] on div at bounding box center [599, 303] width 1199 height 606
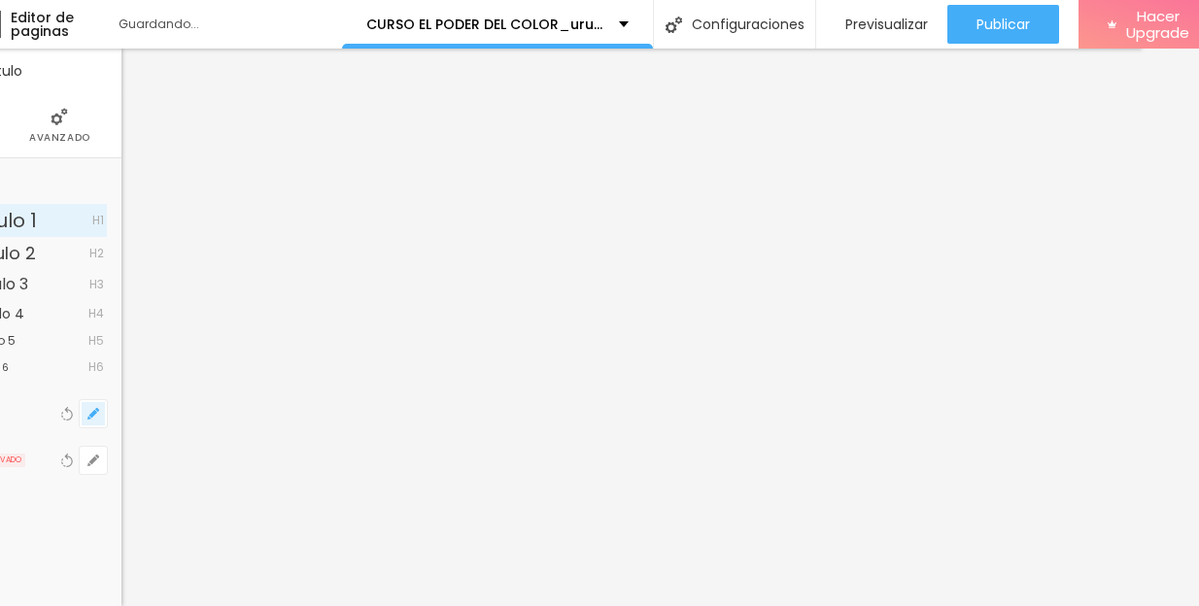
click at [91, 417] on icon "button" at bounding box center [93, 414] width 12 height 12
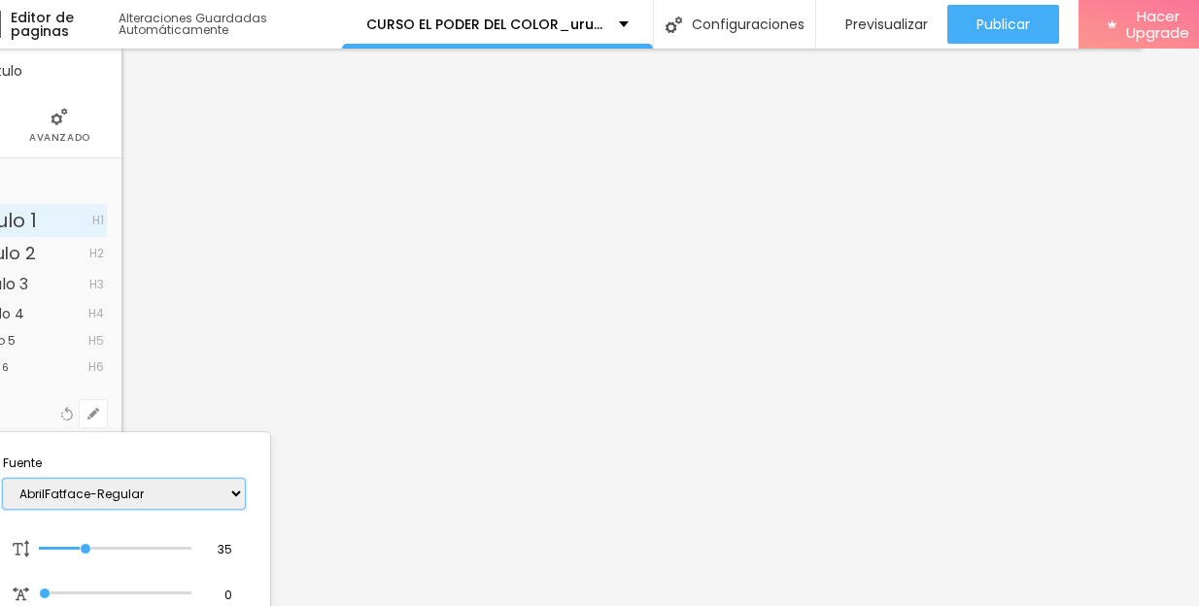
click at [132, 494] on select "AbrilFatface-Regular Actor-Regular Alegreya AlegreyaBlack [PERSON_NAME] [PERSON…" at bounding box center [124, 494] width 242 height 30
click at [375, 48] on div at bounding box center [599, 303] width 1199 height 606
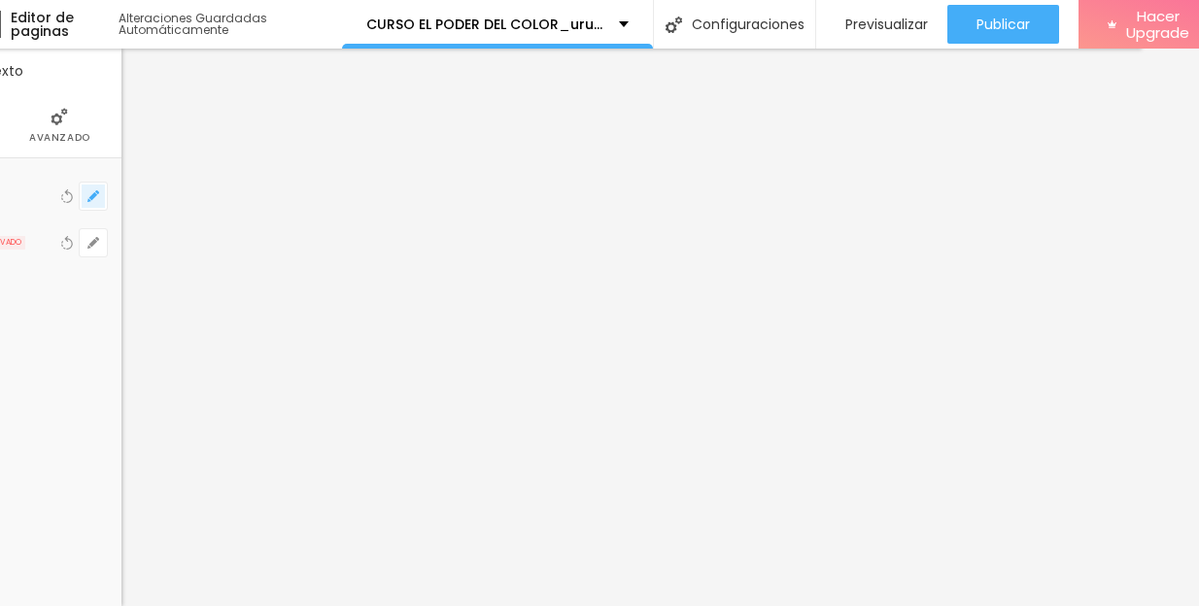
click at [90, 188] on button "button" at bounding box center [93, 196] width 27 height 27
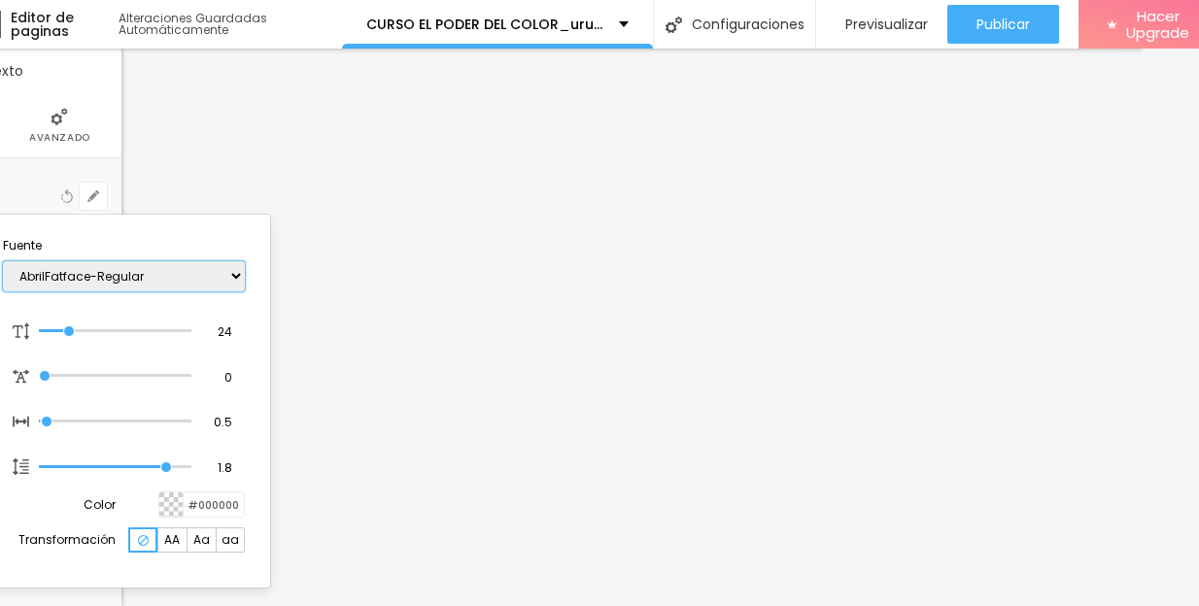
click at [97, 279] on select "AbrilFatface-Regular Actor-Regular Alegreya AlegreyaBlack [PERSON_NAME] [PERSON…" at bounding box center [124, 276] width 242 height 30
click at [436, 289] on div at bounding box center [599, 303] width 1199 height 606
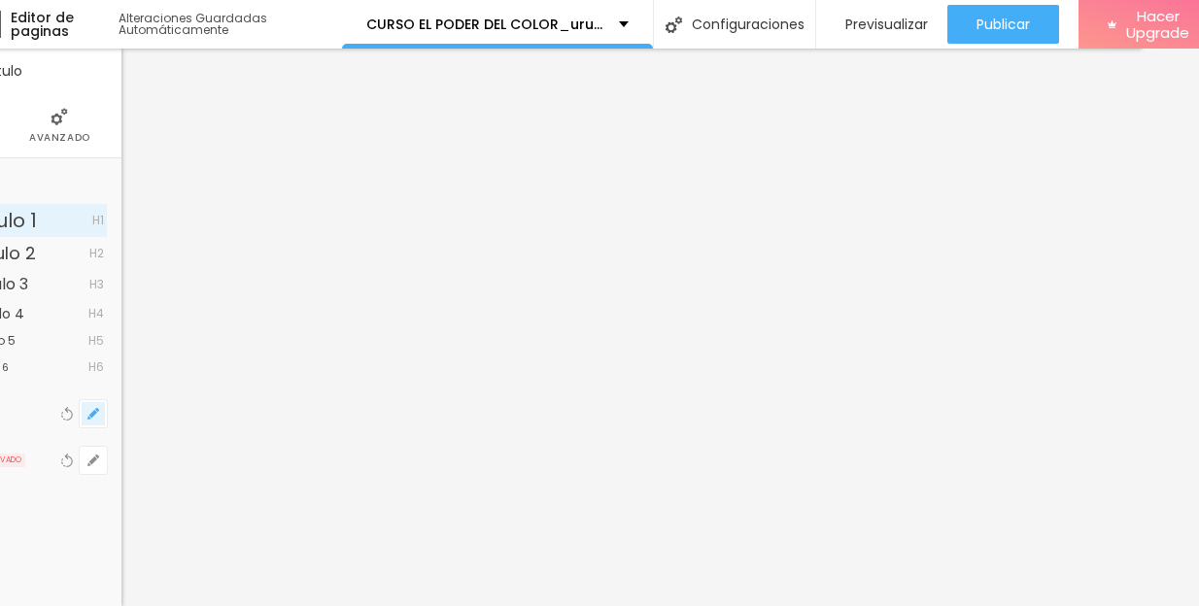
click at [88, 408] on icon "button" at bounding box center [93, 414] width 12 height 12
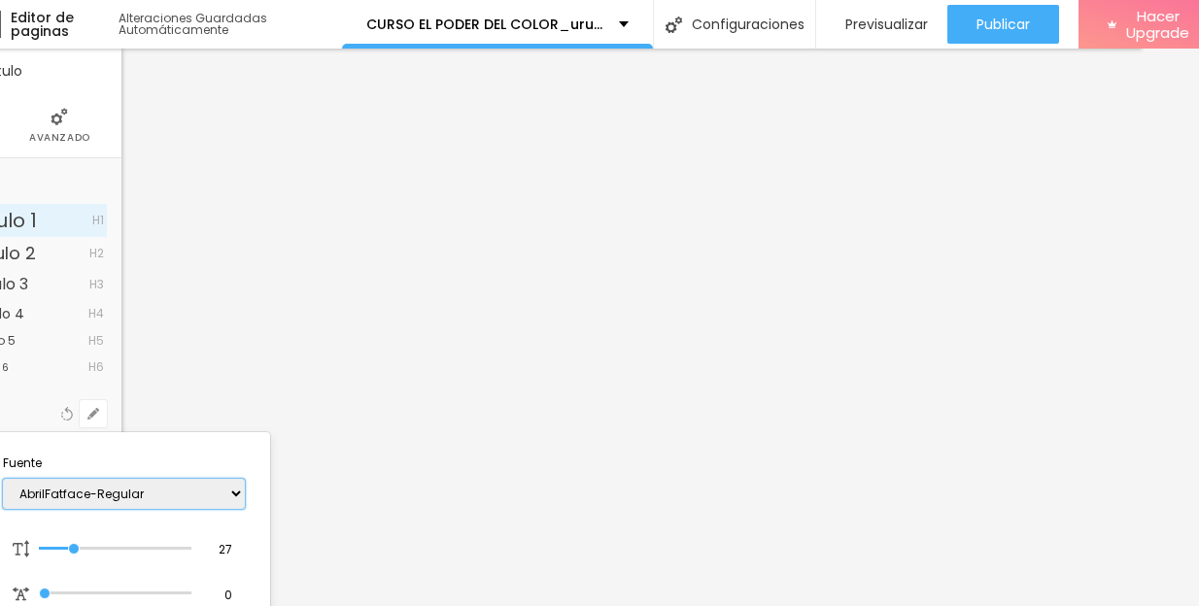
click at [102, 495] on select "AbrilFatface-Regular Actor-Regular Alegreya AlegreyaBlack [PERSON_NAME] [PERSON…" at bounding box center [124, 494] width 242 height 30
click at [175, 69] on div at bounding box center [599, 303] width 1199 height 606
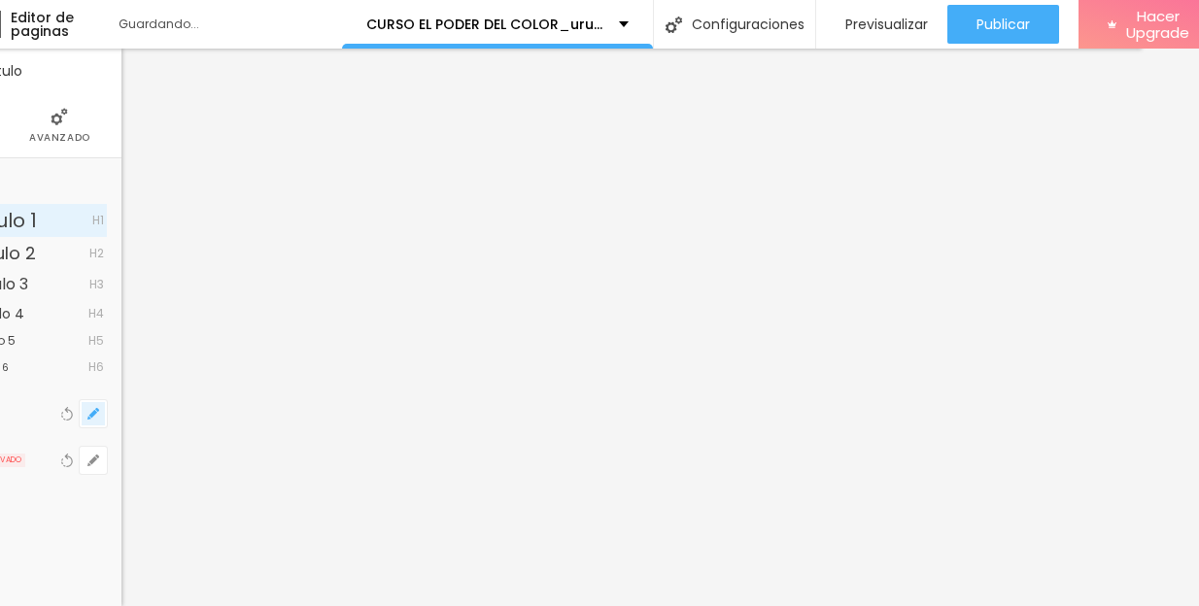
click at [96, 411] on icon "button" at bounding box center [93, 414] width 12 height 12
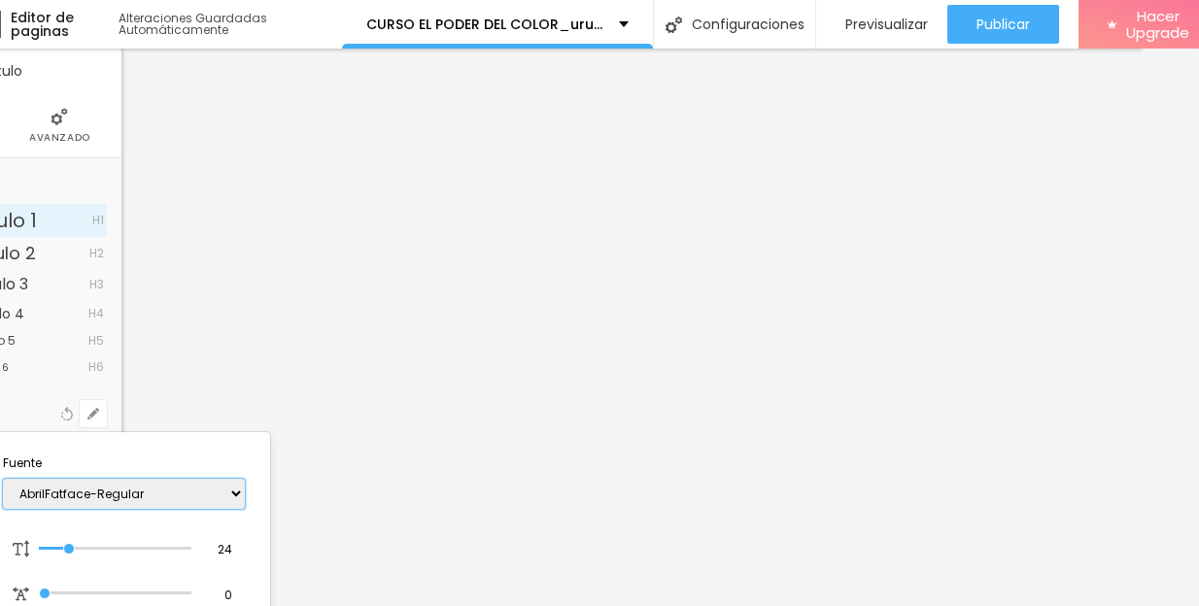
click at [105, 496] on select "AbrilFatface-Regular Actor-Regular Alegreya AlegreyaBlack [PERSON_NAME] [PERSON…" at bounding box center [124, 494] width 242 height 30
click at [382, 289] on div at bounding box center [599, 303] width 1199 height 606
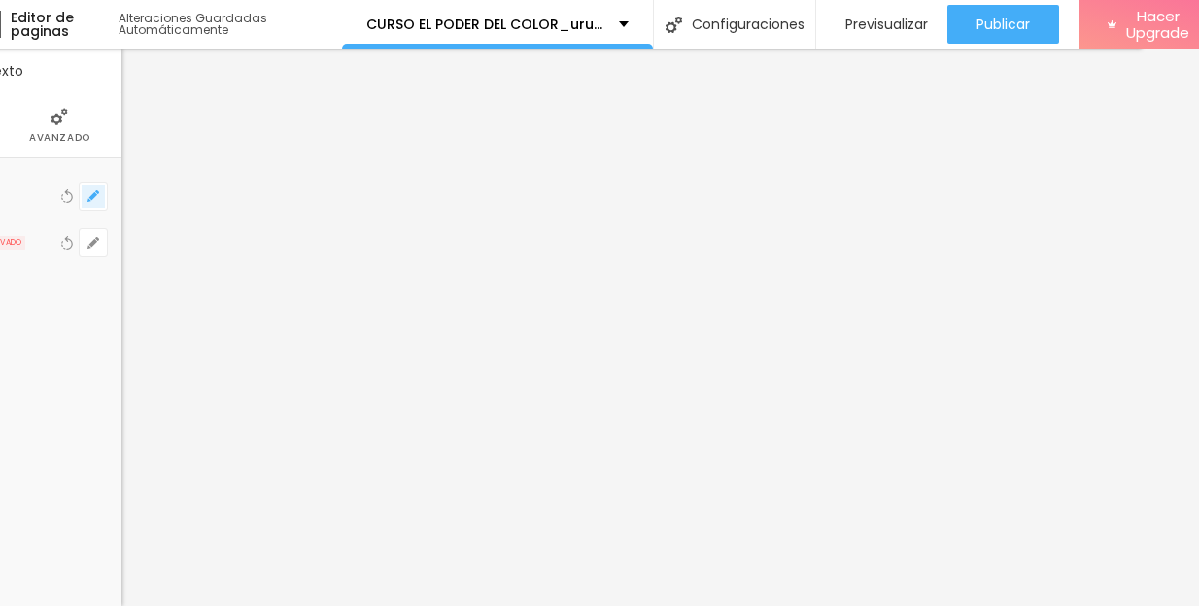
click at [89, 195] on icon "button" at bounding box center [93, 196] width 8 height 8
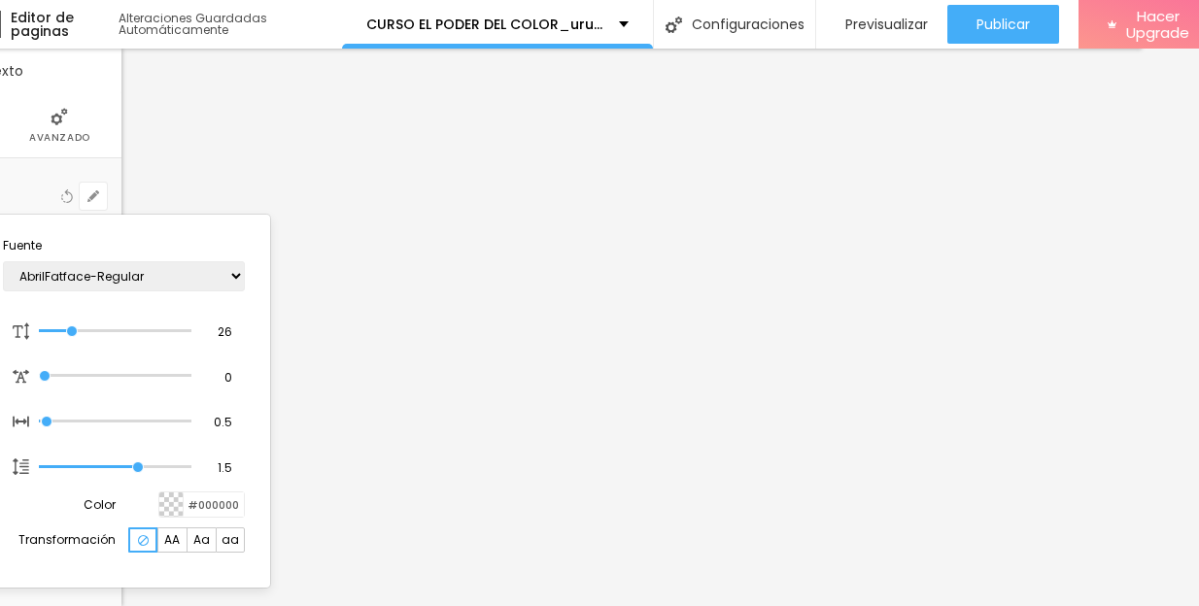
click at [336, 270] on div at bounding box center [599, 303] width 1199 height 606
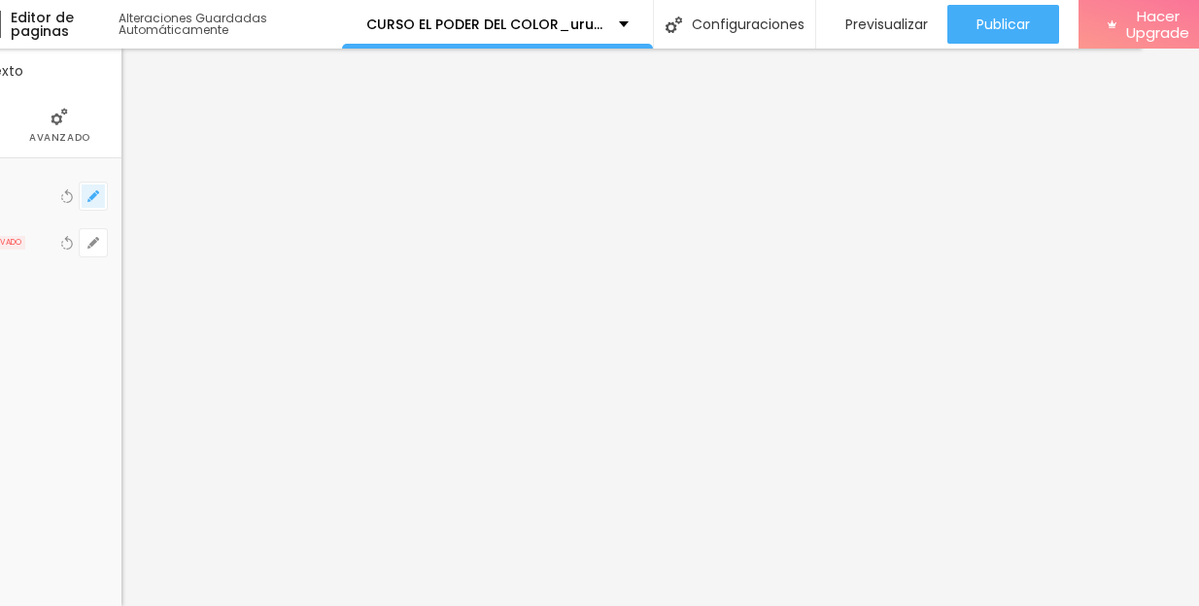
click at [94, 195] on icon "button" at bounding box center [93, 196] width 8 height 8
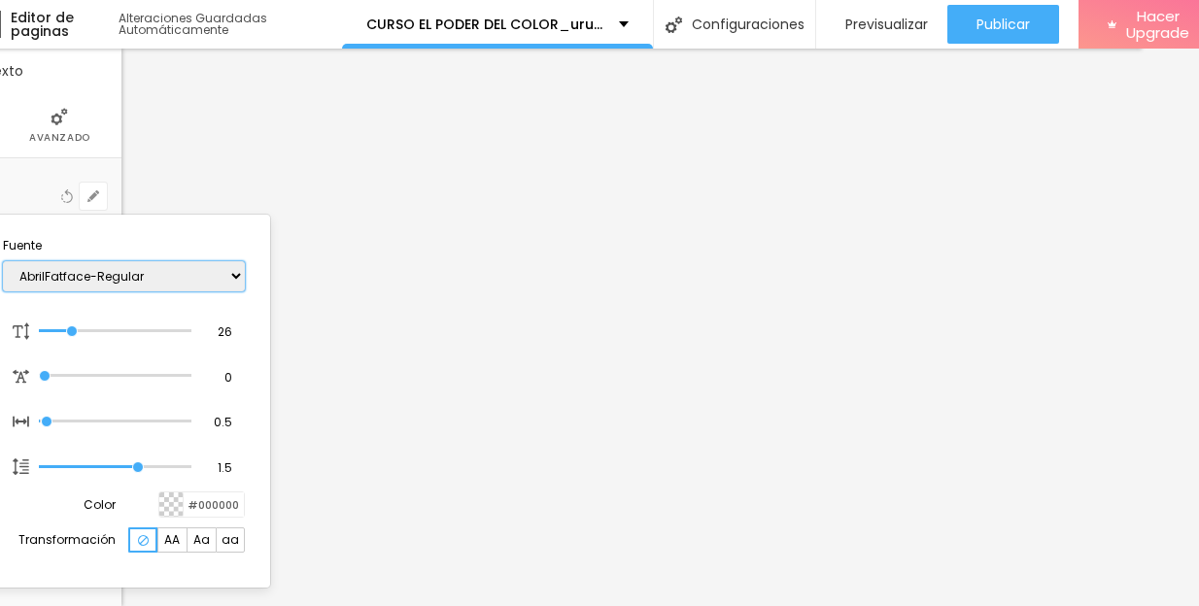
click at [121, 278] on select "AbrilFatface-Regular Actor-Regular Alegreya AlegreyaBlack [PERSON_NAME] [PERSON…" at bounding box center [124, 276] width 242 height 30
click at [523, 370] on div at bounding box center [599, 303] width 1199 height 606
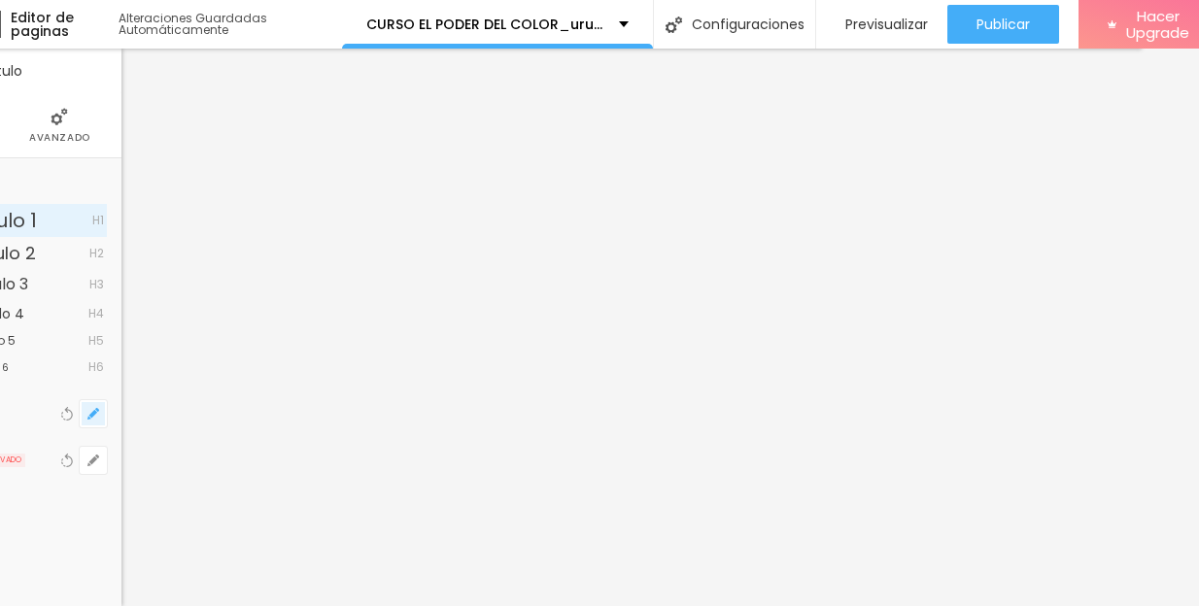
click at [94, 414] on icon "button" at bounding box center [93, 414] width 8 height 8
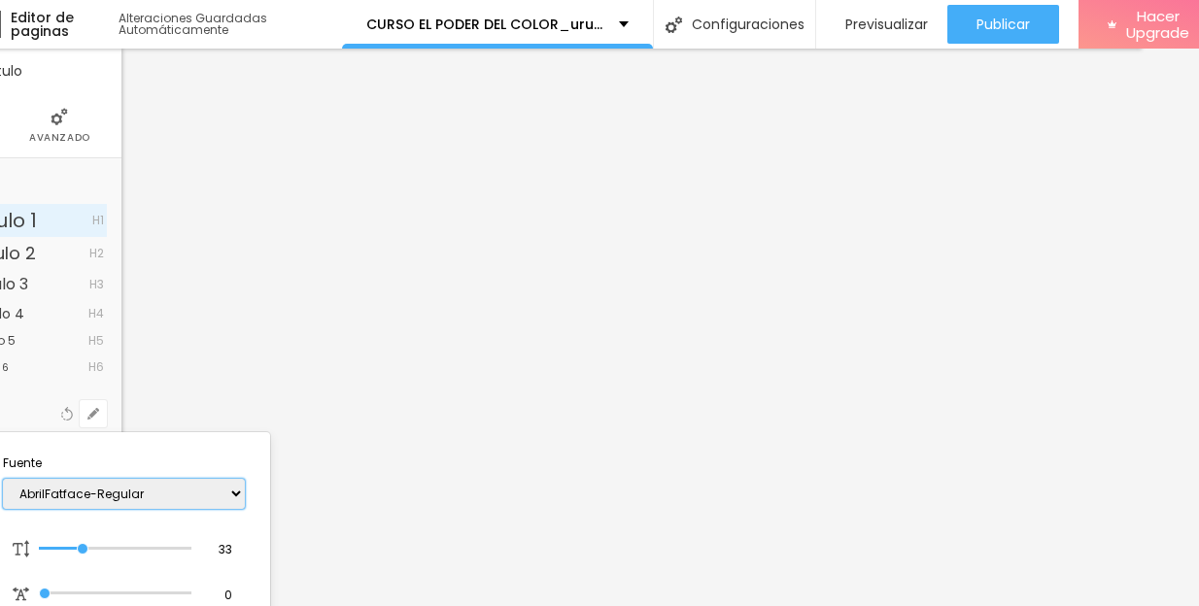
click at [120, 495] on select "AbrilFatface-Regular Actor-Regular Alegreya AlegreyaBlack [PERSON_NAME] [PERSON…" at bounding box center [124, 494] width 242 height 30
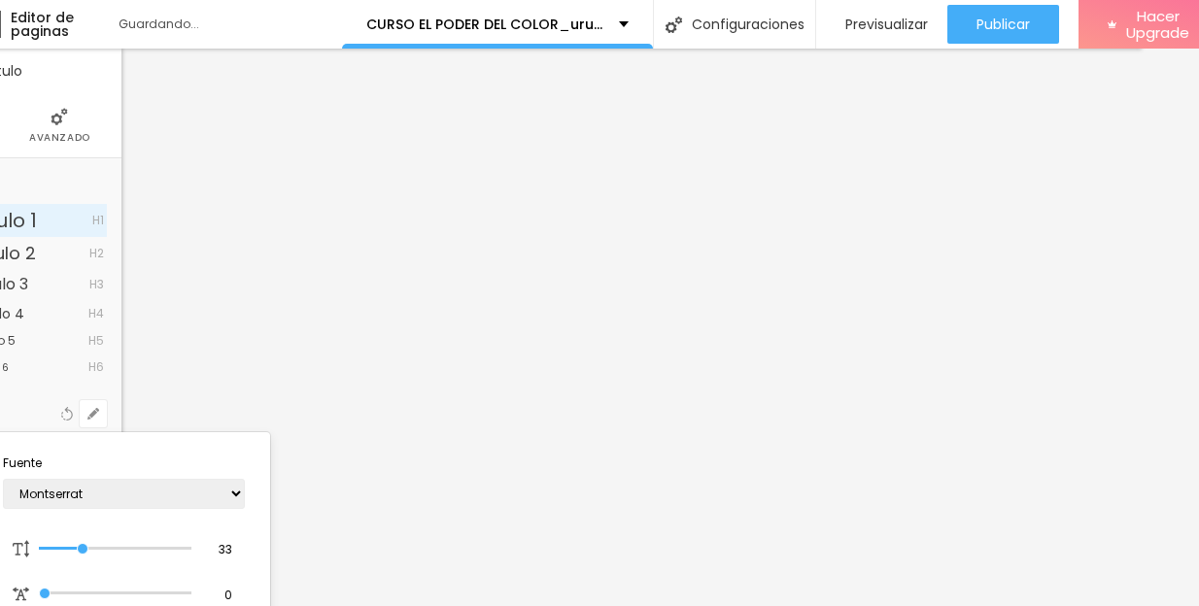
click at [173, 105] on div at bounding box center [599, 303] width 1199 height 606
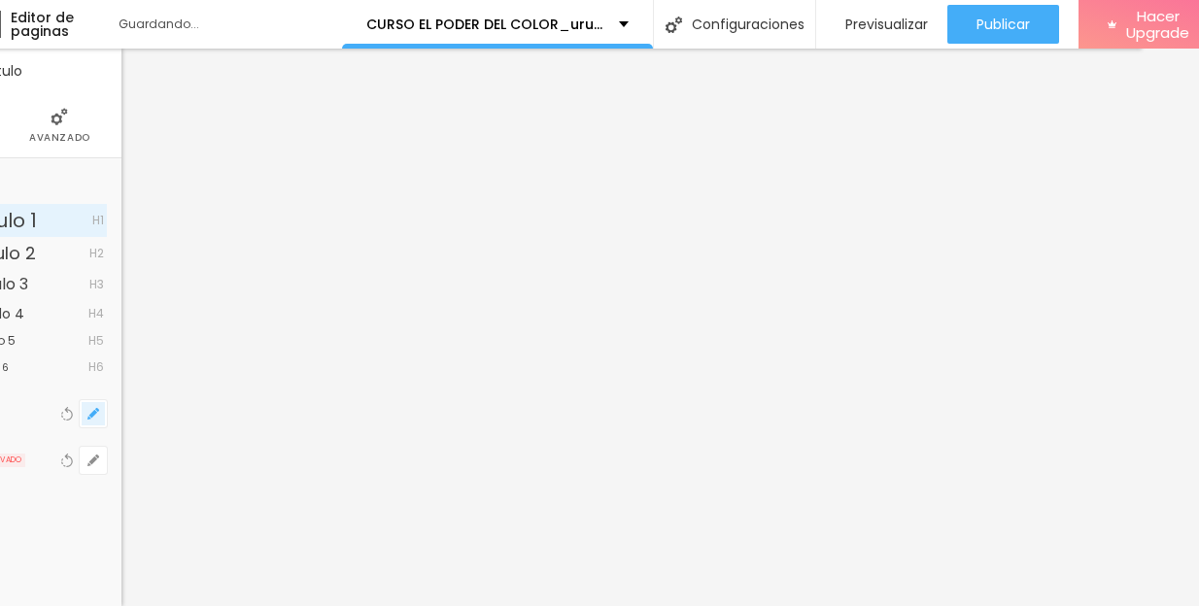
click at [87, 412] on icon "button" at bounding box center [93, 414] width 12 height 12
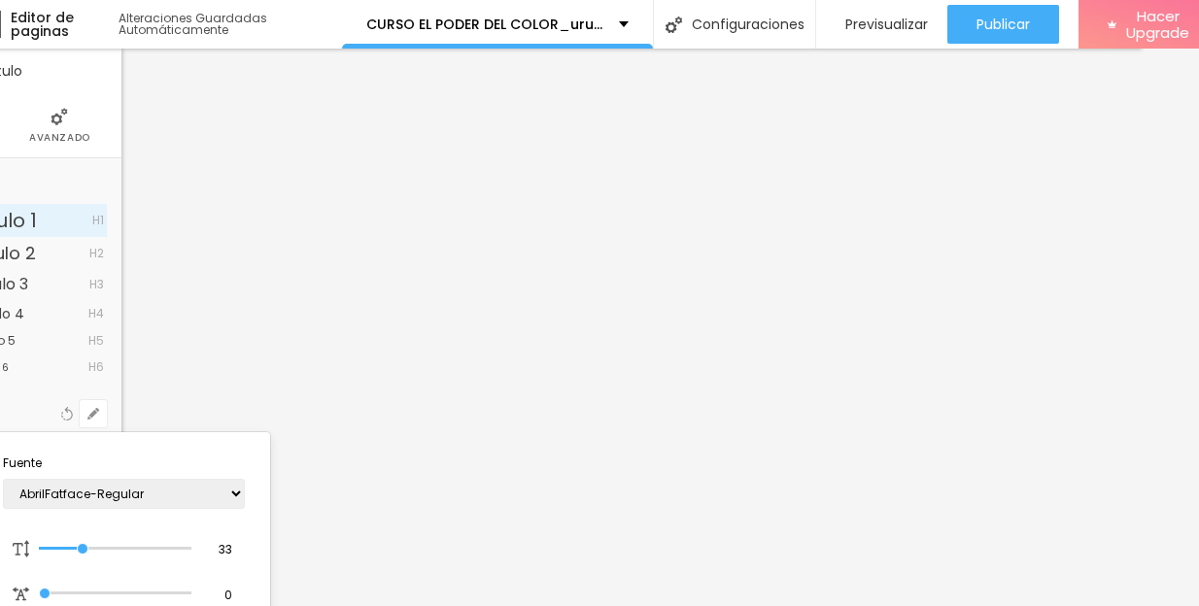
click at [451, 305] on div at bounding box center [599, 303] width 1199 height 606
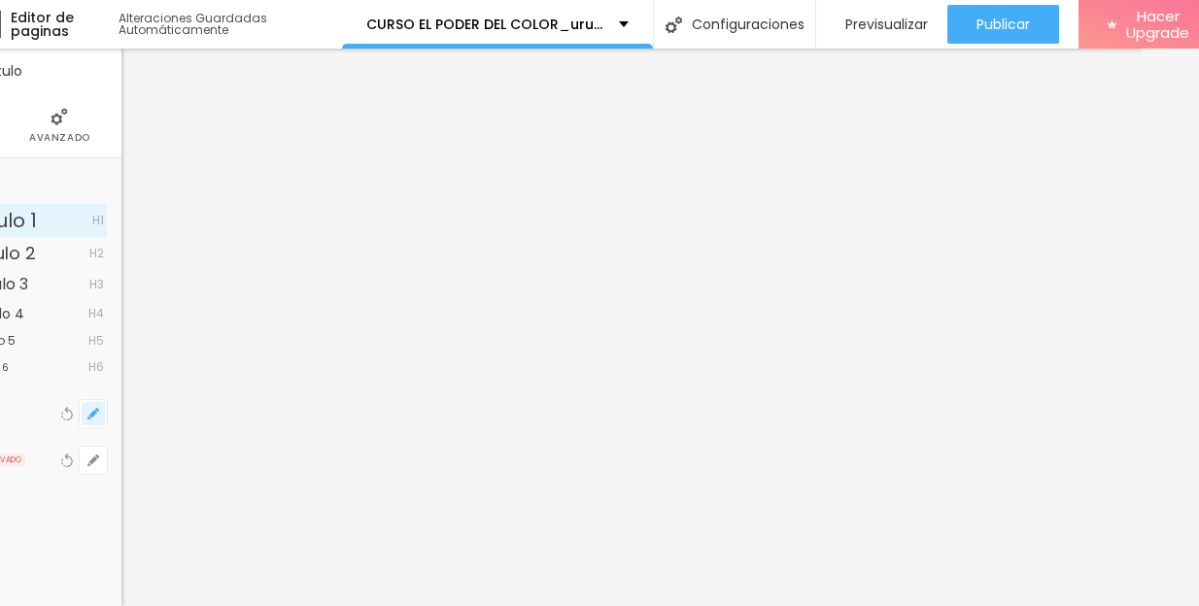
click at [96, 418] on icon "button" at bounding box center [93, 414] width 12 height 12
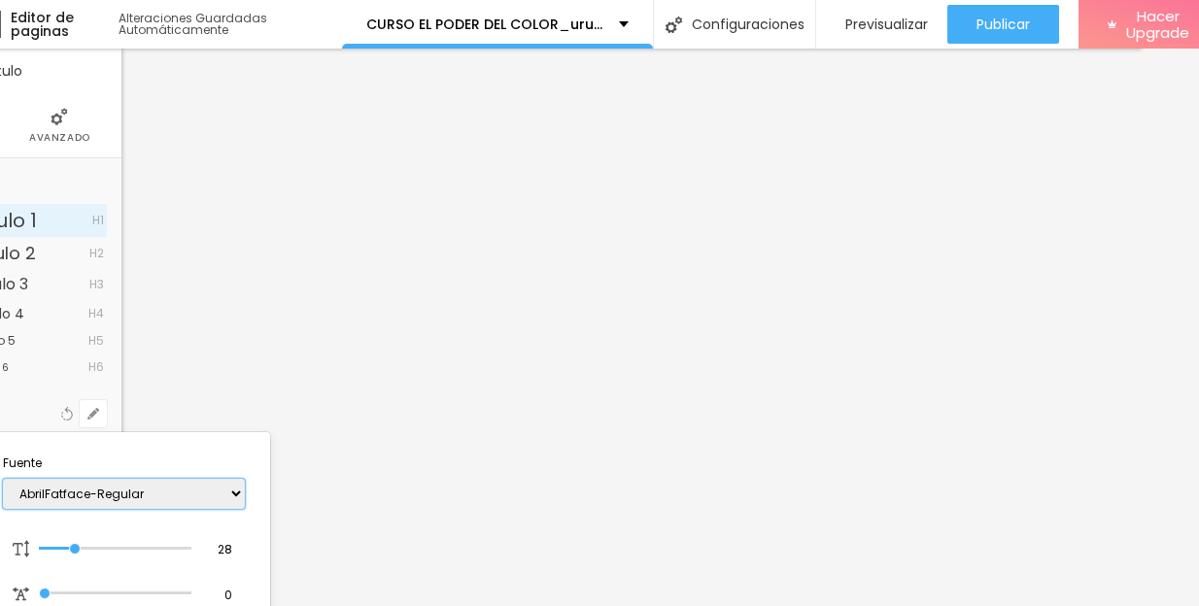
click at [112, 492] on select "AbrilFatface-Regular Actor-Regular Alegreya AlegreyaBlack [PERSON_NAME] [PERSON…" at bounding box center [124, 494] width 242 height 30
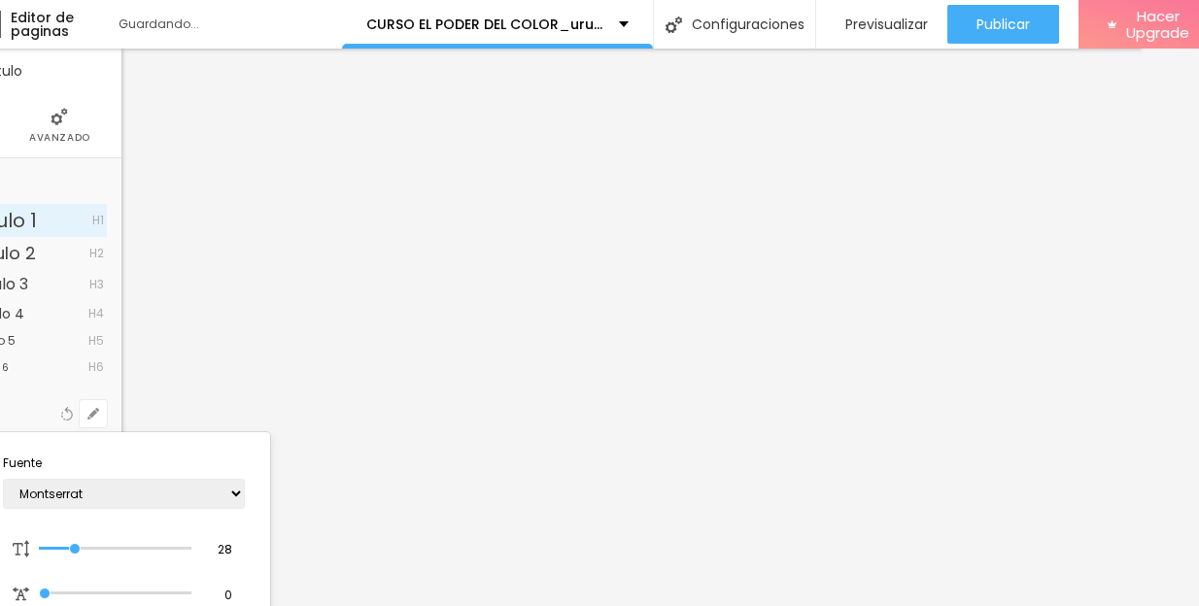
click at [189, 137] on div at bounding box center [599, 303] width 1199 height 606
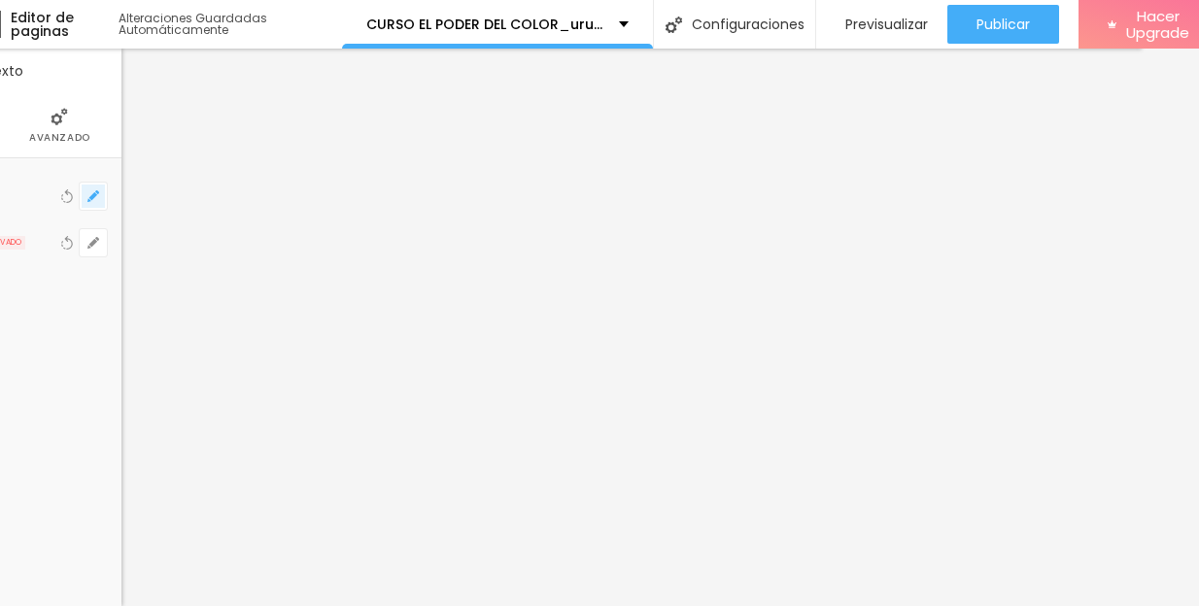
click at [95, 194] on icon "button" at bounding box center [93, 196] width 8 height 8
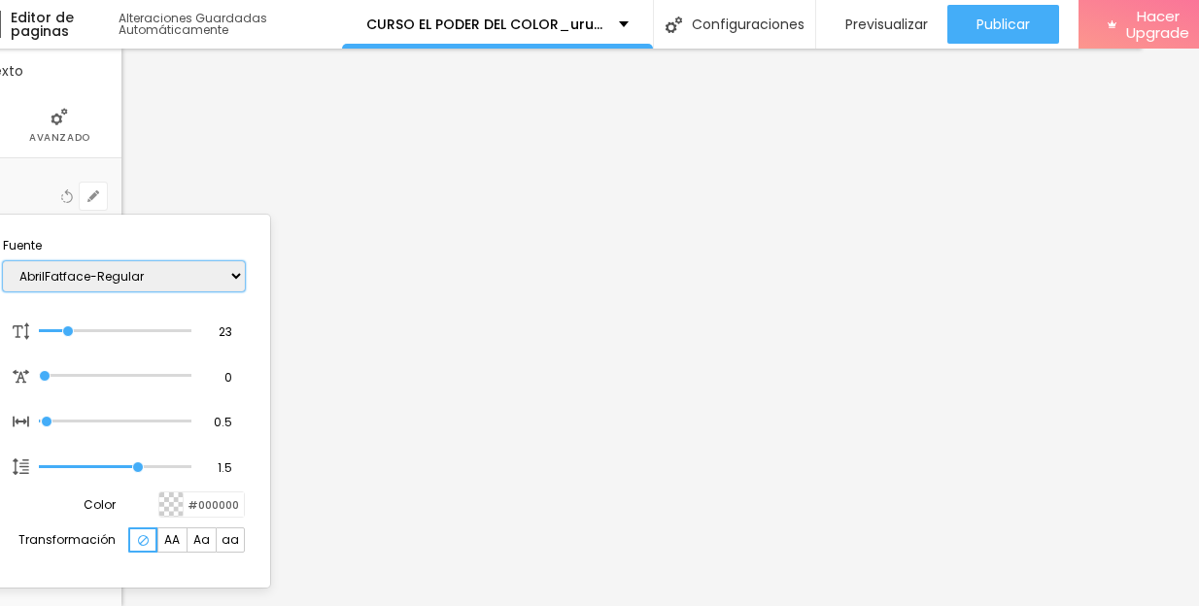
click at [121, 273] on select "AbrilFatface-Regular Actor-Regular Alegreya AlegreyaBlack [PERSON_NAME] [PERSON…" at bounding box center [124, 276] width 242 height 30
click at [308, 282] on div at bounding box center [599, 303] width 1199 height 606
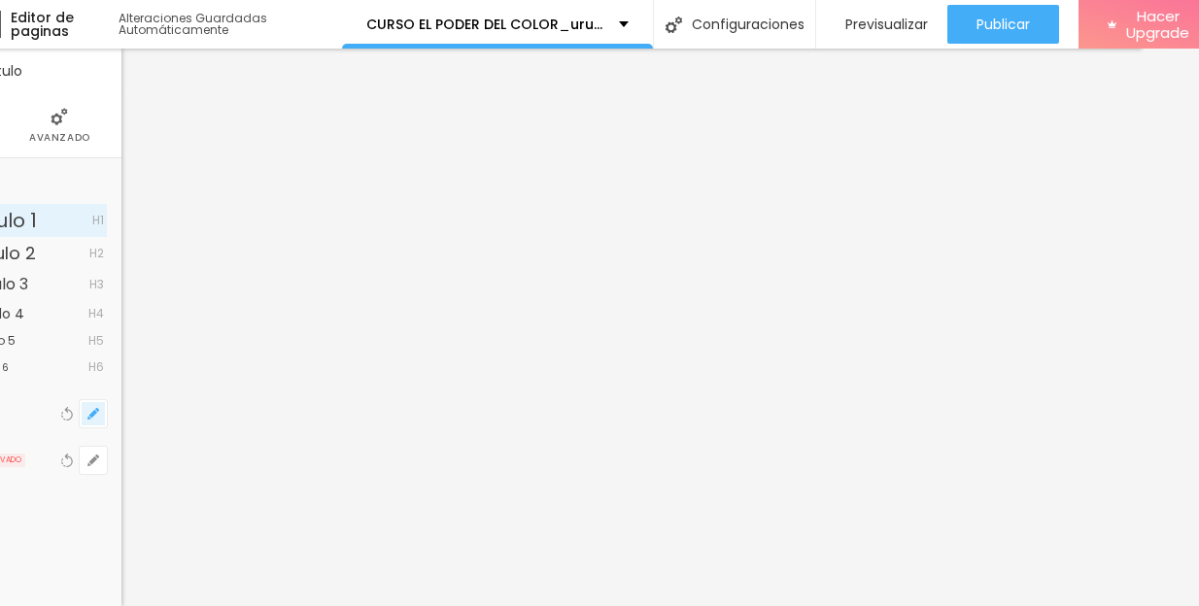
click at [95, 413] on icon "button" at bounding box center [93, 414] width 8 height 8
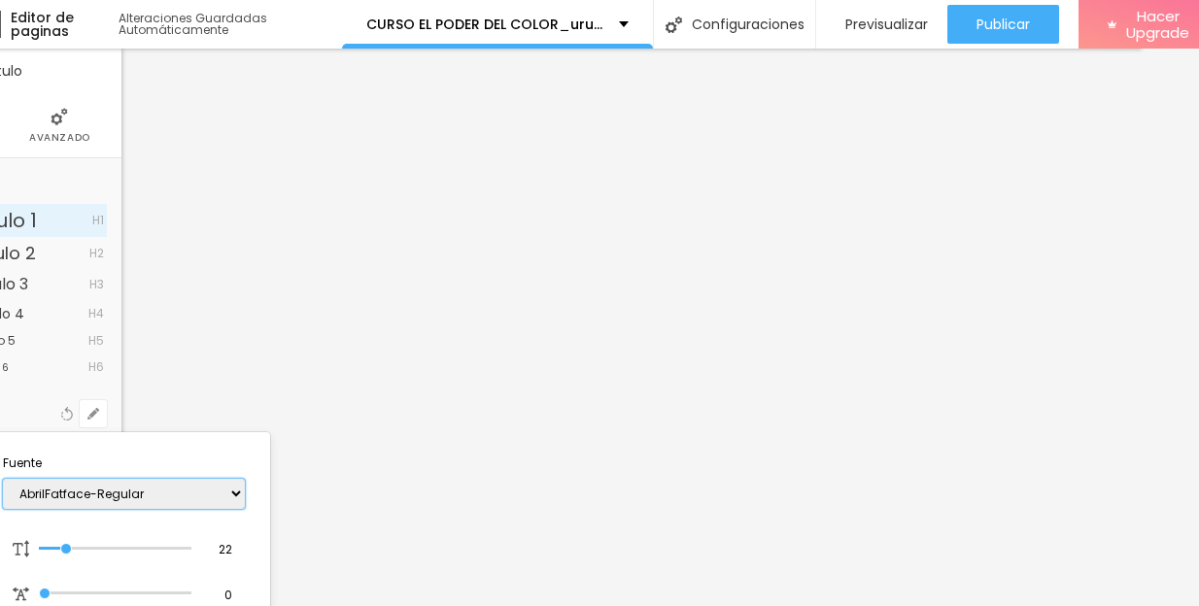
click at [99, 494] on select "AbrilFatface-Regular Actor-Regular Alegreya AlegreyaBlack [PERSON_NAME] [PERSON…" at bounding box center [124, 494] width 242 height 30
click at [606, 361] on div at bounding box center [599, 303] width 1199 height 606
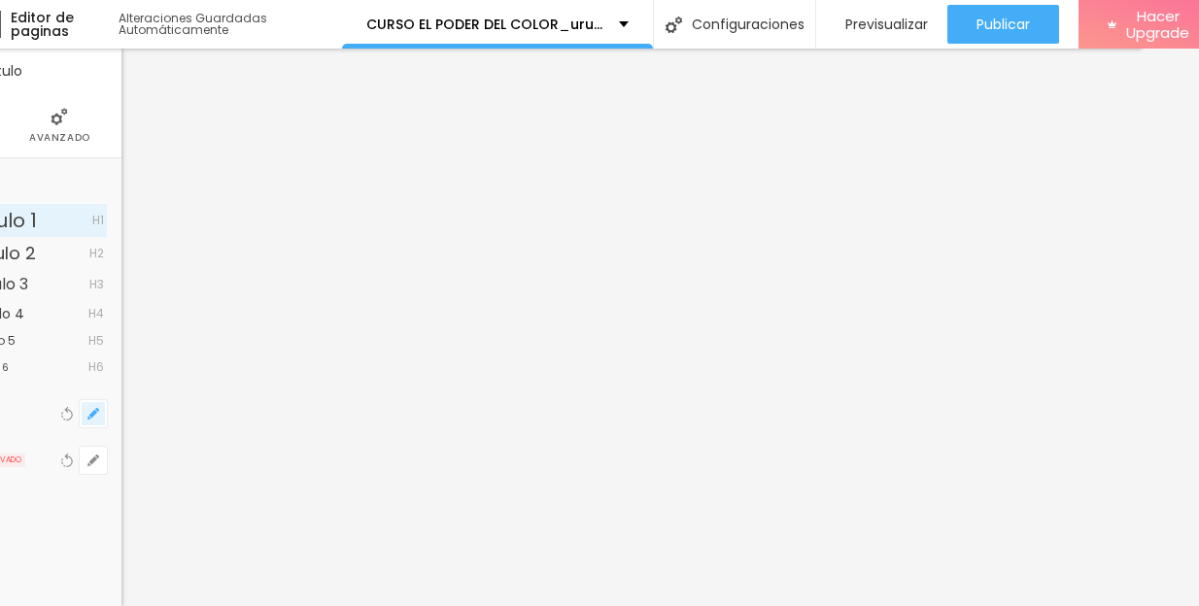
click at [93, 412] on icon "button" at bounding box center [93, 414] width 8 height 8
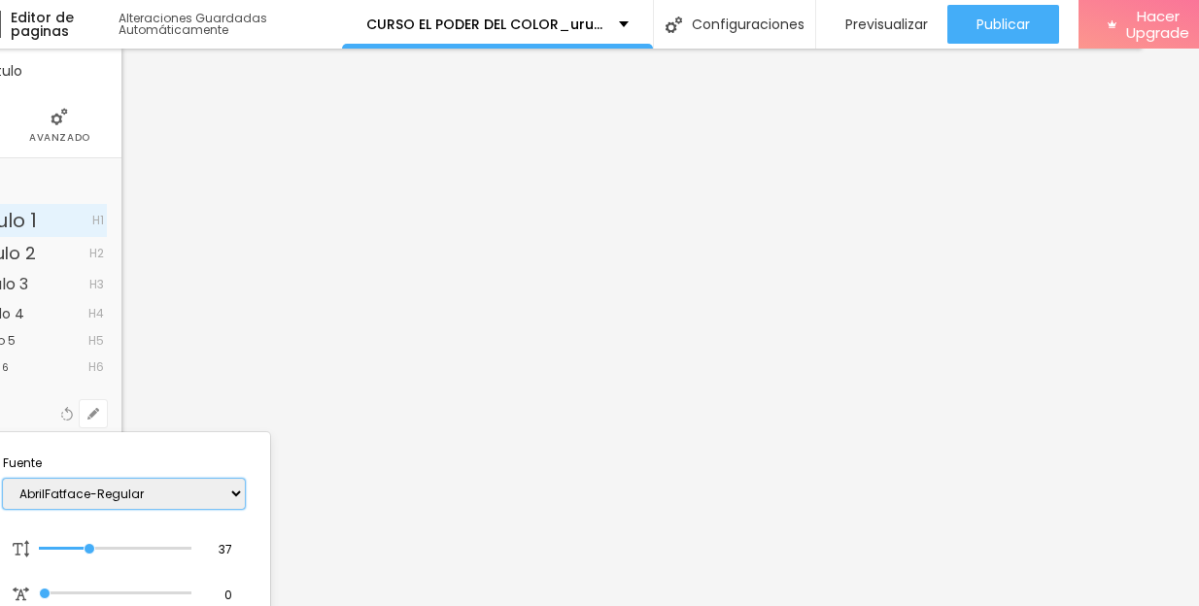
click at [119, 485] on select "AbrilFatface-Regular Actor-Regular Alegreya AlegreyaBlack [PERSON_NAME] [PERSON…" at bounding box center [124, 494] width 242 height 30
click at [142, 495] on select "AbrilFatface-Regular Actor-Regular Alegreya AlegreyaBlack [PERSON_NAME] [PERSON…" at bounding box center [124, 494] width 242 height 30
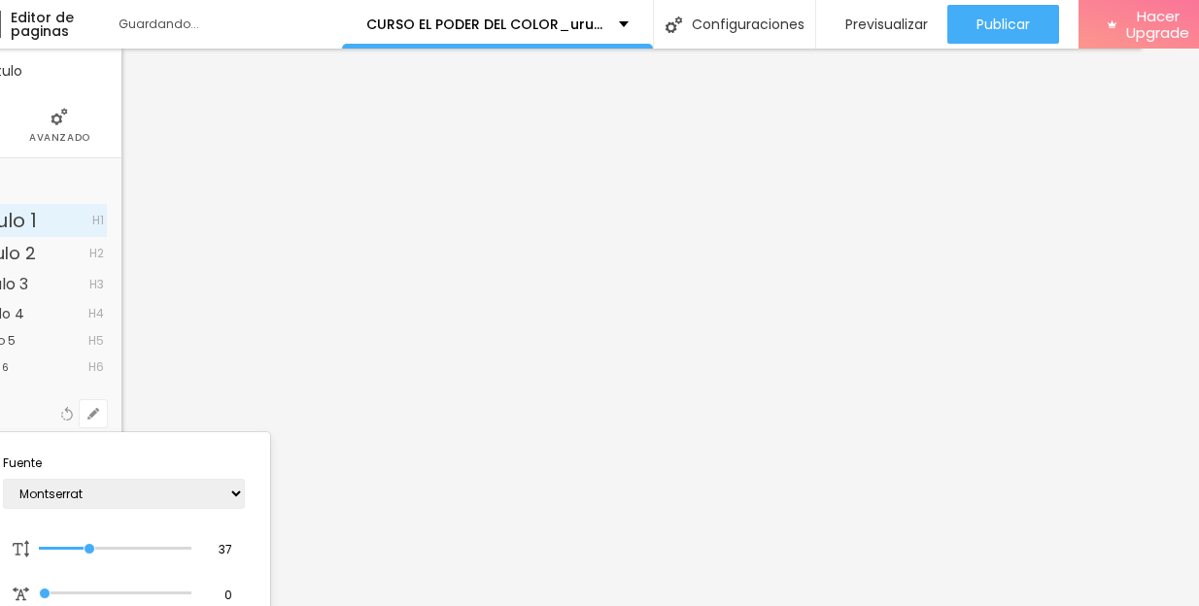
click at [445, 234] on div at bounding box center [599, 303] width 1199 height 606
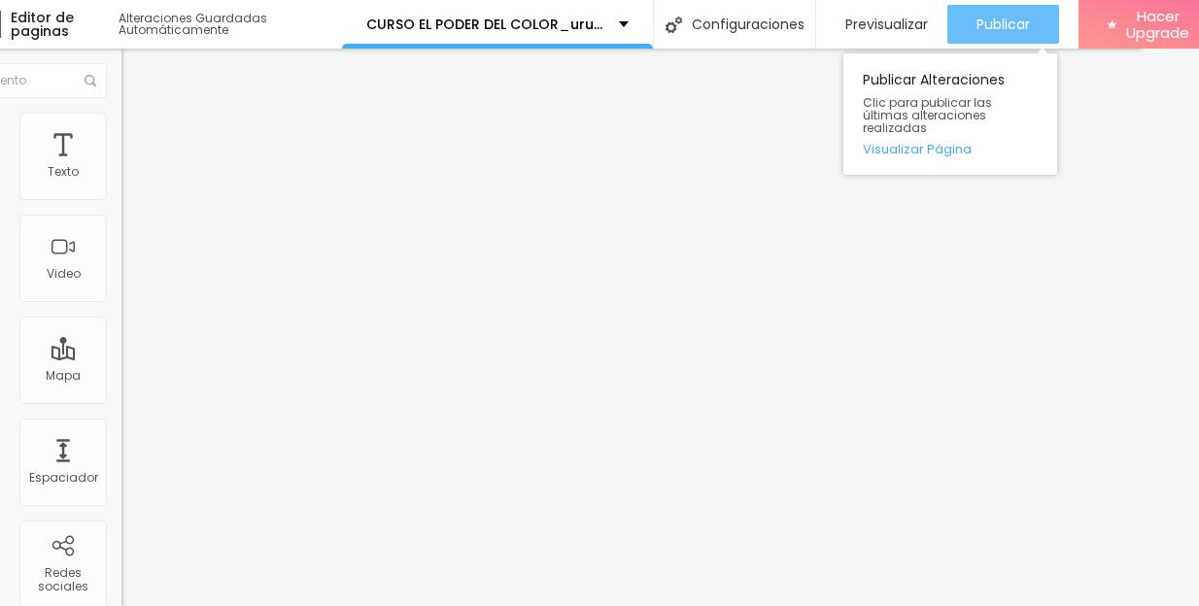
click at [1036, 16] on button "Publicar" at bounding box center [1003, 24] width 112 height 39
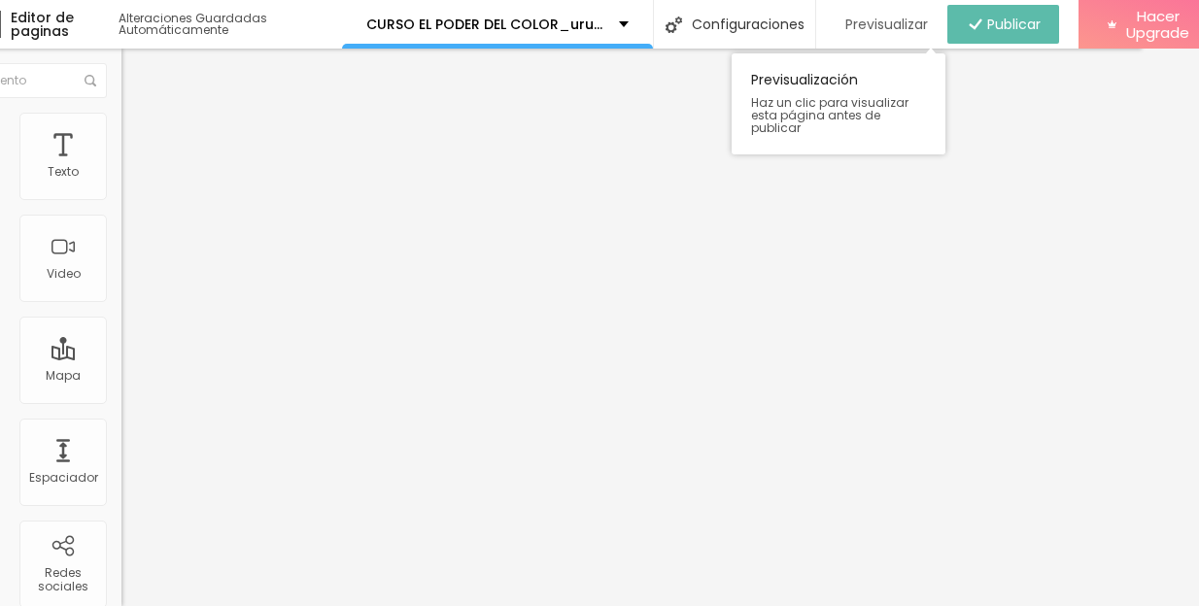
click at [877, 28] on span "Previsualizar" at bounding box center [886, 25] width 83 height 16
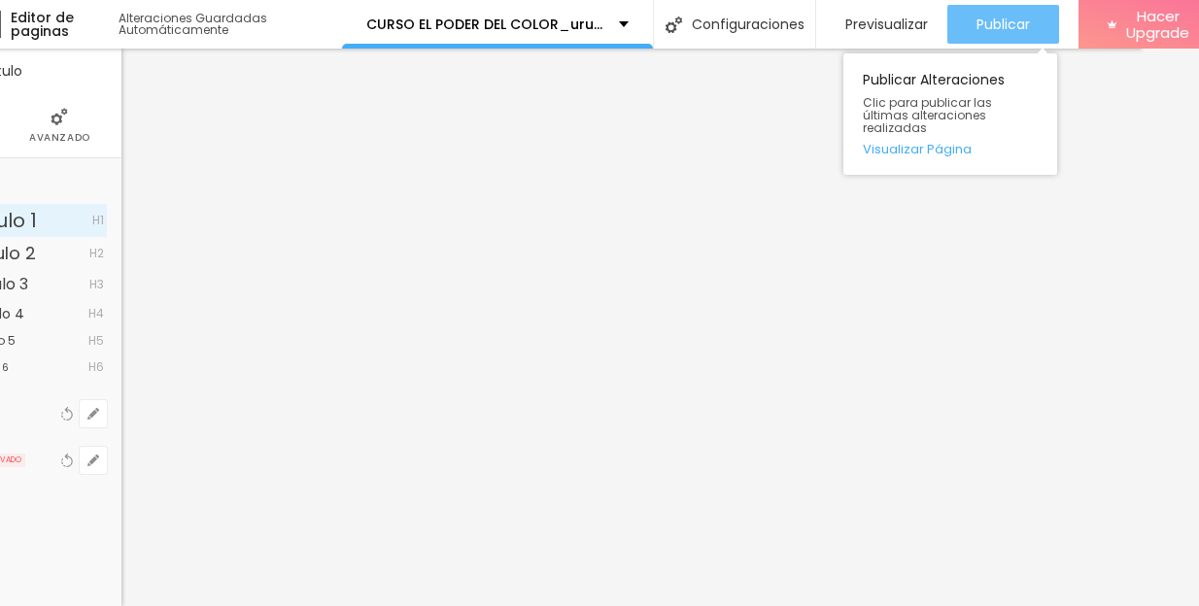
click at [1023, 28] on span "Publicar" at bounding box center [1002, 25] width 53 height 16
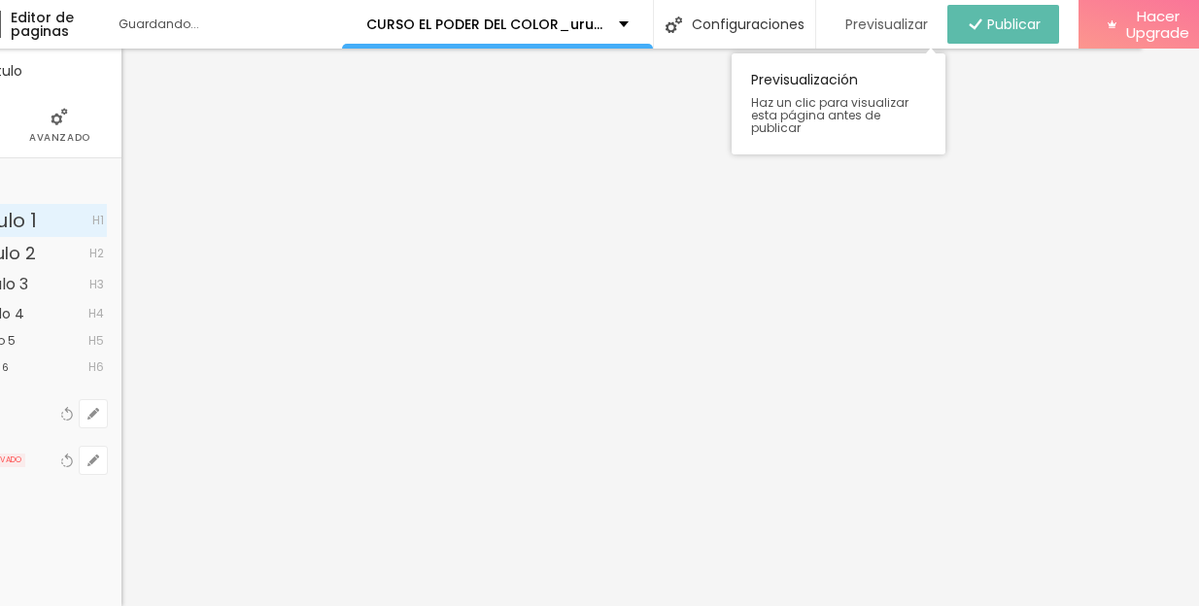
click at [907, 21] on span "Previsualizar" at bounding box center [886, 25] width 83 height 16
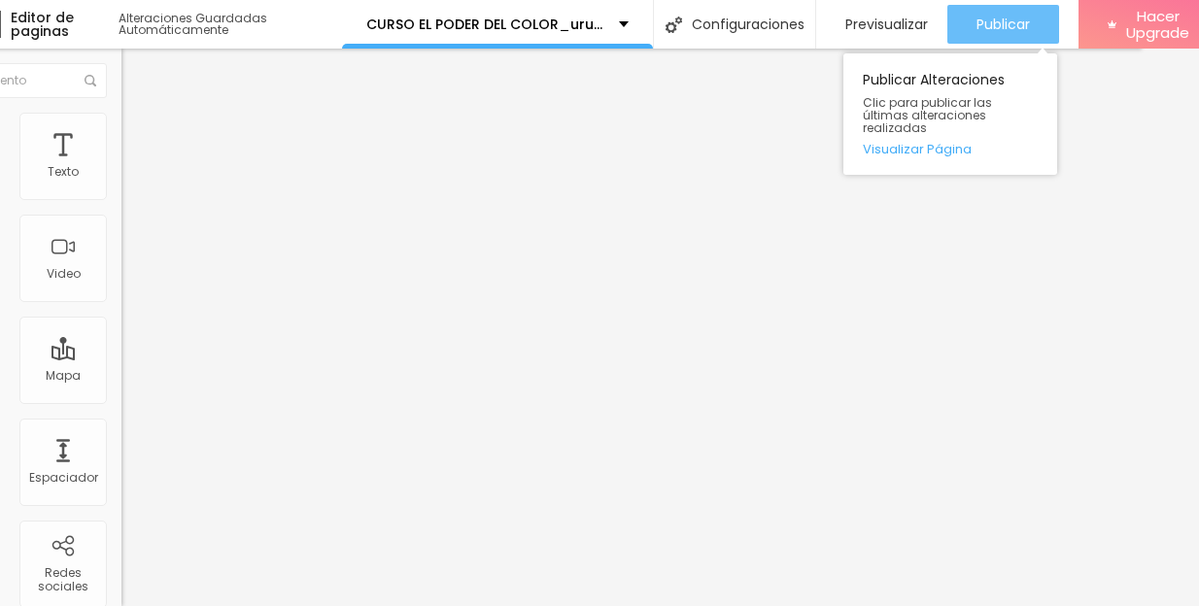
click at [1031, 21] on button "Publicar" at bounding box center [1003, 24] width 112 height 39
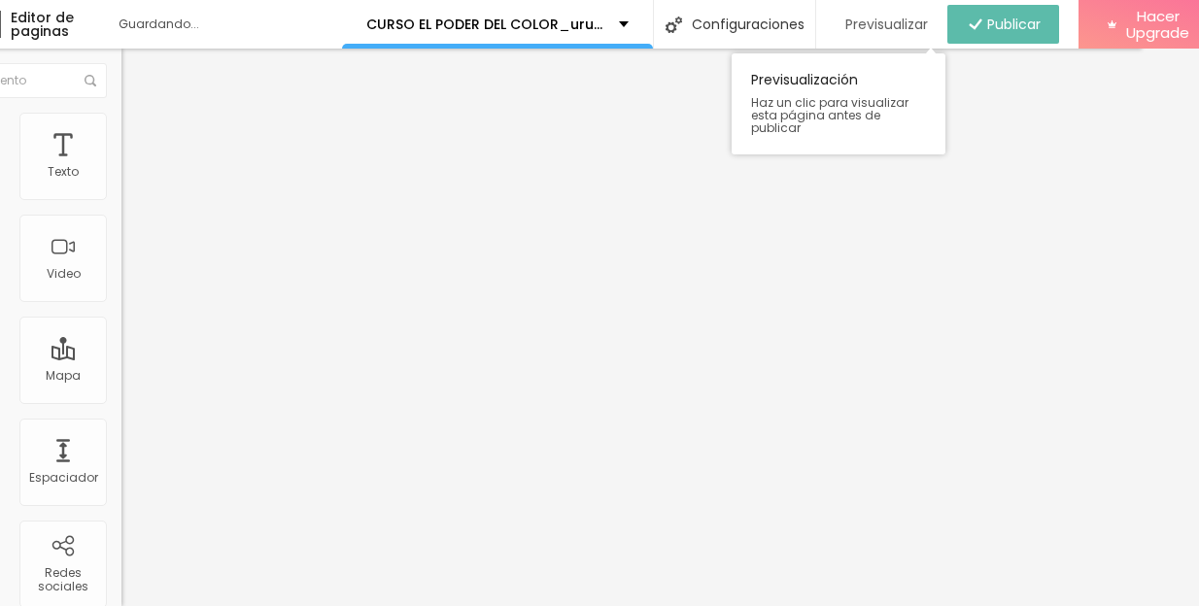
click at [910, 22] on span "Previsualizar" at bounding box center [886, 25] width 83 height 16
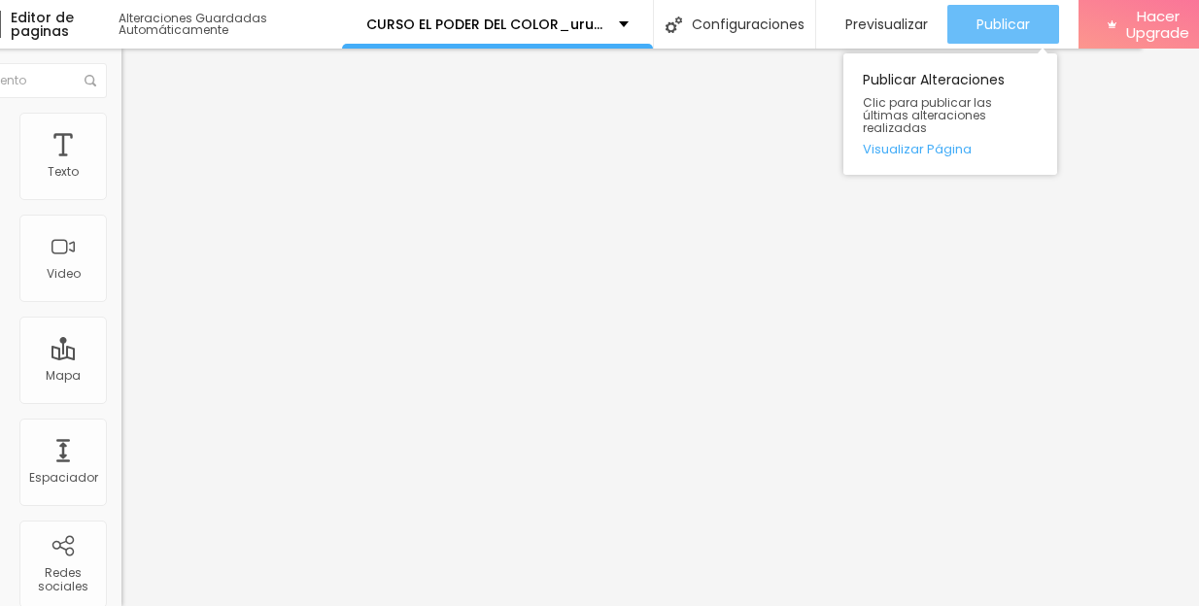
click at [1016, 23] on span "Publicar" at bounding box center [1002, 25] width 53 height 16
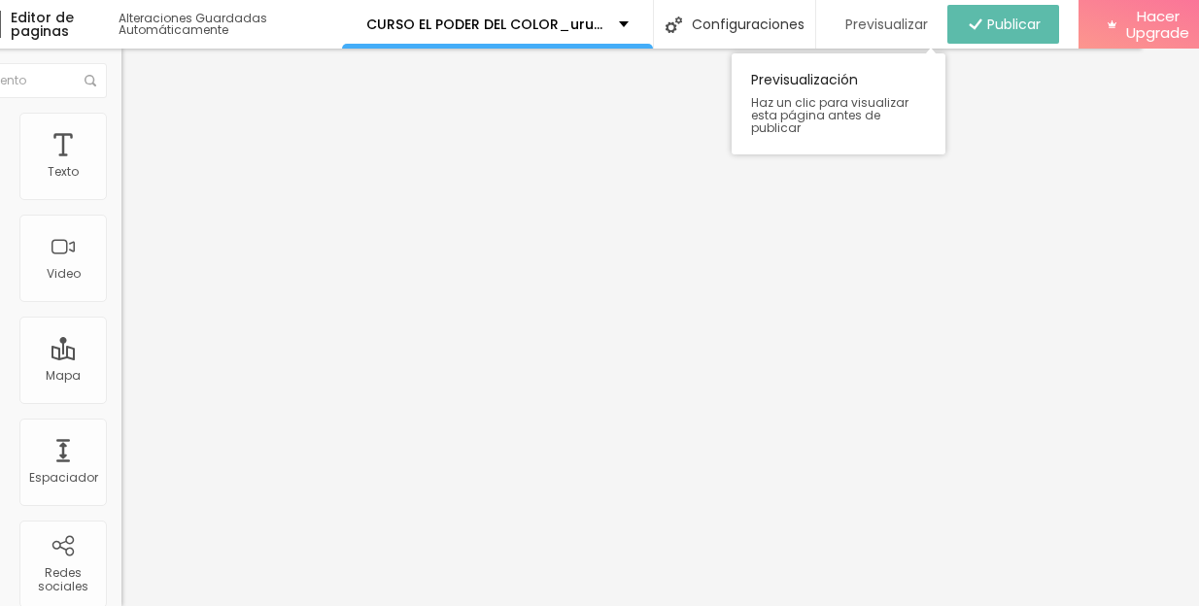
click at [872, 22] on span "Previsualizar" at bounding box center [886, 25] width 83 height 16
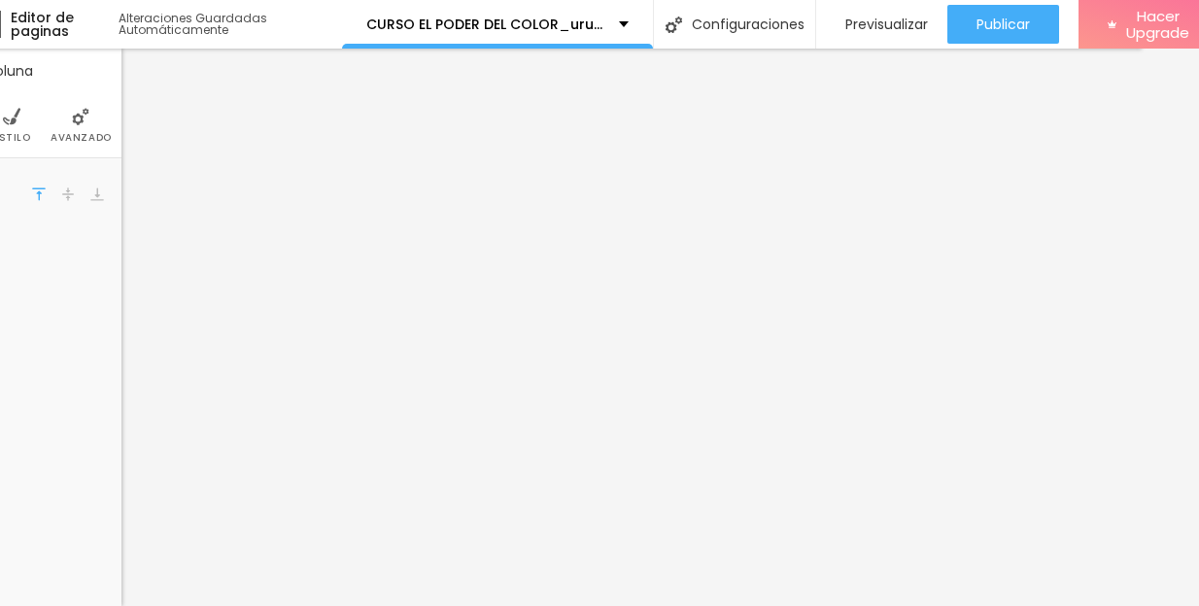
click at [29, 126] on ul "Contenido [PERSON_NAME]" at bounding box center [9, 125] width 223 height 65
click at [8, 133] on span "Estilo" at bounding box center [12, 138] width 38 height 10
click at [14, 134] on span "Estilo" at bounding box center [12, 138] width 38 height 10
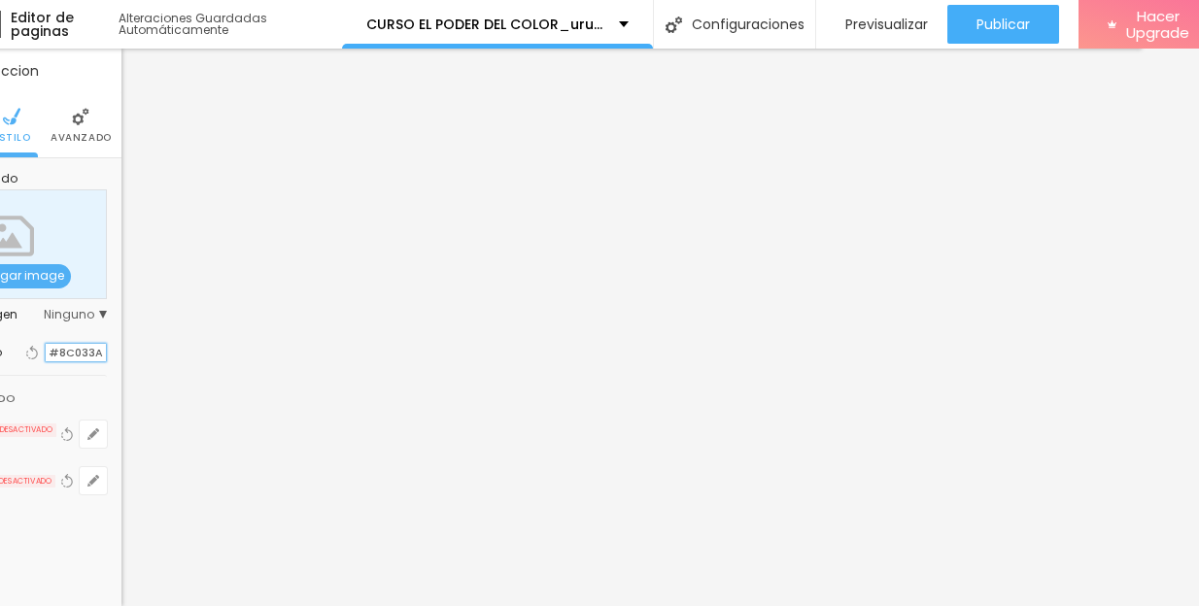
drag, startPoint x: 101, startPoint y: 354, endPoint x: 48, endPoint y: 352, distance: 53.5
click at [48, 352] on input "#8C033A" at bounding box center [76, 353] width 60 height 18
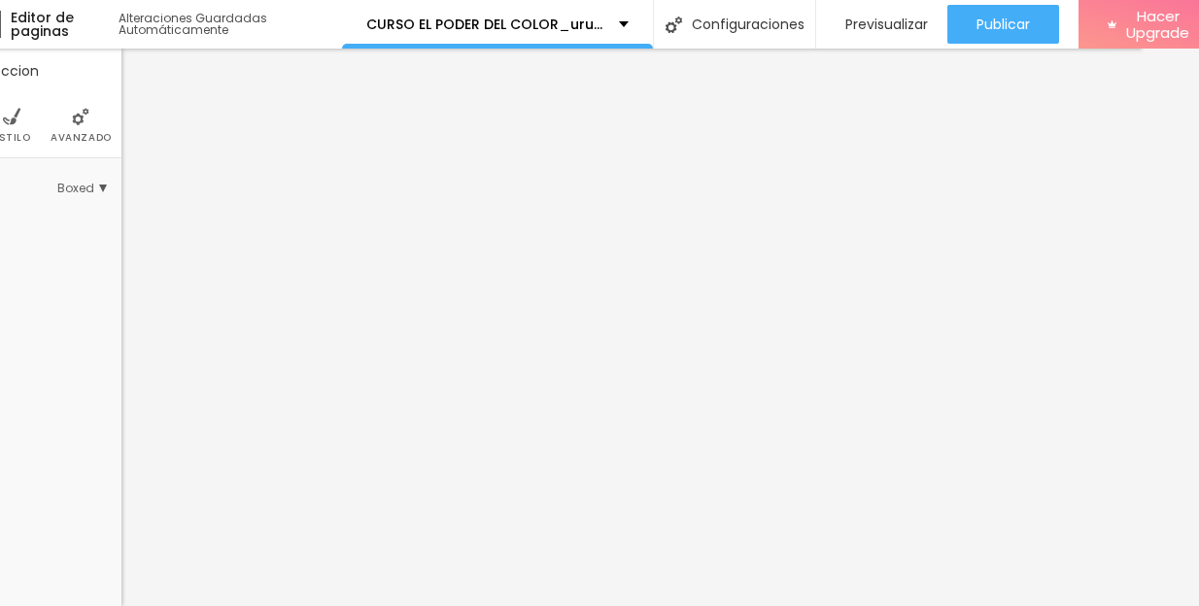
click at [14, 123] on img at bounding box center [11, 116] width 17 height 17
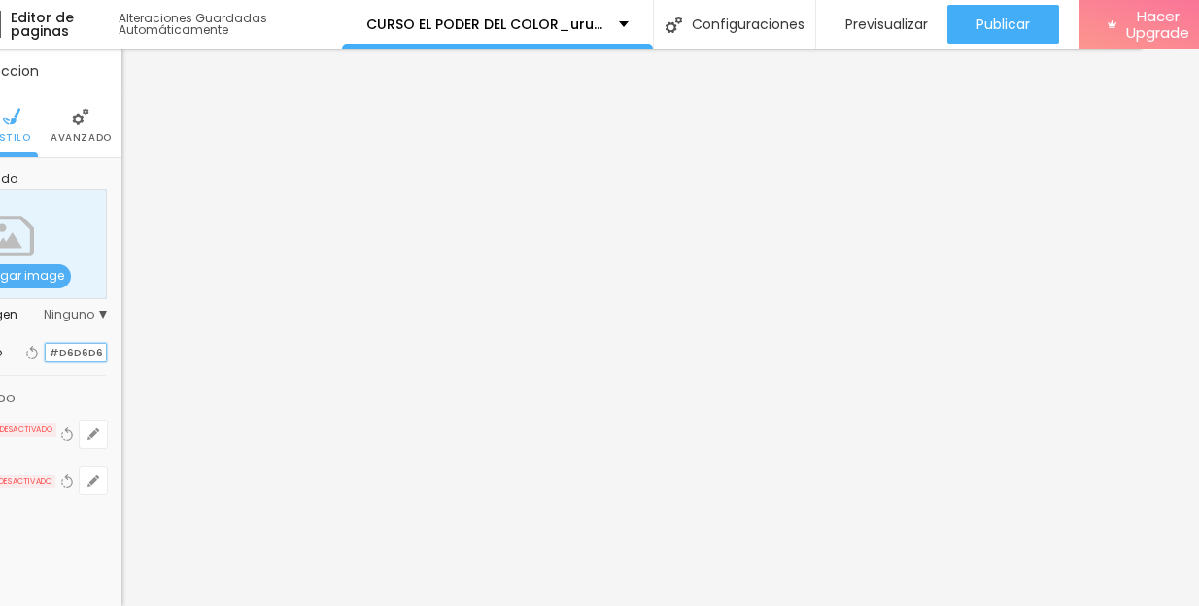
drag, startPoint x: 87, startPoint y: 352, endPoint x: 48, endPoint y: 351, distance: 39.8
click at [48, 351] on input "#D6D6D6" at bounding box center [76, 353] width 60 height 18
paste input "8C033A"
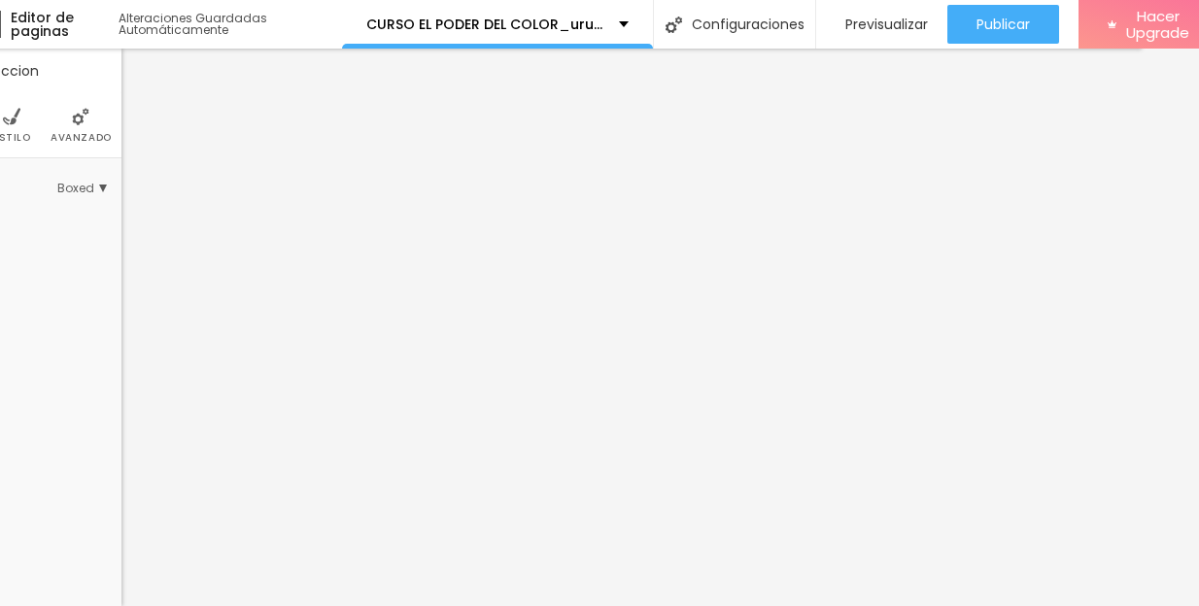
click at [9, 133] on span "Estilo" at bounding box center [12, 138] width 38 height 10
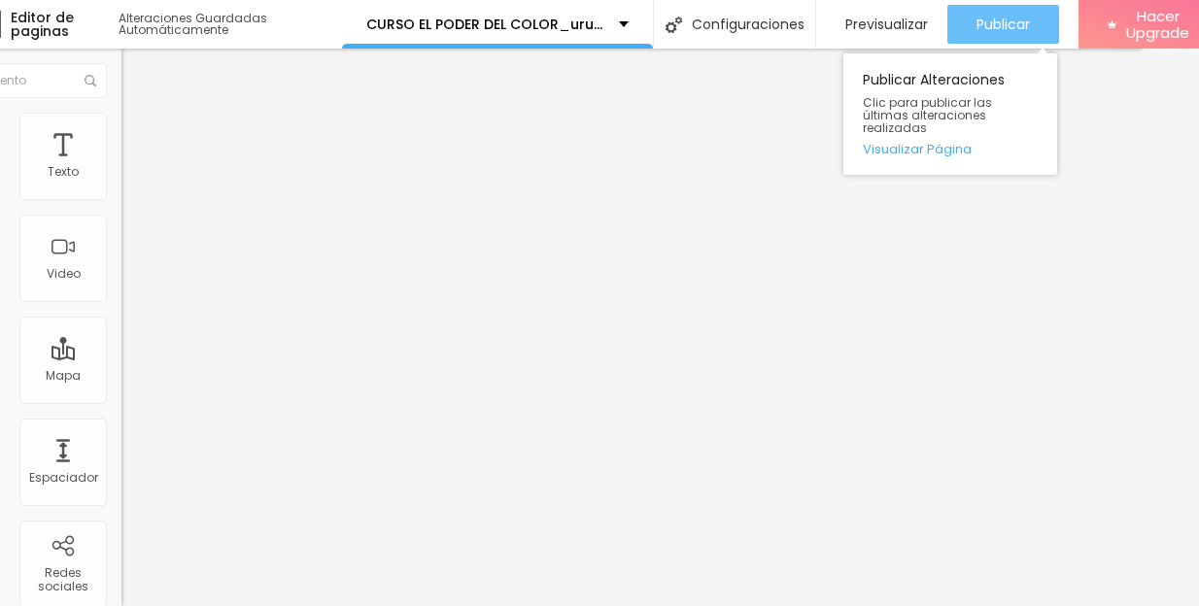
click at [999, 21] on span "Publicar" at bounding box center [1002, 25] width 53 height 16
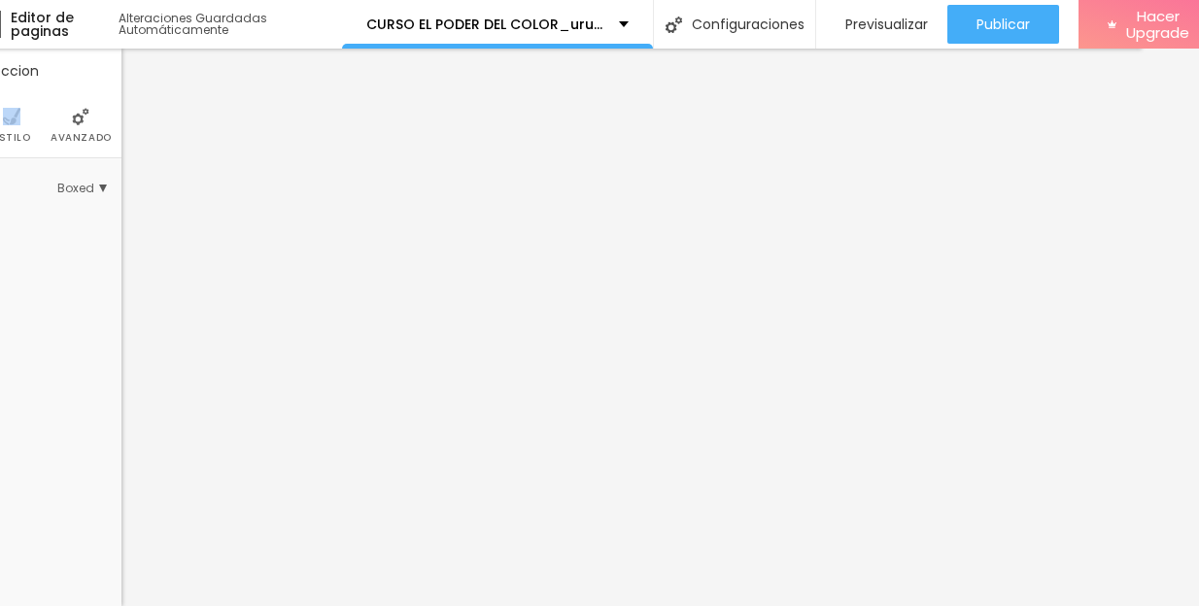
click at [14, 128] on li "Estilo" at bounding box center [12, 125] width 38 height 64
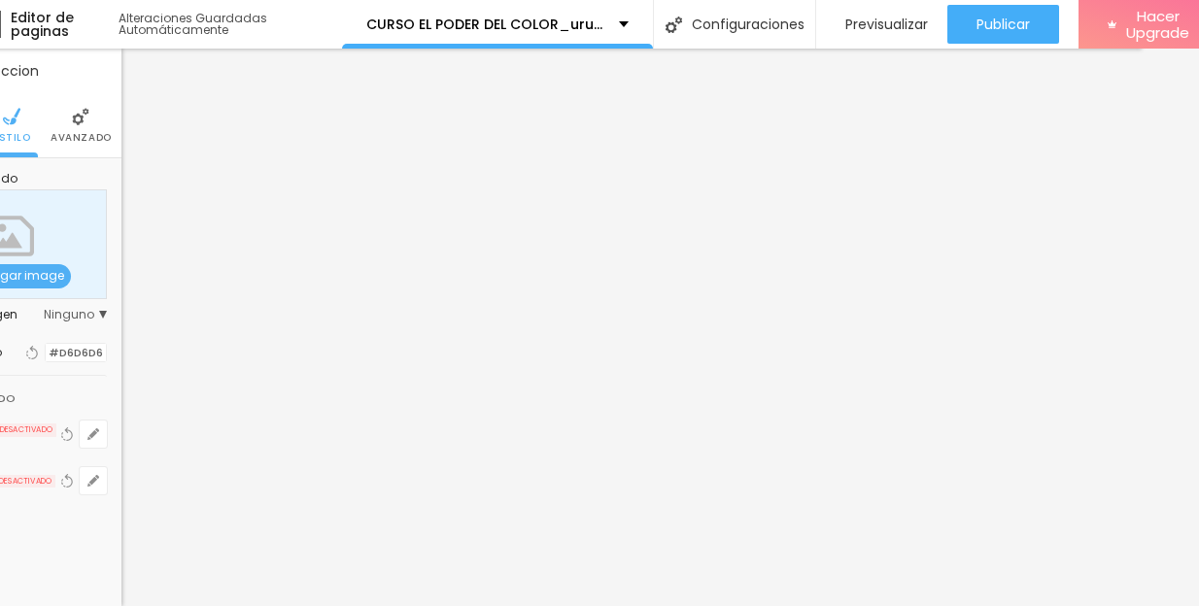
click at [105, 353] on div "#D6D6D6" at bounding box center [76, 353] width 62 height 20
drag, startPoint x: 103, startPoint y: 351, endPoint x: 53, endPoint y: 351, distance: 49.6
click at [53, 351] on input "#D6D6D6" at bounding box center [76, 353] width 60 height 18
click at [94, 354] on input "#D6D6D6" at bounding box center [76, 353] width 60 height 18
drag, startPoint x: 103, startPoint y: 353, endPoint x: 53, endPoint y: 353, distance: 49.6
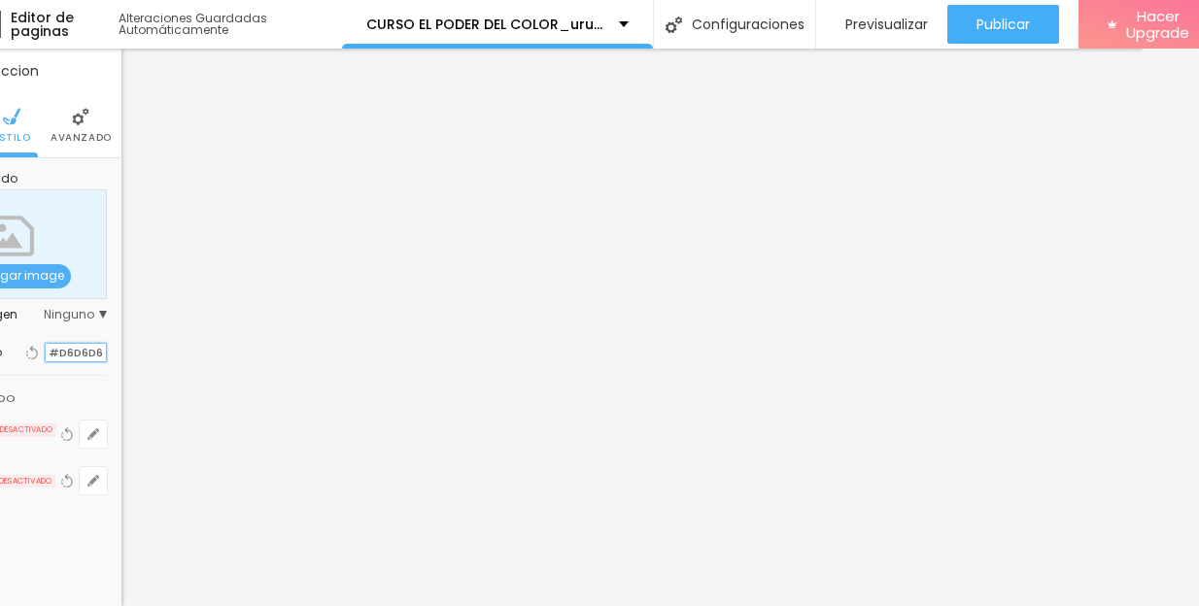
click at [53, 353] on input "#D6D6D6" at bounding box center [76, 353] width 60 height 18
paste input "8C033A"
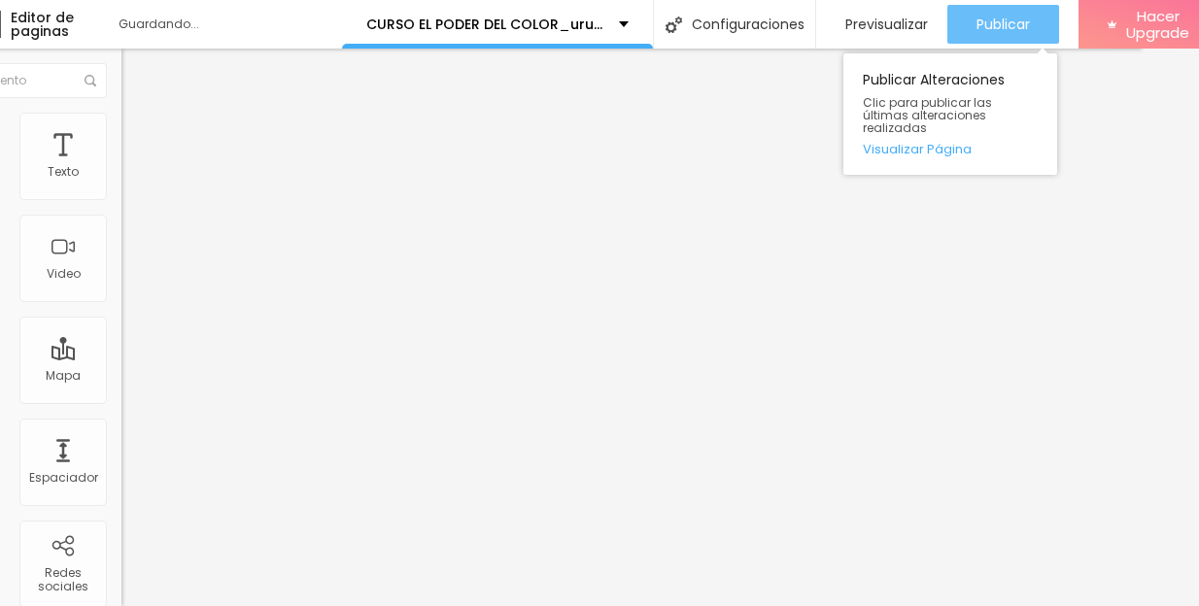
click at [984, 34] on div "Publicar" at bounding box center [1002, 24] width 53 height 39
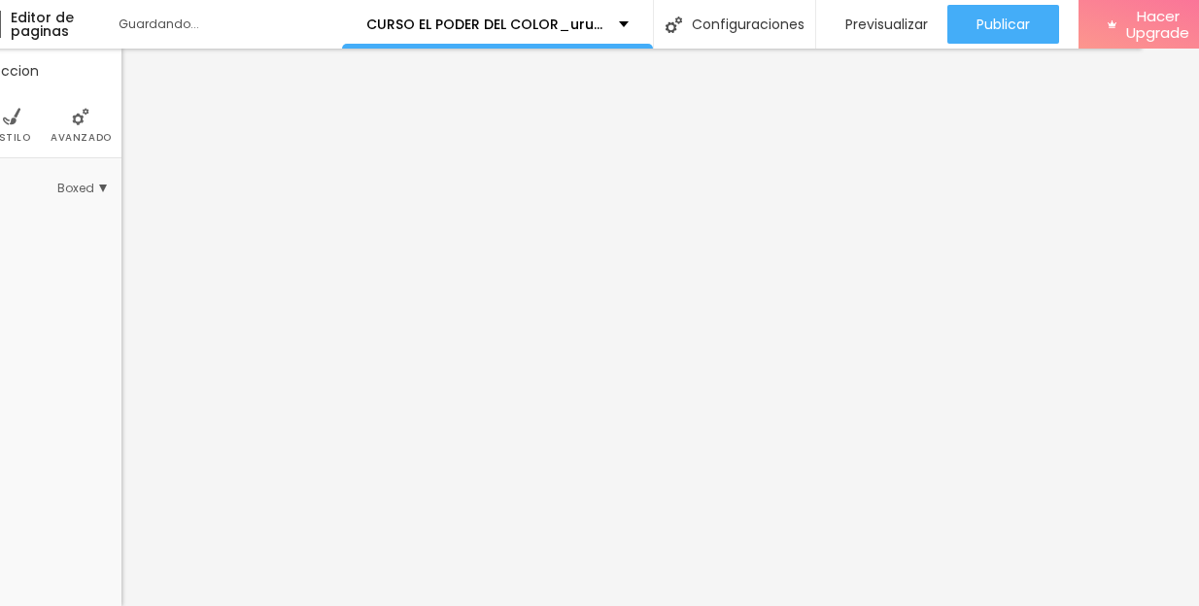
click at [17, 130] on li "Estilo" at bounding box center [12, 125] width 38 height 64
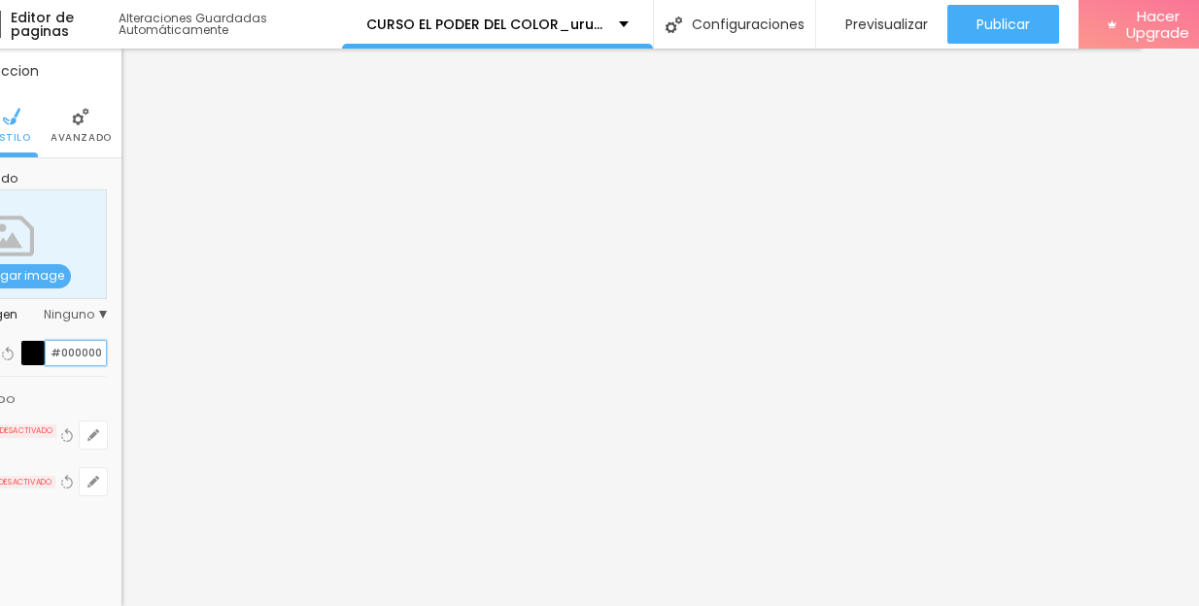
drag, startPoint x: 103, startPoint y: 354, endPoint x: 51, endPoint y: 353, distance: 51.5
click at [51, 353] on input "#000000" at bounding box center [76, 353] width 60 height 24
paste input "8C033A"
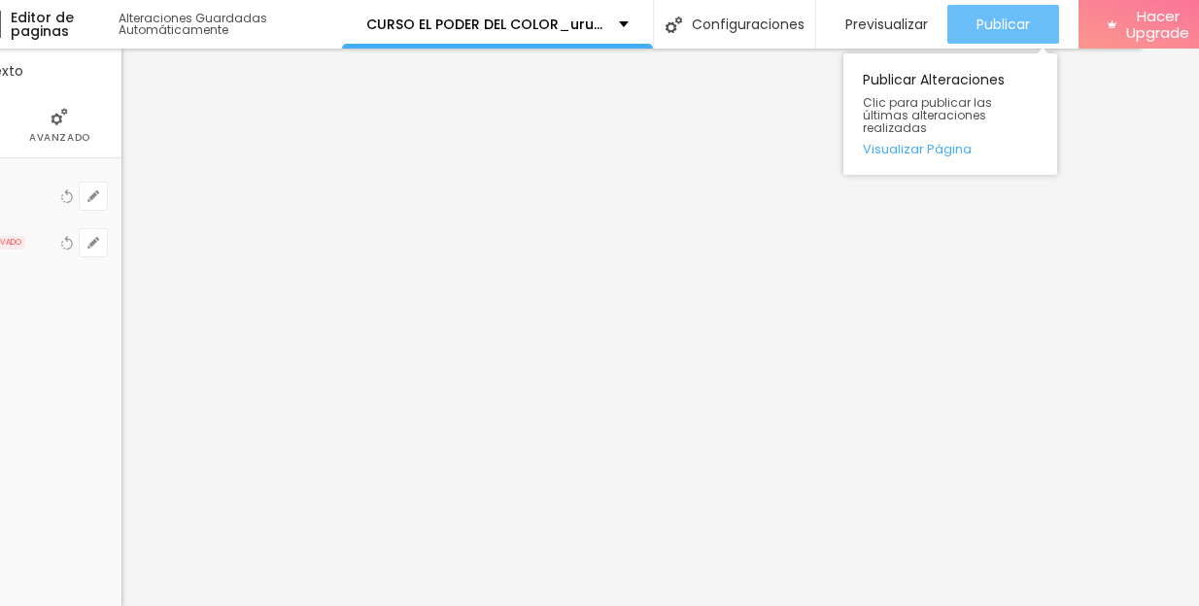
click at [1003, 29] on span "Publicar" at bounding box center [1002, 25] width 53 height 16
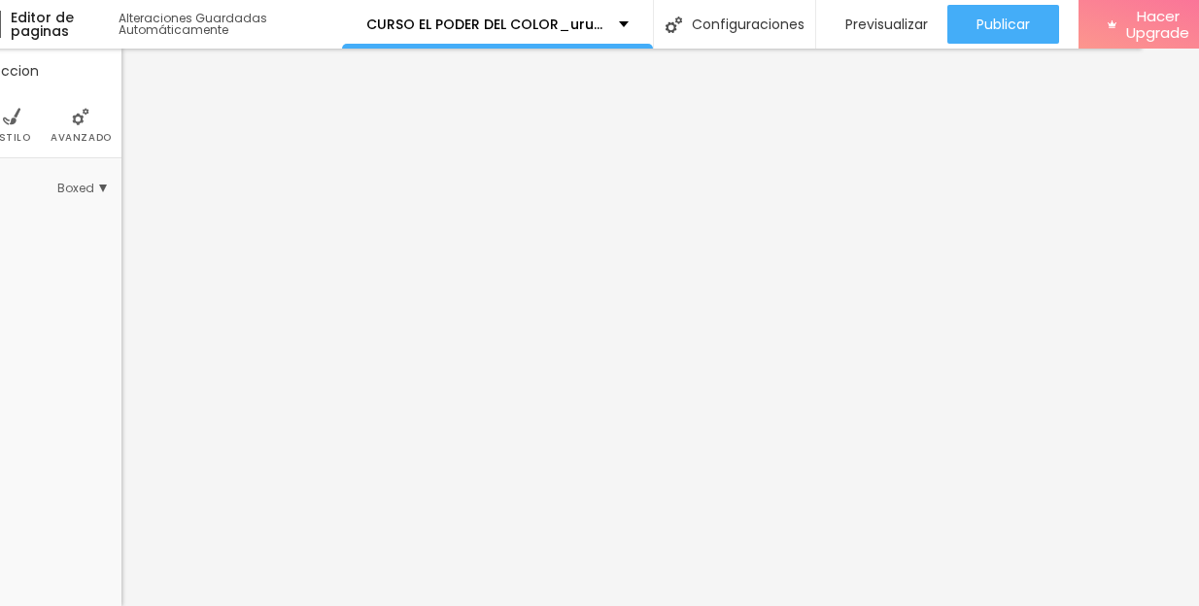
click at [11, 129] on li "Estilo" at bounding box center [12, 125] width 38 height 64
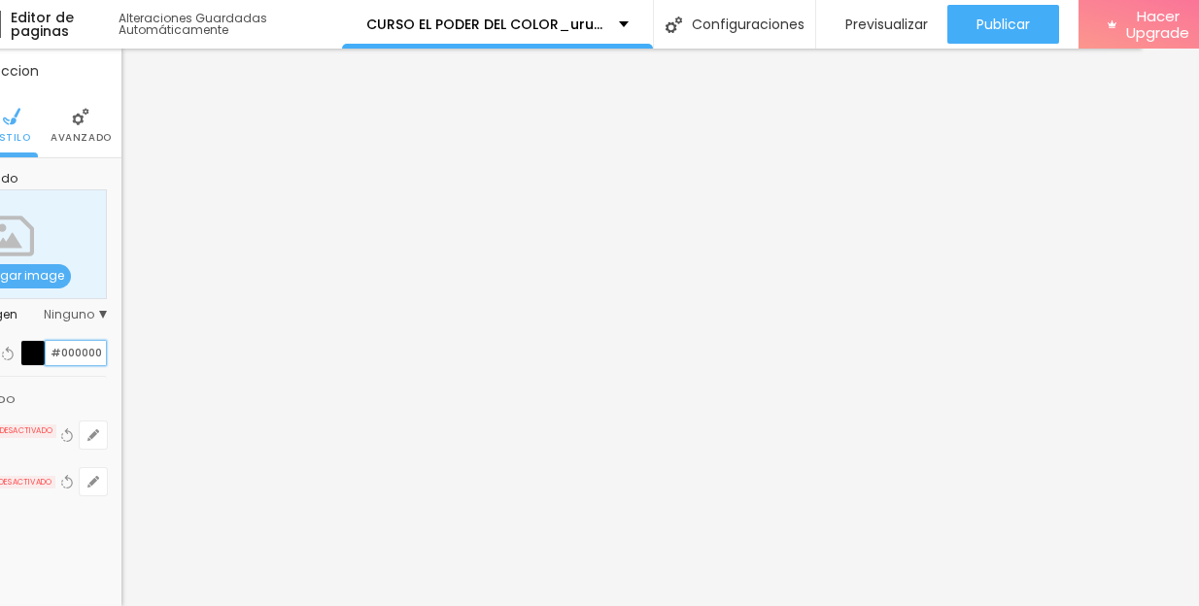
drag, startPoint x: 98, startPoint y: 350, endPoint x: 42, endPoint y: 349, distance: 56.4
click at [42, 349] on div "#000000" at bounding box center [63, 353] width 86 height 26
paste input "8C033A"
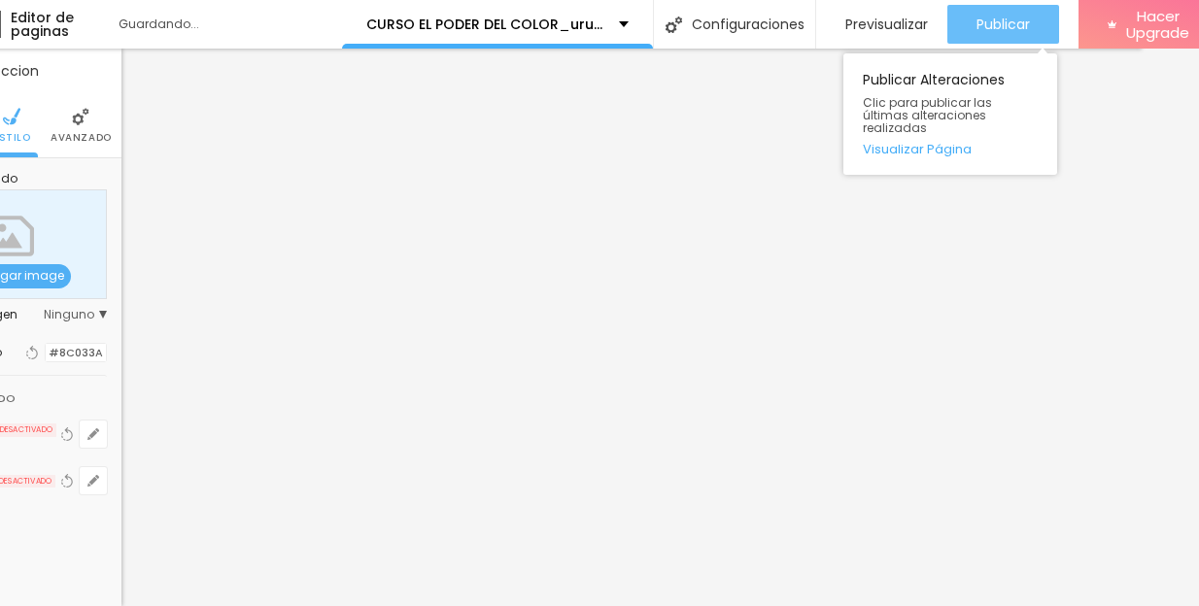
click at [1019, 23] on span "Publicar" at bounding box center [1002, 25] width 53 height 16
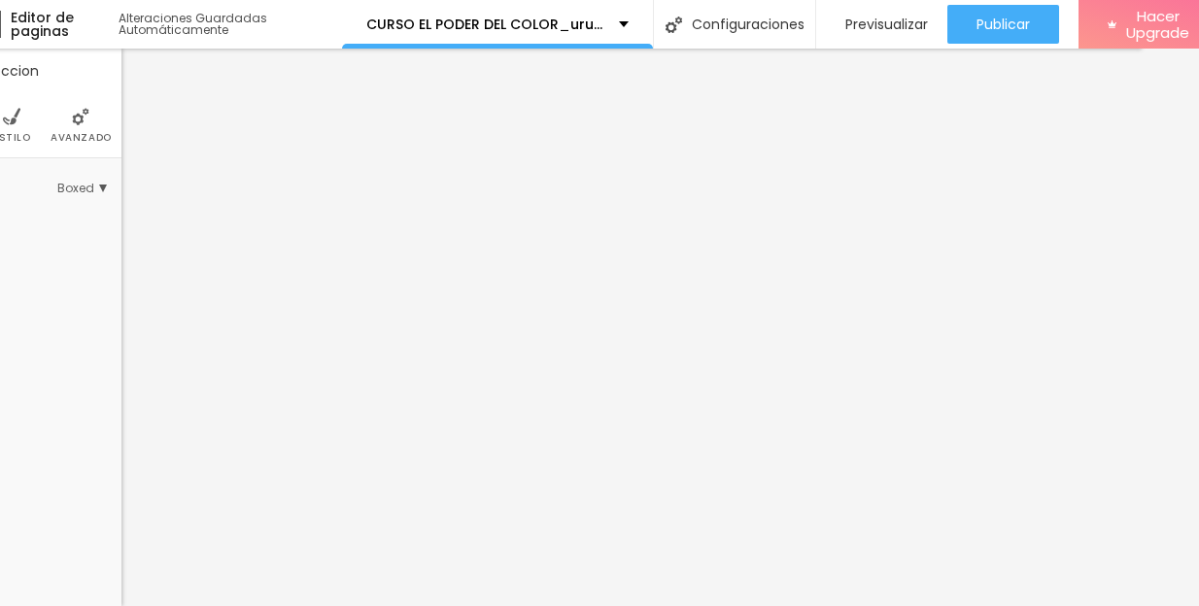
click at [77, 129] on li "Avanzado" at bounding box center [81, 125] width 61 height 64
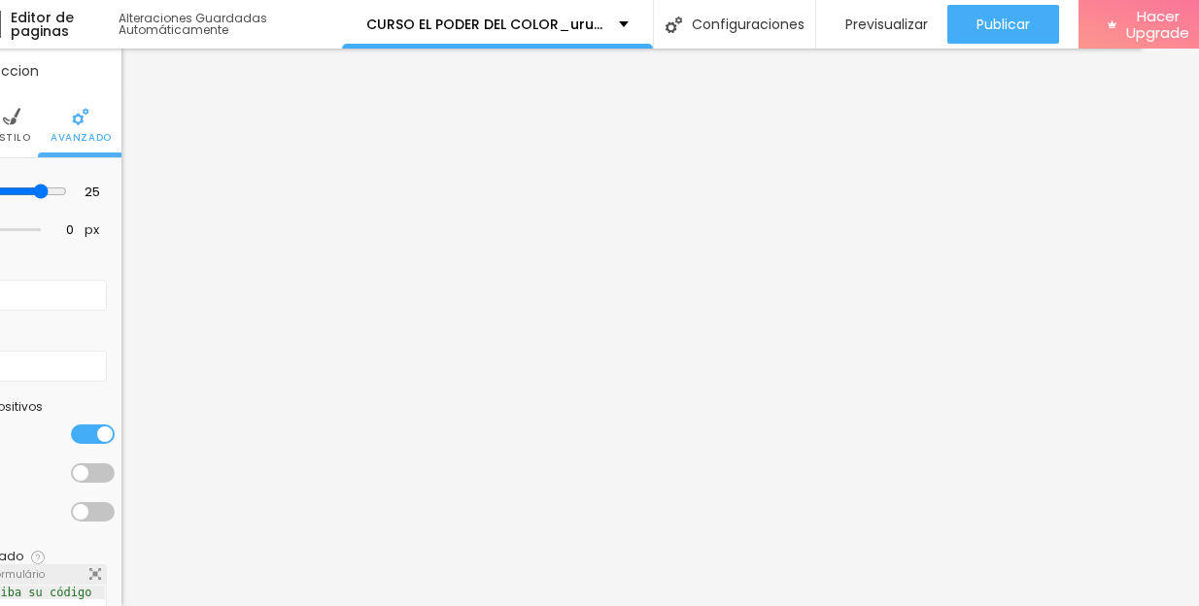
click at [75, 430] on div at bounding box center [93, 434] width 44 height 19
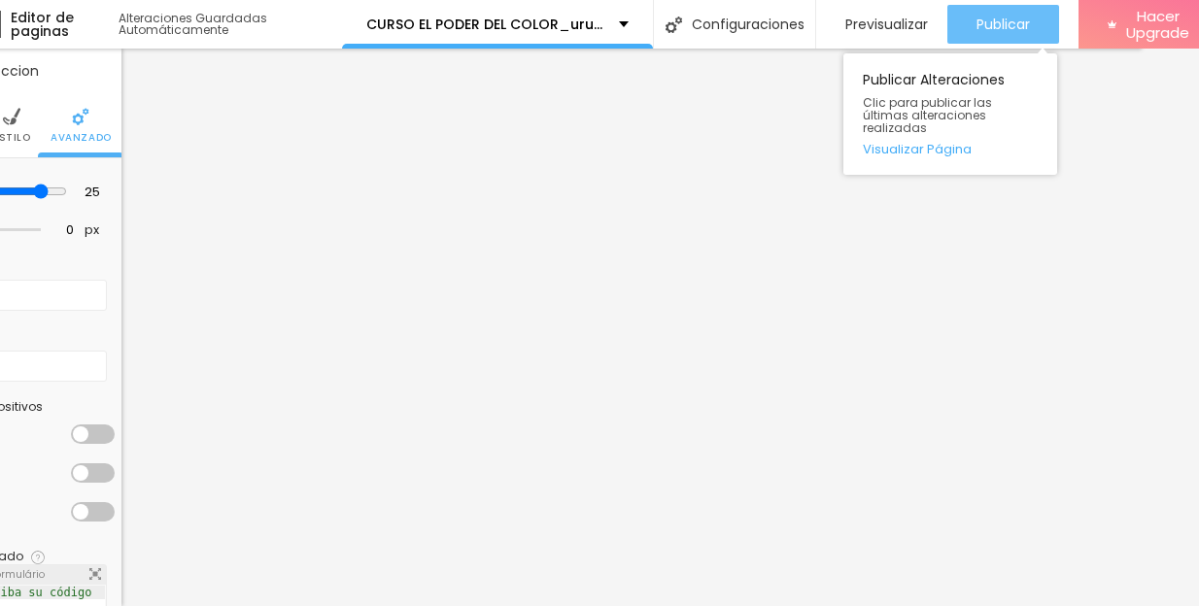
click at [999, 17] on span "Publicar" at bounding box center [1002, 25] width 53 height 16
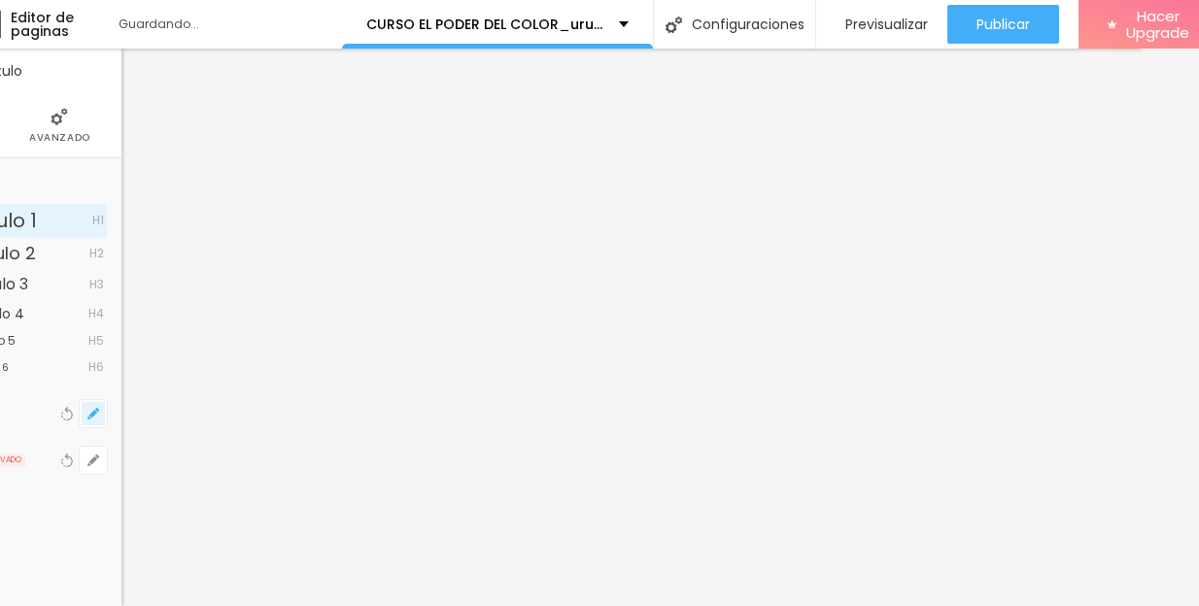
click at [88, 409] on icon "button" at bounding box center [93, 414] width 12 height 12
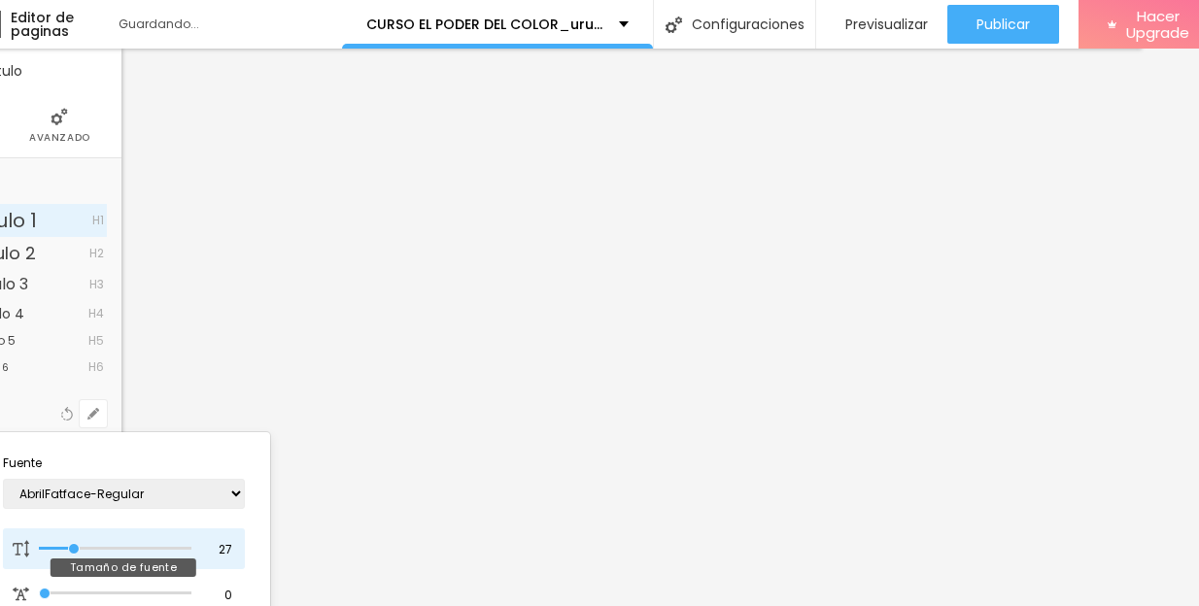
drag, startPoint x: 86, startPoint y: 548, endPoint x: 73, endPoint y: 548, distance: 12.6
click at [73, 548] on input "range" at bounding box center [115, 549] width 152 height 10
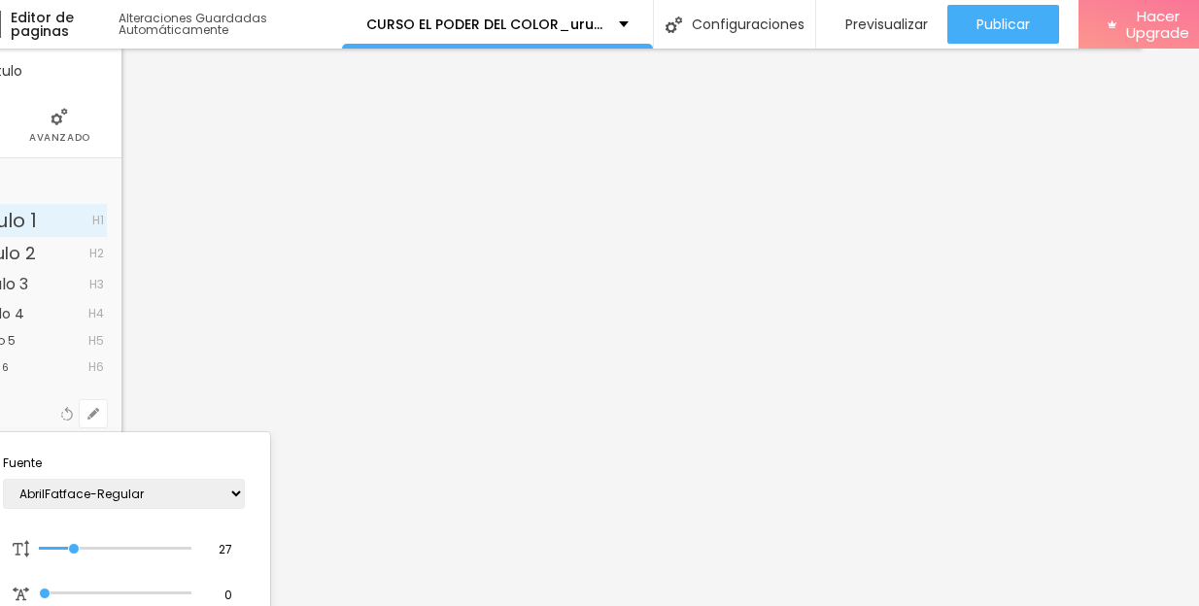
click at [560, 309] on div at bounding box center [599, 303] width 1199 height 606
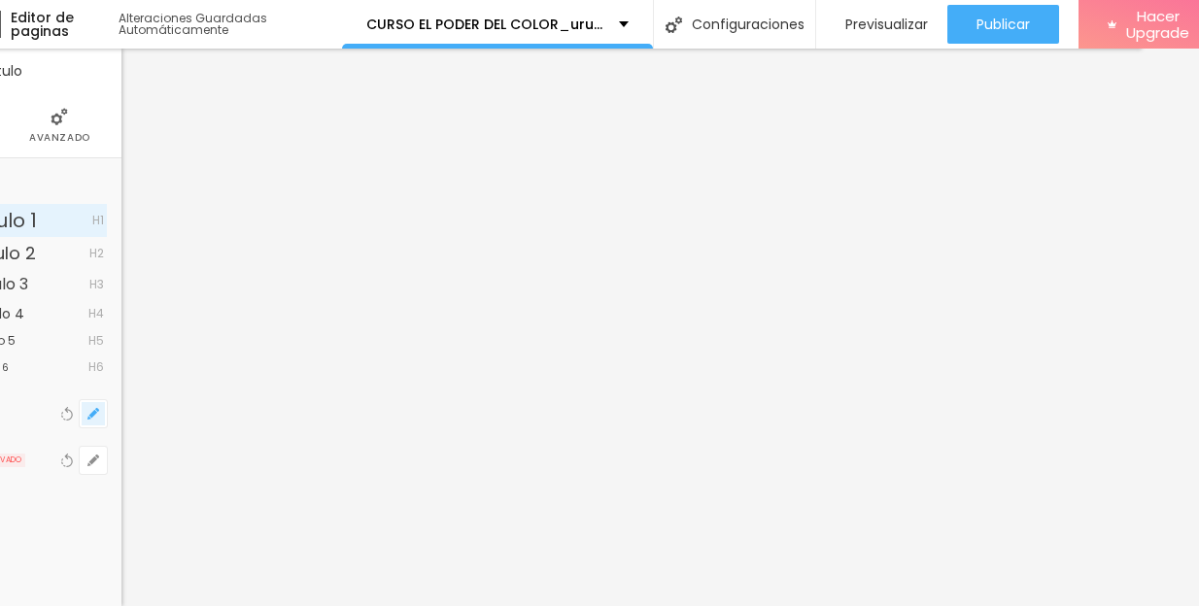
click at [96, 416] on icon "button" at bounding box center [93, 414] width 12 height 12
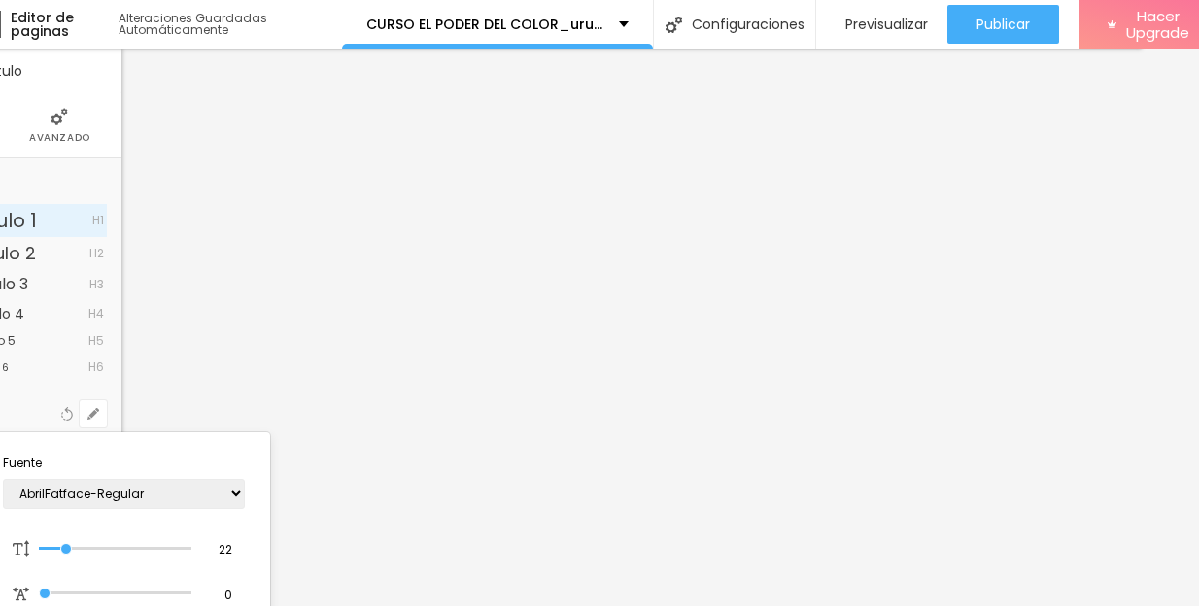
click at [986, 233] on div at bounding box center [599, 303] width 1199 height 606
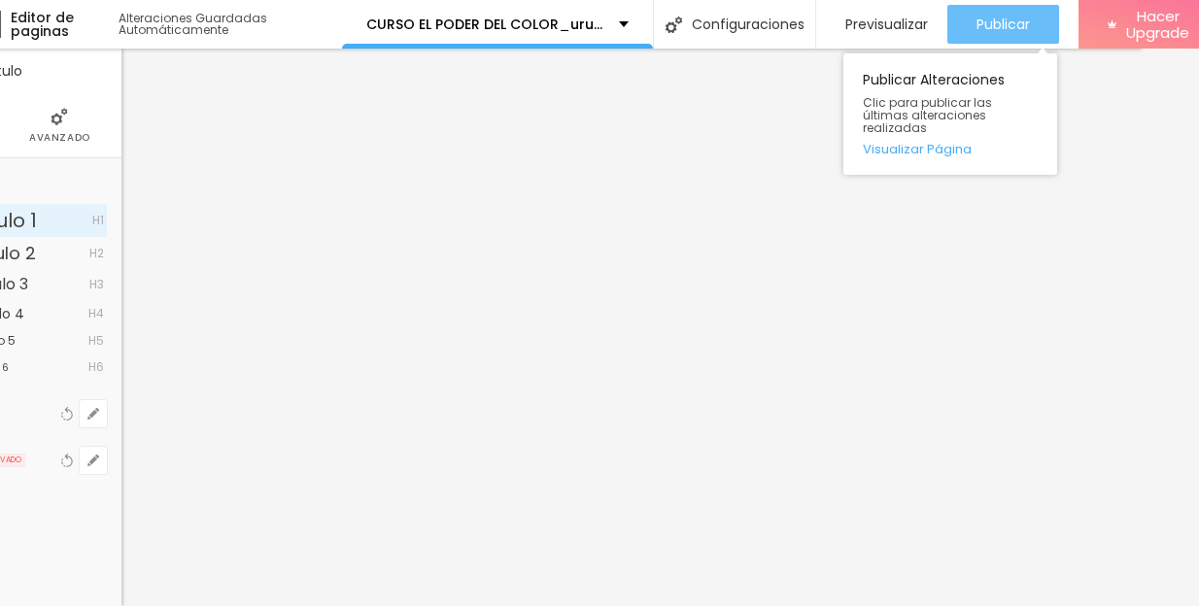
click at [998, 23] on span "Publicar" at bounding box center [1002, 25] width 53 height 16
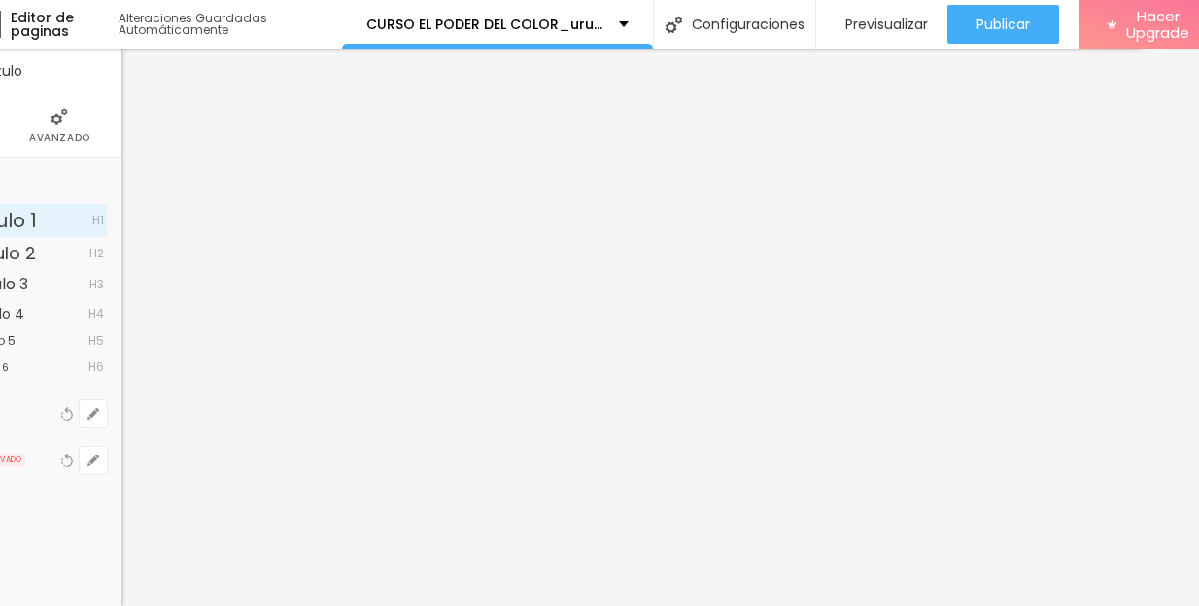
click at [66, 125] on li "Avanzado" at bounding box center [59, 125] width 61 height 64
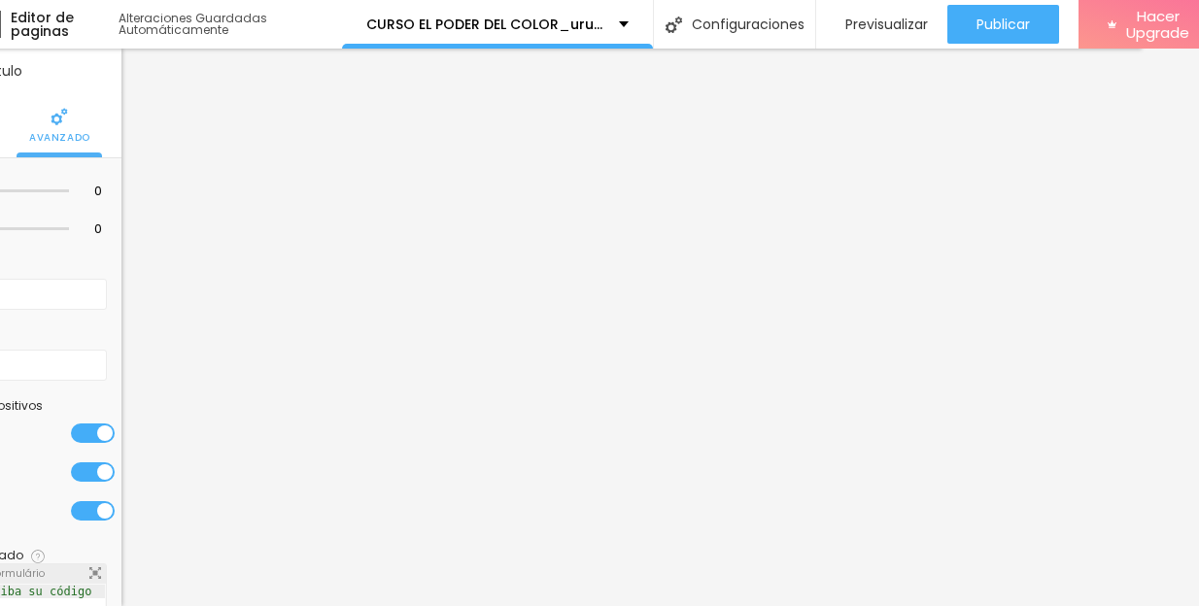
click at [77, 430] on div at bounding box center [93, 433] width 44 height 19
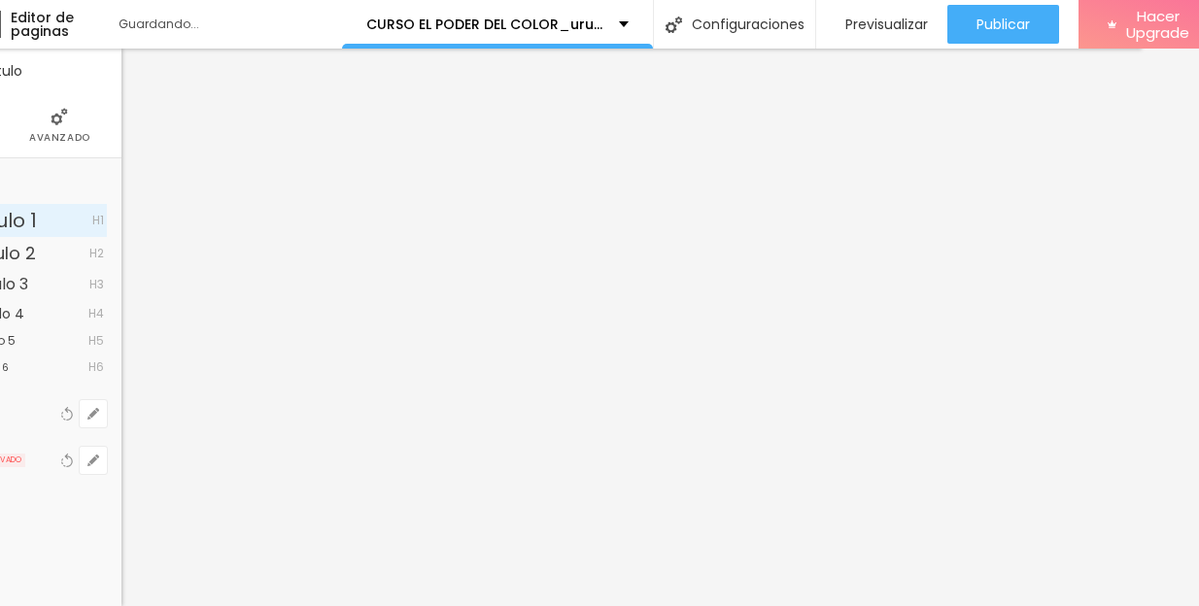
click at [62, 120] on img at bounding box center [59, 116] width 17 height 17
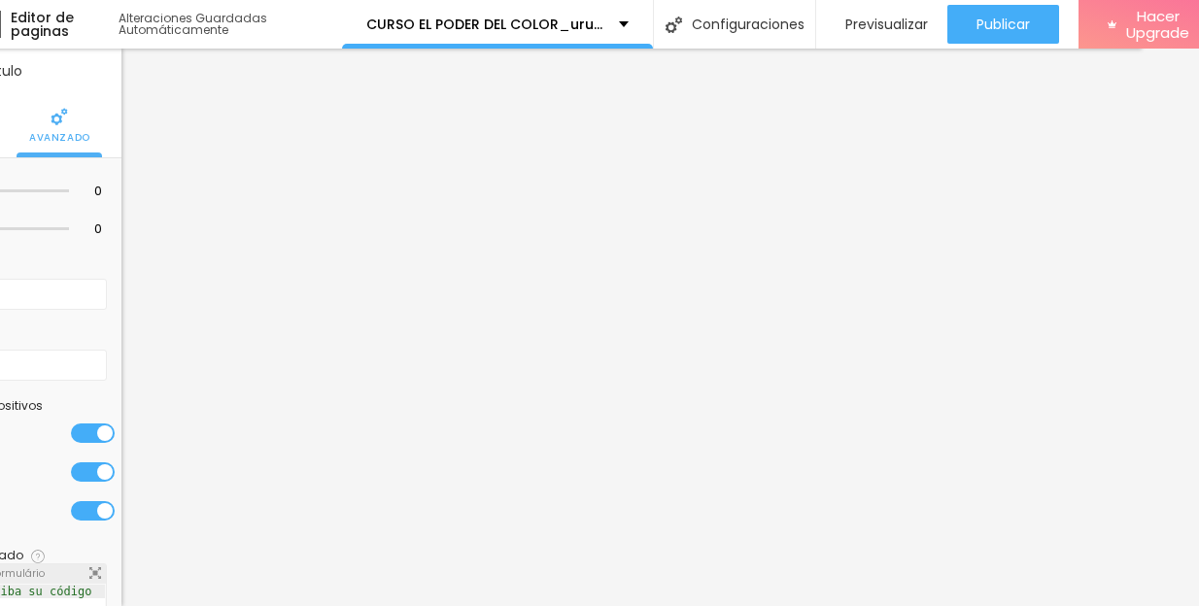
click at [82, 470] on div at bounding box center [93, 471] width 44 height 19
click at [83, 506] on div at bounding box center [93, 510] width 44 height 19
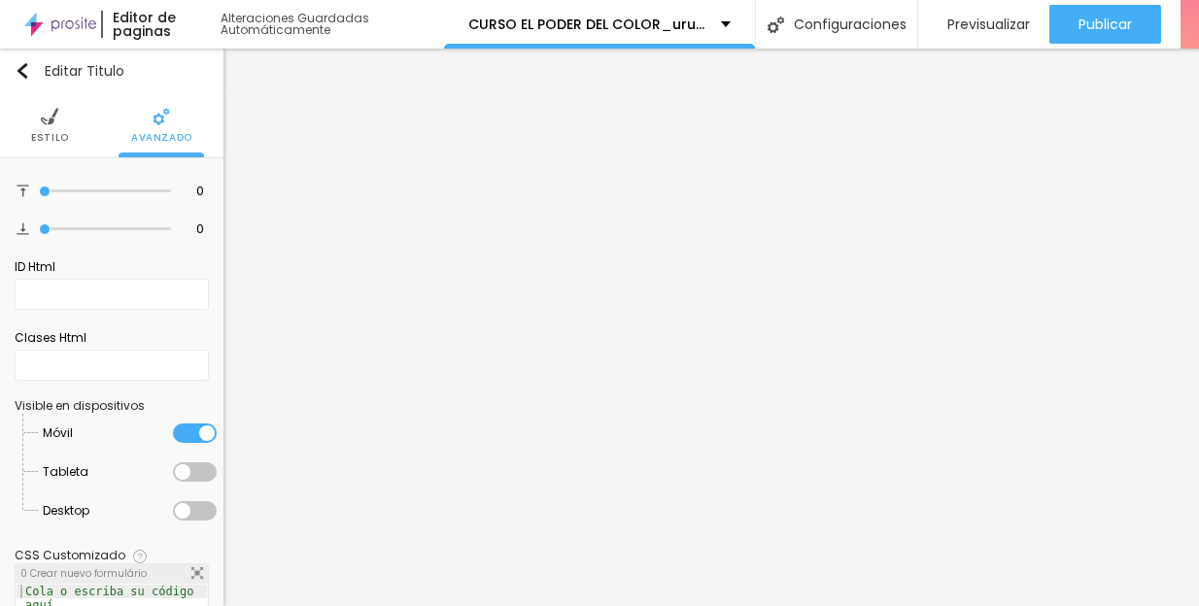
click at [51, 137] on span "Estilo" at bounding box center [50, 138] width 38 height 10
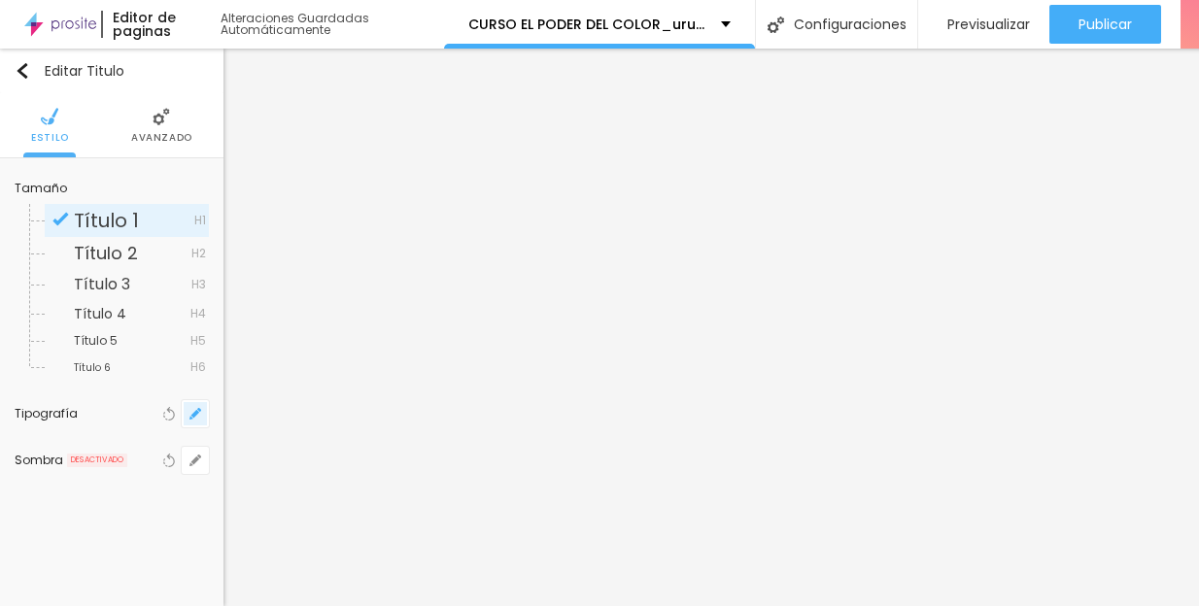
click at [185, 412] on button "button" at bounding box center [195, 413] width 27 height 27
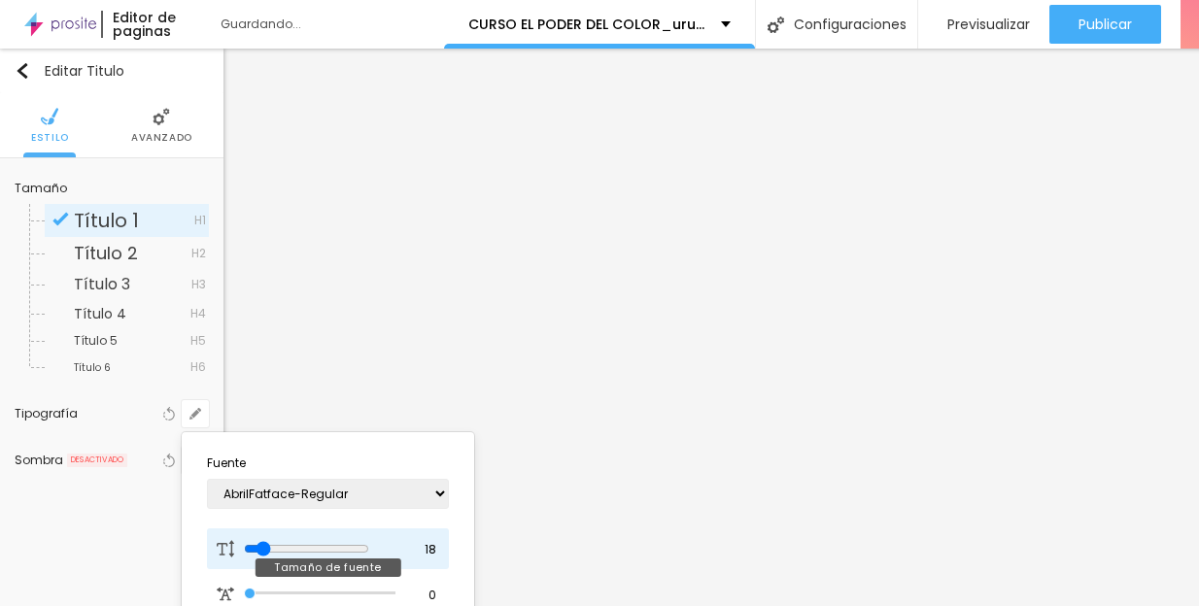
click at [266, 547] on input "range" at bounding box center [306, 549] width 125 height 16
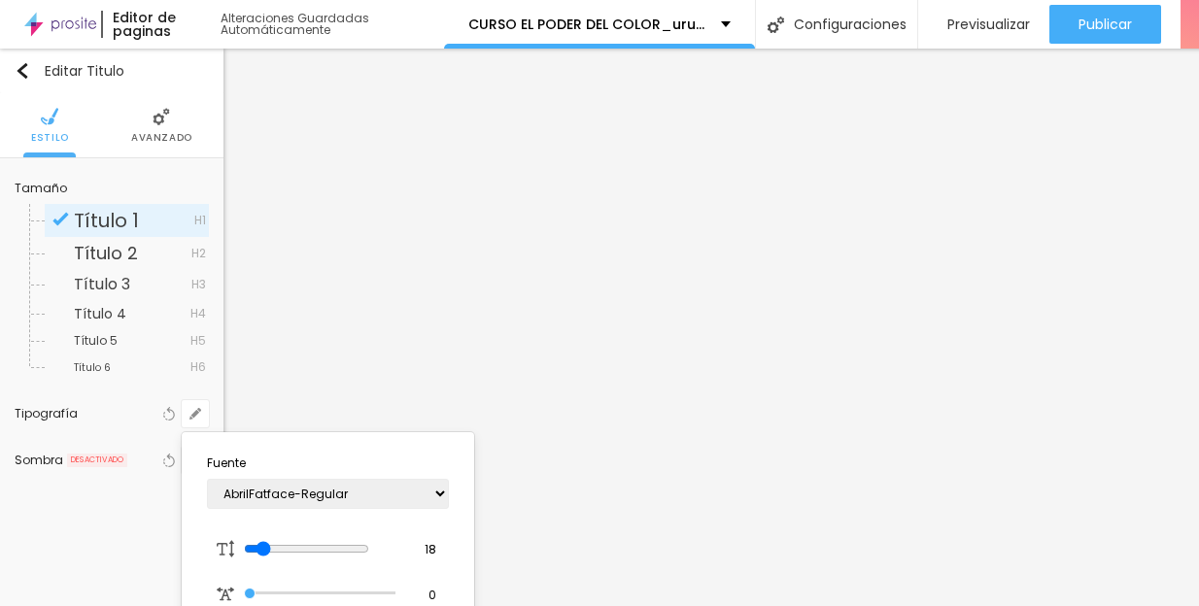
click at [1084, 41] on div at bounding box center [599, 303] width 1199 height 606
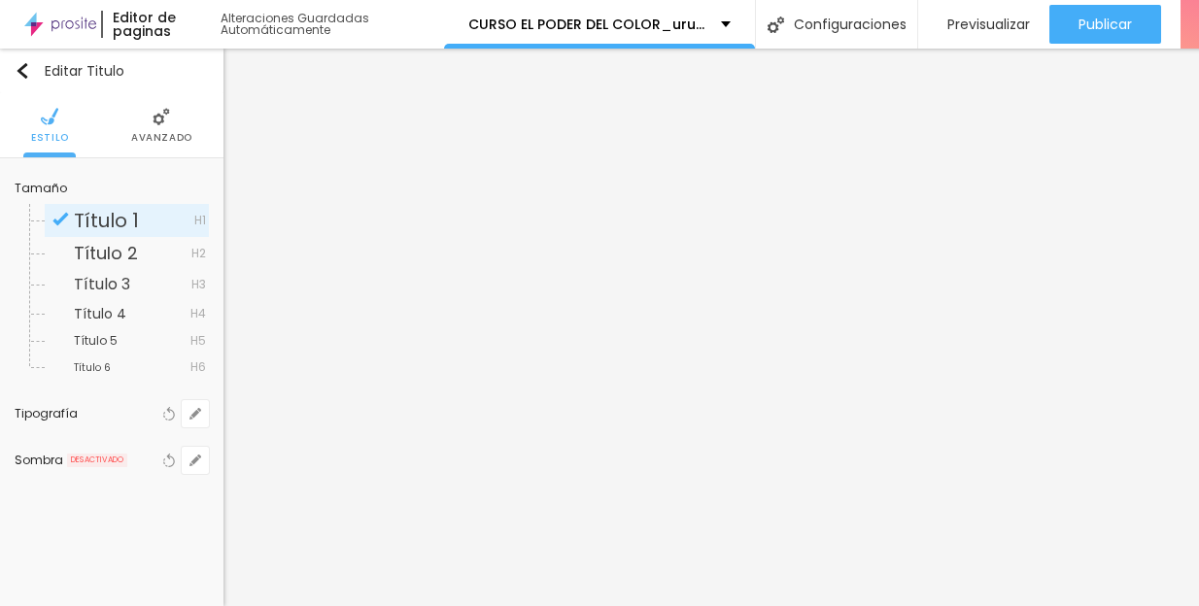
click at [1084, 41] on div "Publicar" at bounding box center [1105, 24] width 53 height 39
click at [192, 411] on icon "button" at bounding box center [195, 414] width 12 height 12
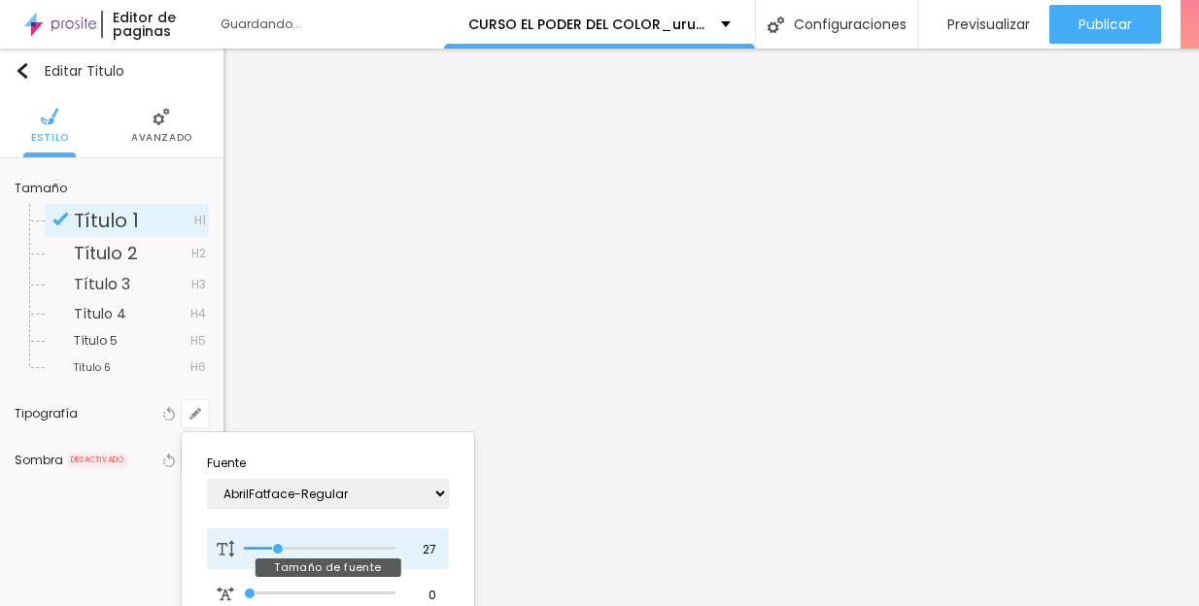
click at [279, 547] on input "range" at bounding box center [320, 549] width 152 height 10
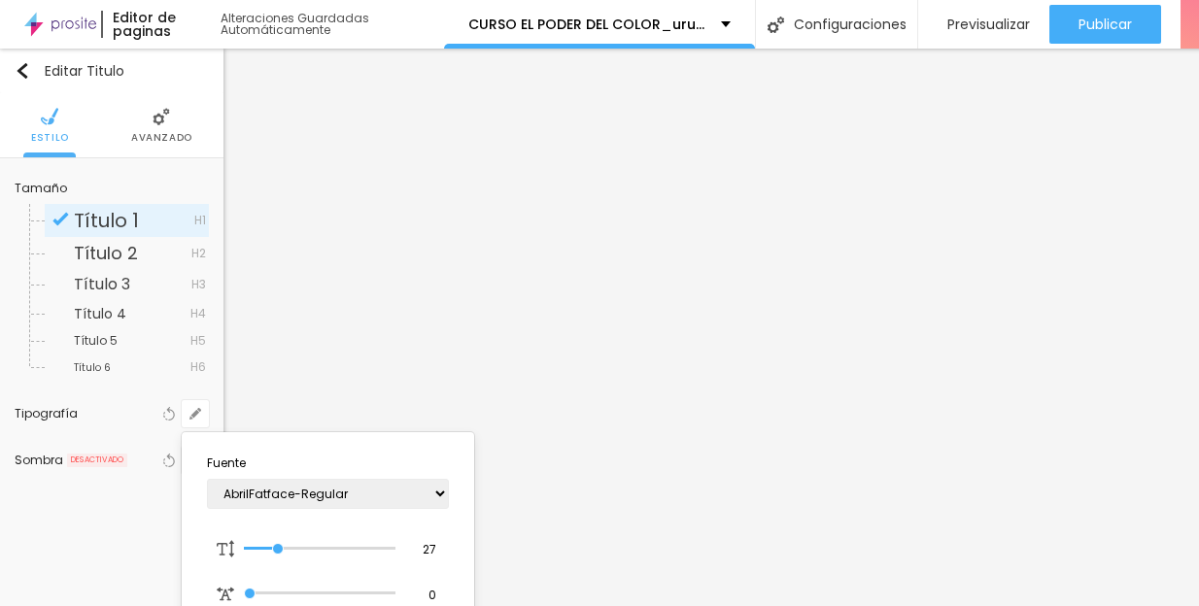
click at [1107, 18] on div at bounding box center [599, 303] width 1199 height 606
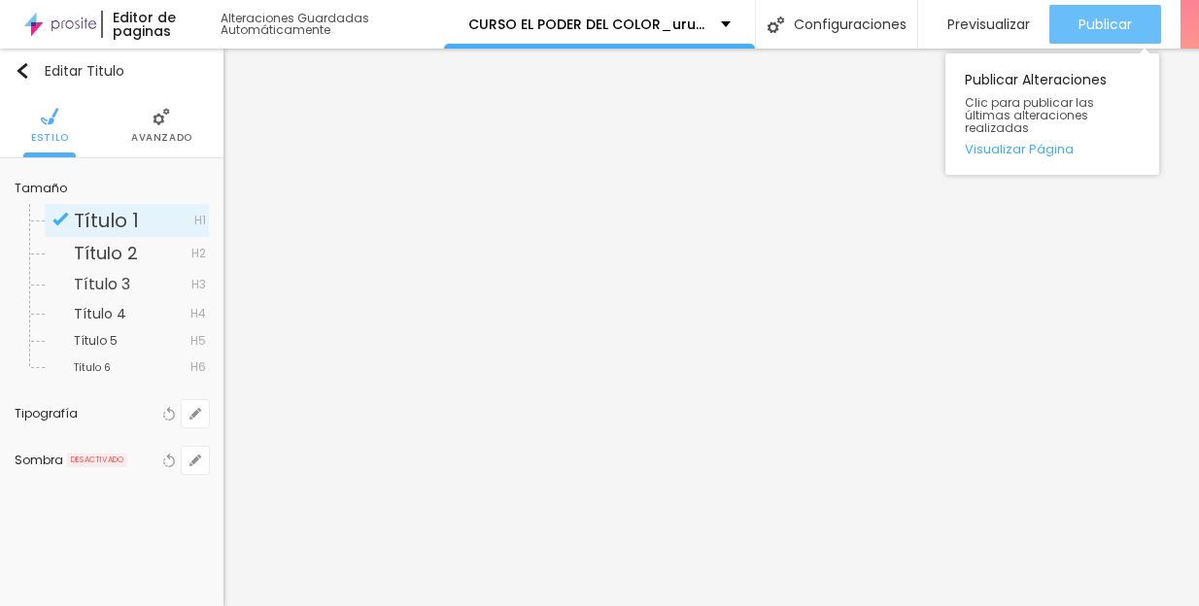
click at [1107, 21] on span "Publicar" at bounding box center [1105, 25] width 53 height 16
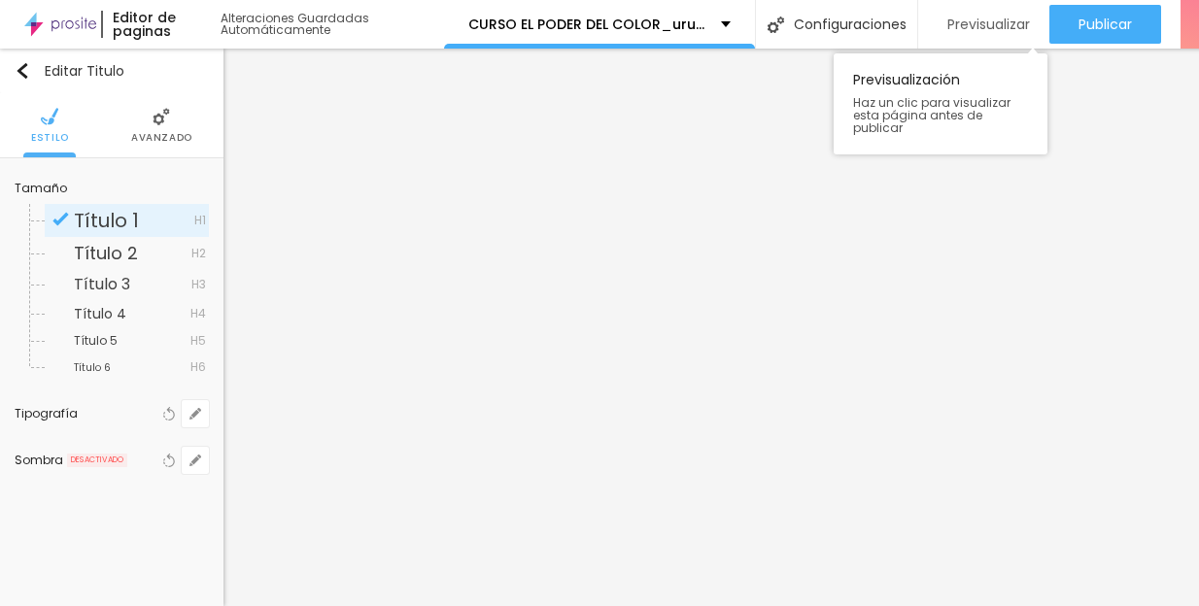
click at [985, 22] on span "Previsualizar" at bounding box center [988, 25] width 83 height 16
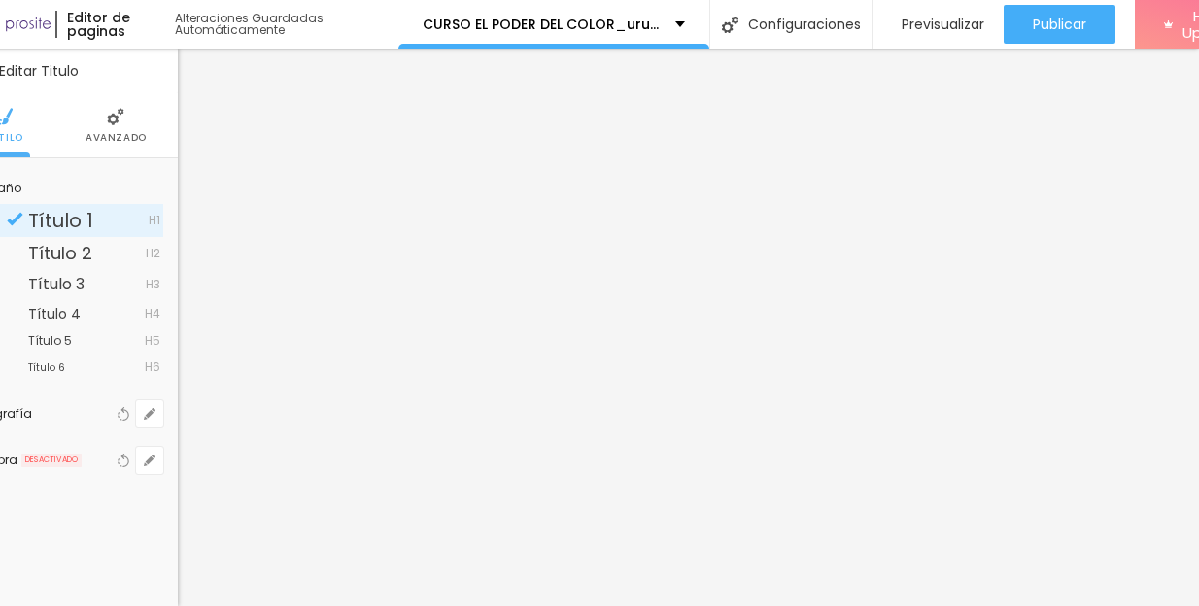
scroll to position [0, 126]
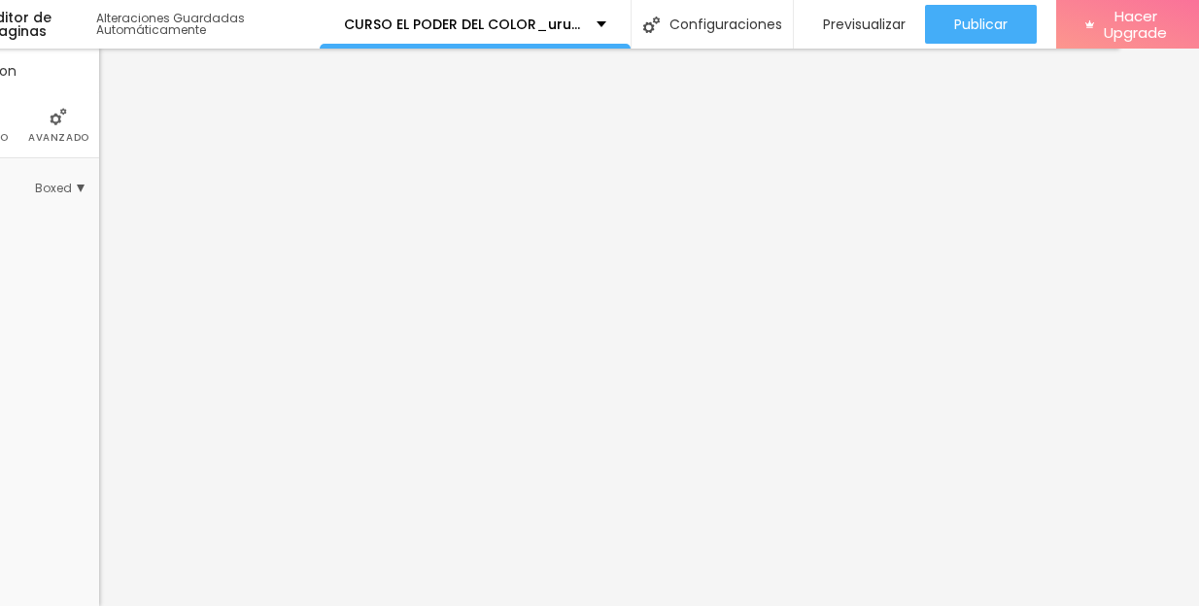
click at [47, 128] on li "Avanzado" at bounding box center [58, 125] width 61 height 64
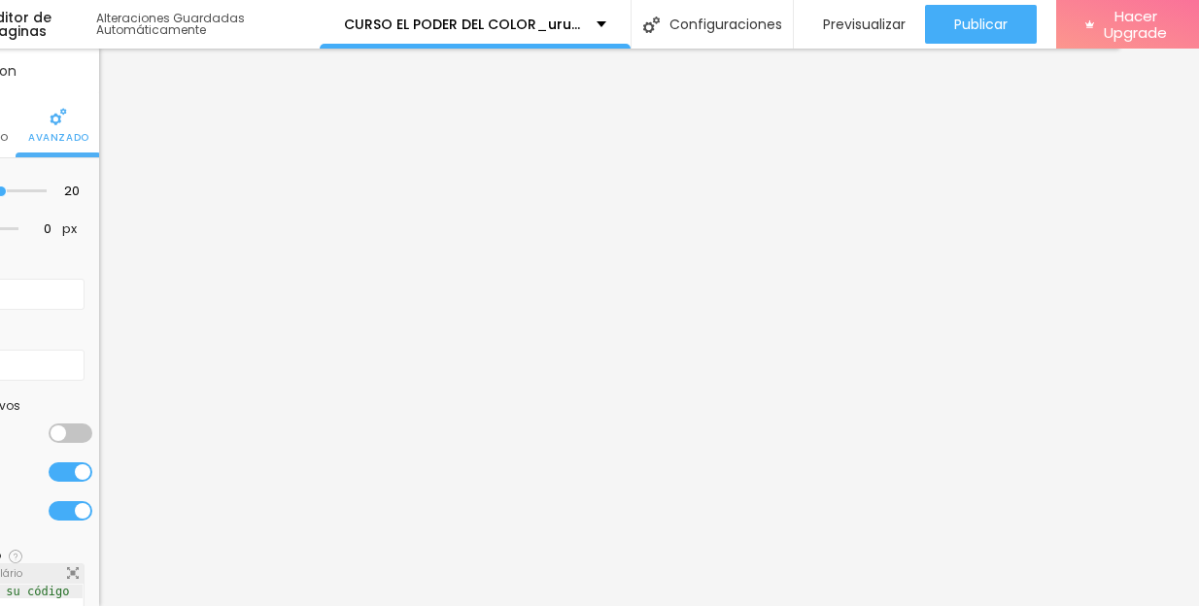
click at [53, 465] on div at bounding box center [71, 471] width 44 height 19
click at [53, 508] on div at bounding box center [71, 510] width 44 height 19
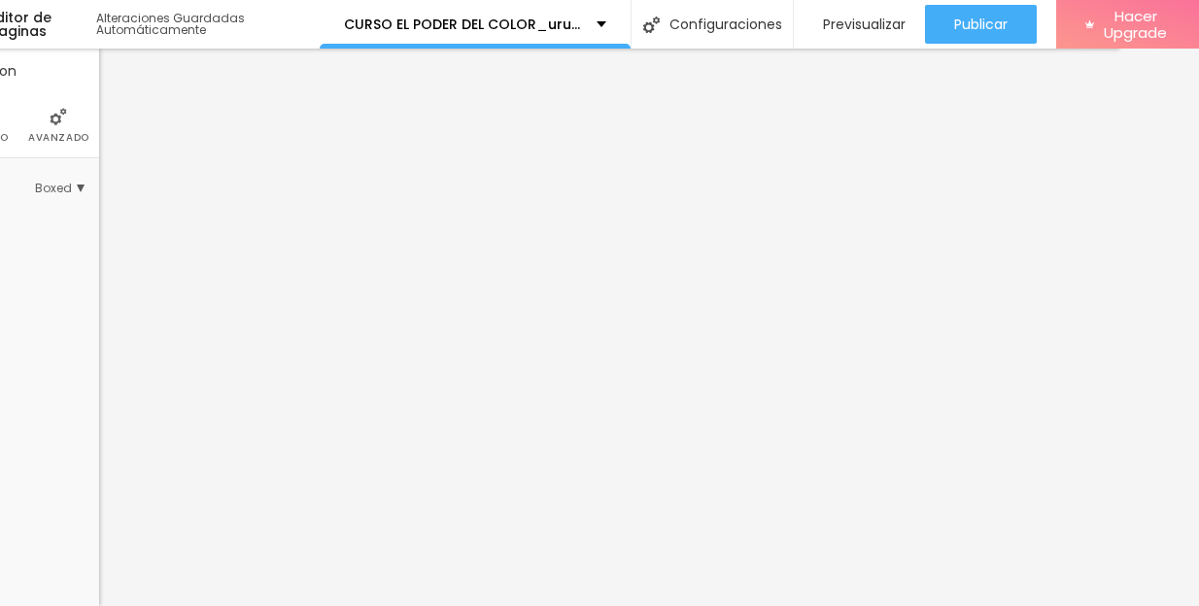
click at [56, 130] on li "Avanzado" at bounding box center [58, 125] width 61 height 64
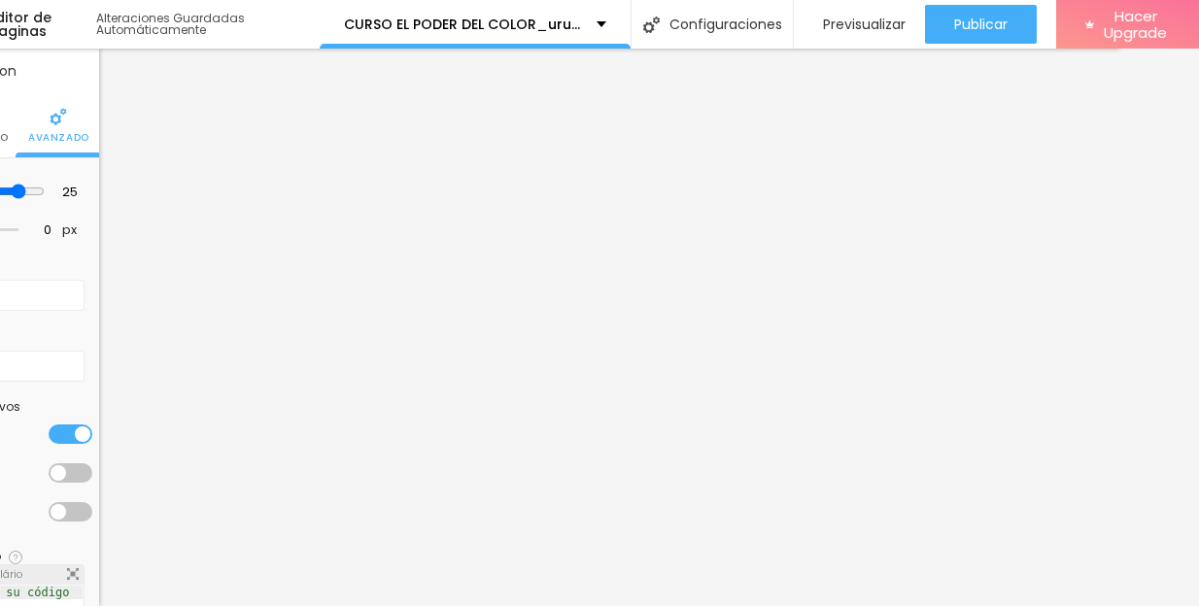
click at [51, 427] on div at bounding box center [71, 434] width 44 height 19
click at [55, 470] on div at bounding box center [71, 472] width 44 height 19
click at [61, 502] on div at bounding box center [71, 511] width 44 height 19
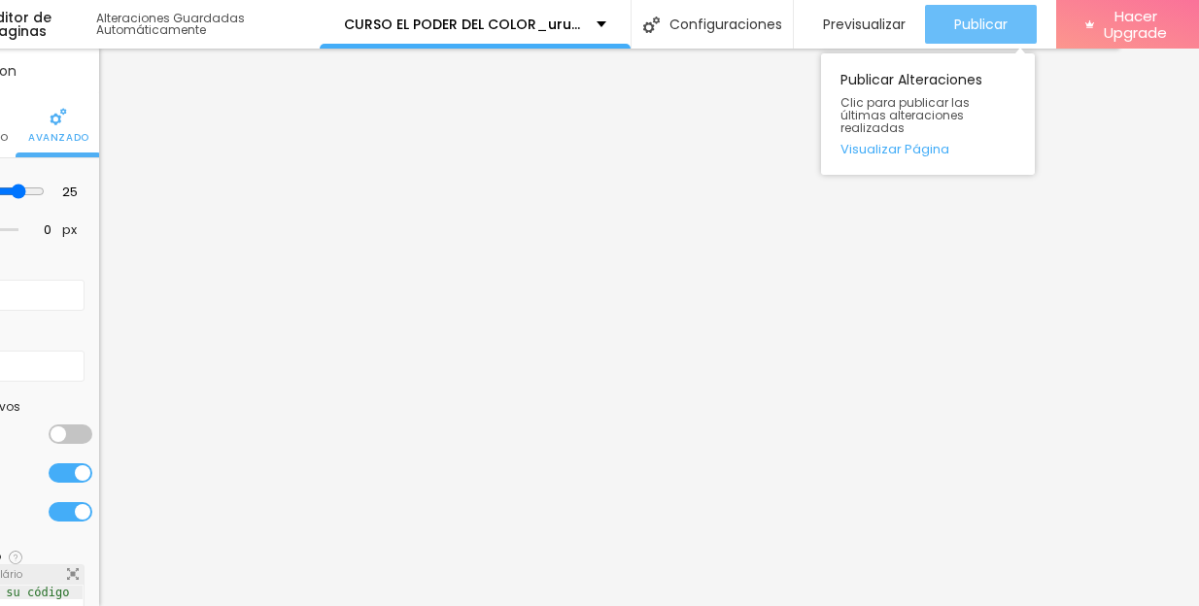
click at [1006, 19] on span "Publicar" at bounding box center [980, 25] width 53 height 16
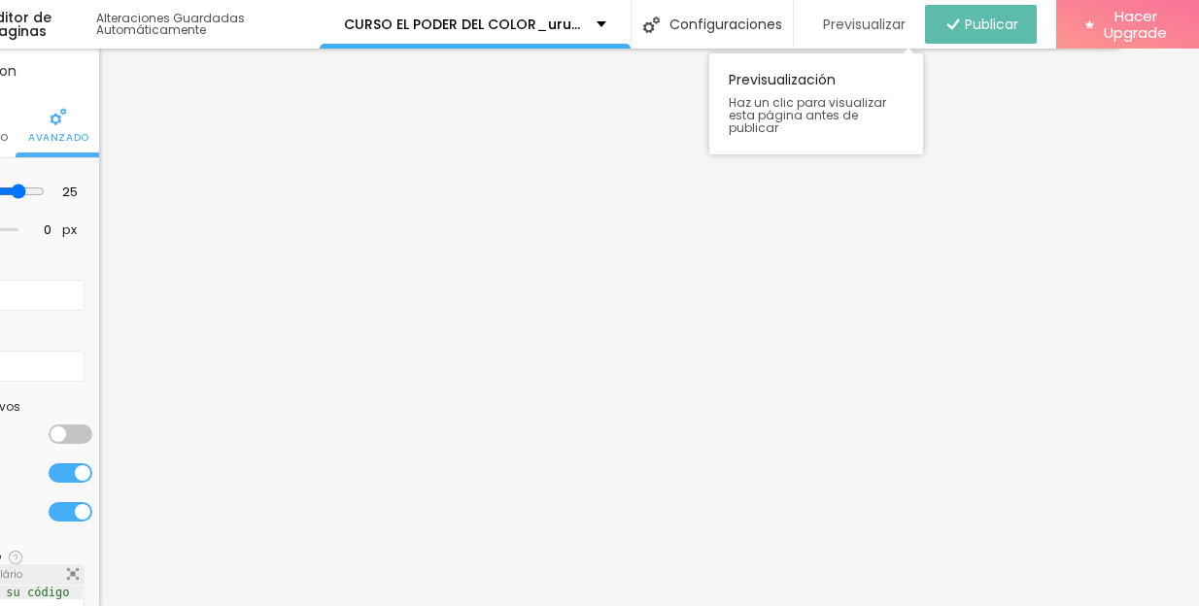
click at [864, 21] on span "Previsualizar" at bounding box center [864, 25] width 83 height 16
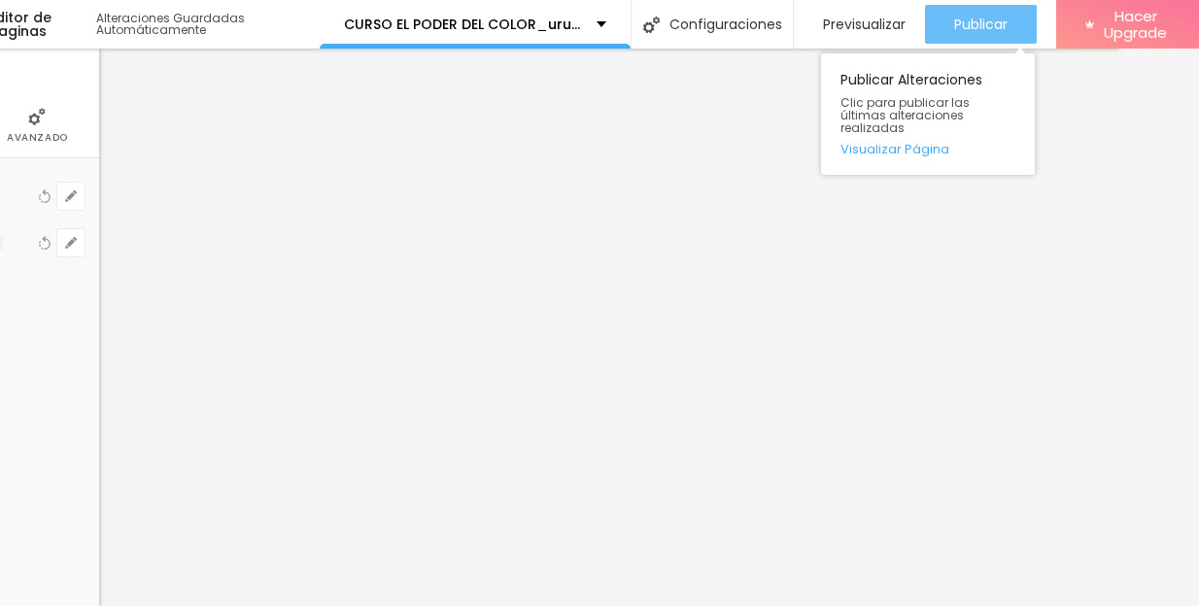
click at [973, 25] on span "Publicar" at bounding box center [980, 25] width 53 height 16
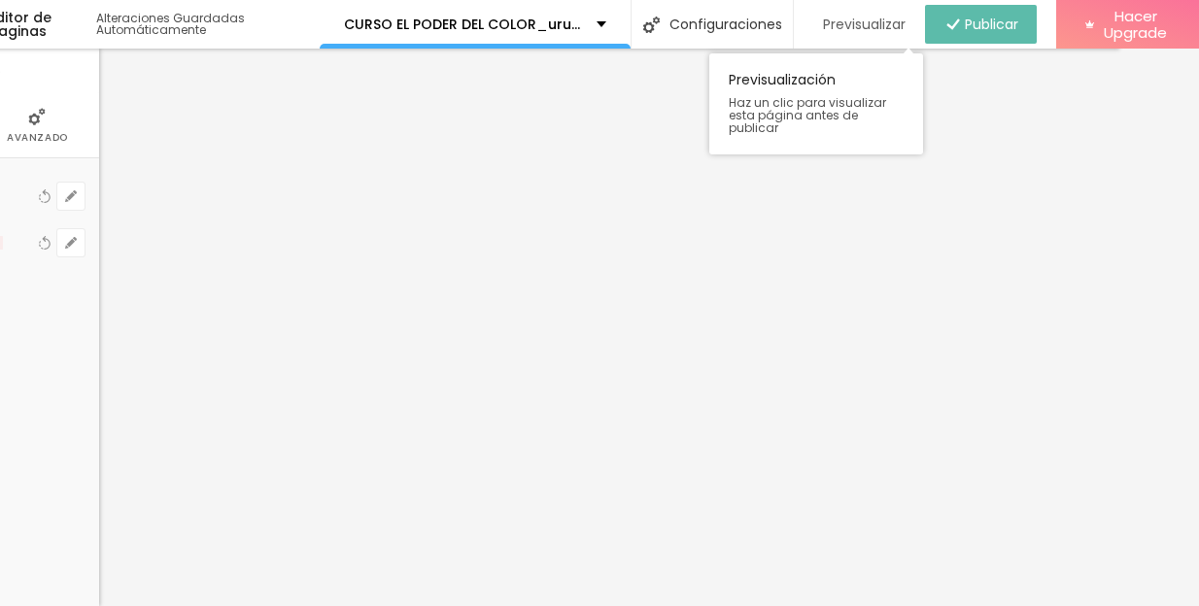
click at [878, 26] on span "Previsualizar" at bounding box center [864, 25] width 83 height 16
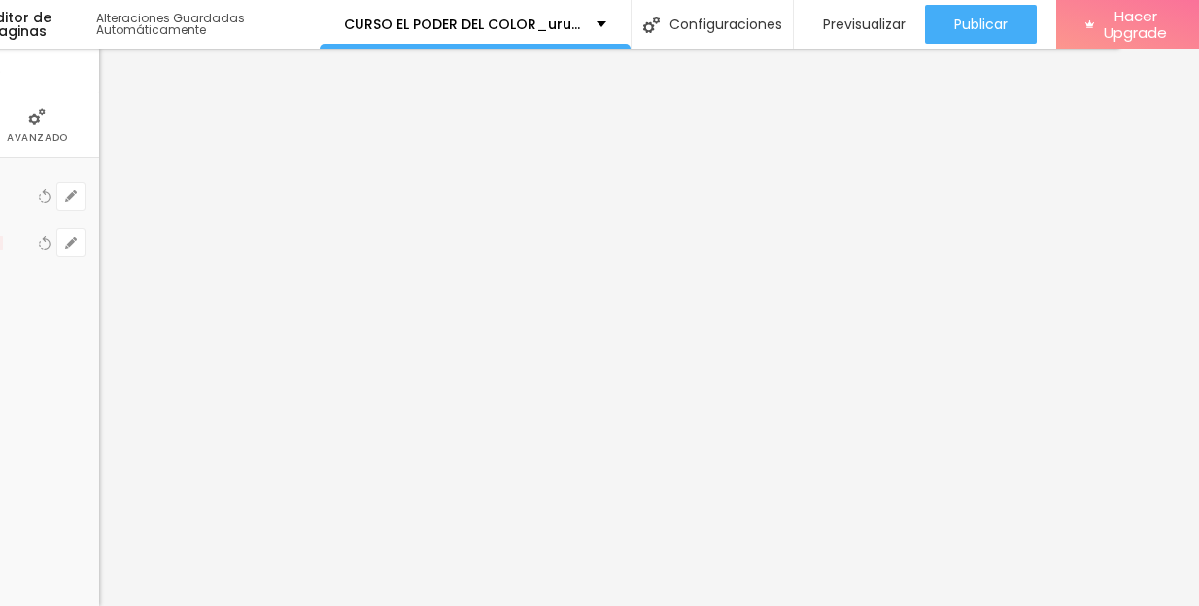
click at [37, 139] on span "Avanzado" at bounding box center [37, 138] width 61 height 10
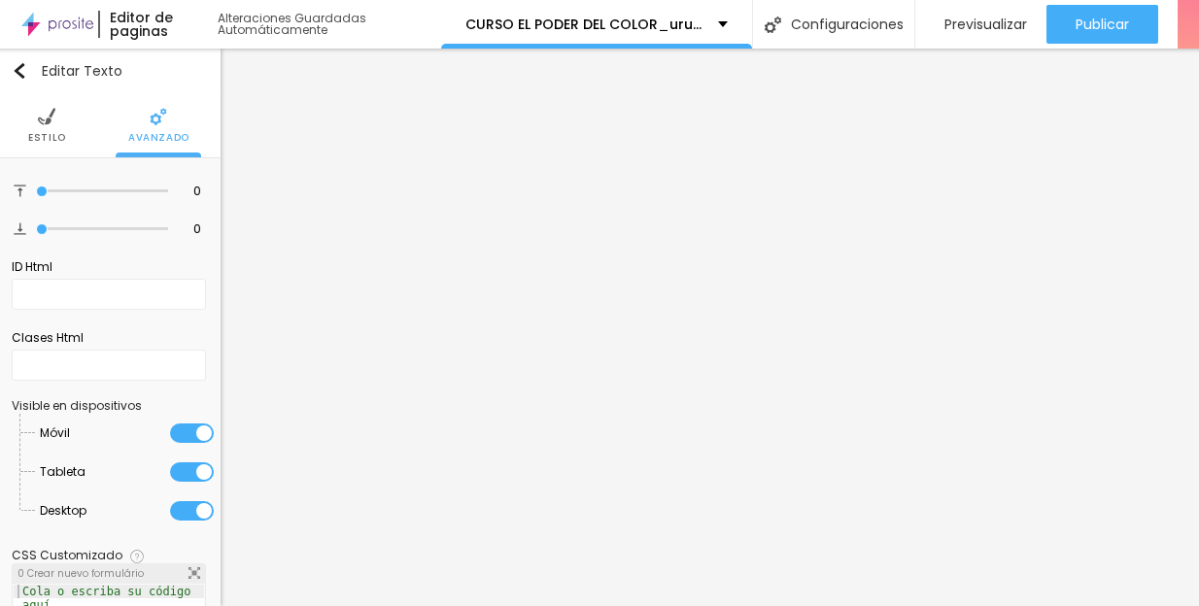
scroll to position [0, 0]
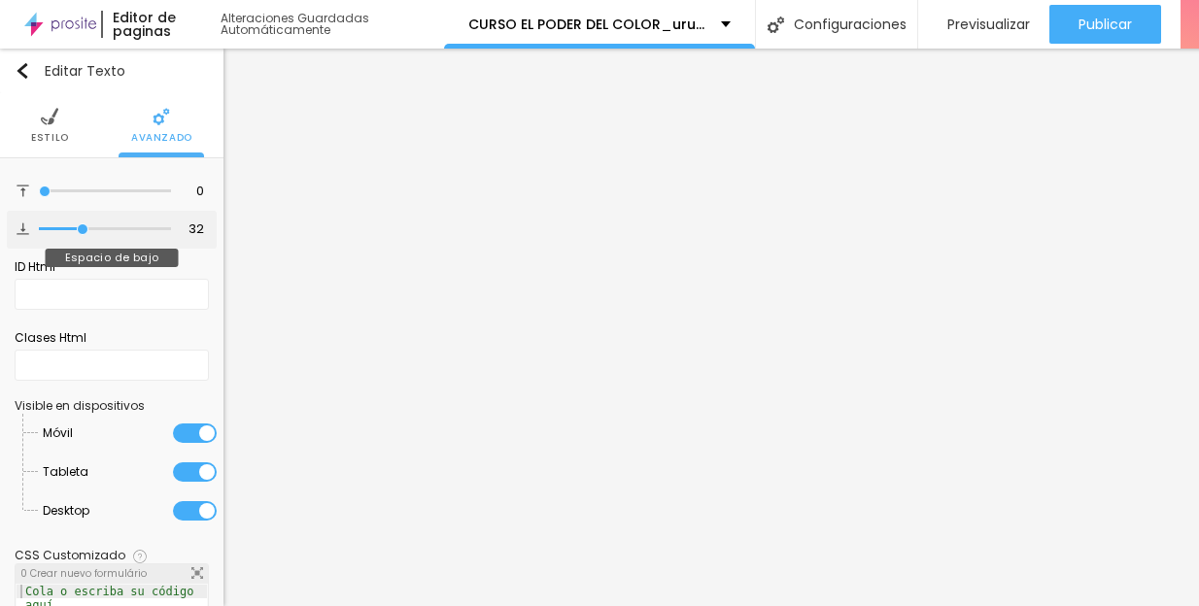
drag, startPoint x: 46, startPoint y: 228, endPoint x: 78, endPoint y: 227, distance: 32.1
click at [78, 227] on input "range" at bounding box center [105, 229] width 132 height 10
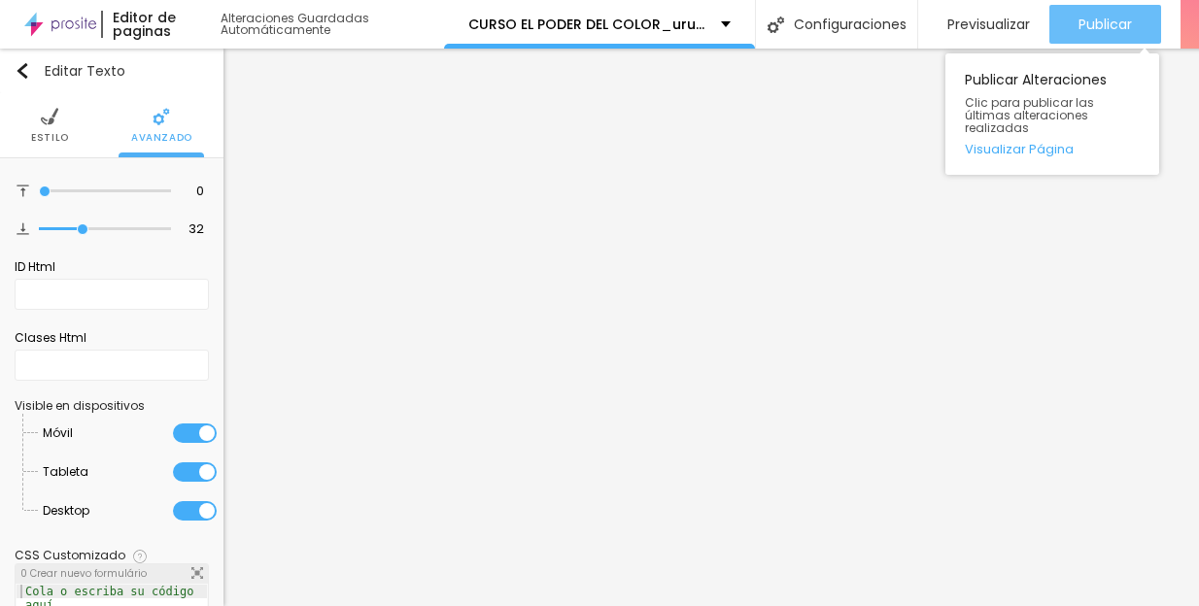
click at [1095, 25] on span "Publicar" at bounding box center [1105, 25] width 53 height 16
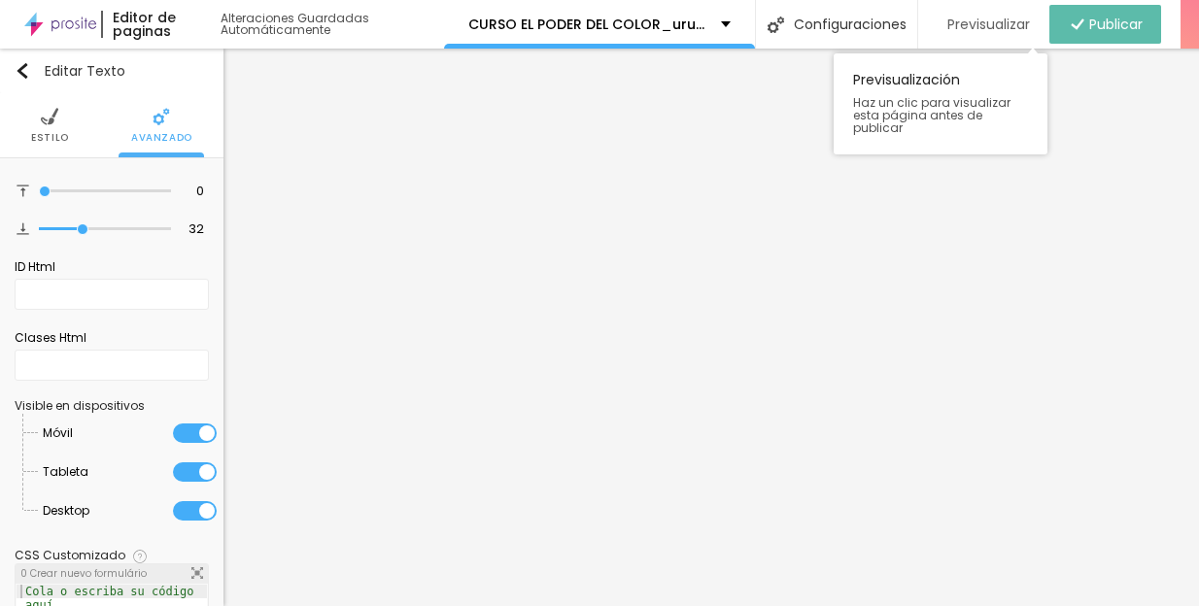
click at [976, 24] on span "Previsualizar" at bounding box center [988, 25] width 83 height 16
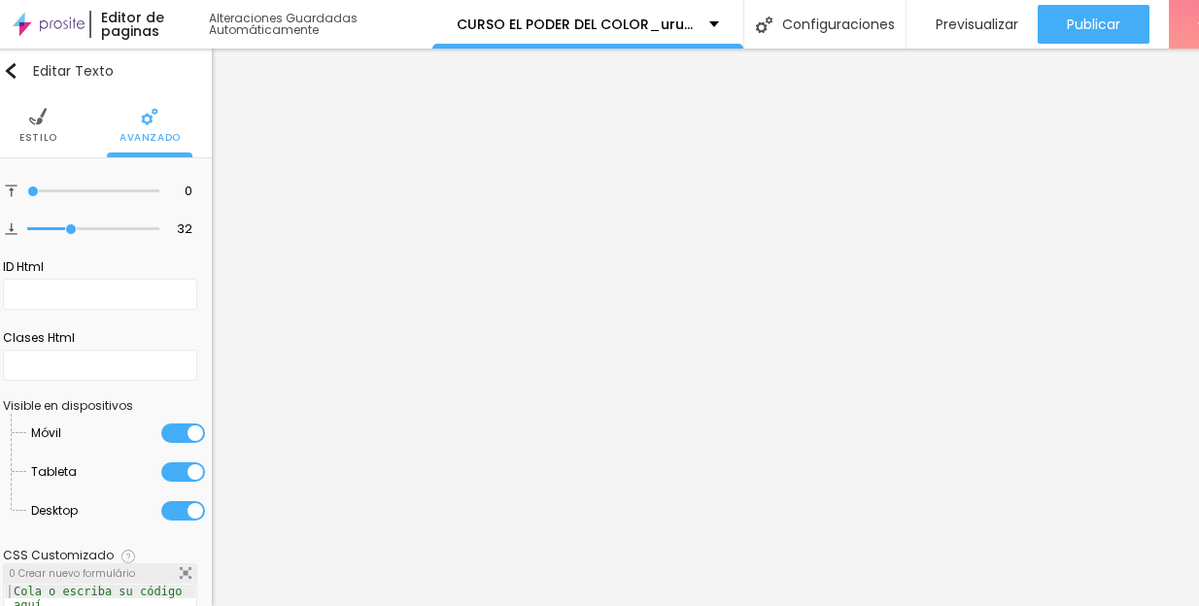
scroll to position [0, 126]
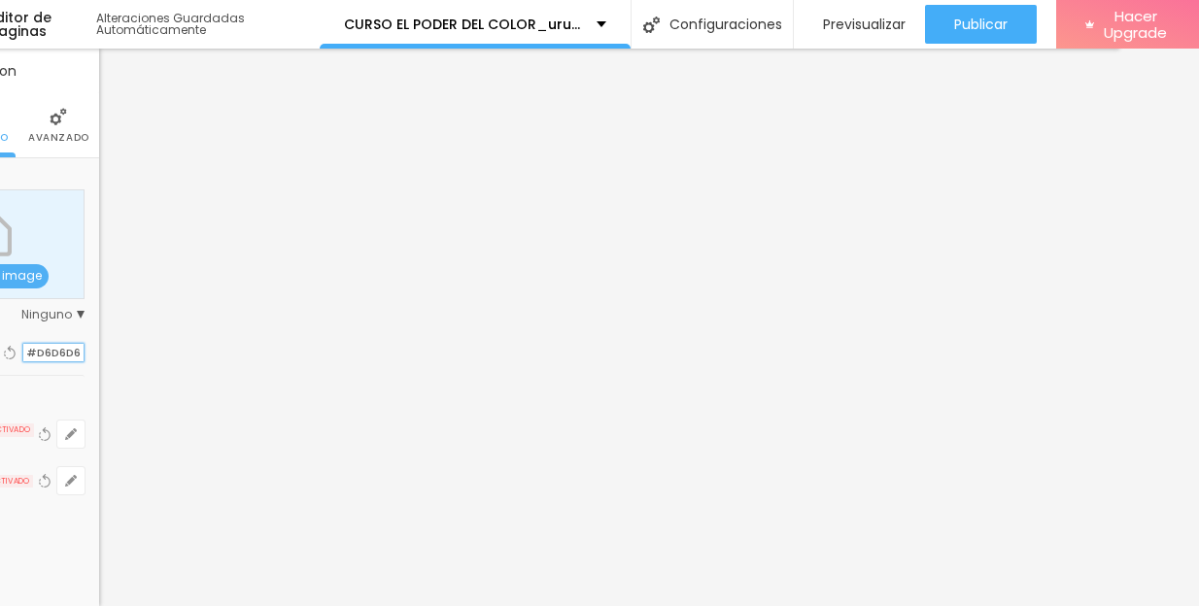
drag, startPoint x: 78, startPoint y: 351, endPoint x: 18, endPoint y: 351, distance: 59.3
click at [22, 351] on div "#D6D6D6" at bounding box center [53, 353] width 62 height 20
paste input "8C033A"
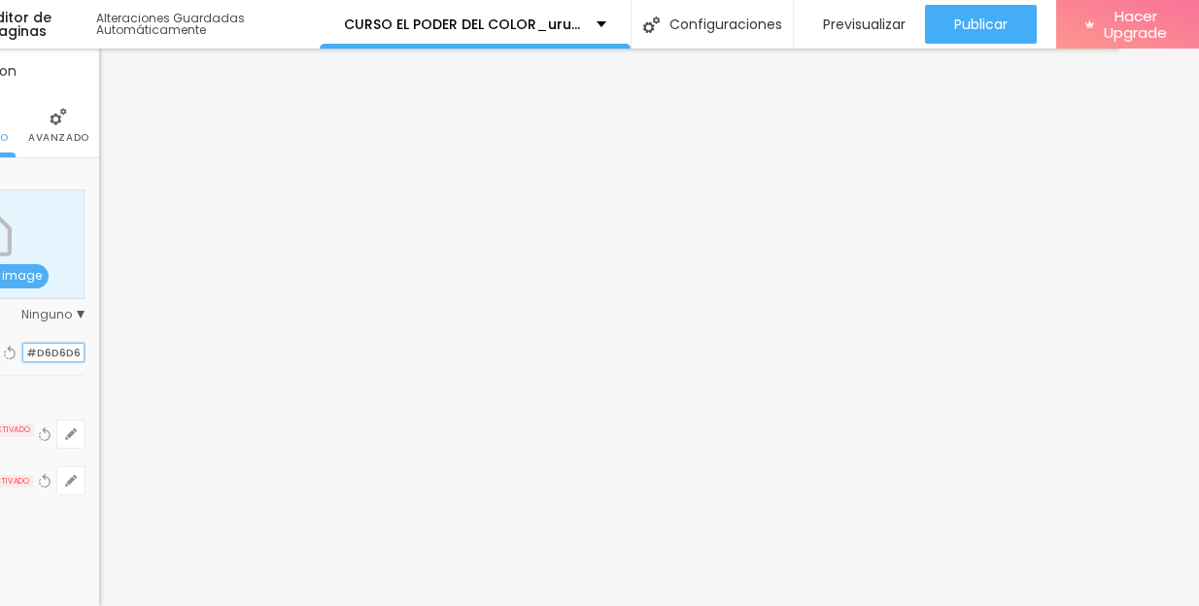
drag, startPoint x: 77, startPoint y: 355, endPoint x: 24, endPoint y: 355, distance: 52.5
click at [24, 355] on input "#D6D6D6" at bounding box center [53, 353] width 60 height 18
paste input "8C033A"
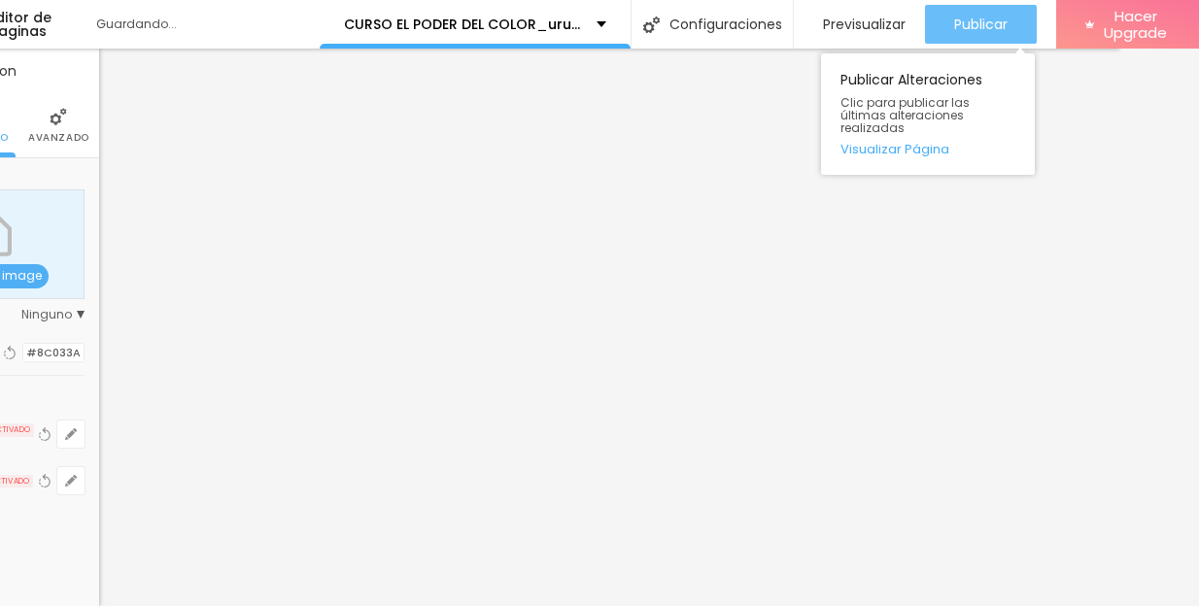
click at [978, 12] on div "Publicar" at bounding box center [980, 24] width 53 height 39
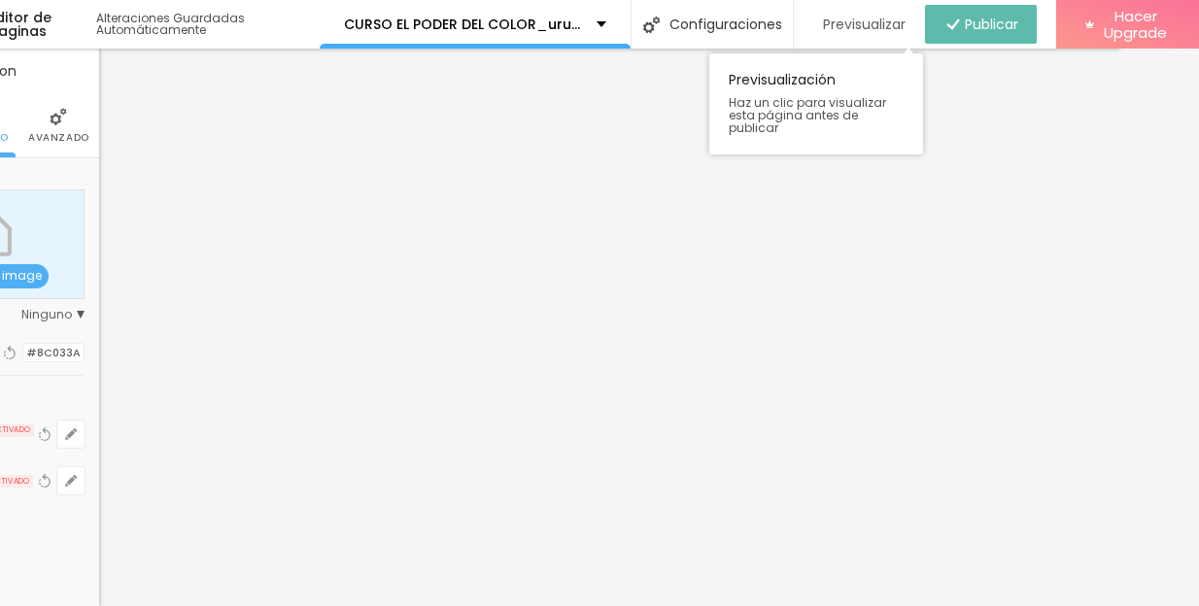
click at [890, 21] on span "Previsualizar" at bounding box center [864, 25] width 83 height 16
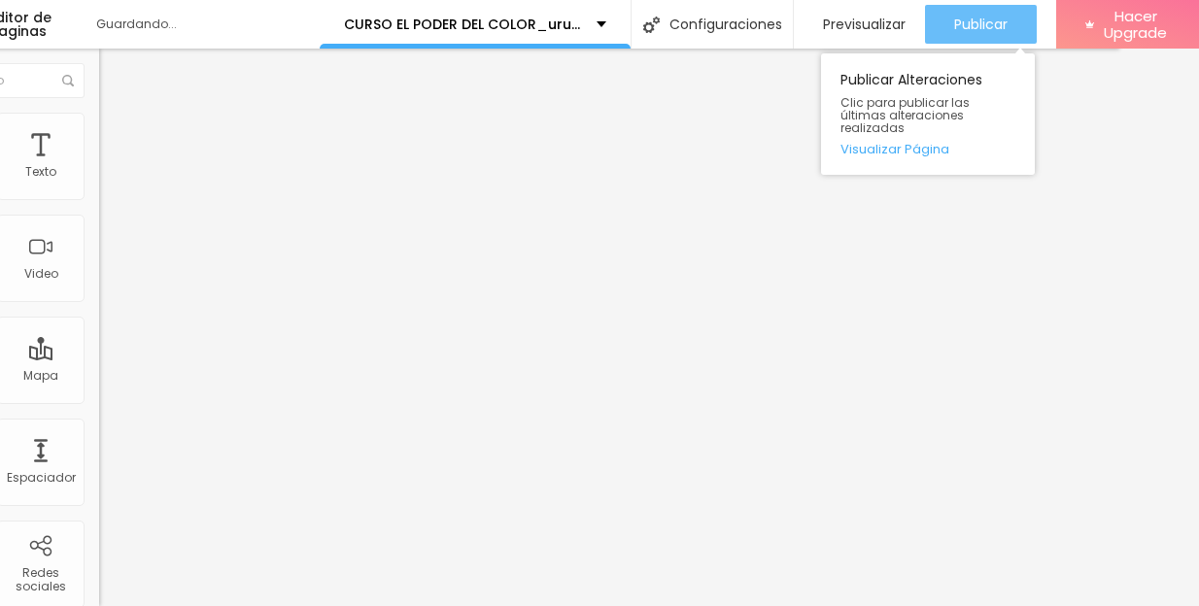
click at [982, 17] on span "Publicar" at bounding box center [980, 25] width 53 height 16
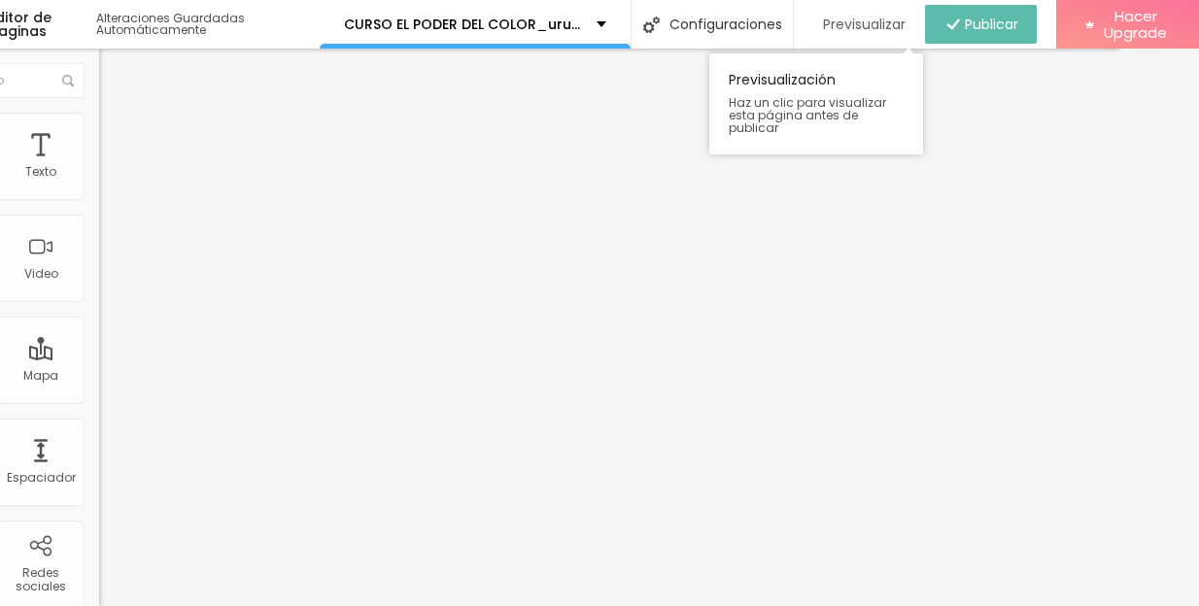
click at [868, 20] on span "Previsualizar" at bounding box center [864, 25] width 83 height 16
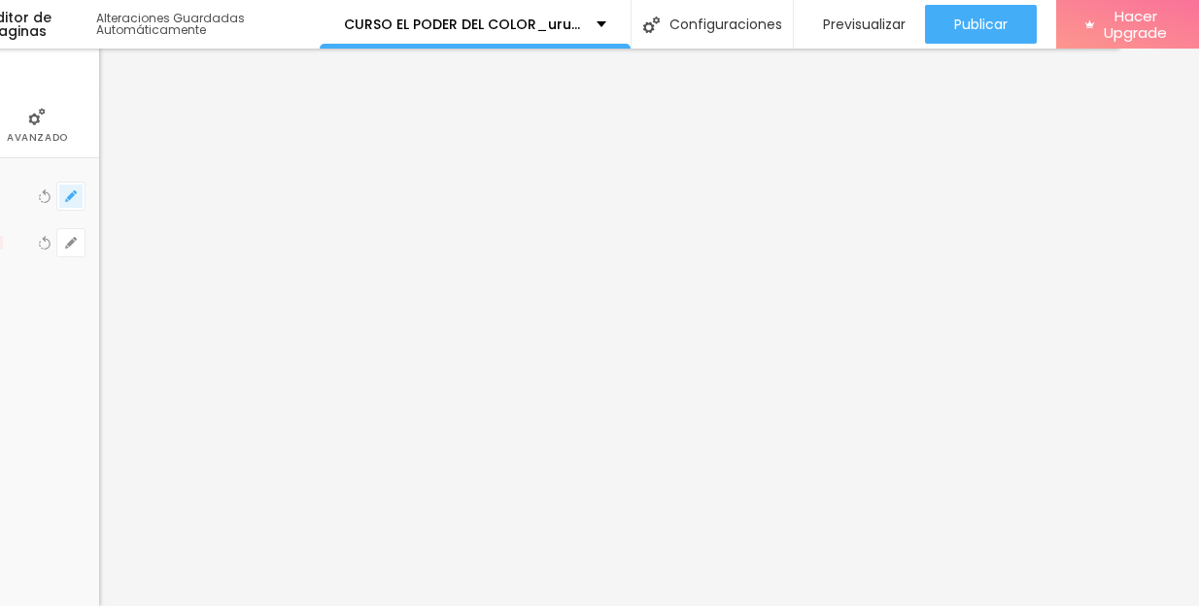
click at [65, 192] on icon "button" at bounding box center [71, 196] width 12 height 12
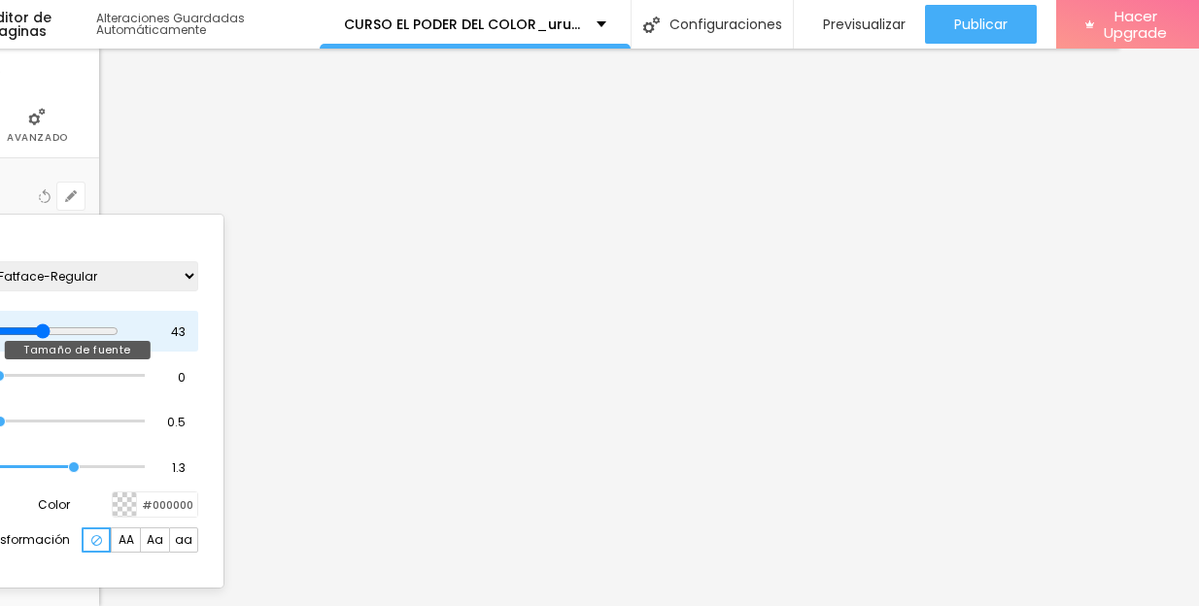
click at [51, 328] on input "range" at bounding box center [55, 332] width 125 height 16
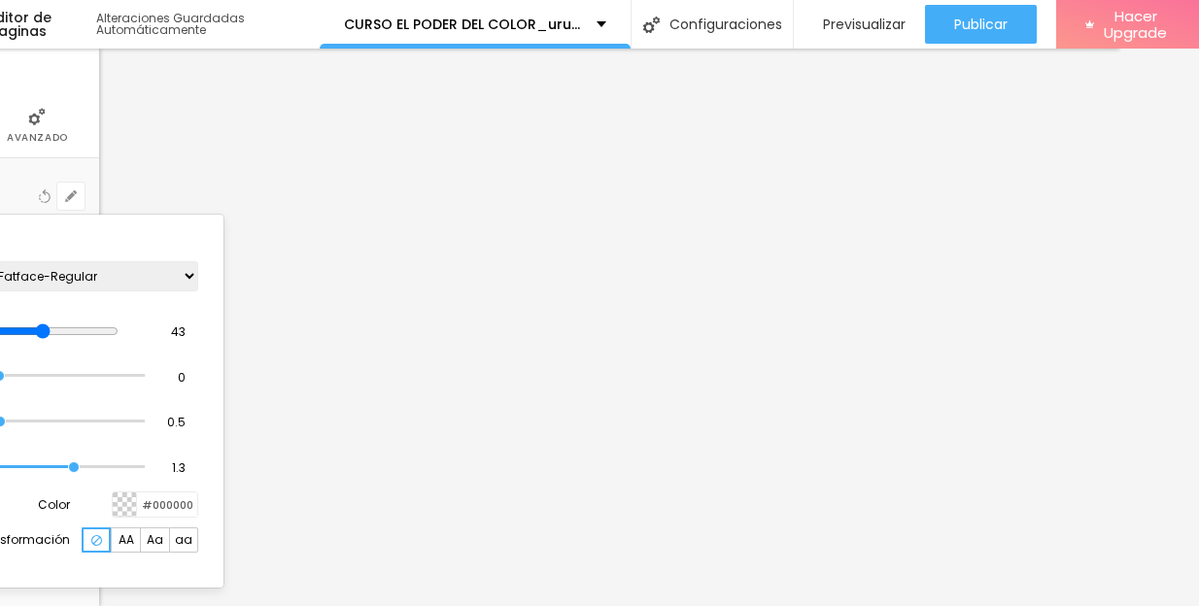
click at [500, 260] on div at bounding box center [599, 303] width 1199 height 606
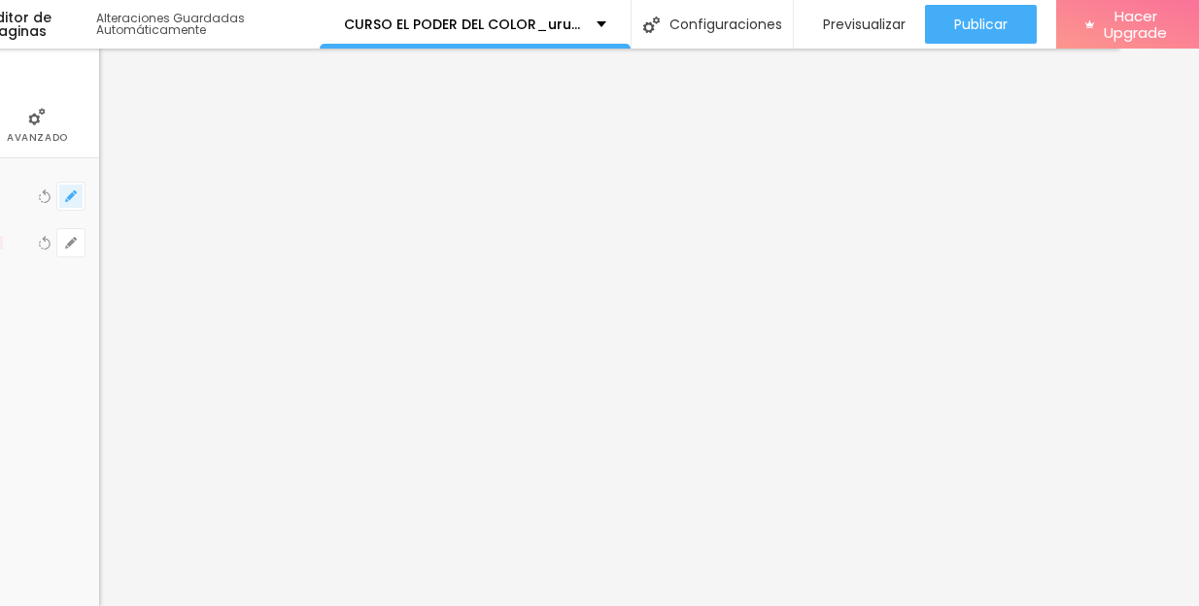
click at [78, 189] on button "button" at bounding box center [70, 196] width 27 height 27
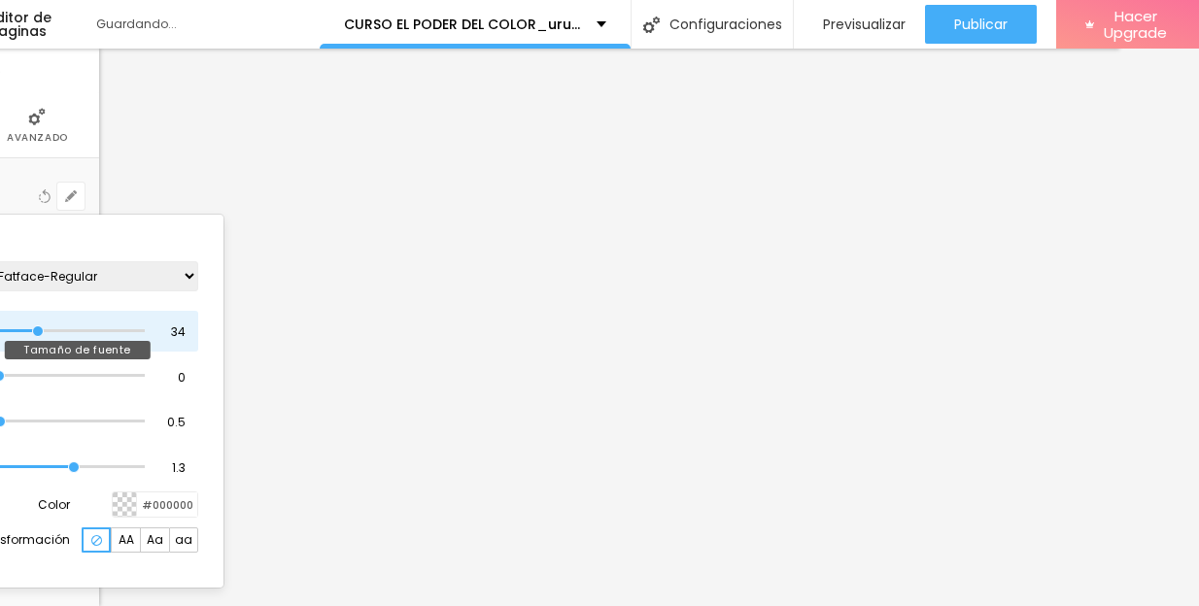
click at [37, 327] on input "range" at bounding box center [69, 331] width 152 height 10
click at [34, 327] on input "range" at bounding box center [69, 331] width 152 height 10
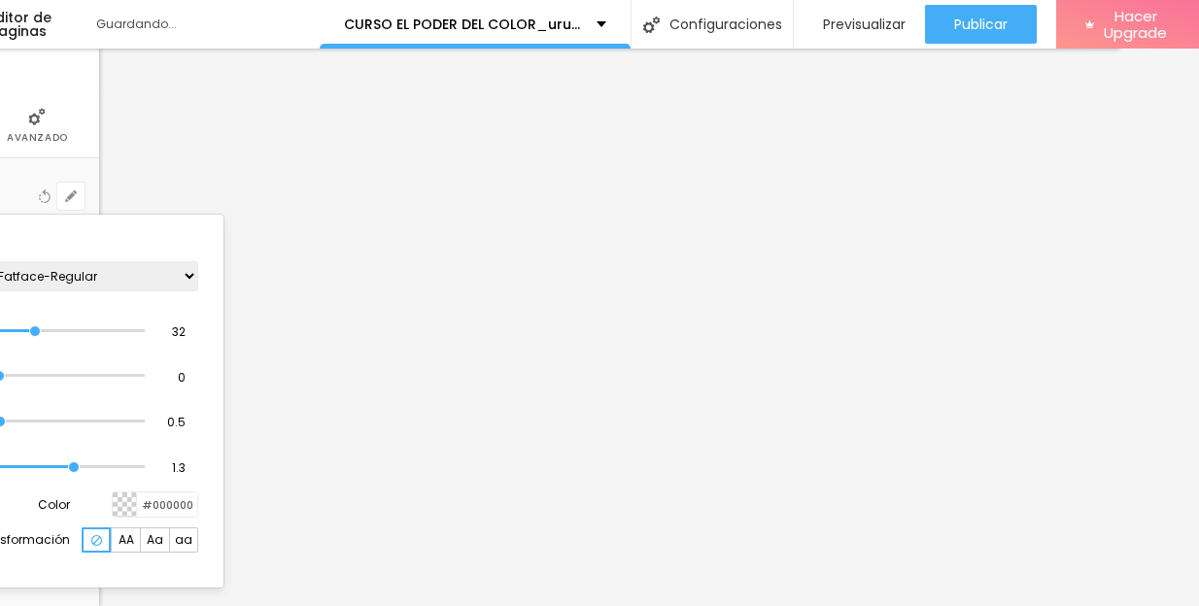
click at [1001, 27] on div at bounding box center [599, 303] width 1199 height 606
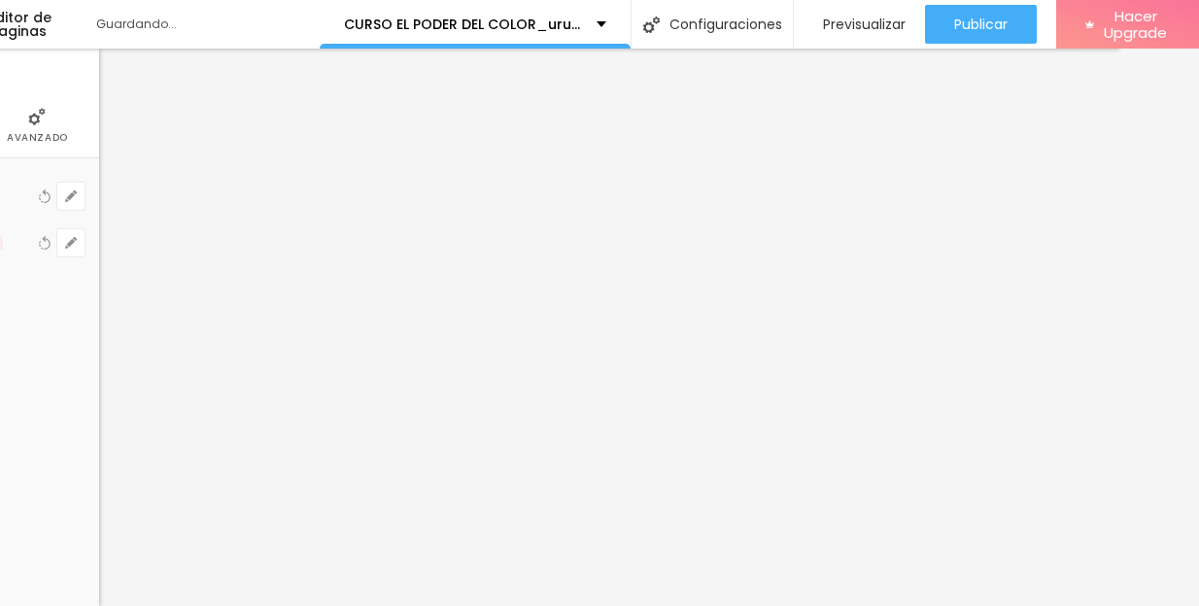
click at [1001, 27] on span "Publicar" at bounding box center [980, 25] width 53 height 16
